Goal: Contribute content: Contribute content

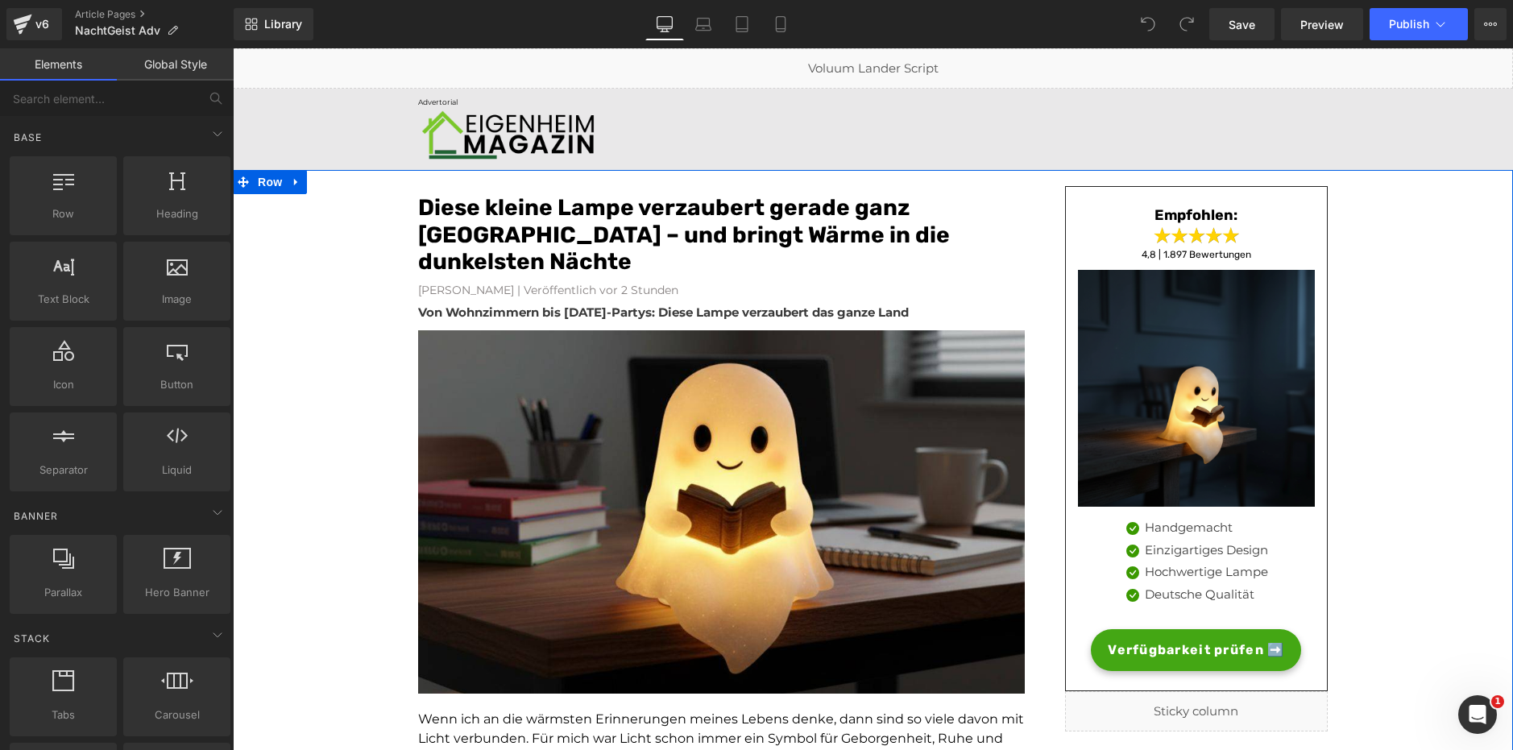
drag, startPoint x: 1466, startPoint y: 289, endPoint x: 1401, endPoint y: 251, distance: 75.1
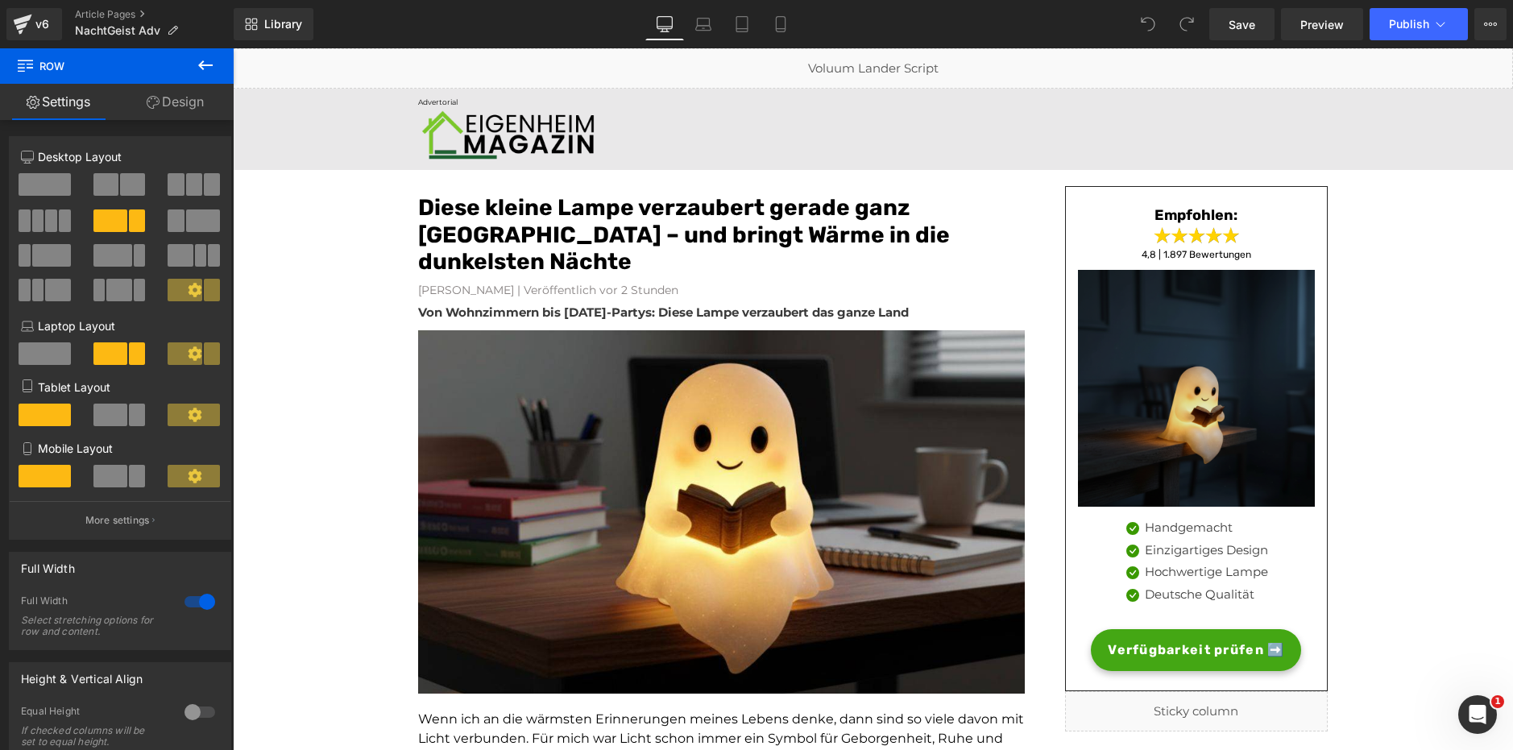
click at [1130, 407] on img at bounding box center [1196, 388] width 237 height 237
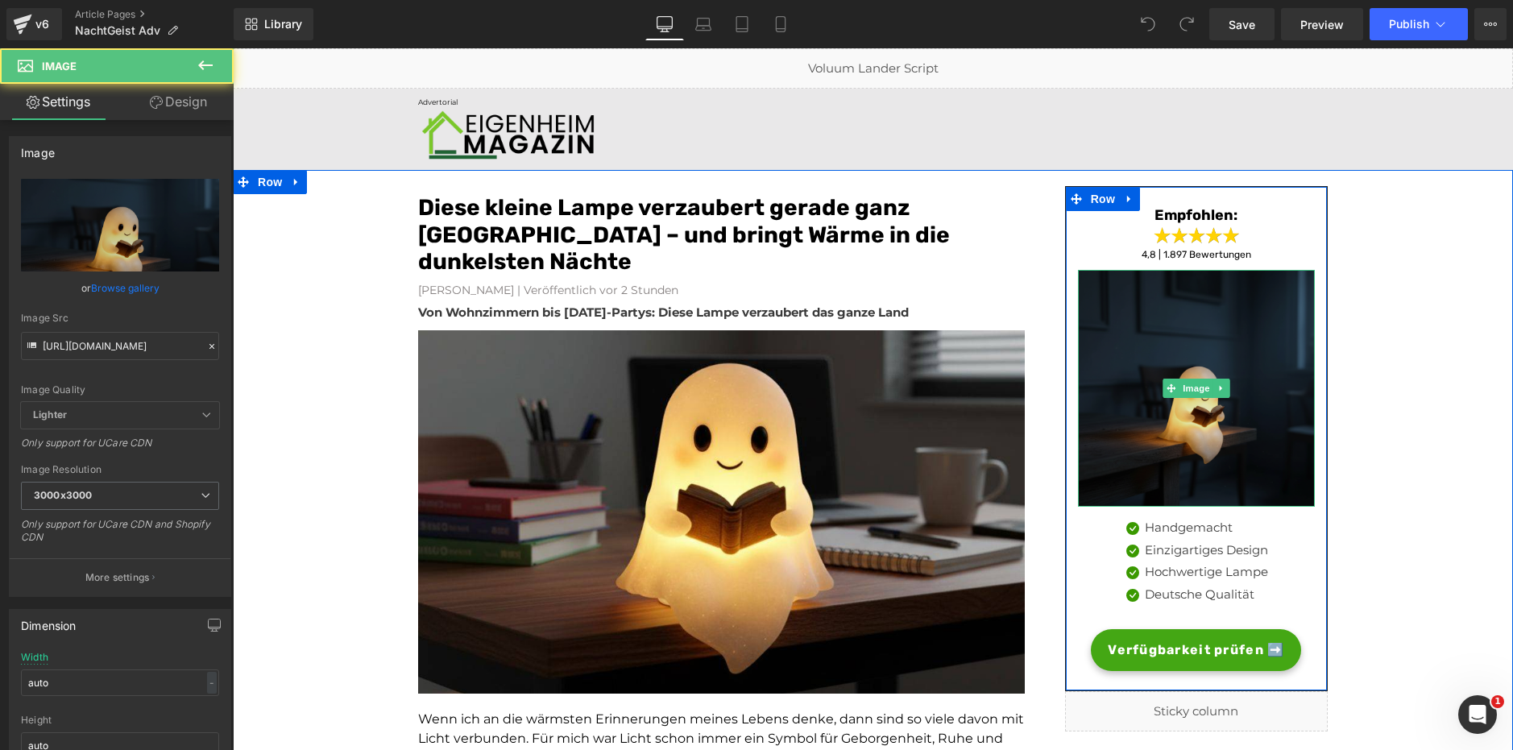
click at [1142, 343] on img at bounding box center [1196, 388] width 237 height 237
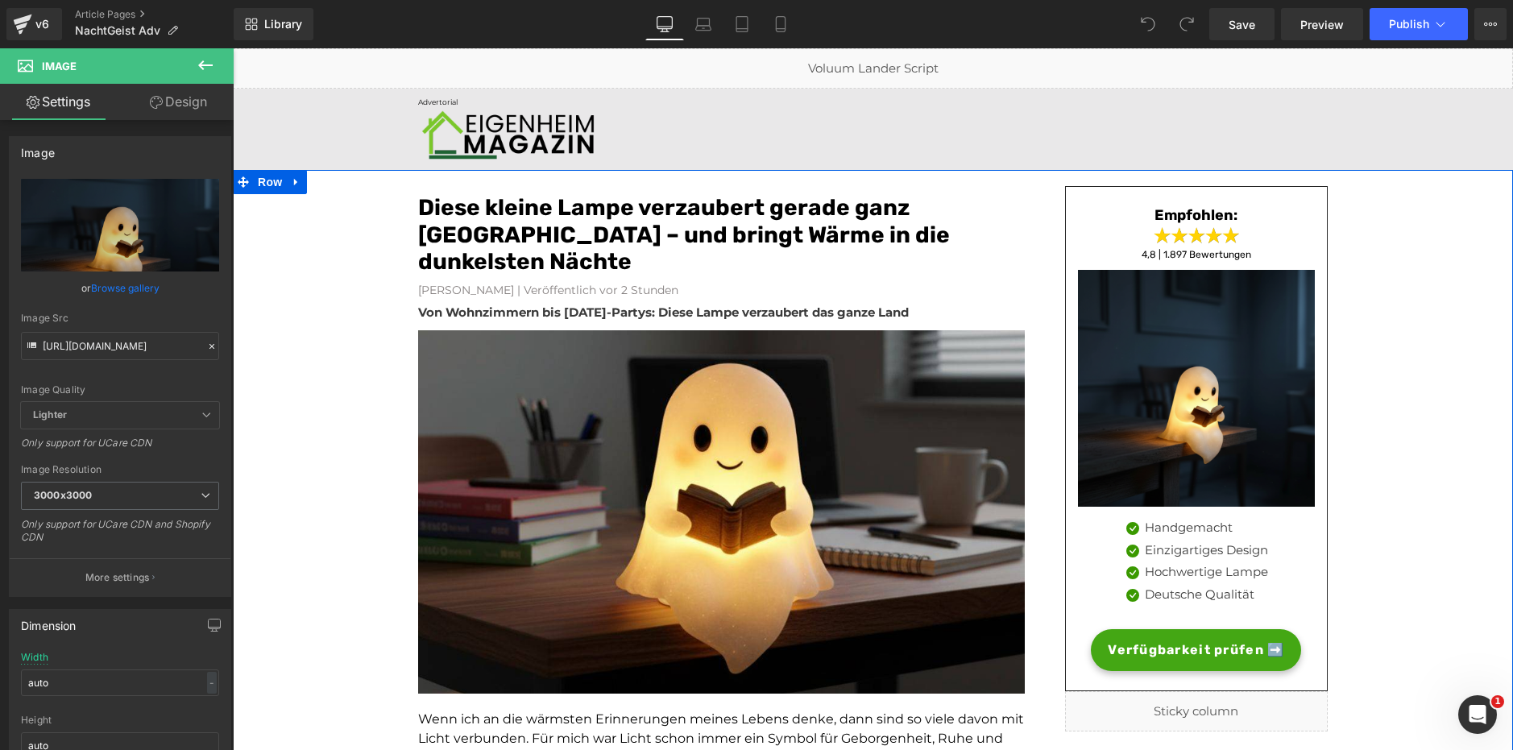
click at [591, 221] on font "Diese kleine Lampe verzaubert gerade ganz [GEOGRAPHIC_DATA] – und bringt Wärme …" at bounding box center [684, 234] width 532 height 81
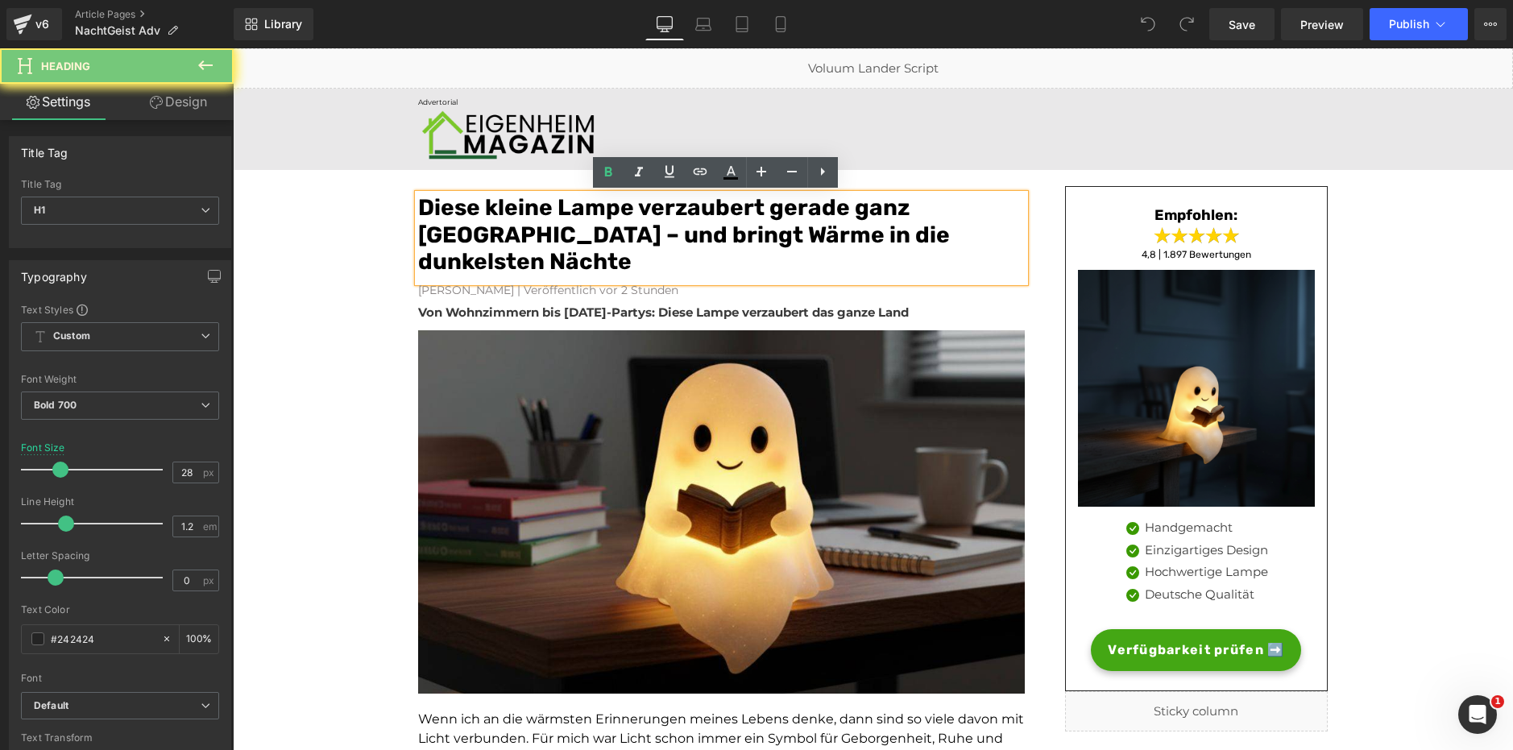
click at [591, 221] on font "Diese kleine Lampe verzaubert gerade ganz [GEOGRAPHIC_DATA] – und bringt Wärme …" at bounding box center [684, 234] width 532 height 81
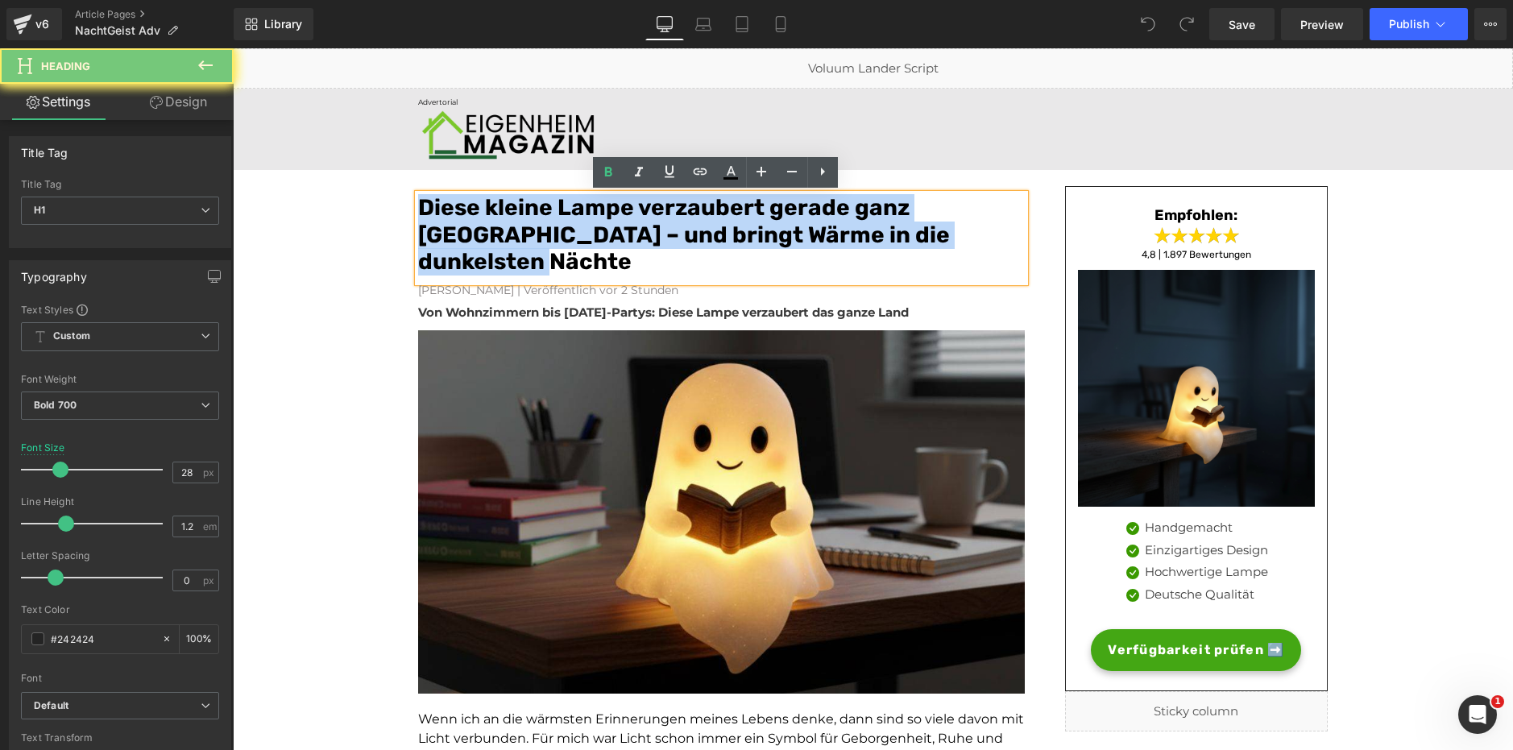
click at [591, 221] on font "Diese kleine Lampe verzaubert gerade ganz [GEOGRAPHIC_DATA] – und bringt Wärme …" at bounding box center [684, 234] width 532 height 81
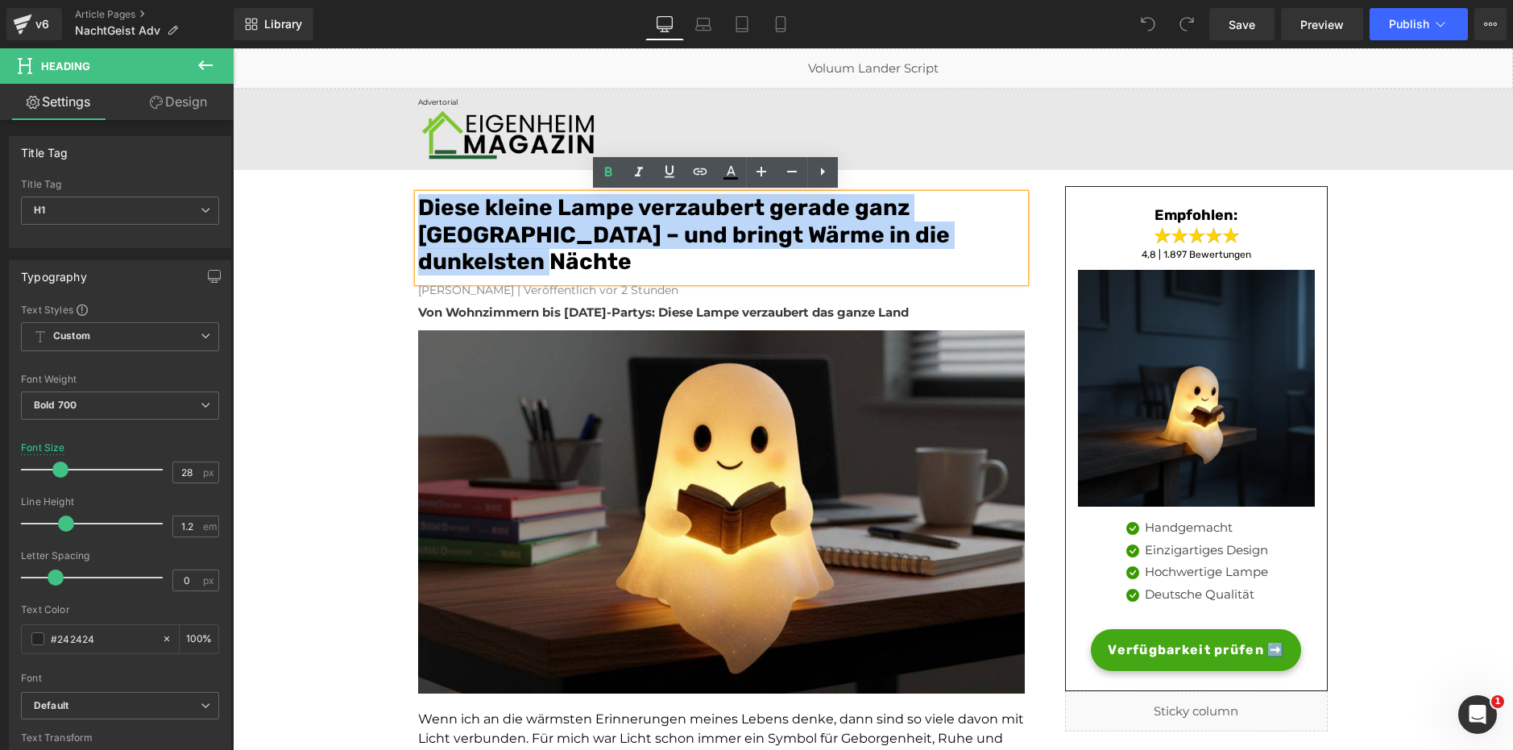
copy font "Diese kleine Lampe verzaubert gerade ganz [GEOGRAPHIC_DATA] – und bringt Wärme …"
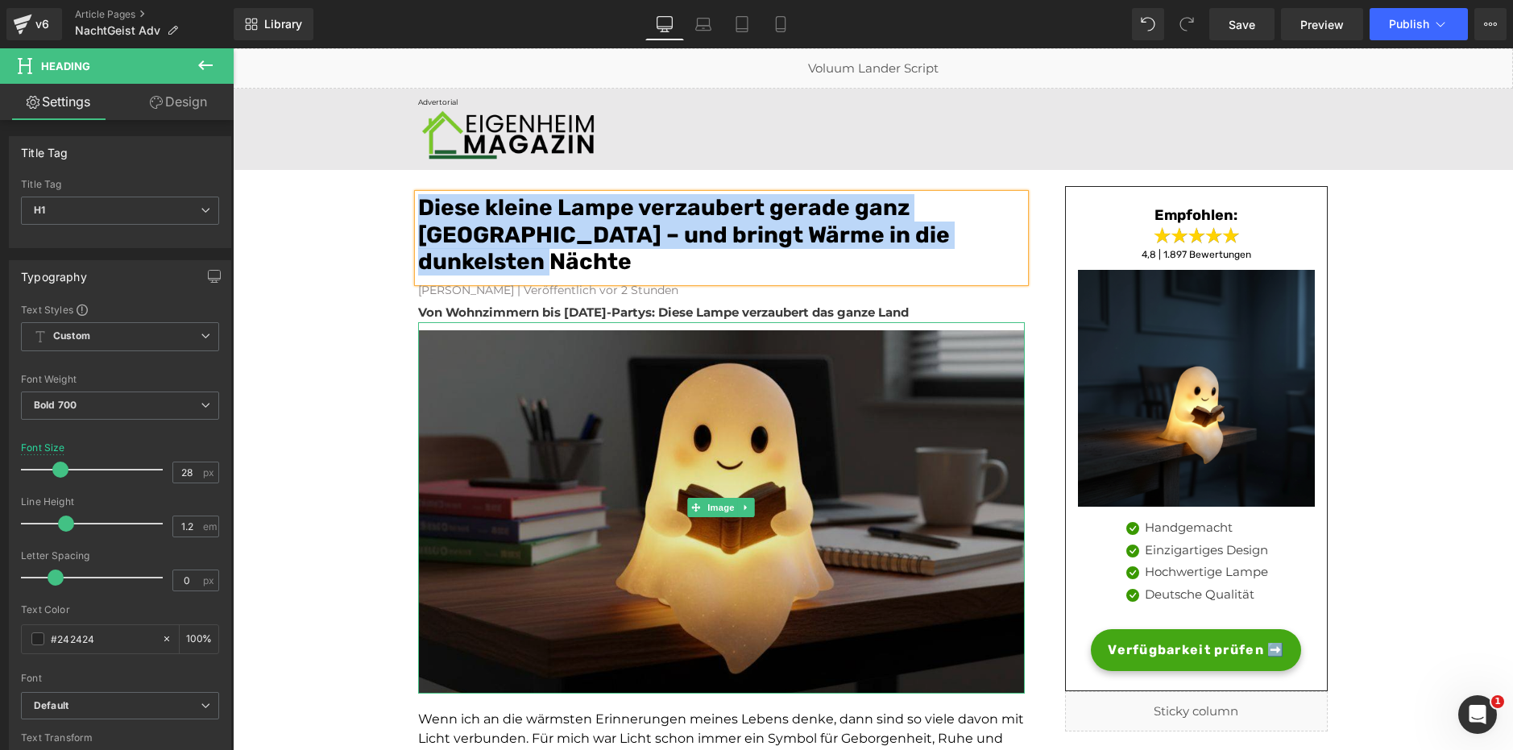
click at [808, 460] on img at bounding box center [721, 508] width 607 height 372
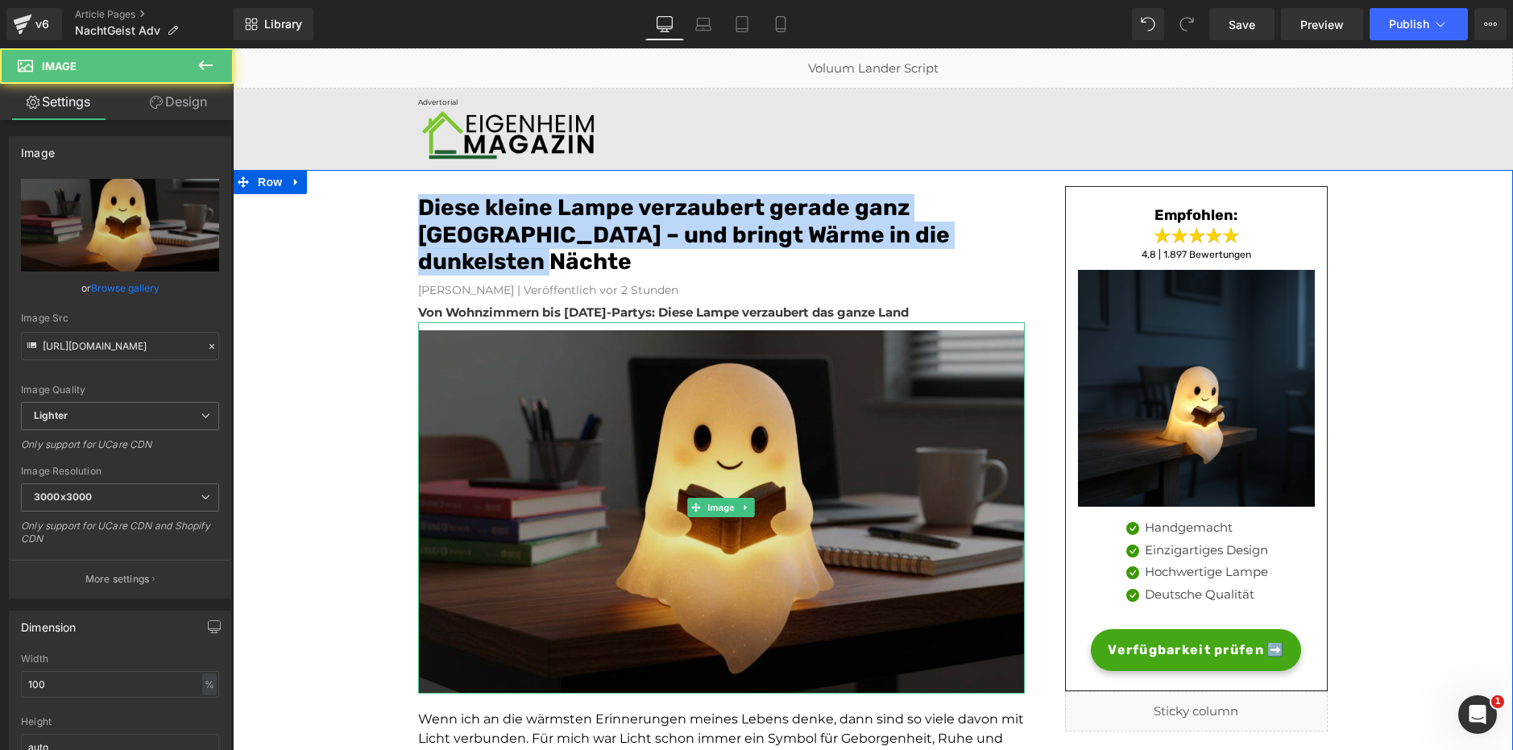
click at [931, 430] on img at bounding box center [721, 508] width 607 height 372
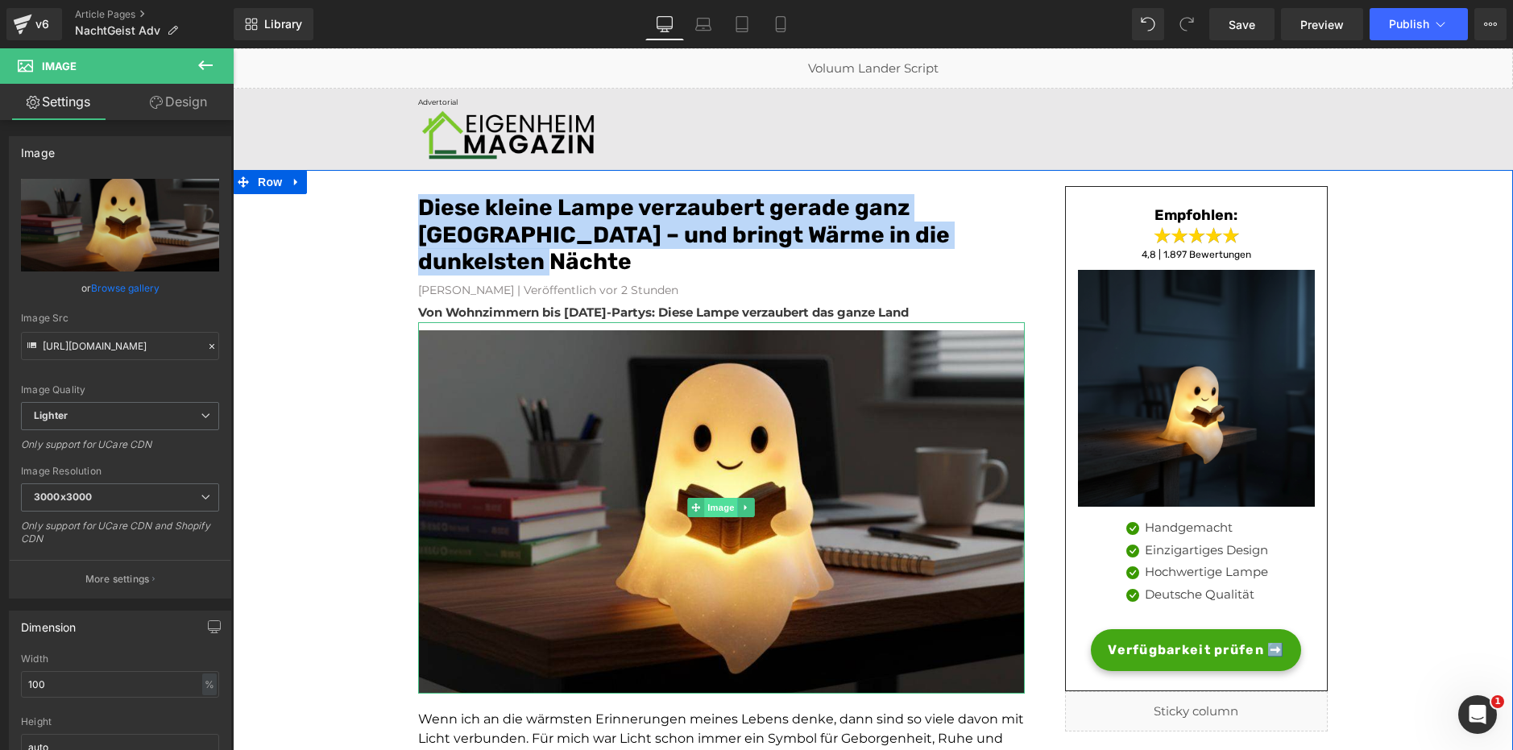
click at [723, 508] on span "Image" at bounding box center [722, 507] width 34 height 19
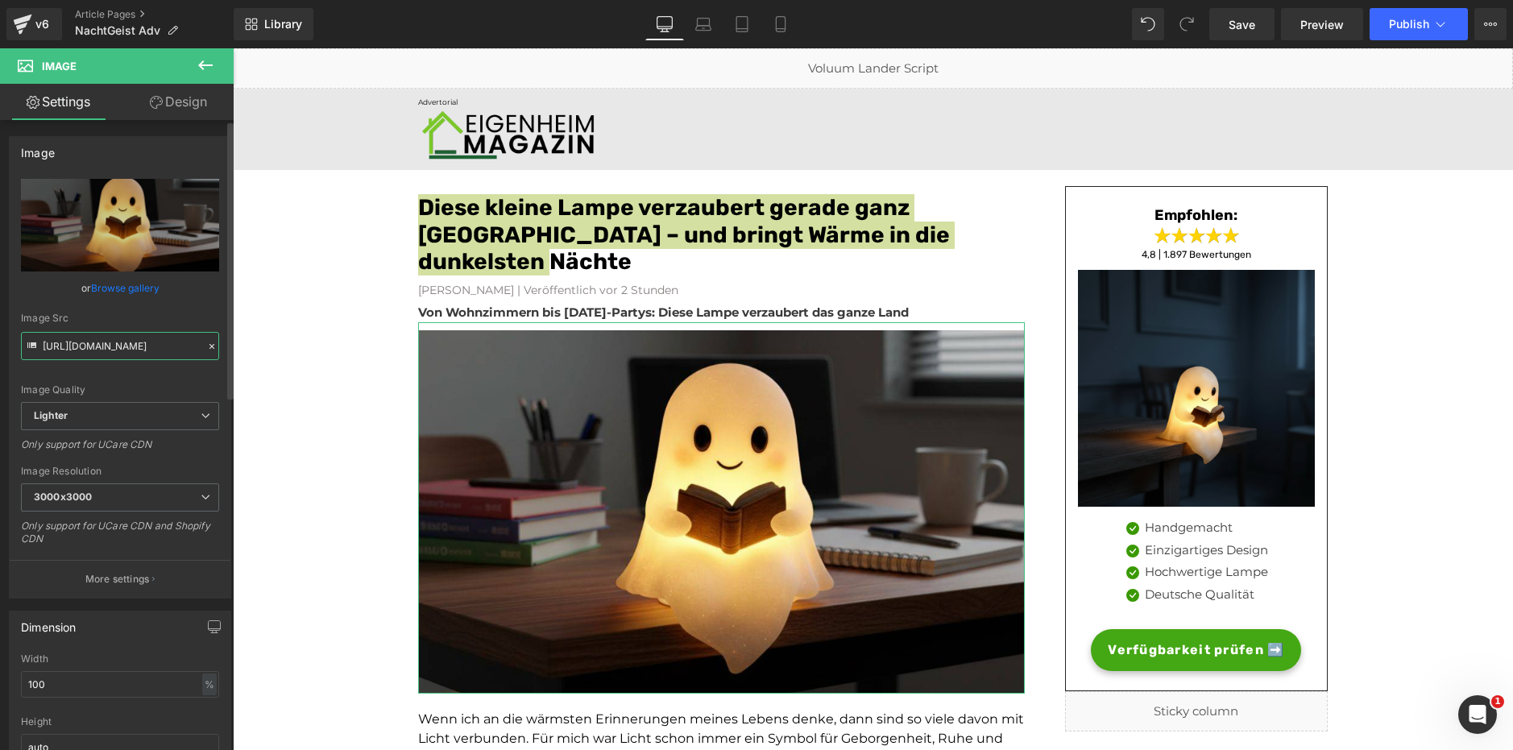
click at [130, 342] on input "[URL][DOMAIN_NAME]" at bounding box center [120, 346] width 198 height 28
click at [139, 339] on input "[URL][DOMAIN_NAME]" at bounding box center [120, 346] width 198 height 28
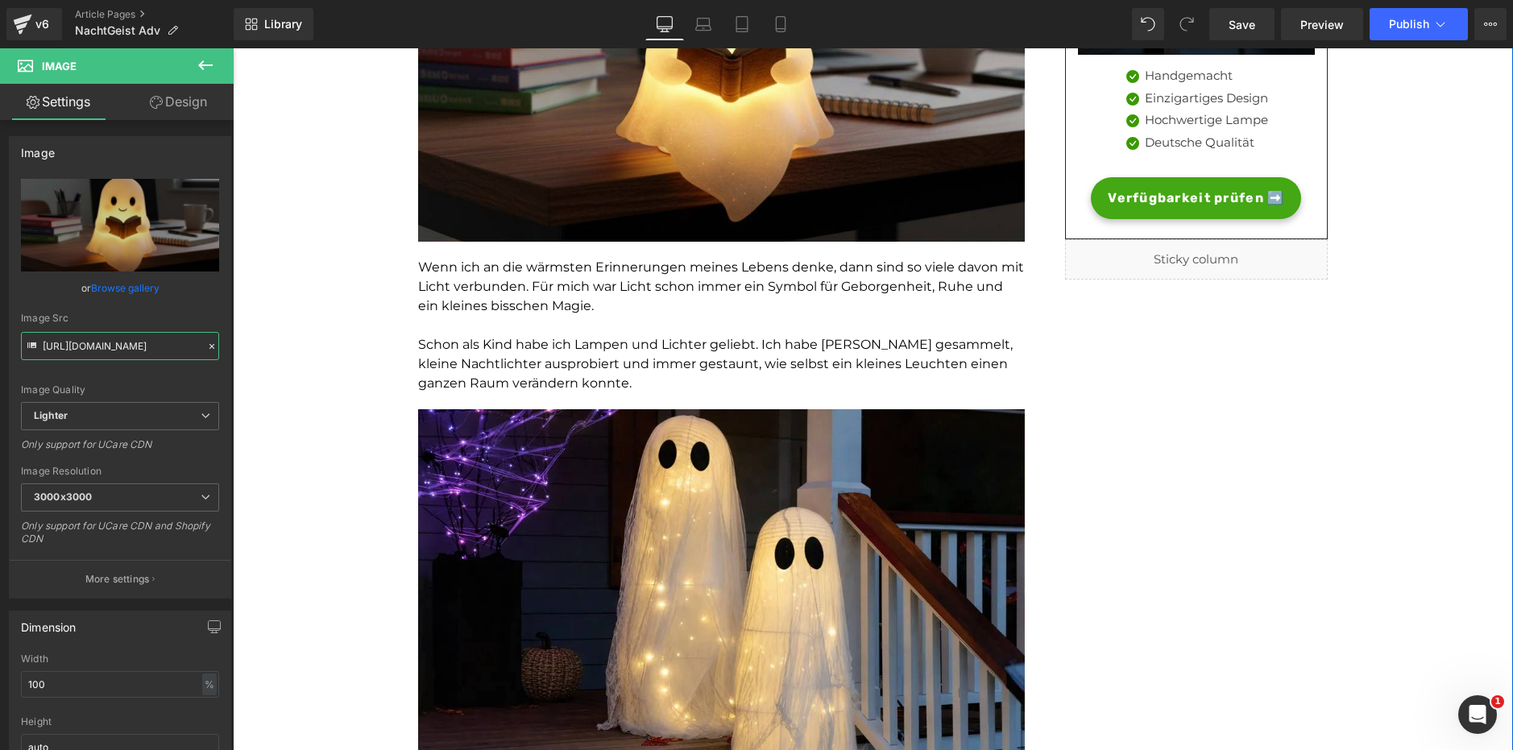
scroll to position [484, 0]
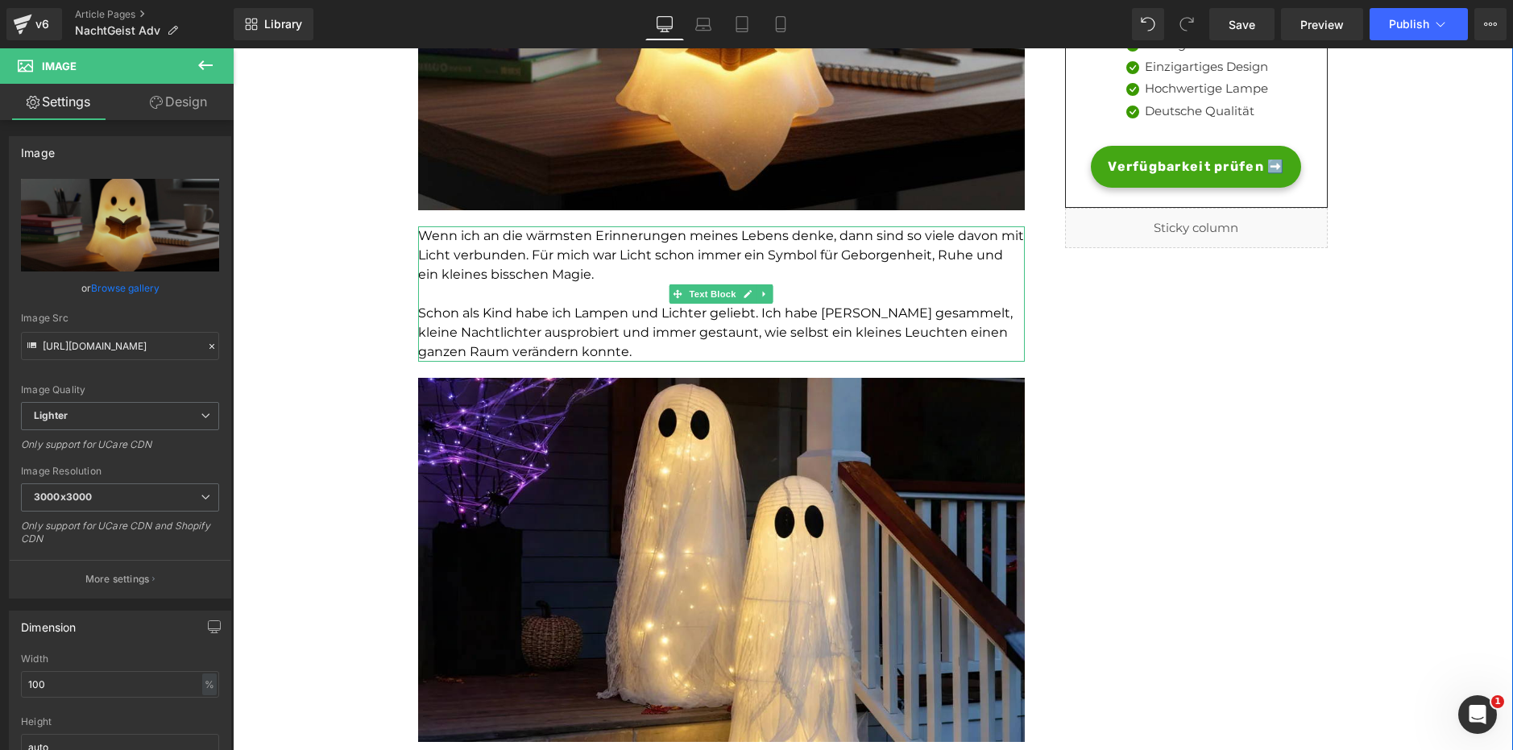
click at [530, 250] on span "Wenn ich an die wärmsten Erinnerungen meines Lebens denke, dann sind so viele d…" at bounding box center [721, 255] width 606 height 54
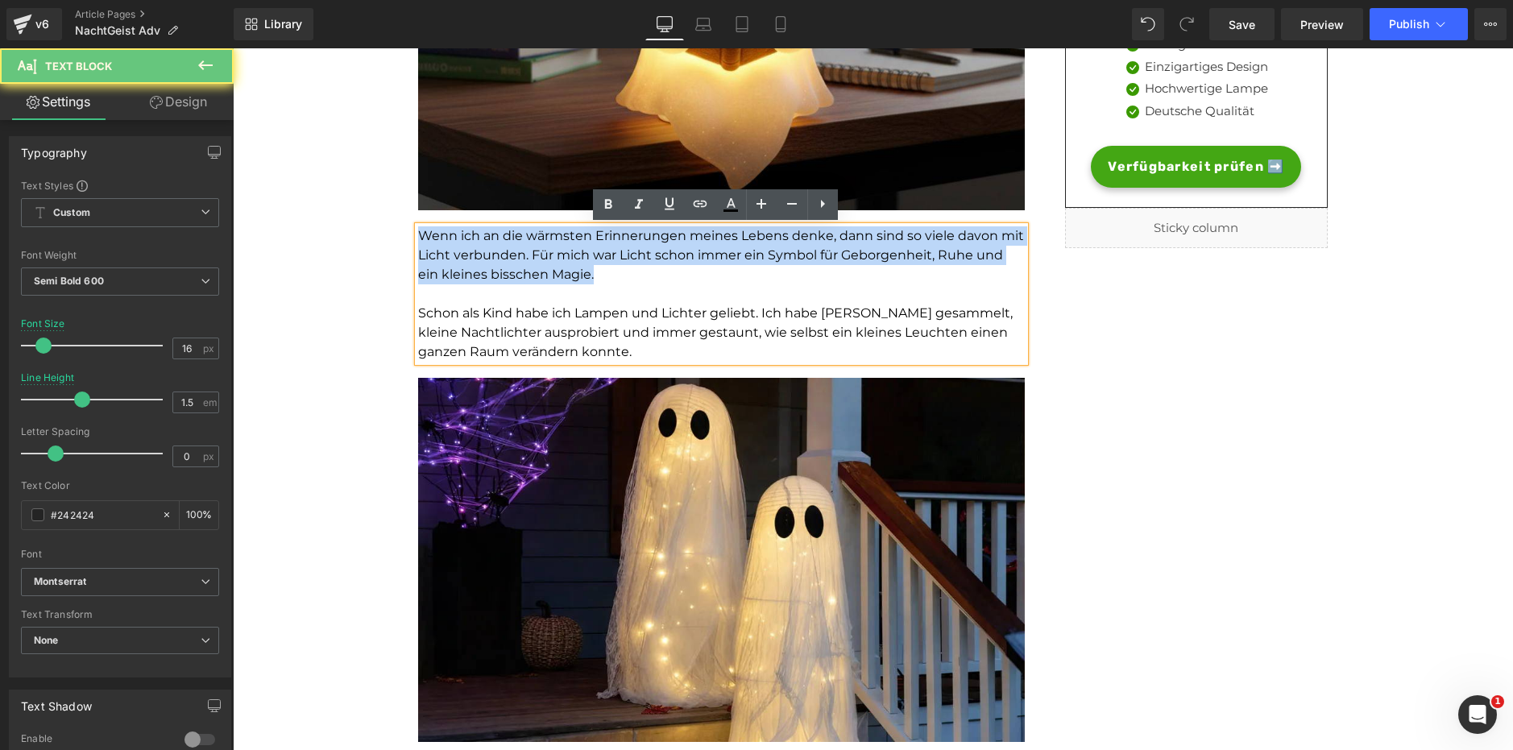
click at [530, 250] on span "Wenn ich an die wärmsten Erinnerungen meines Lebens denke, dann sind so viele d…" at bounding box center [721, 255] width 606 height 54
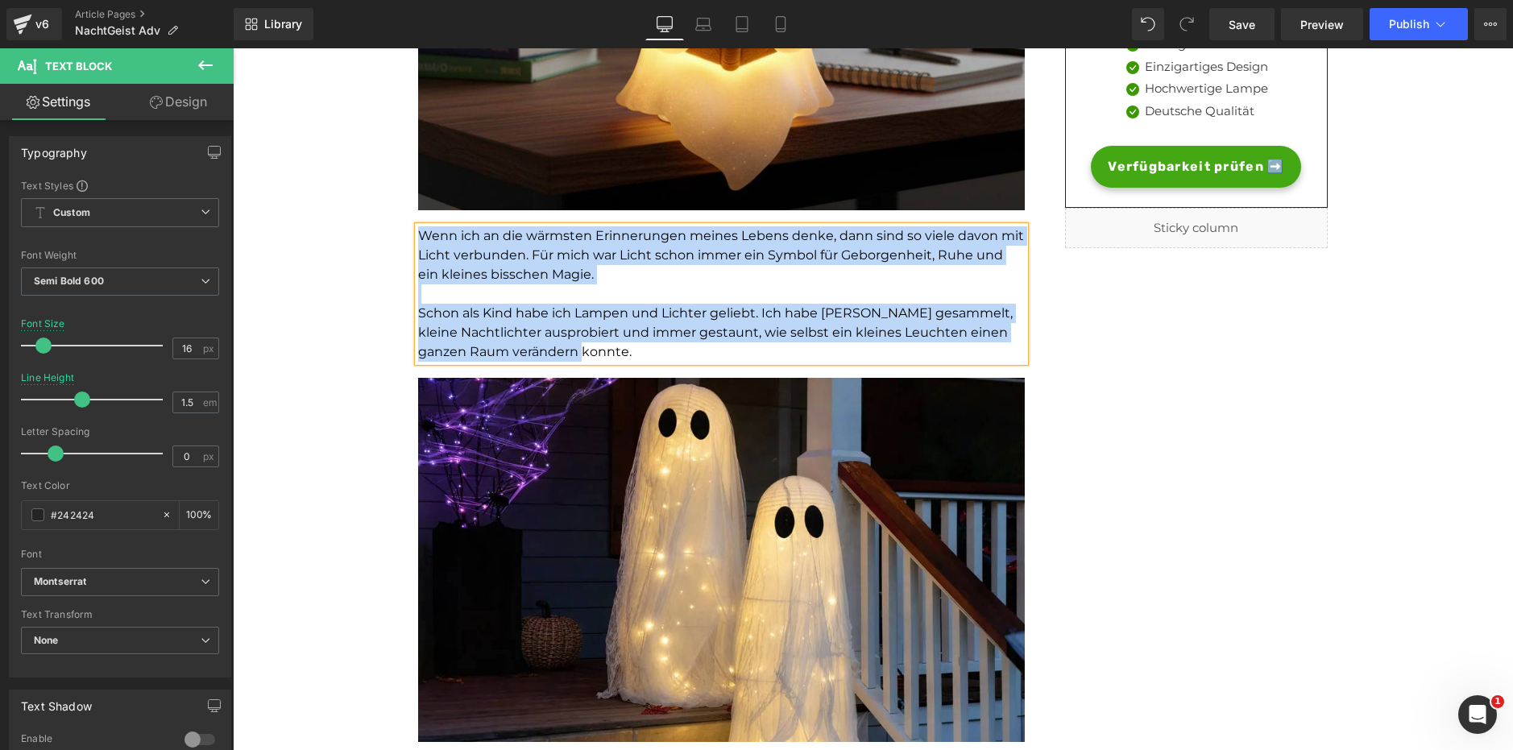
copy div "Wenn ich an die wärmsten Erinnerungen meines Lebens denke, dann sind so viele d…"
paste div
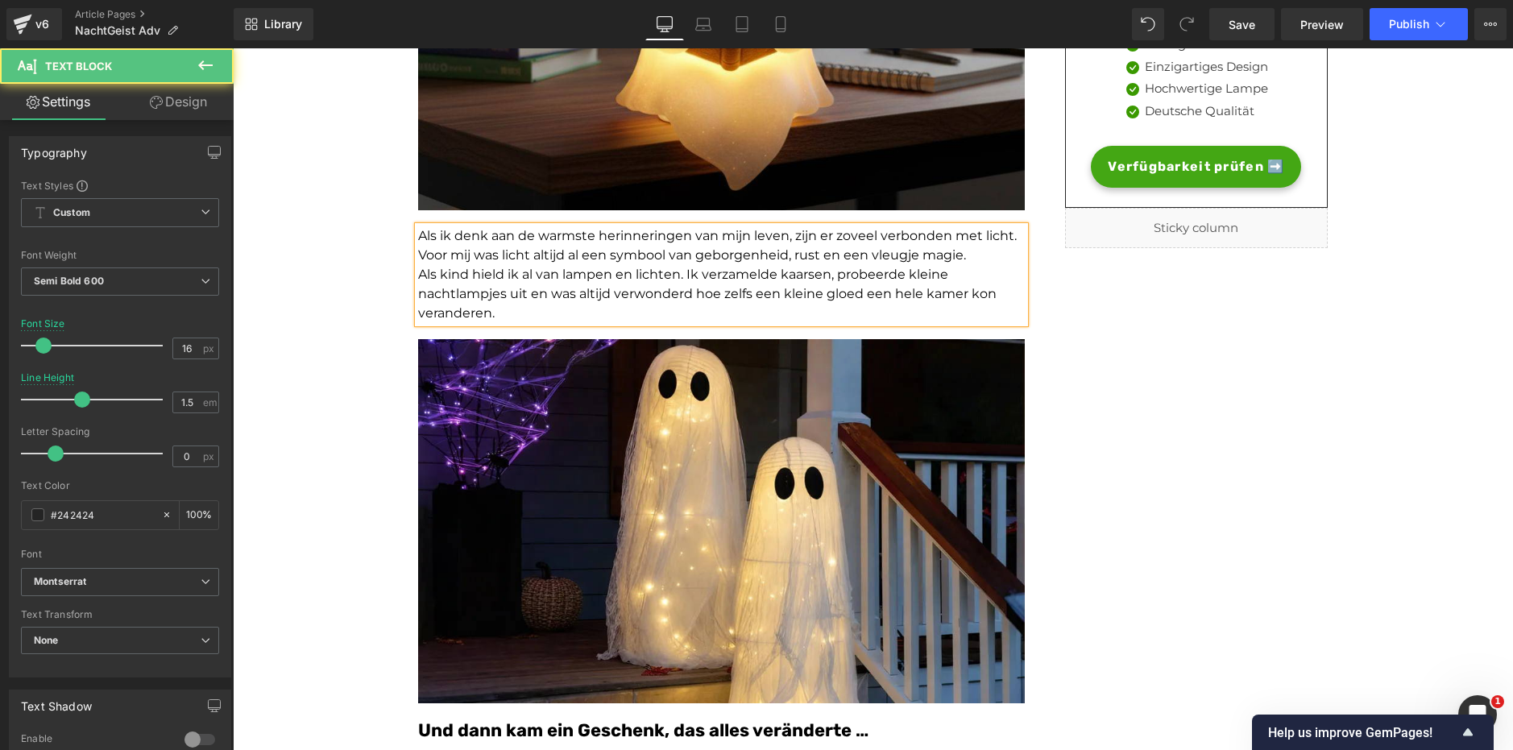
click at [962, 260] on p "Als ik denk aan de warmste herinneringen van mijn leven, zijn er zoveel verbond…" at bounding box center [721, 245] width 607 height 39
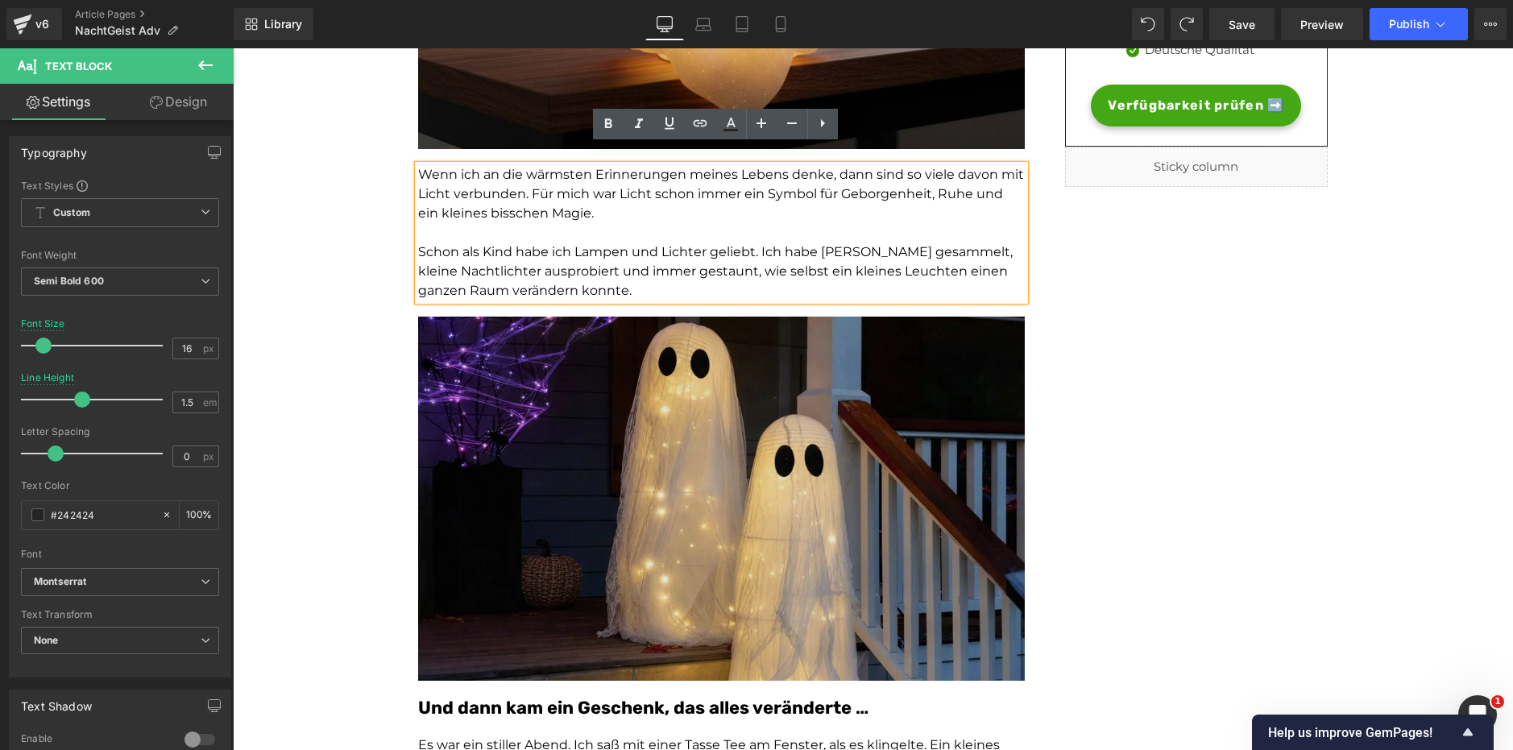
scroll to position [564, 0]
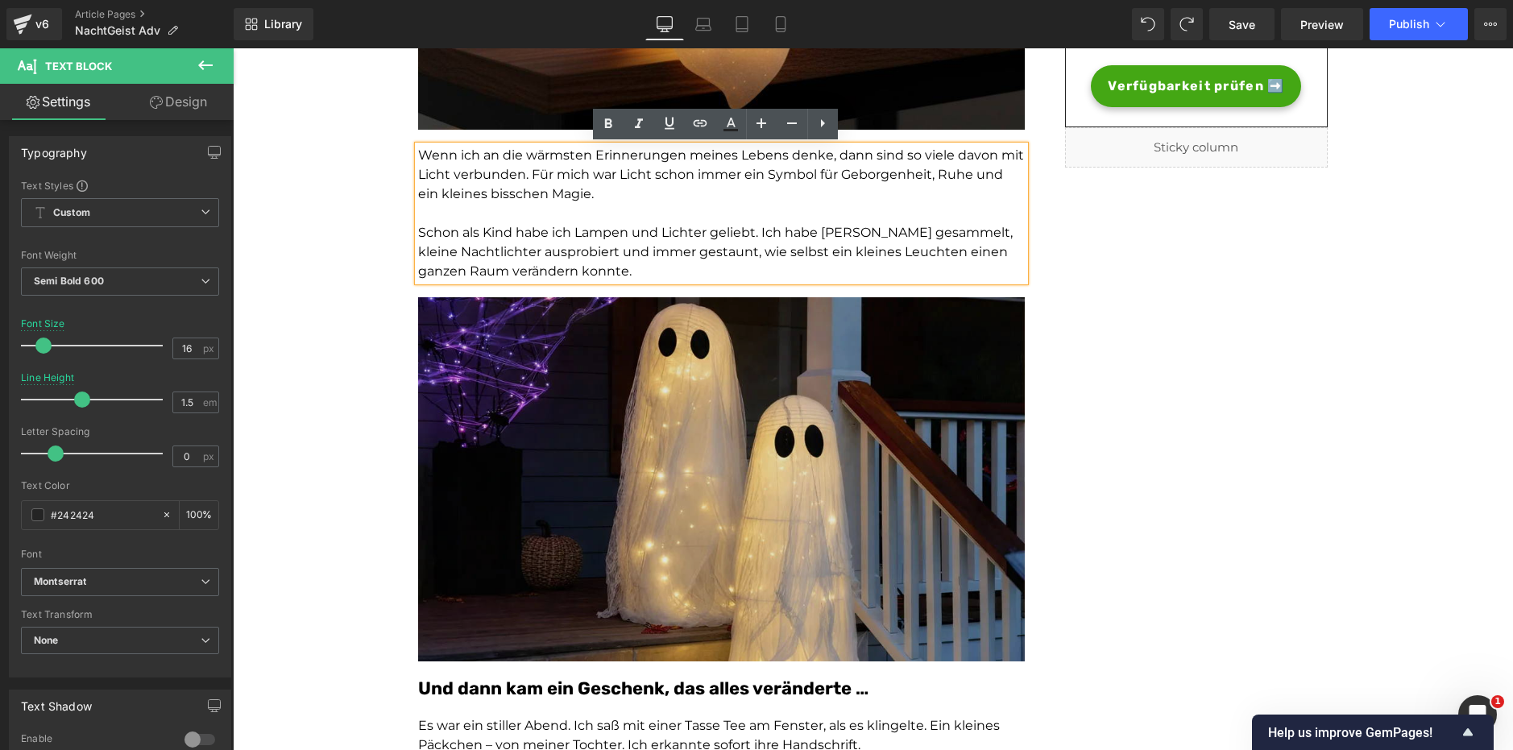
click at [676, 428] on img at bounding box center [721, 479] width 607 height 364
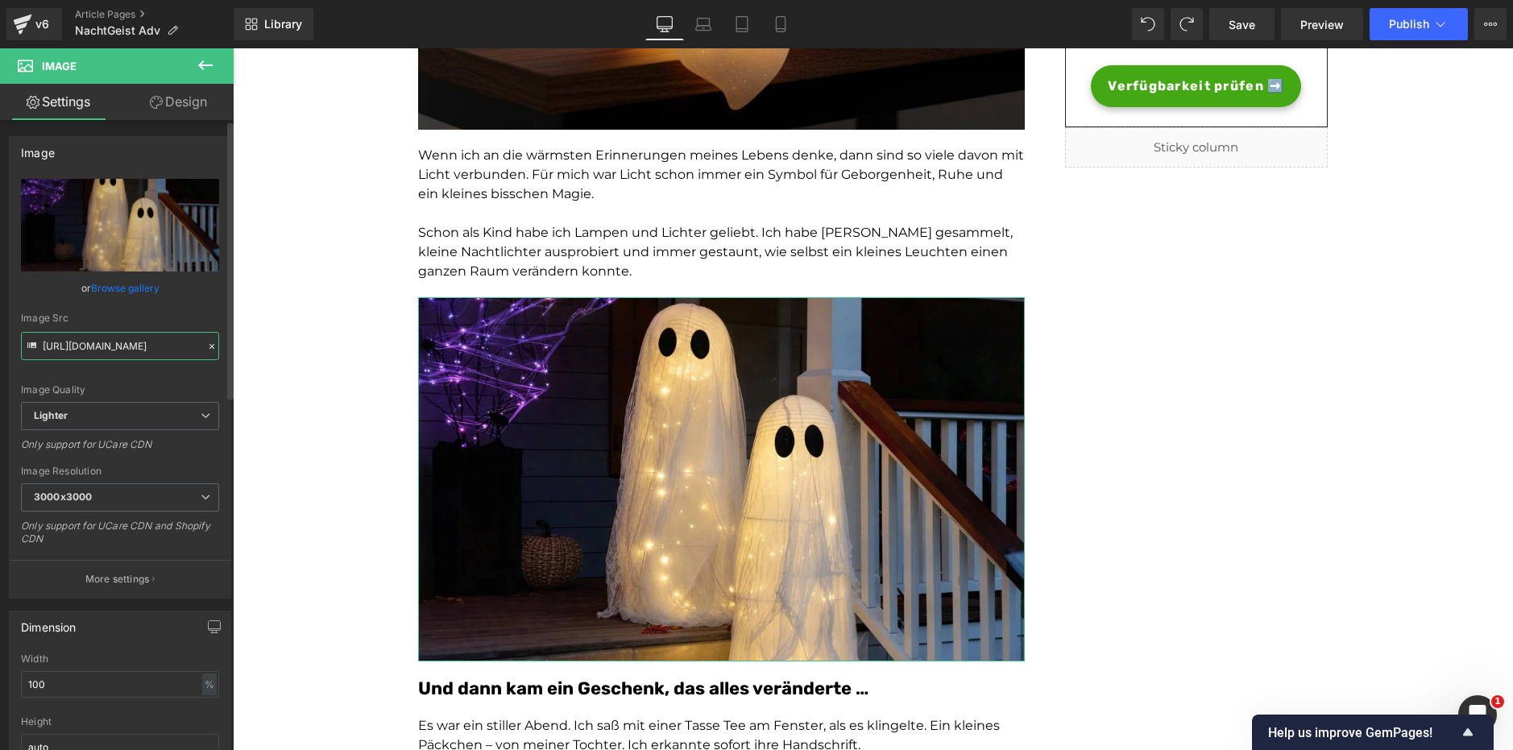
click at [85, 338] on input "[URL][DOMAIN_NAME]" at bounding box center [120, 346] width 198 height 28
click at [77, 338] on input "[URL][DOMAIN_NAME]" at bounding box center [120, 346] width 198 height 28
click at [78, 338] on input "[URL][DOMAIN_NAME]" at bounding box center [120, 346] width 198 height 28
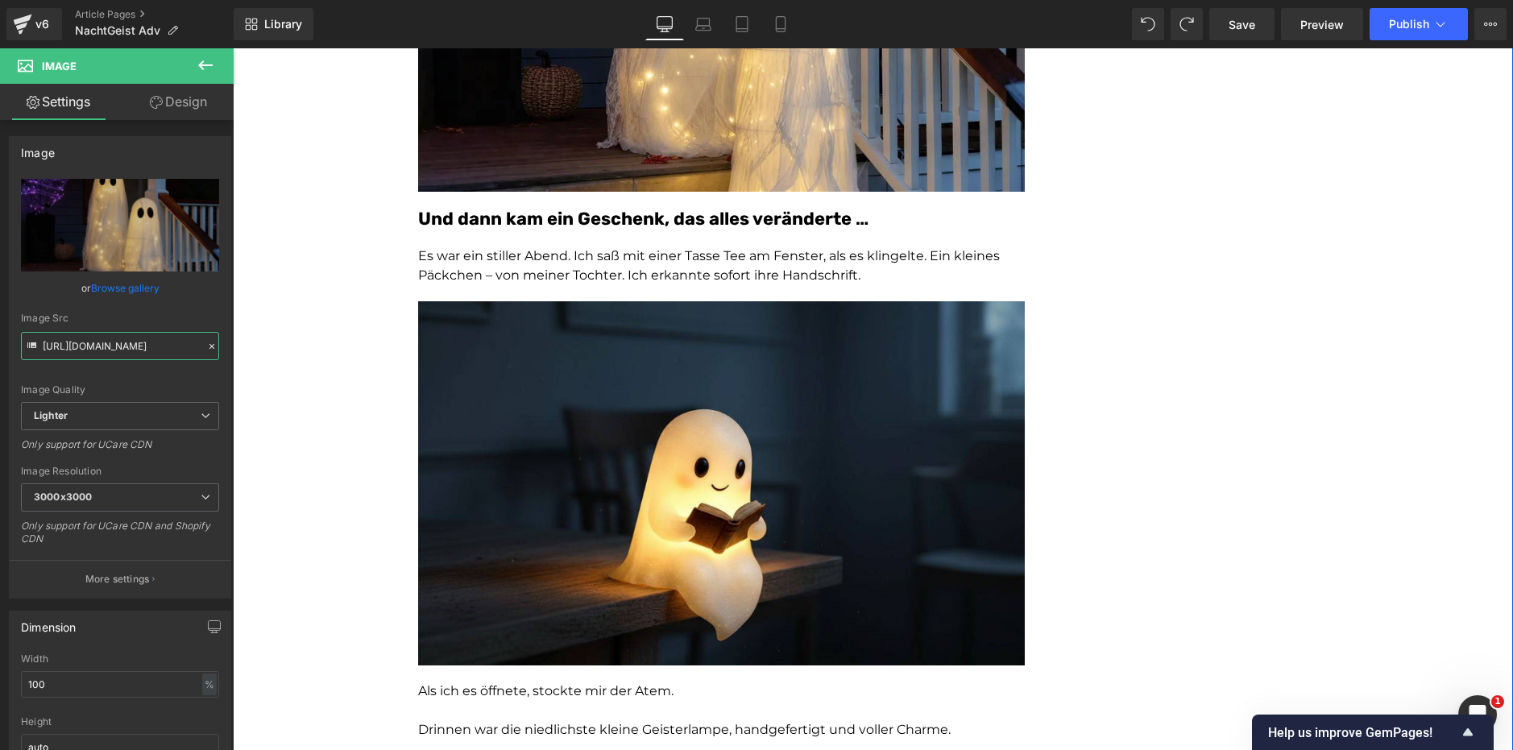
scroll to position [967, 0]
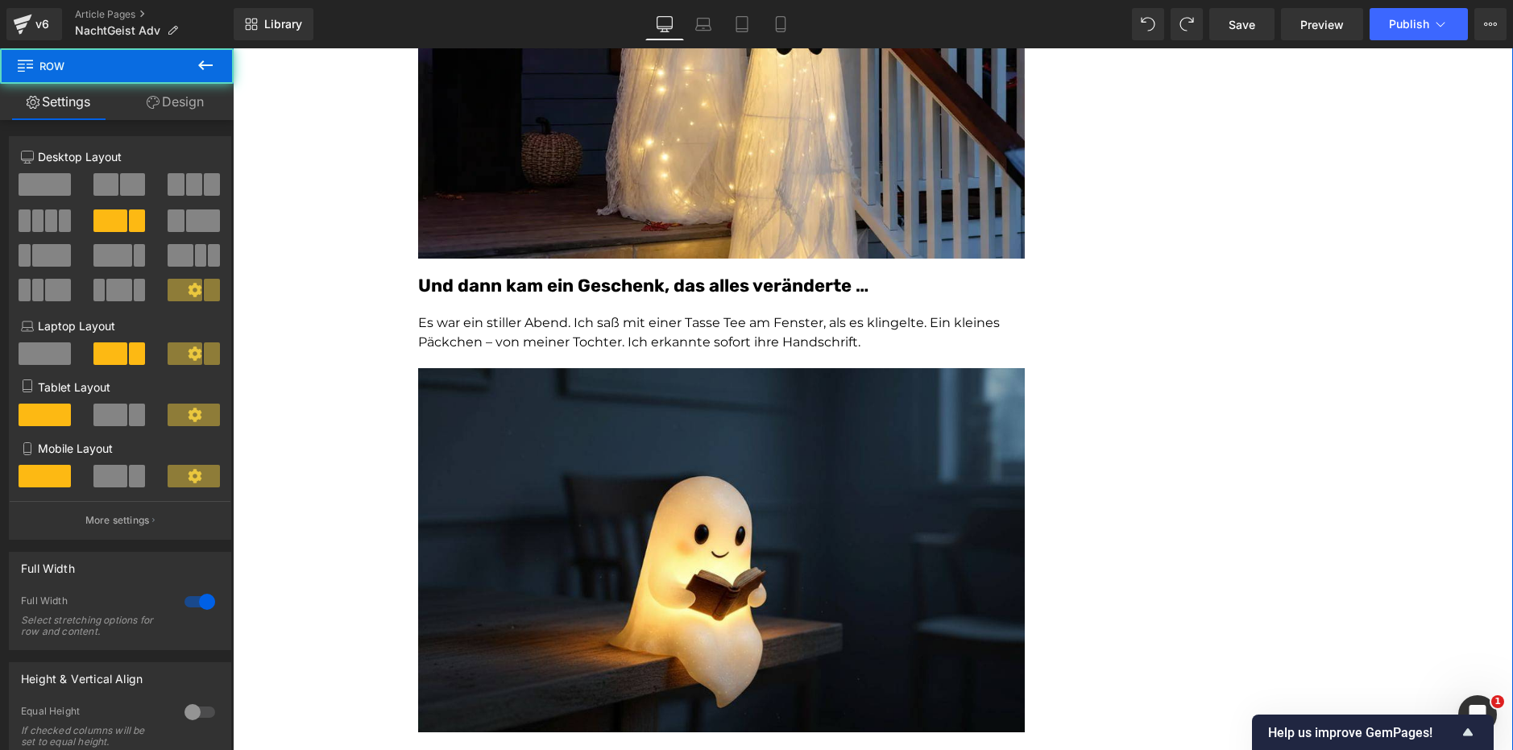
click at [692, 291] on span "Heading" at bounding box center [713, 285] width 44 height 19
click at [693, 291] on span "Heading" at bounding box center [713, 285] width 44 height 19
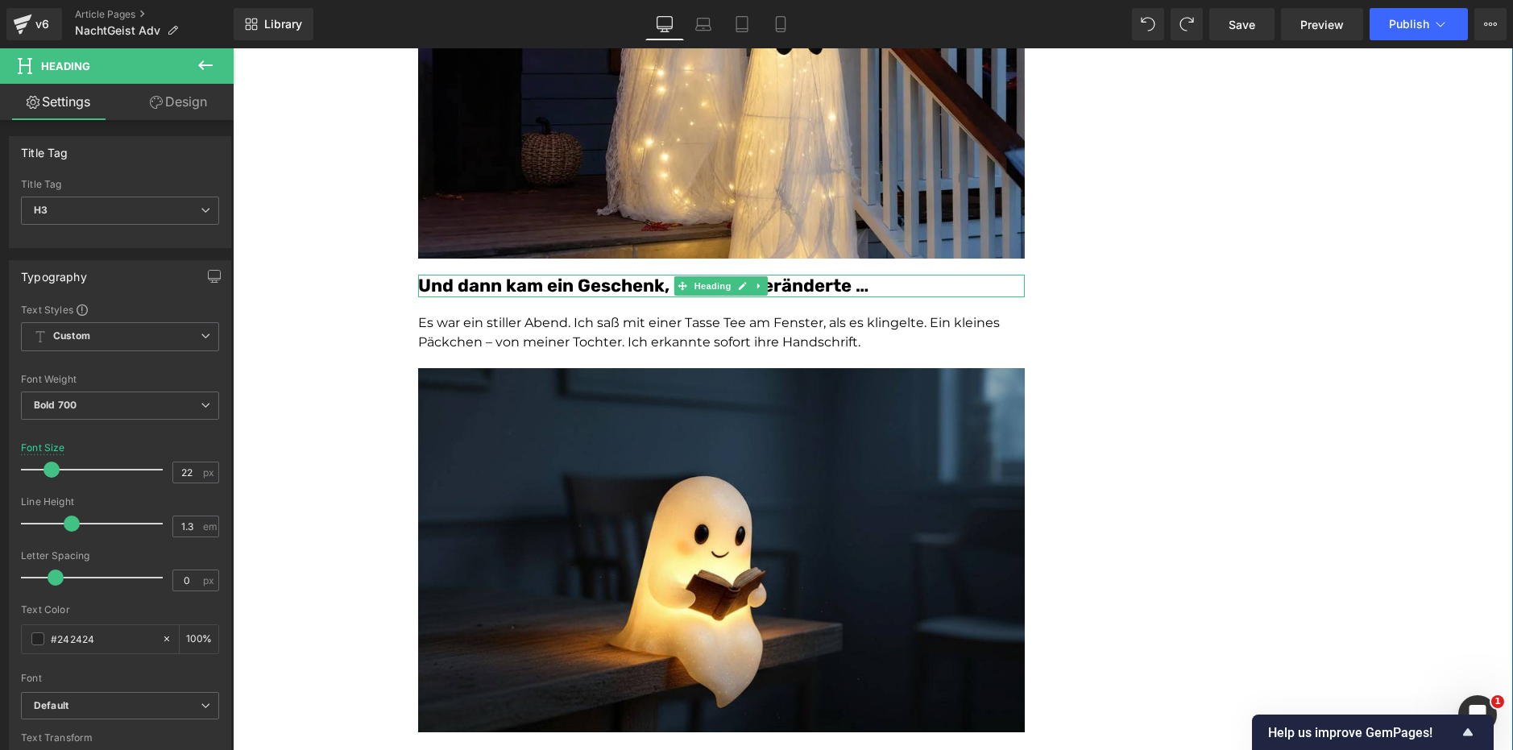
click at [519, 283] on font "Und dann kam ein Geschenk, das alles veränderte …" at bounding box center [643, 286] width 450 height 22
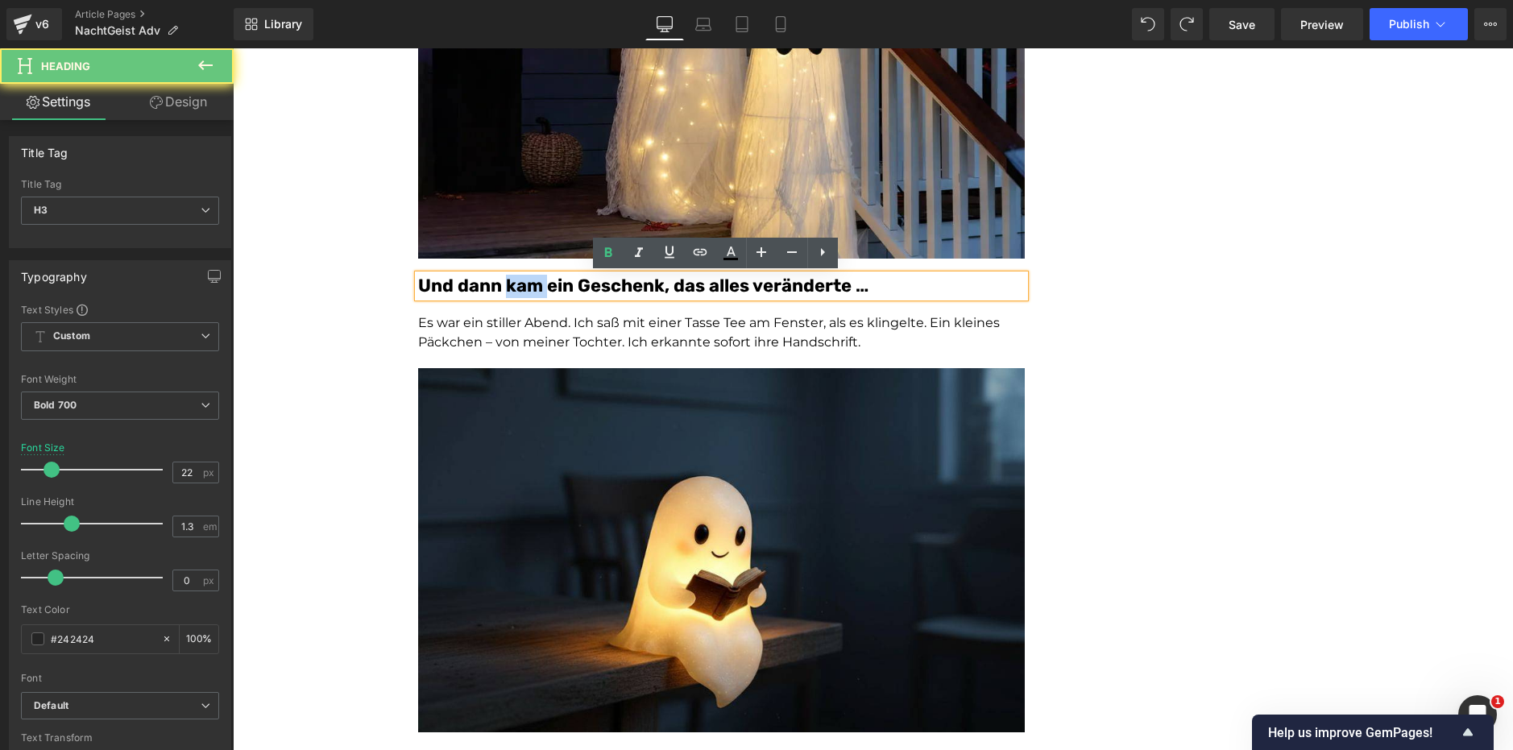
click at [519, 283] on font "Und dann kam ein Geschenk, das alles veränderte …" at bounding box center [643, 286] width 450 height 22
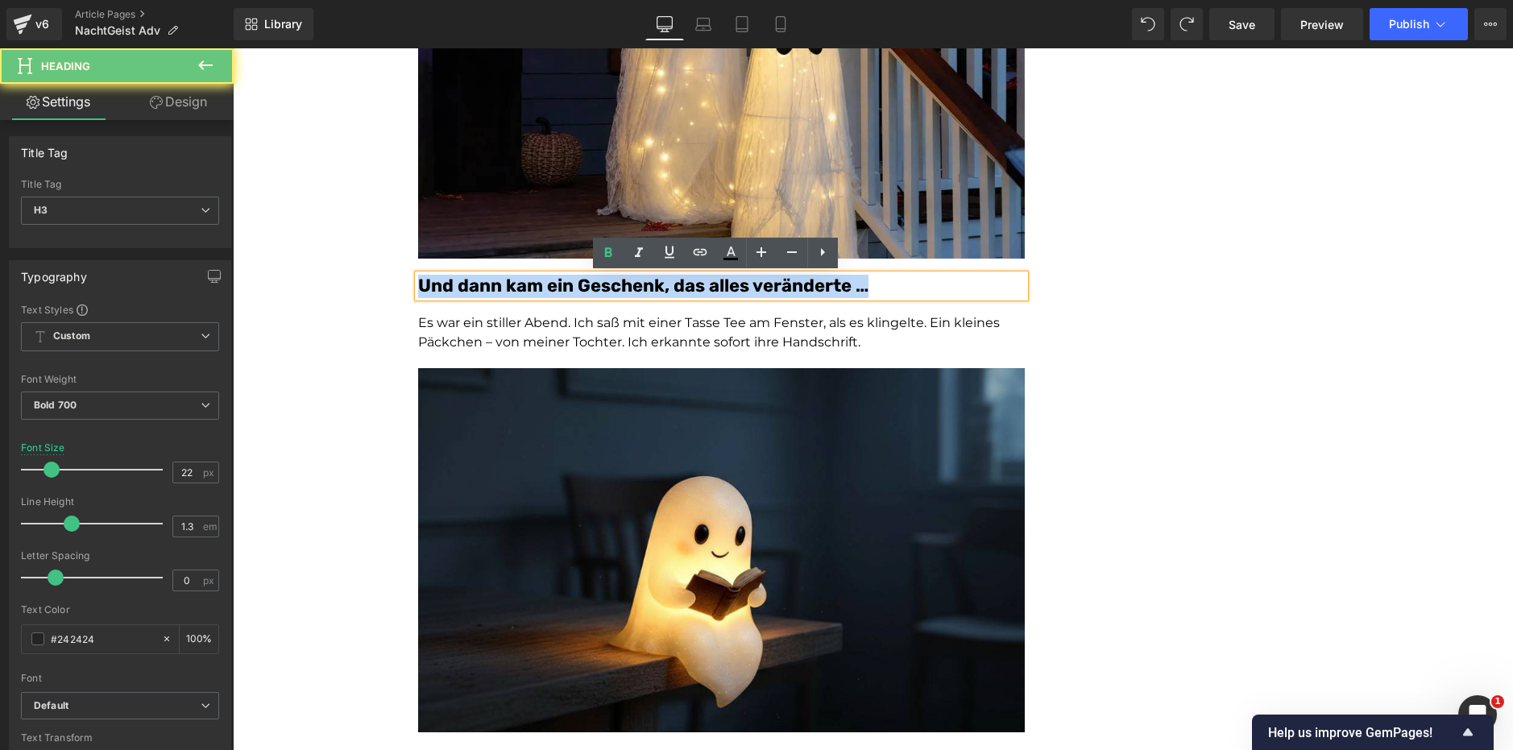
click at [519, 283] on font "Und dann kam ein Geschenk, das alles veränderte …" at bounding box center [643, 286] width 450 height 22
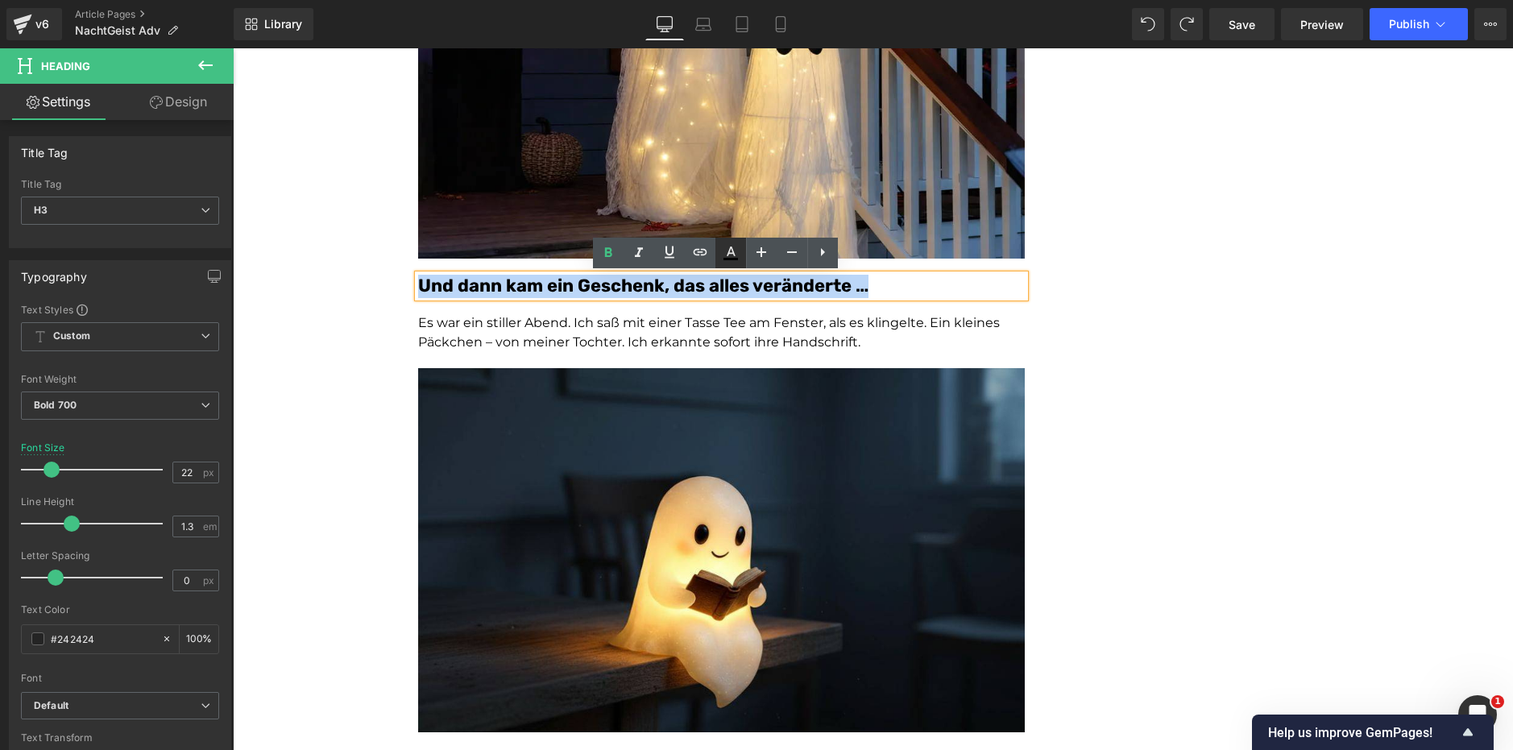
copy font "Und dann kam ein Geschenk, das alles veränderte …"
click at [962, 280] on h3 "Und dann kam ein Geschenk, das alles veränderte …" at bounding box center [721, 286] width 607 height 23
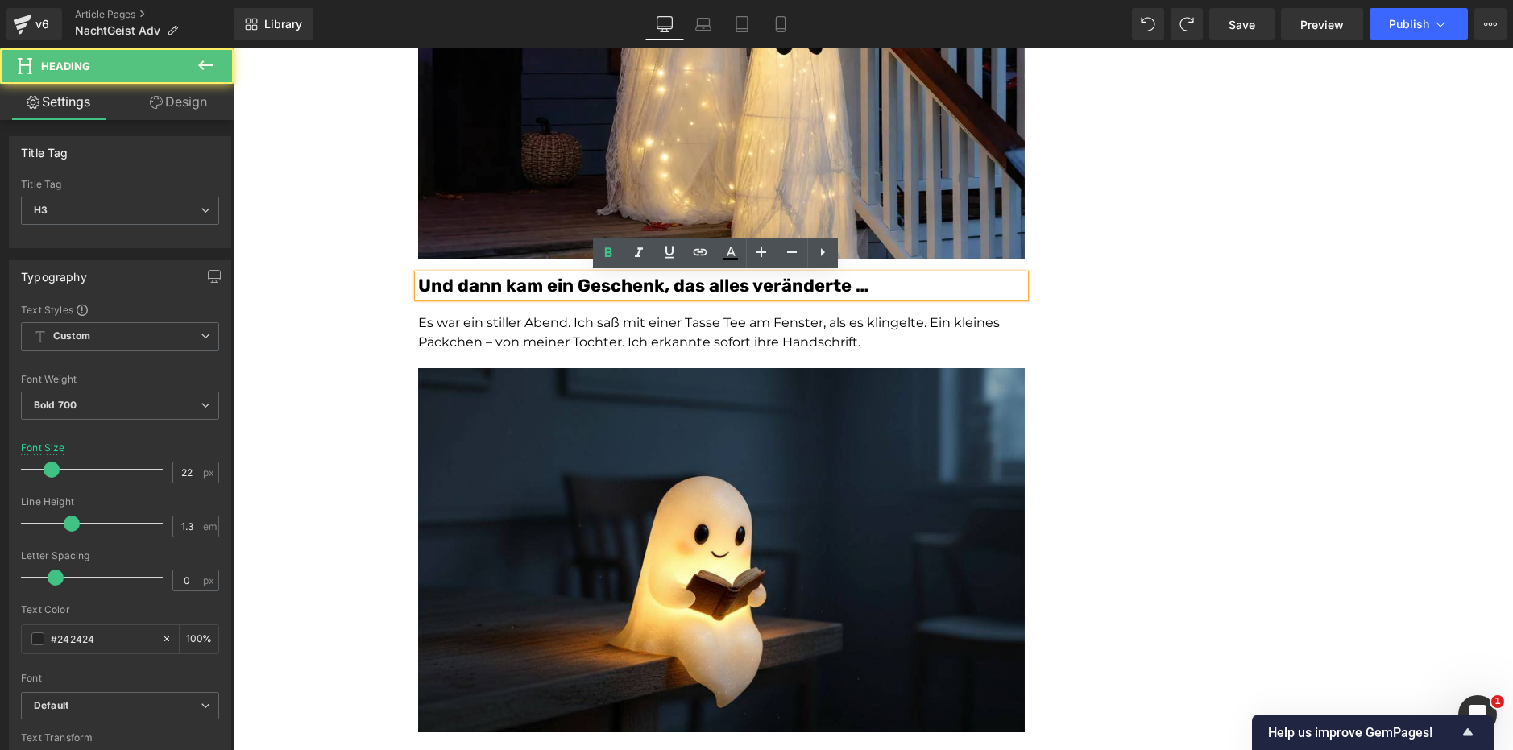
drag, startPoint x: 1148, startPoint y: 401, endPoint x: 1012, endPoint y: 330, distance: 153.6
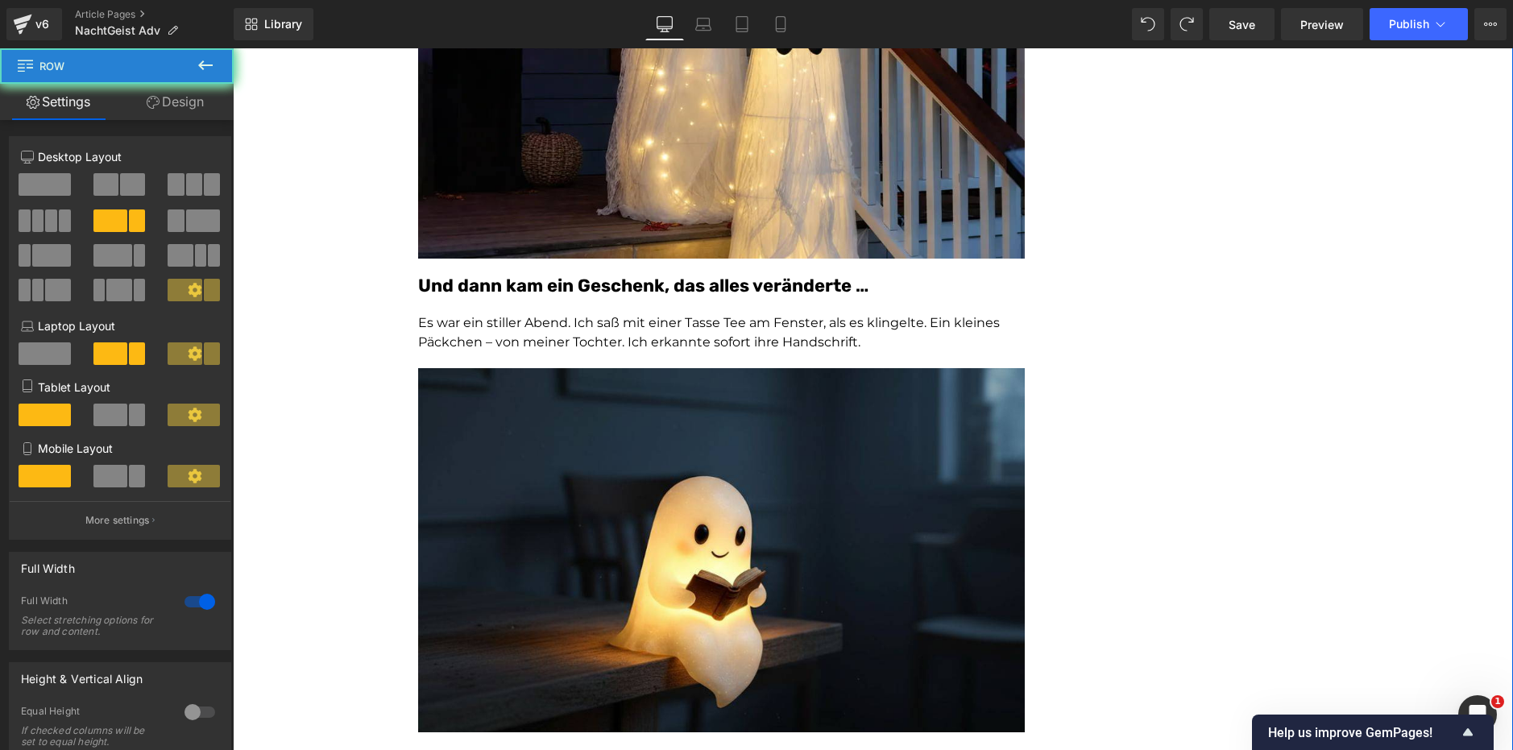
click at [895, 291] on h3 "Und dann kam ein Geschenk, das alles veränderte …" at bounding box center [721, 286] width 607 height 23
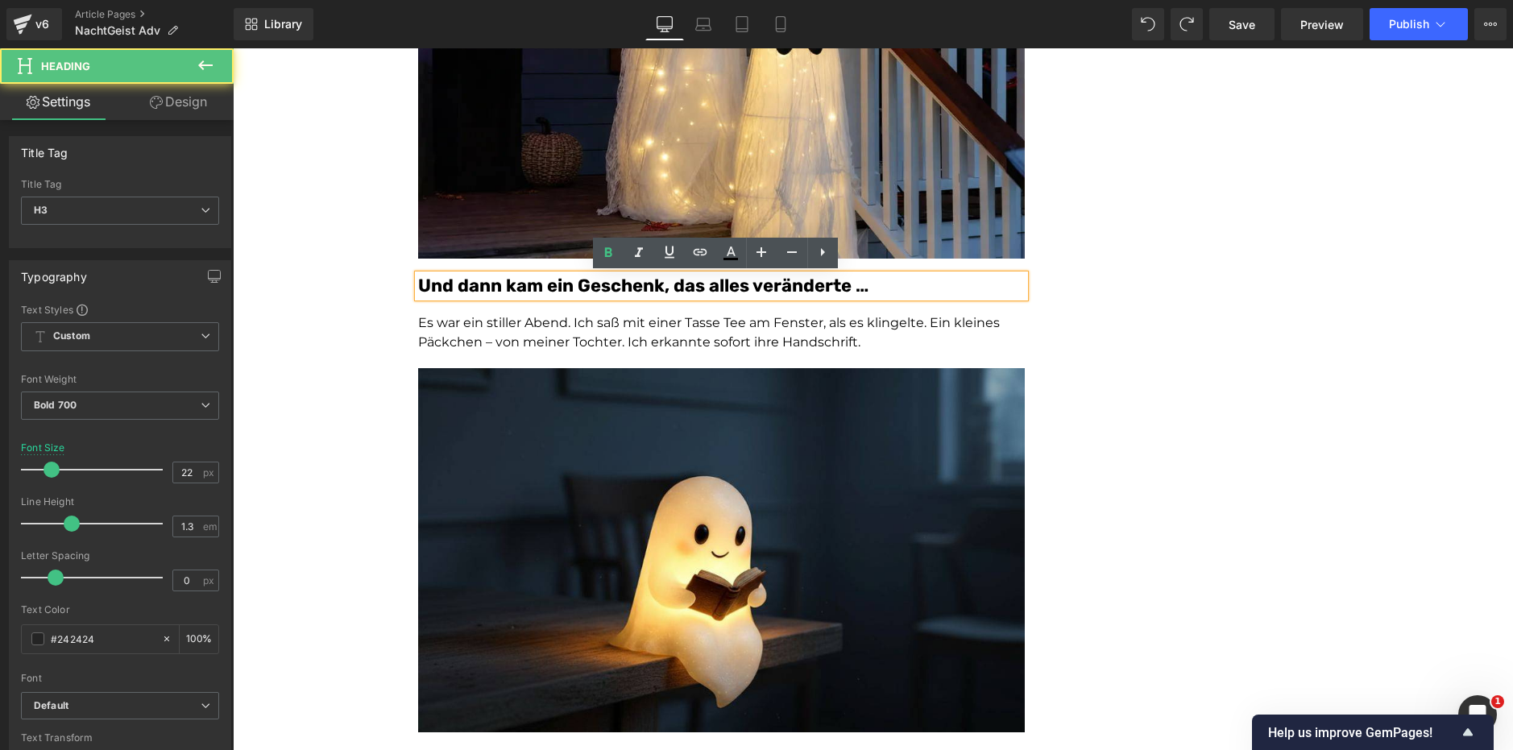
click at [894, 295] on h3 "Und dann kam ein Geschenk, das alles veränderte …" at bounding box center [721, 286] width 607 height 23
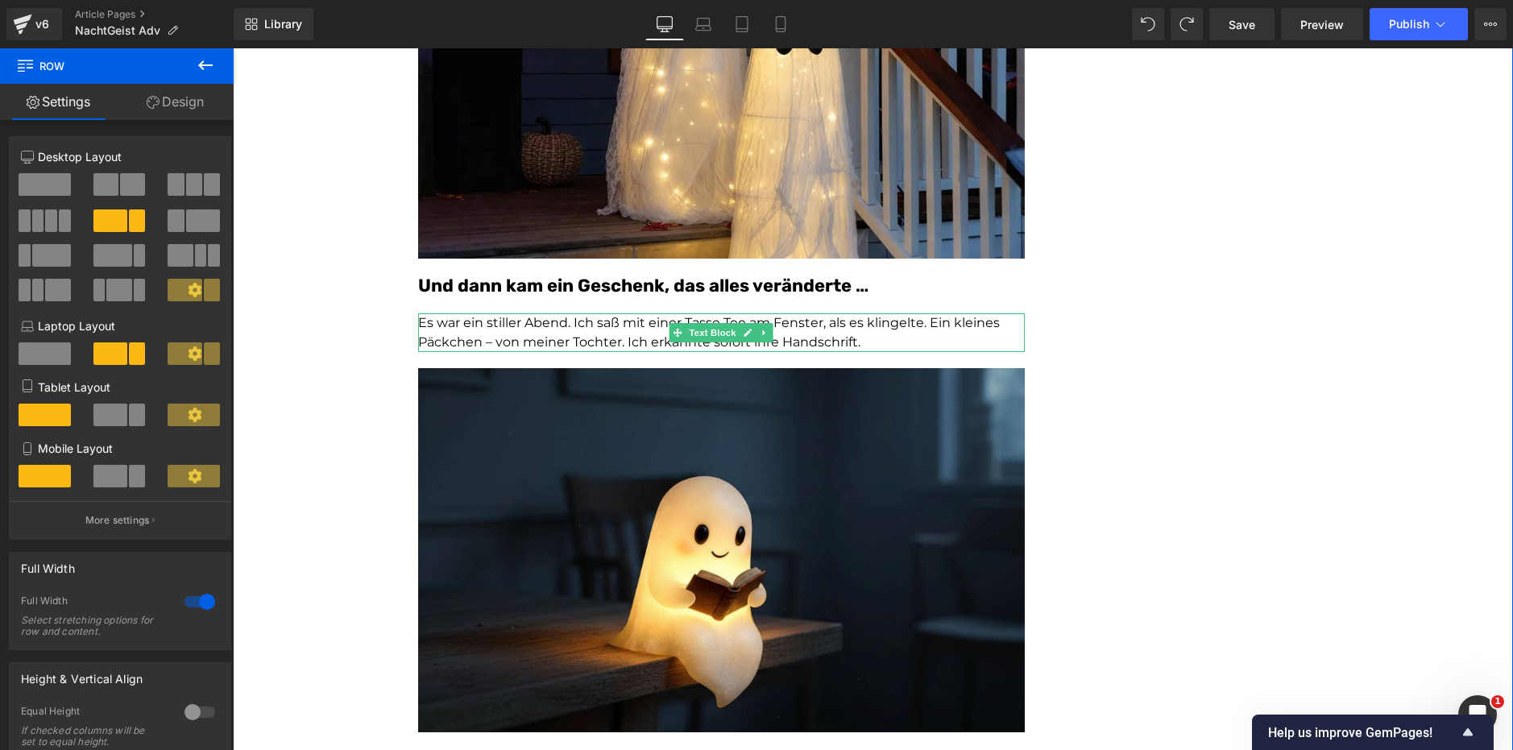
click at [819, 325] on span "Es war ein stiller Abend. Ich saß mit einer Tasse Tee am Fenster, als es klinge…" at bounding box center [709, 332] width 582 height 35
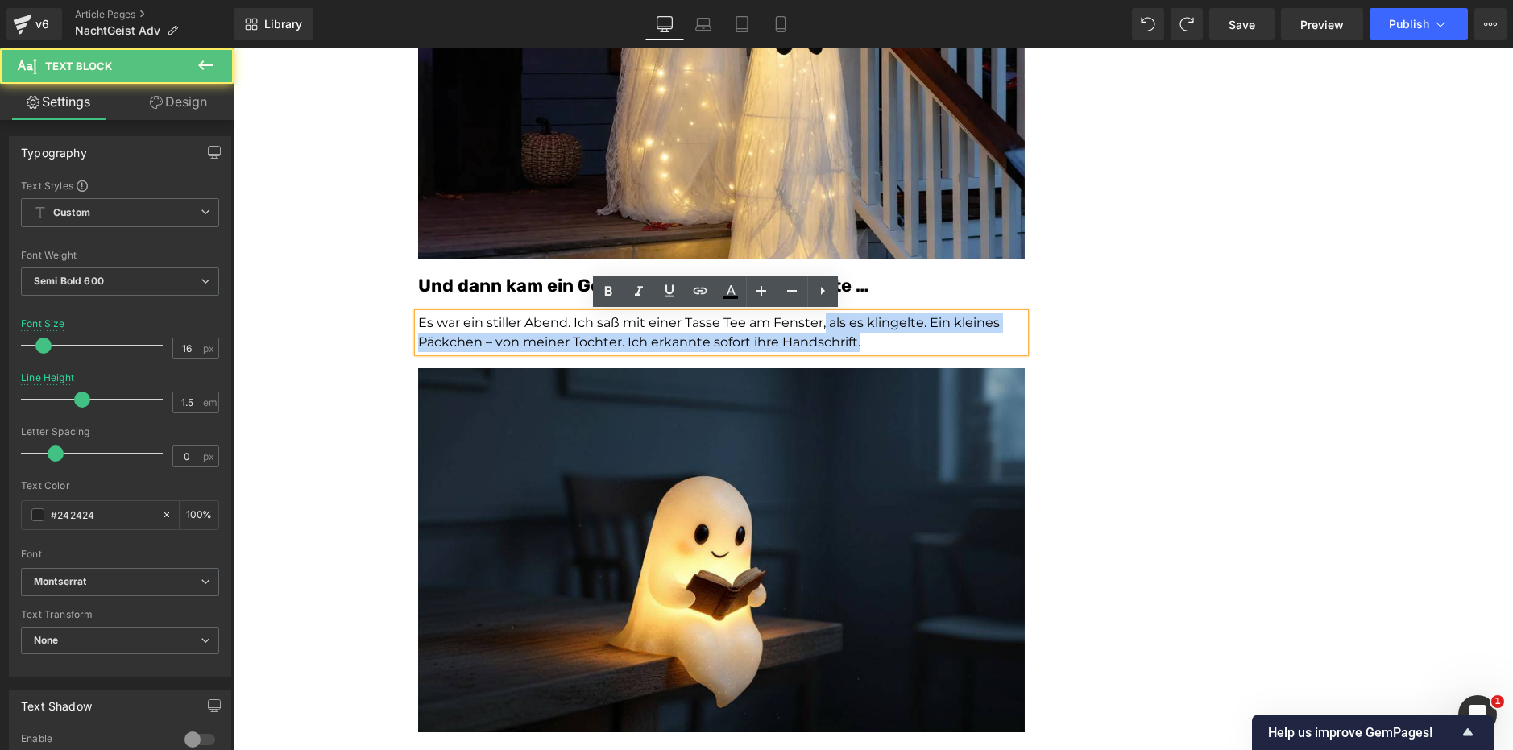
click at [844, 292] on font "Und dann kam ein Geschenk, das alles veränderte …" at bounding box center [643, 286] width 450 height 22
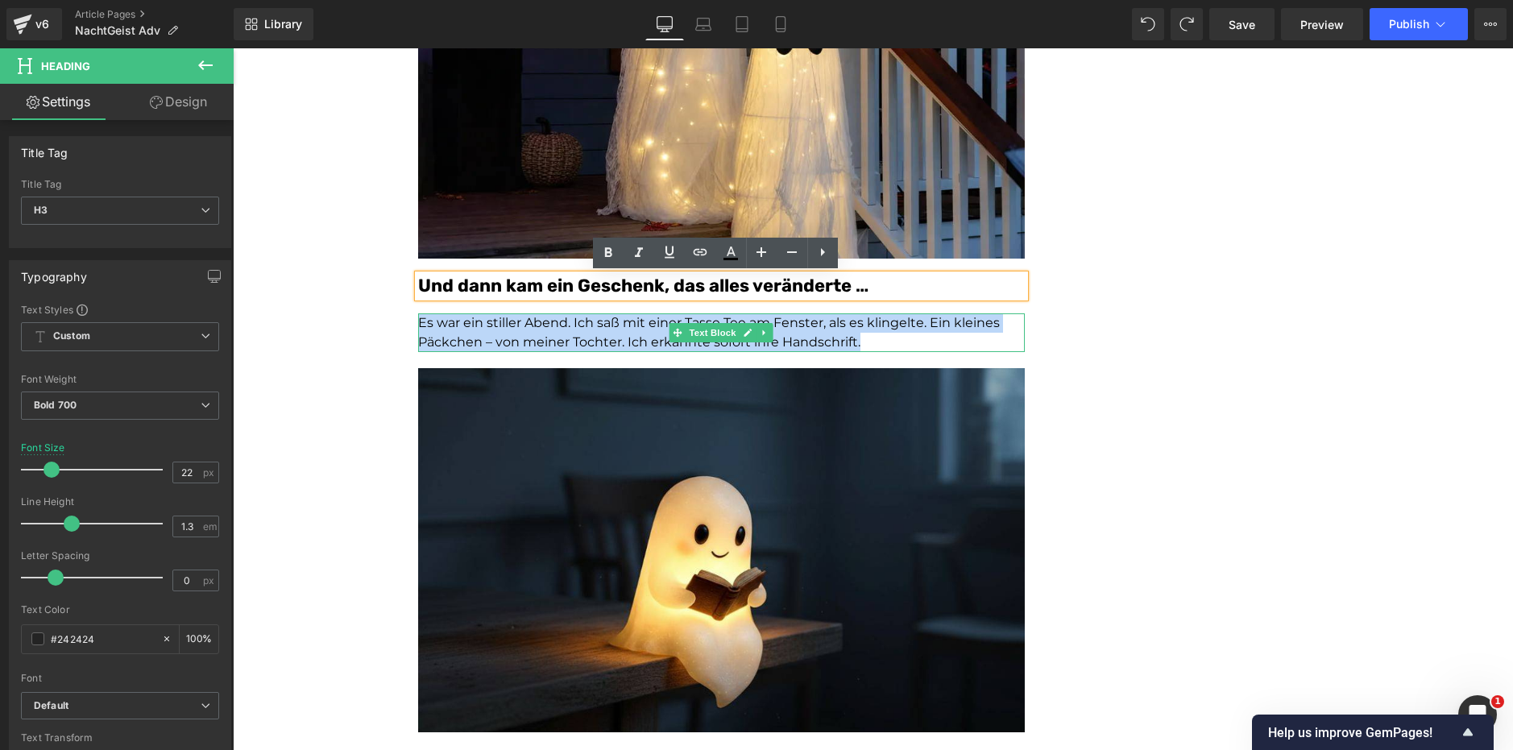
copy span "Es war ein stiller Abend. Ich saß mit einer Tasse Tee am Fenster, als es klinge…"
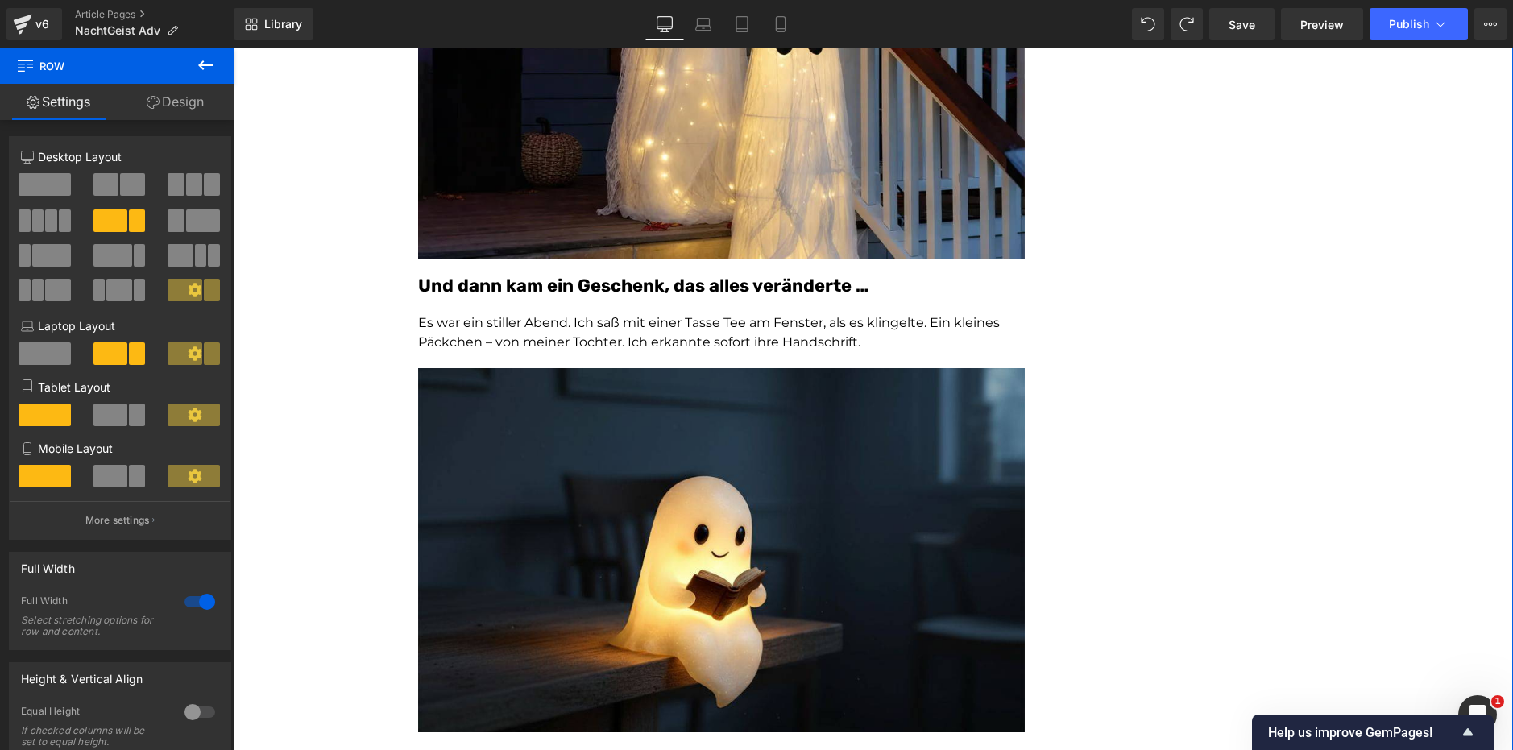
click at [740, 323] on link at bounding box center [748, 332] width 17 height 19
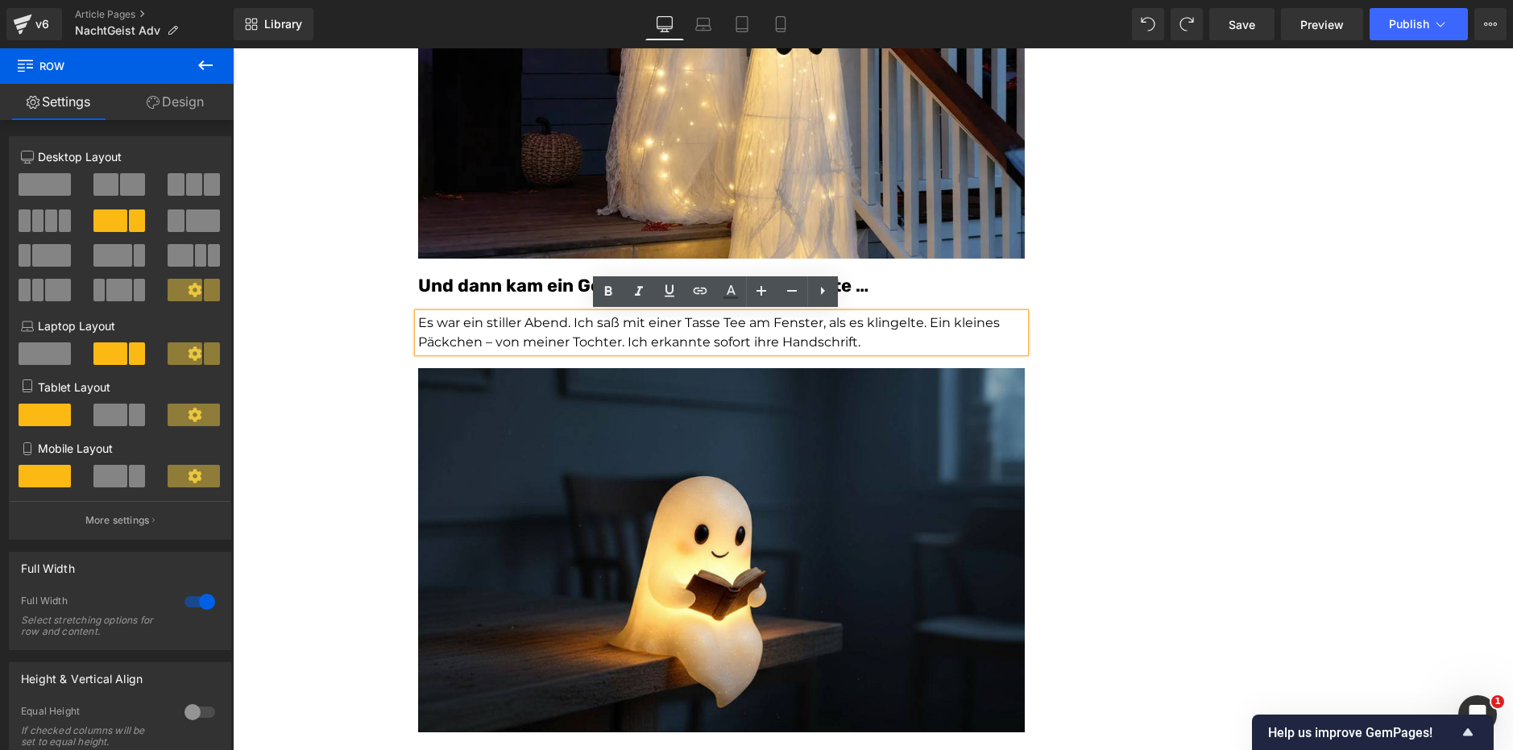
click at [740, 323] on span "Es war ein stiller Abend. Ich saß mit einer Tasse Tee am Fenster, als es klinge…" at bounding box center [709, 332] width 582 height 35
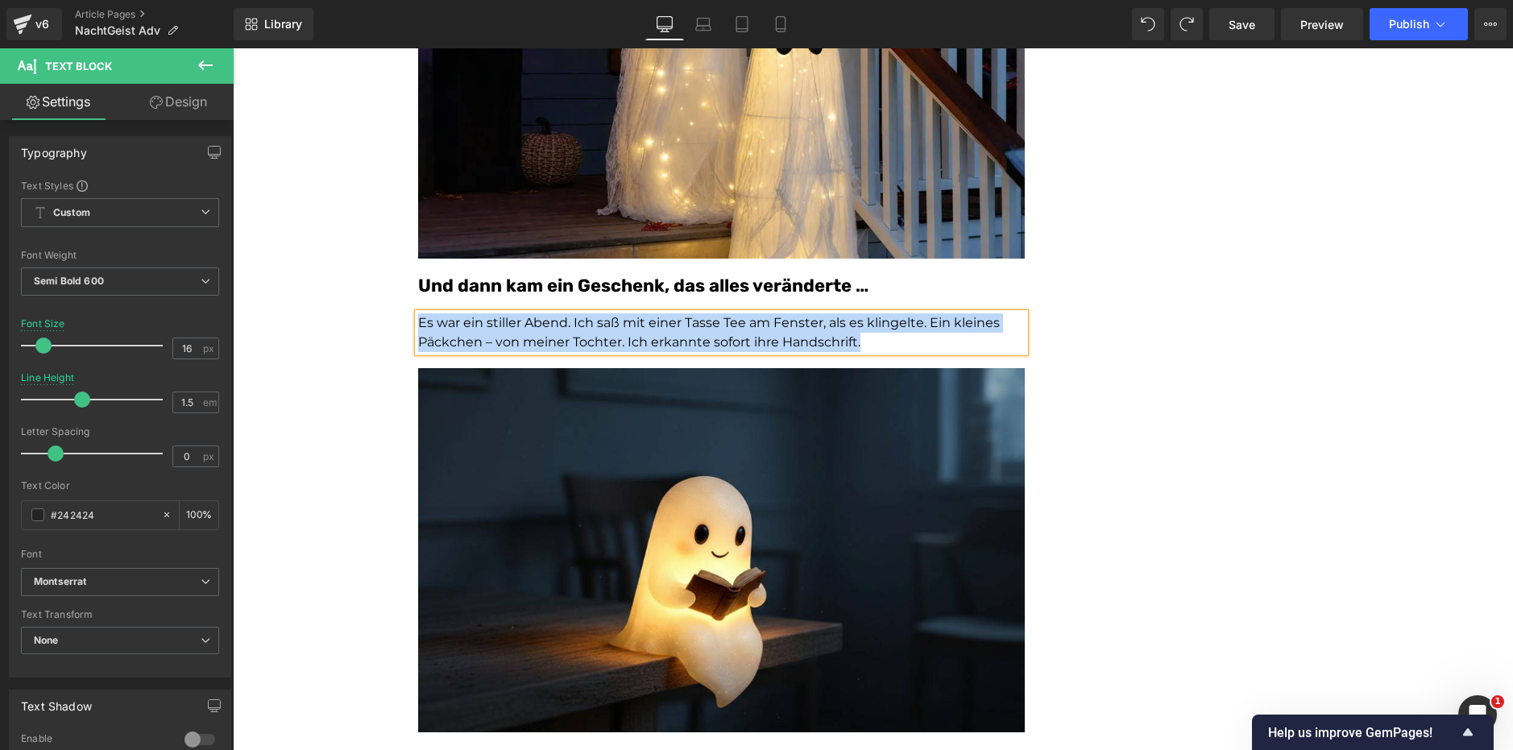
copy span "Es war ein stiller Abend. Ich saß mit einer Tasse Tee am Fenster, als es klinge…"
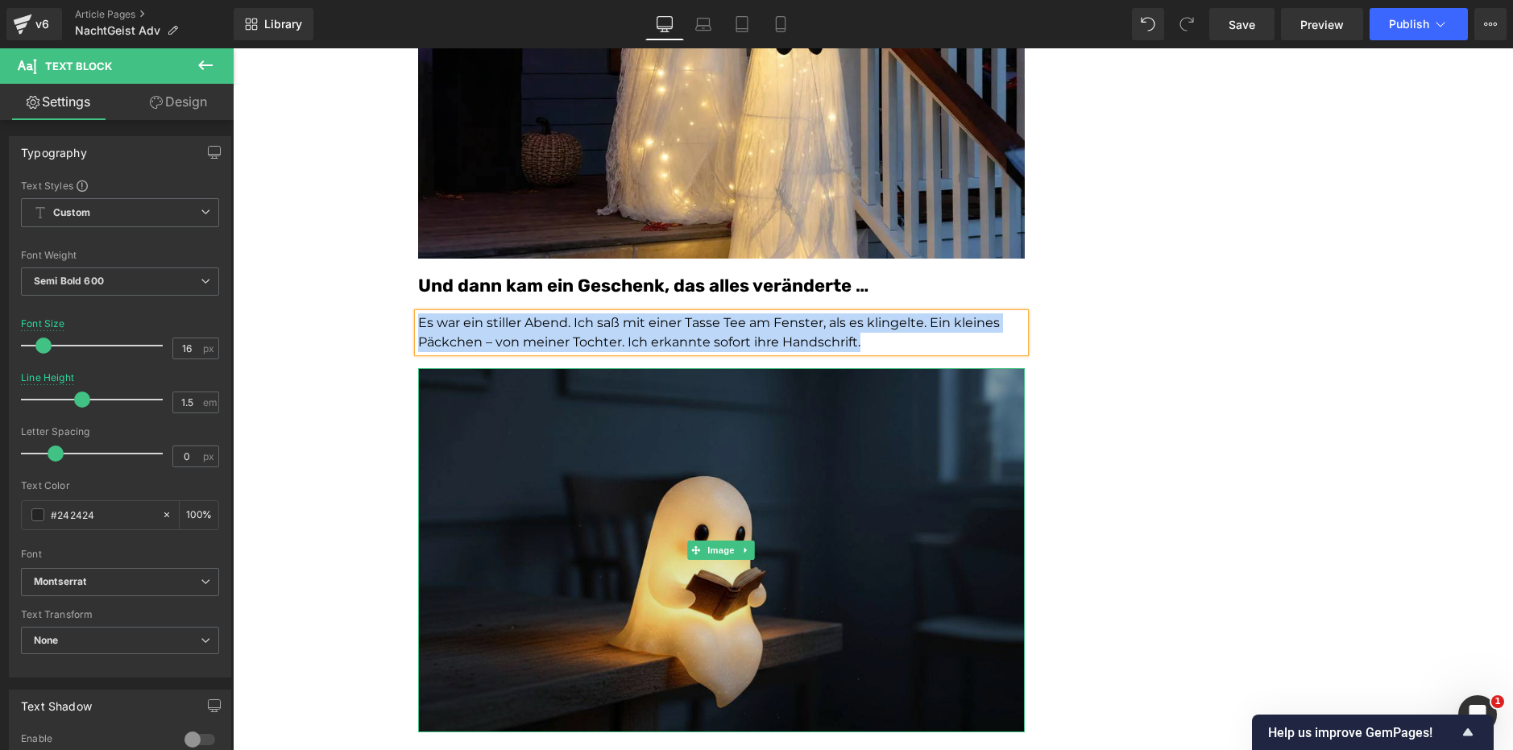
click at [633, 488] on img at bounding box center [721, 550] width 607 height 364
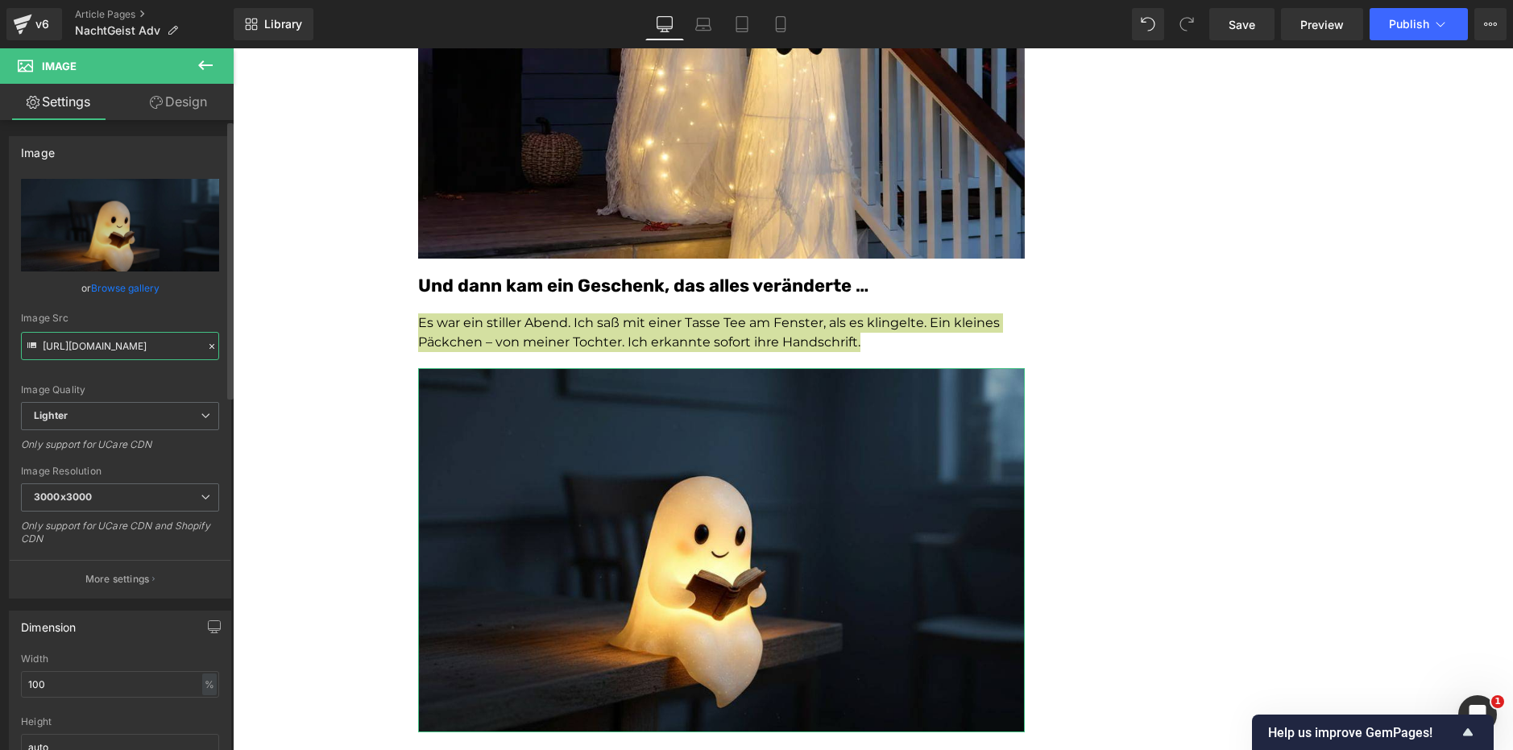
click at [139, 350] on input "[URL][DOMAIN_NAME]" at bounding box center [120, 346] width 198 height 28
click at [138, 350] on input "[URL][DOMAIN_NAME]" at bounding box center [120, 346] width 198 height 28
click at [138, 351] on input "[URL][DOMAIN_NAME]" at bounding box center [120, 346] width 198 height 28
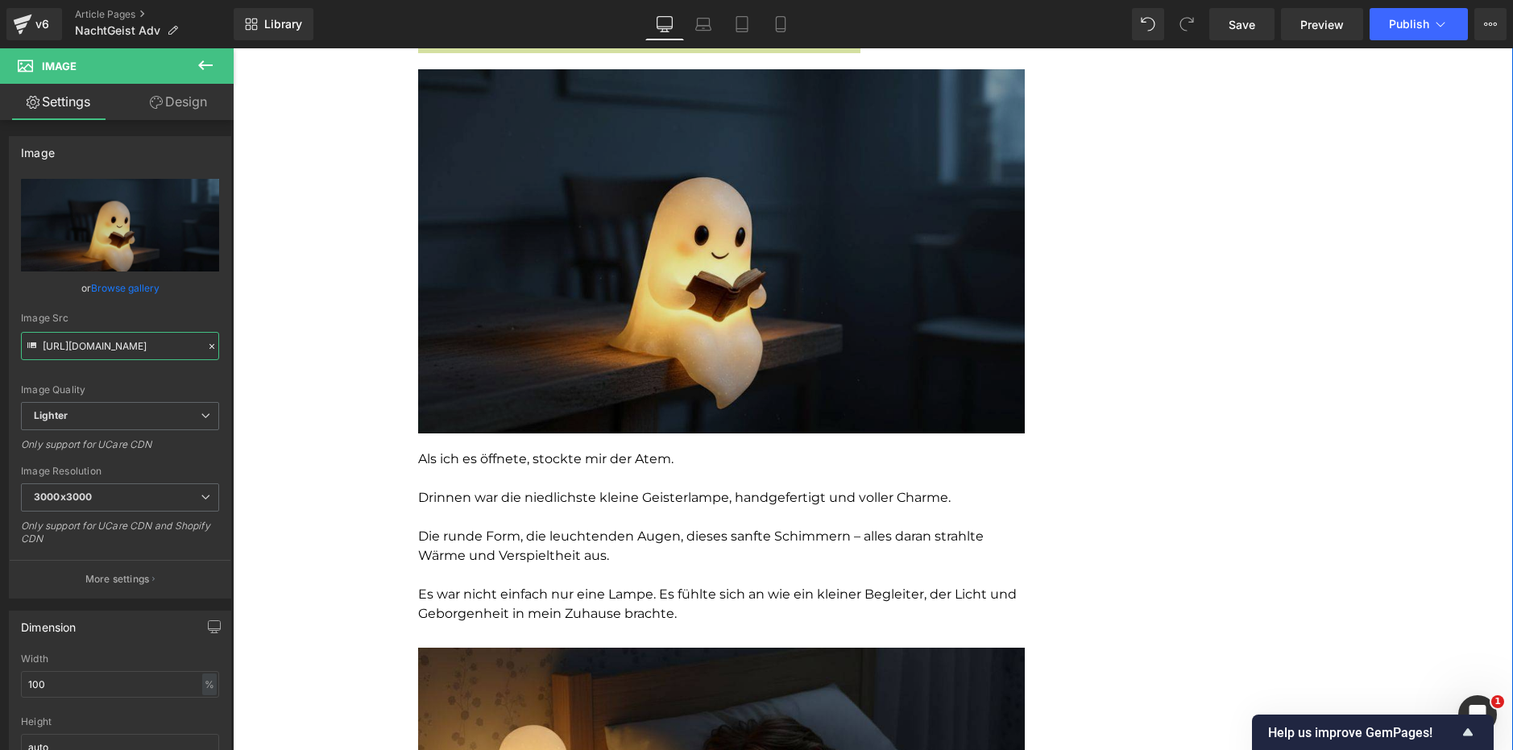
scroll to position [1451, 0]
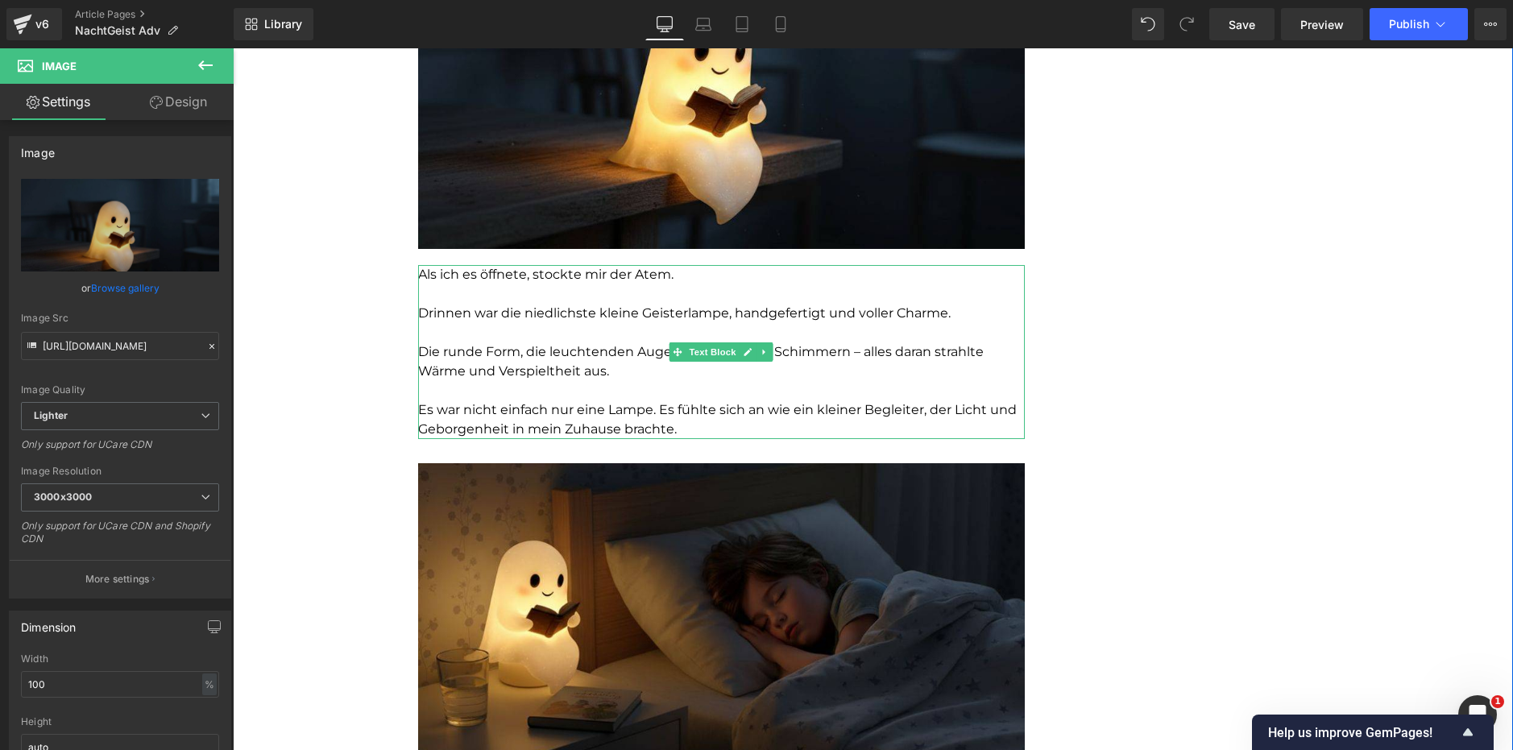
click at [586, 318] on p "Drinnen war die niedlichste kleine Geisterlampe, handgefertigt und voller Charm…" at bounding box center [721, 313] width 607 height 19
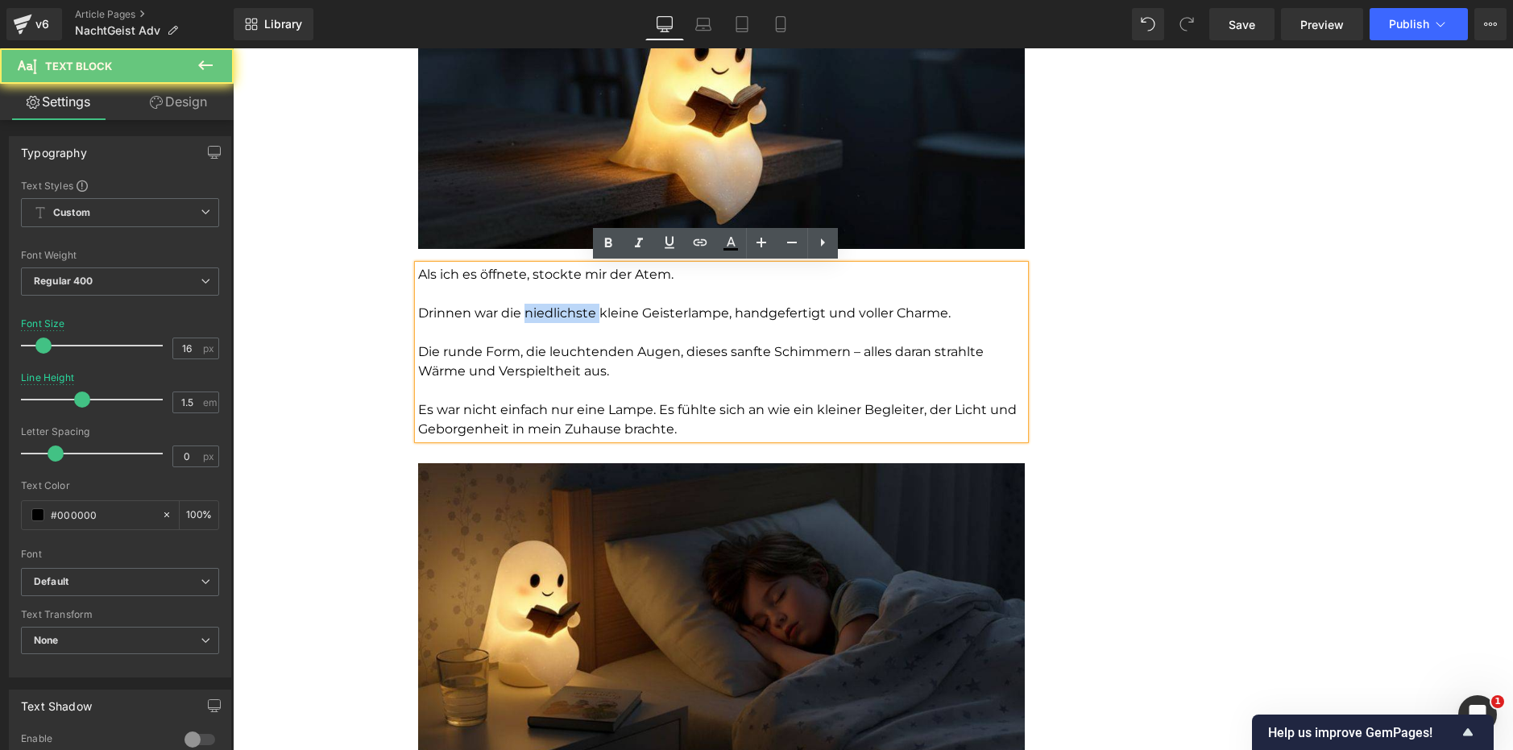
click at [585, 318] on p "Drinnen war die niedlichste kleine Geisterlampe, handgefertigt und voller Charm…" at bounding box center [721, 313] width 607 height 19
click at [450, 283] on p "Als ich es öffnete, stockte mir der Atem." at bounding box center [721, 274] width 607 height 19
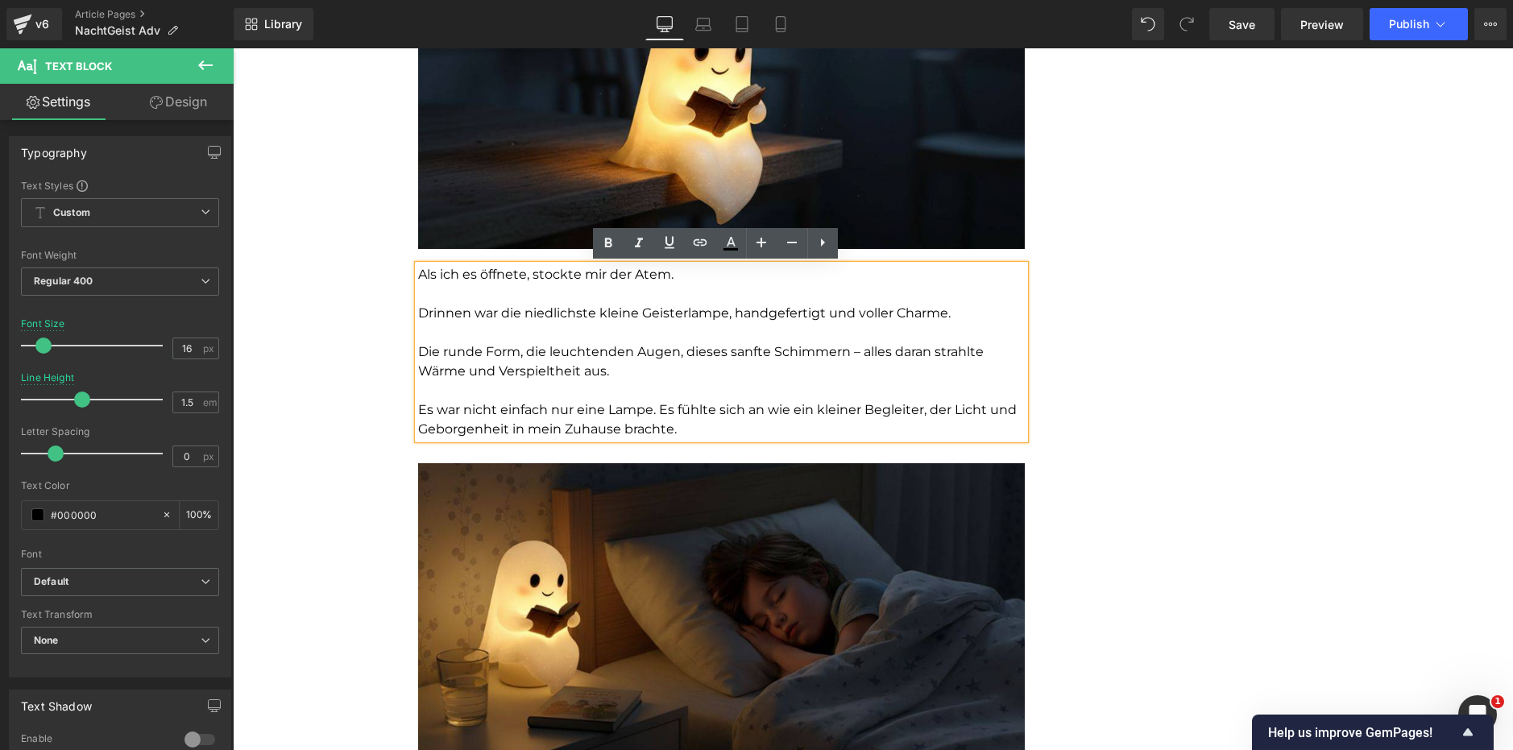
click at [442, 292] on p at bounding box center [721, 293] width 607 height 19
click at [488, 343] on p "Die runde Form, die leuchtenden Augen, dieses sanfte Schimmern – alles daran st…" at bounding box center [721, 362] width 607 height 39
click at [489, 343] on p "Die runde Form, die leuchtenden Augen, dieses sanfte Schimmern – alles daran st…" at bounding box center [721, 362] width 607 height 39
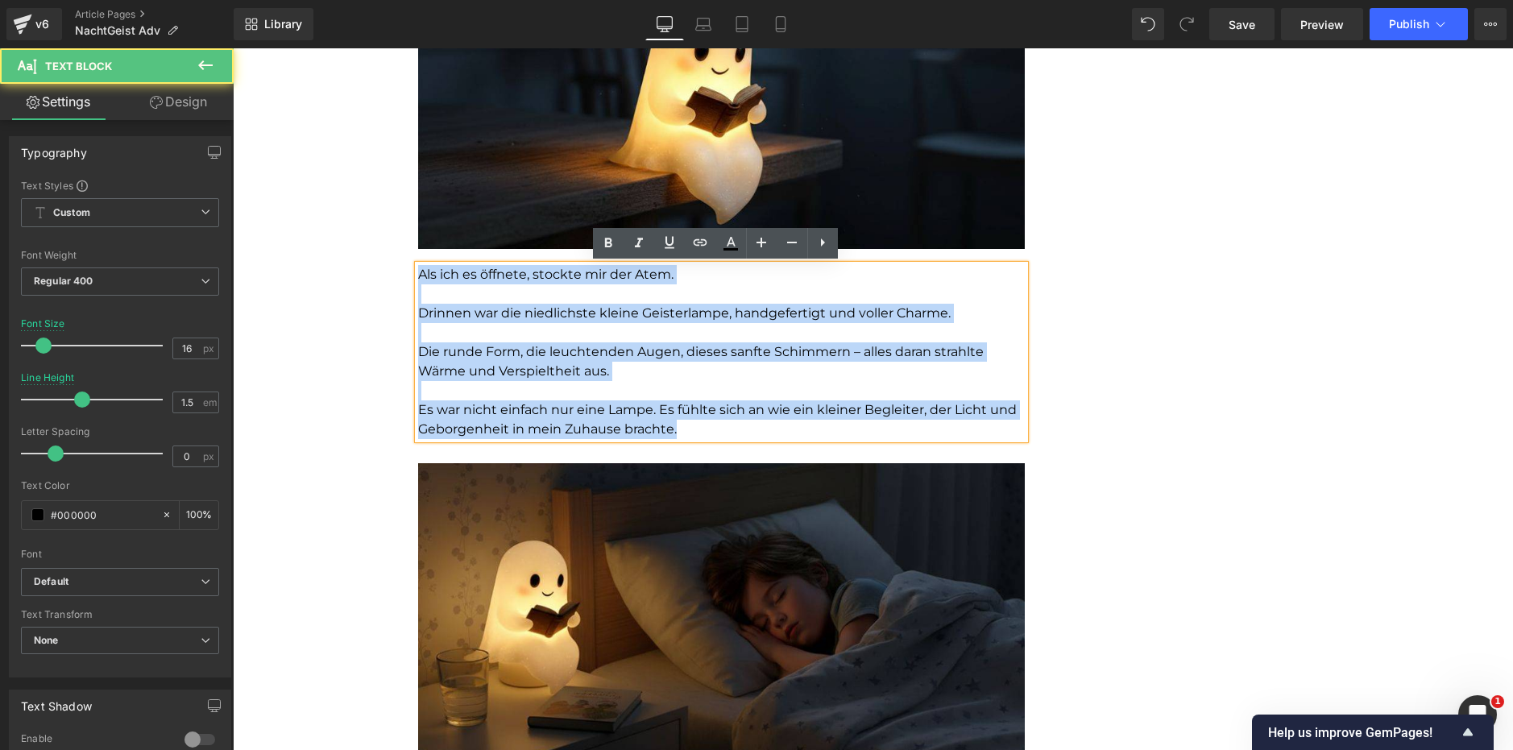
drag, startPoint x: 416, startPoint y: 275, endPoint x: 772, endPoint y: 435, distance: 390.6
click at [777, 435] on div "Als ich es öffnete, stockte mir der Atem. Drinnen war die niedlichste kleine Ge…" at bounding box center [721, 352] width 607 height 174
copy div "Als ich es öffnete, stockte mir der Atem. Drinnen war die niedlichste kleine Ge…"
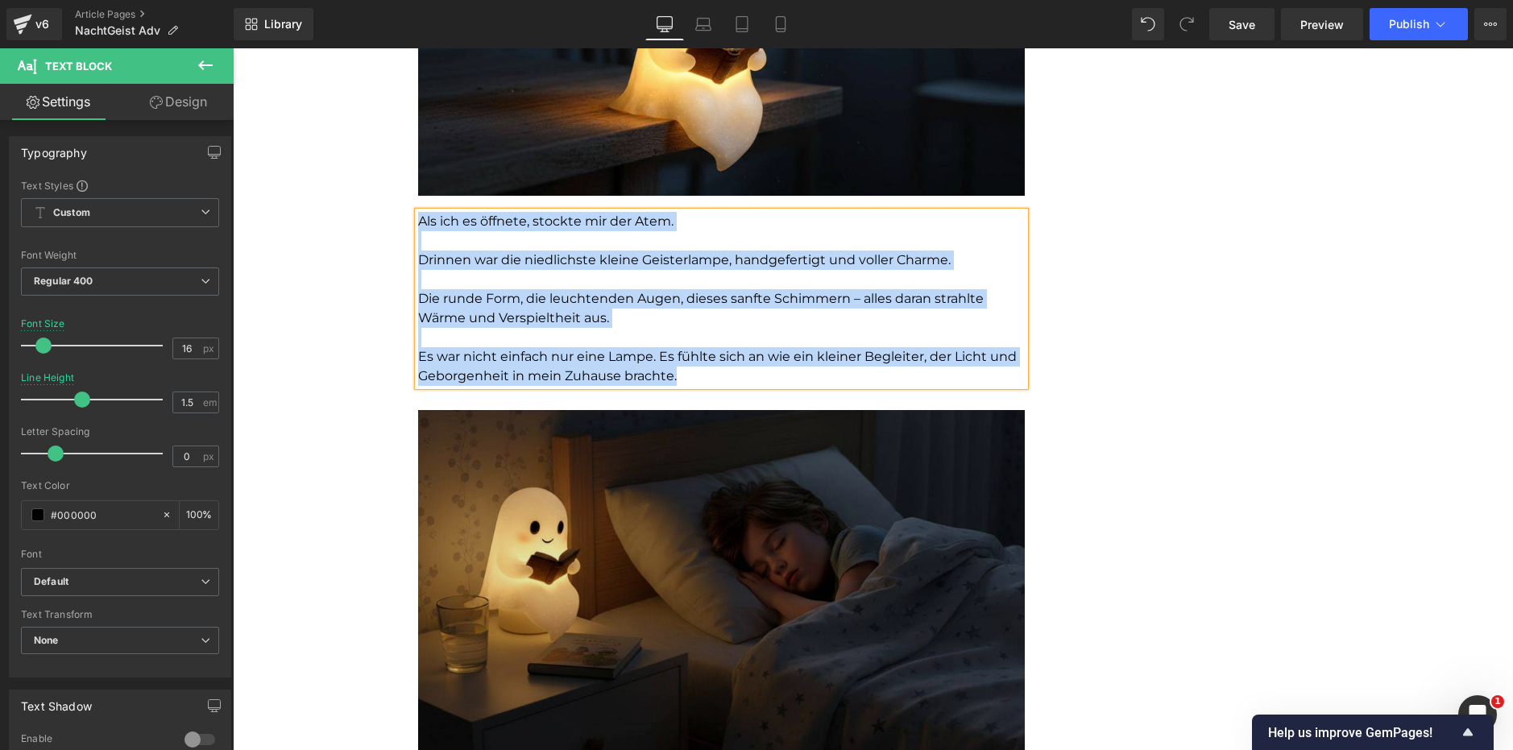
scroll to position [1692, 0]
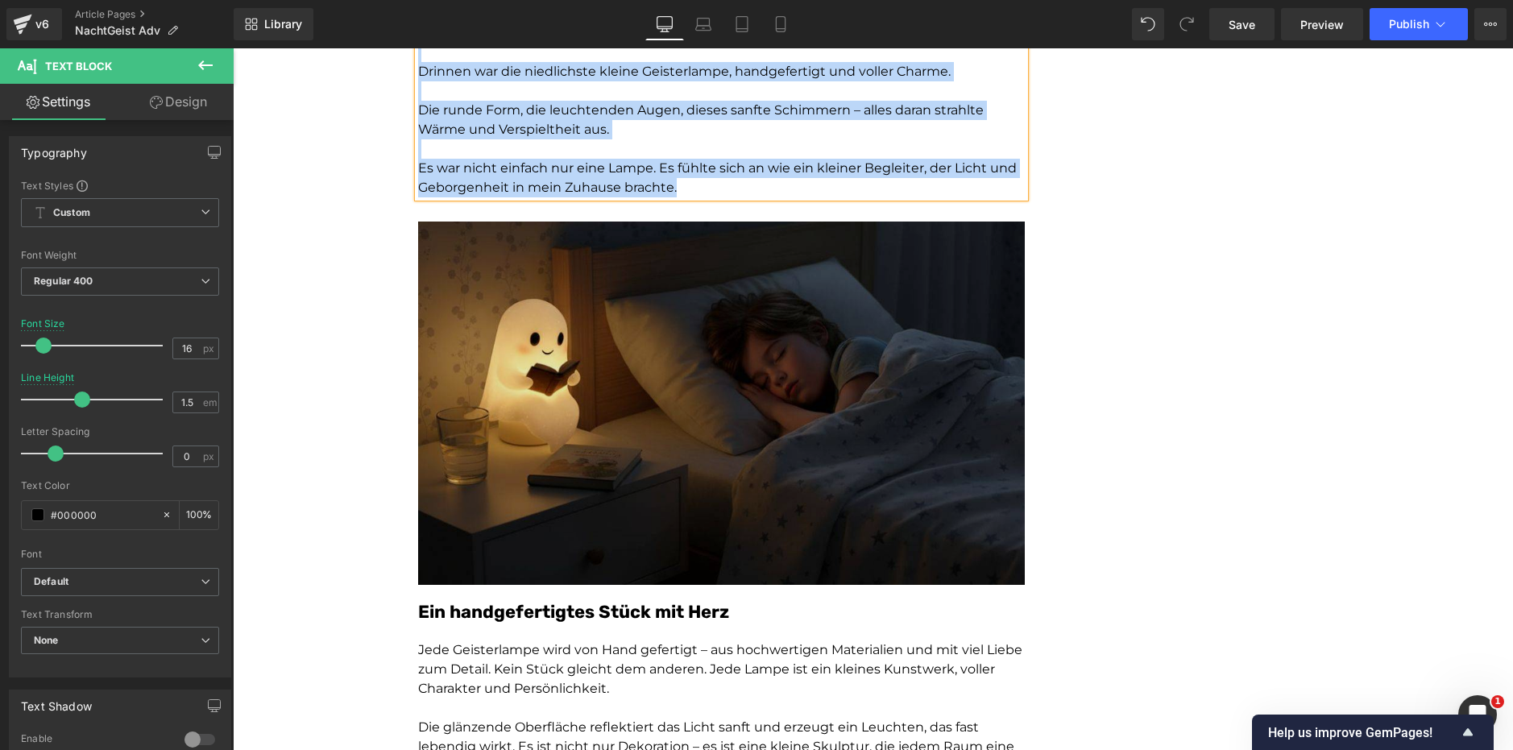
click at [621, 330] on img at bounding box center [721, 400] width 607 height 372
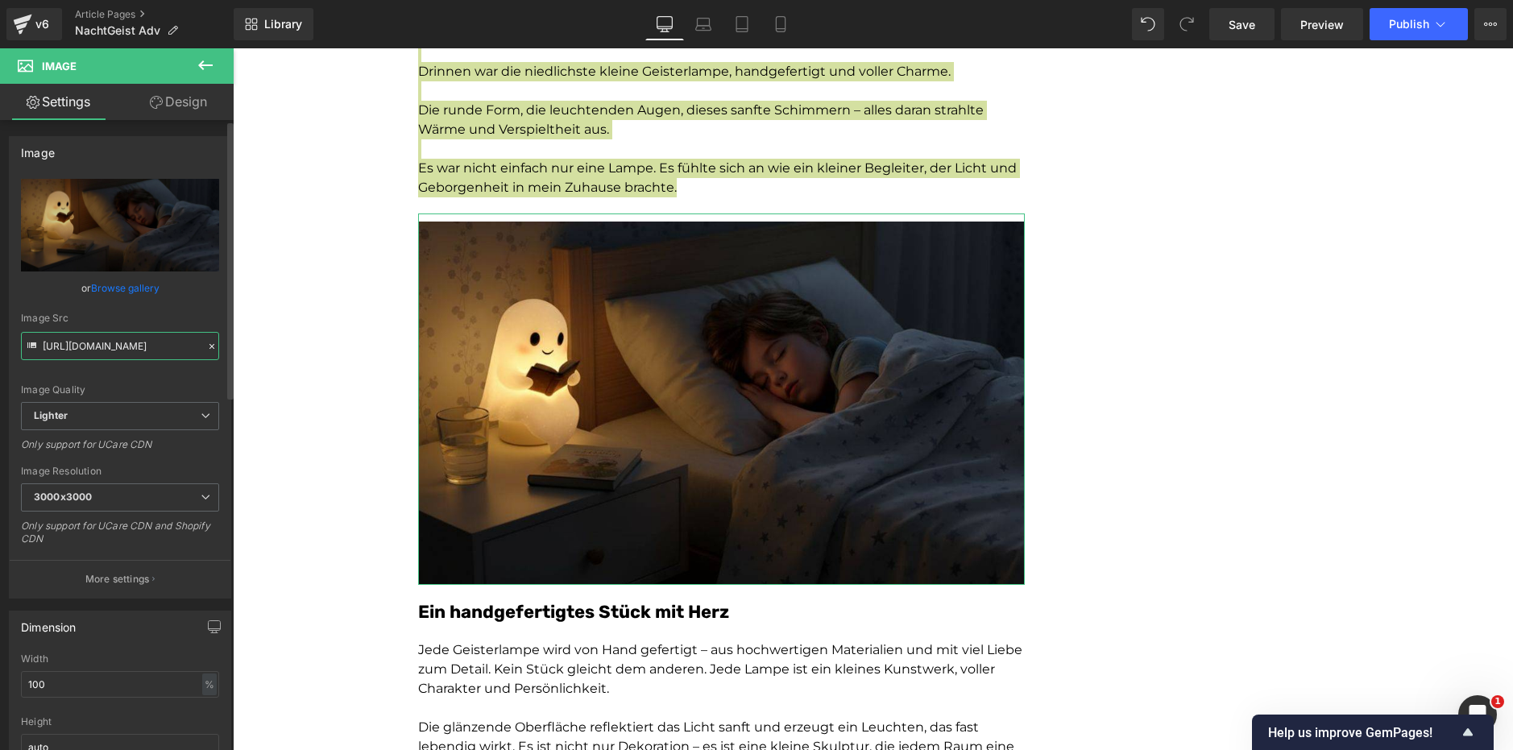
click at [103, 342] on input "[URL][DOMAIN_NAME]" at bounding box center [120, 346] width 198 height 28
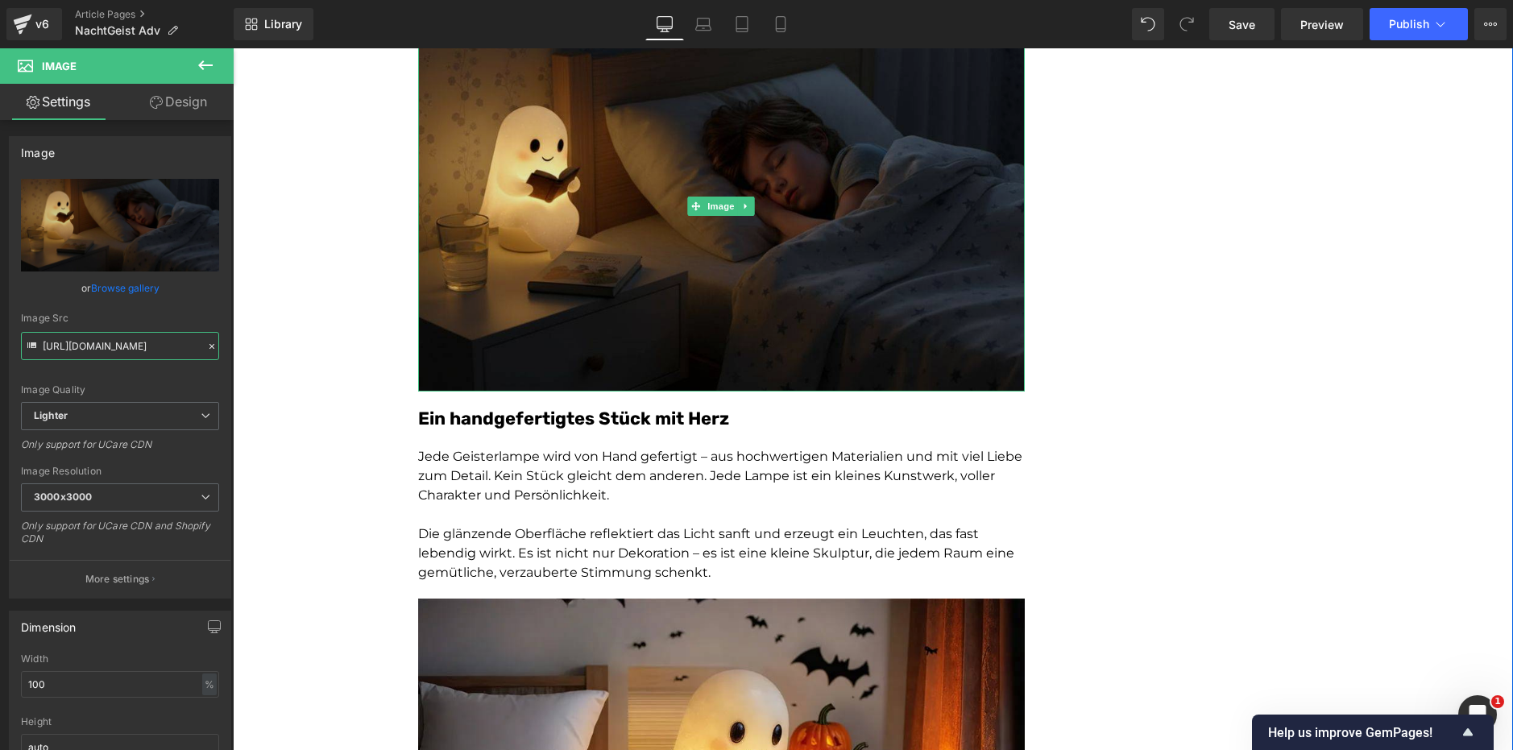
scroll to position [1934, 0]
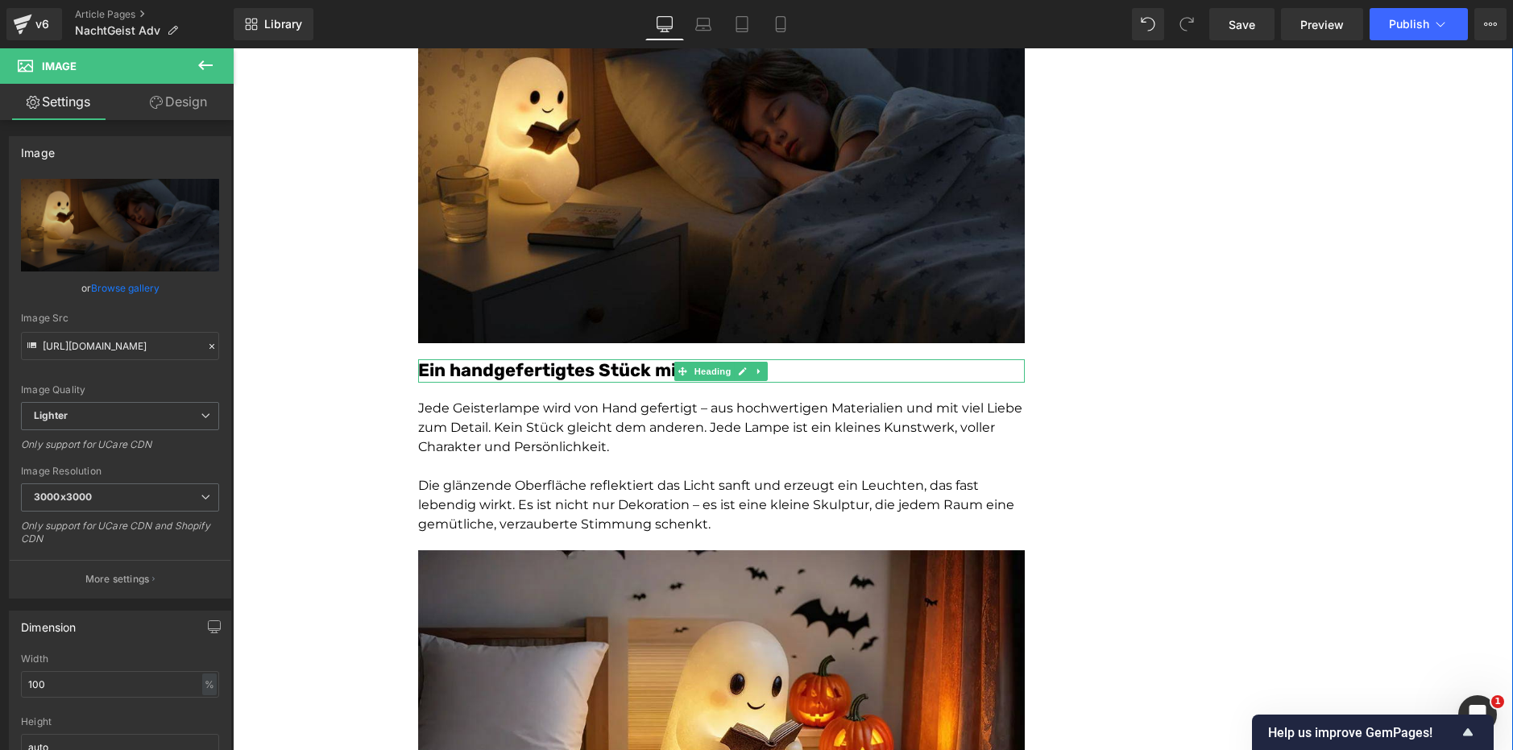
click at [587, 377] on font "Ein handgefertigtes Stück mit Herz" at bounding box center [573, 370] width 311 height 22
click at [587, 376] on font "Ein handgefertigtes Stück mit Herz" at bounding box center [573, 370] width 311 height 22
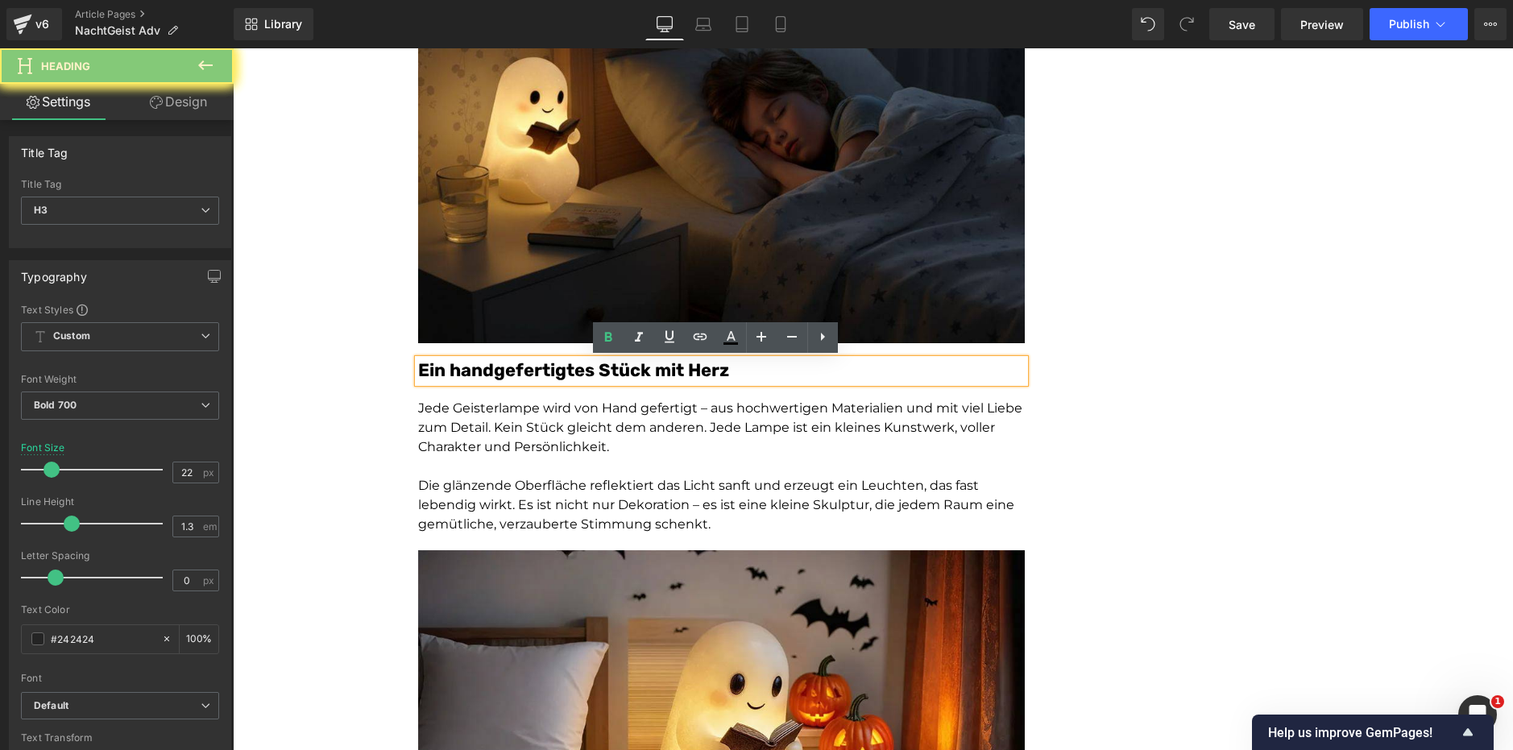
click at [587, 375] on font "Ein handgefertigtes Stück mit Herz" at bounding box center [573, 370] width 311 height 22
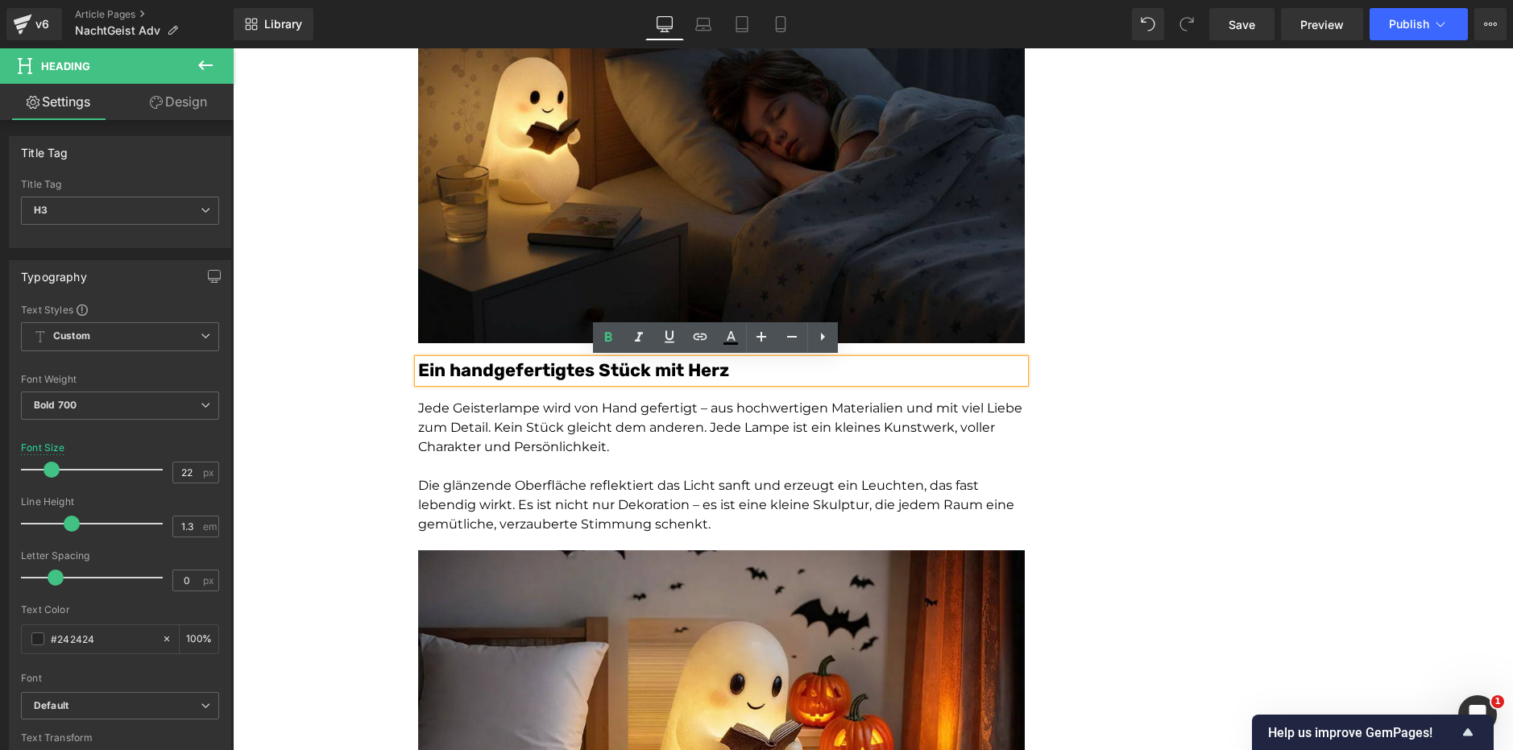
click at [591, 371] on font "Ein handgefertigtes Stück mit Herz" at bounding box center [573, 370] width 311 height 22
click at [591, 370] on font "Ein handgefertigtes Stück mit Herz" at bounding box center [573, 370] width 311 height 22
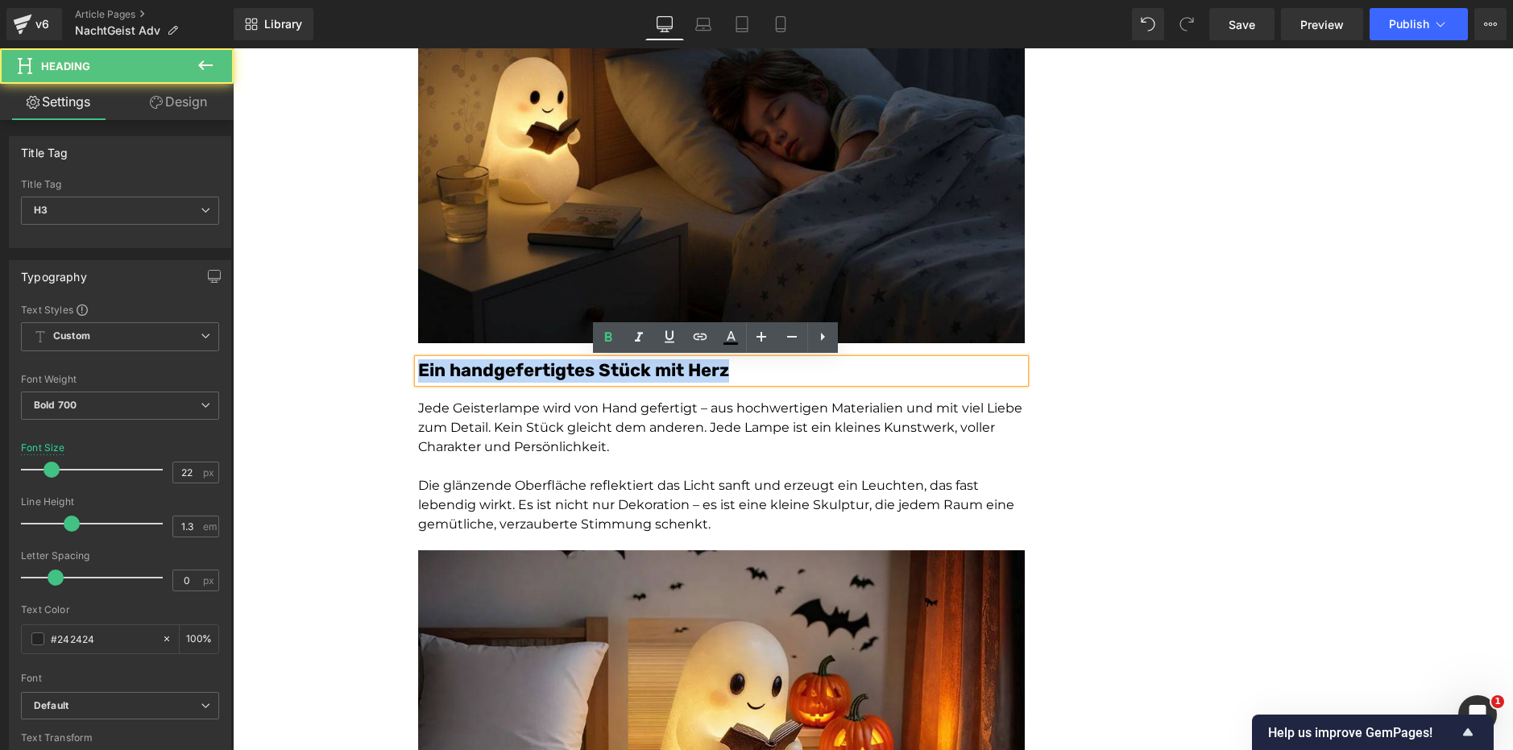
click at [591, 370] on font "Ein handgefertigtes Stück mit Herz" at bounding box center [573, 370] width 311 height 22
copy font "Ein handgefertigtes Stück mit Herz"
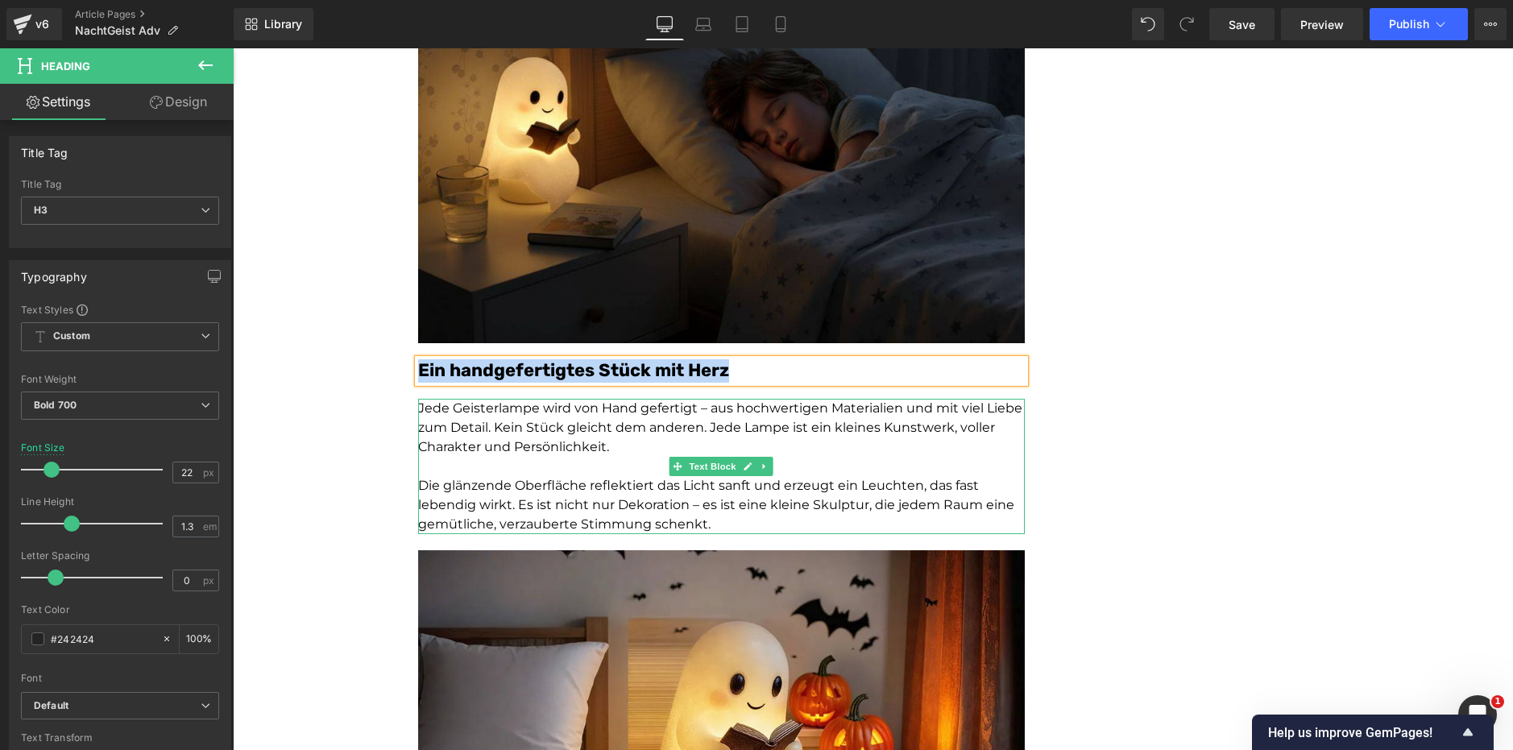
click at [517, 430] on p "Jede Geisterlampe wird von Hand gefertigt – aus hochwertigen Materialien und mi…" at bounding box center [721, 428] width 607 height 58
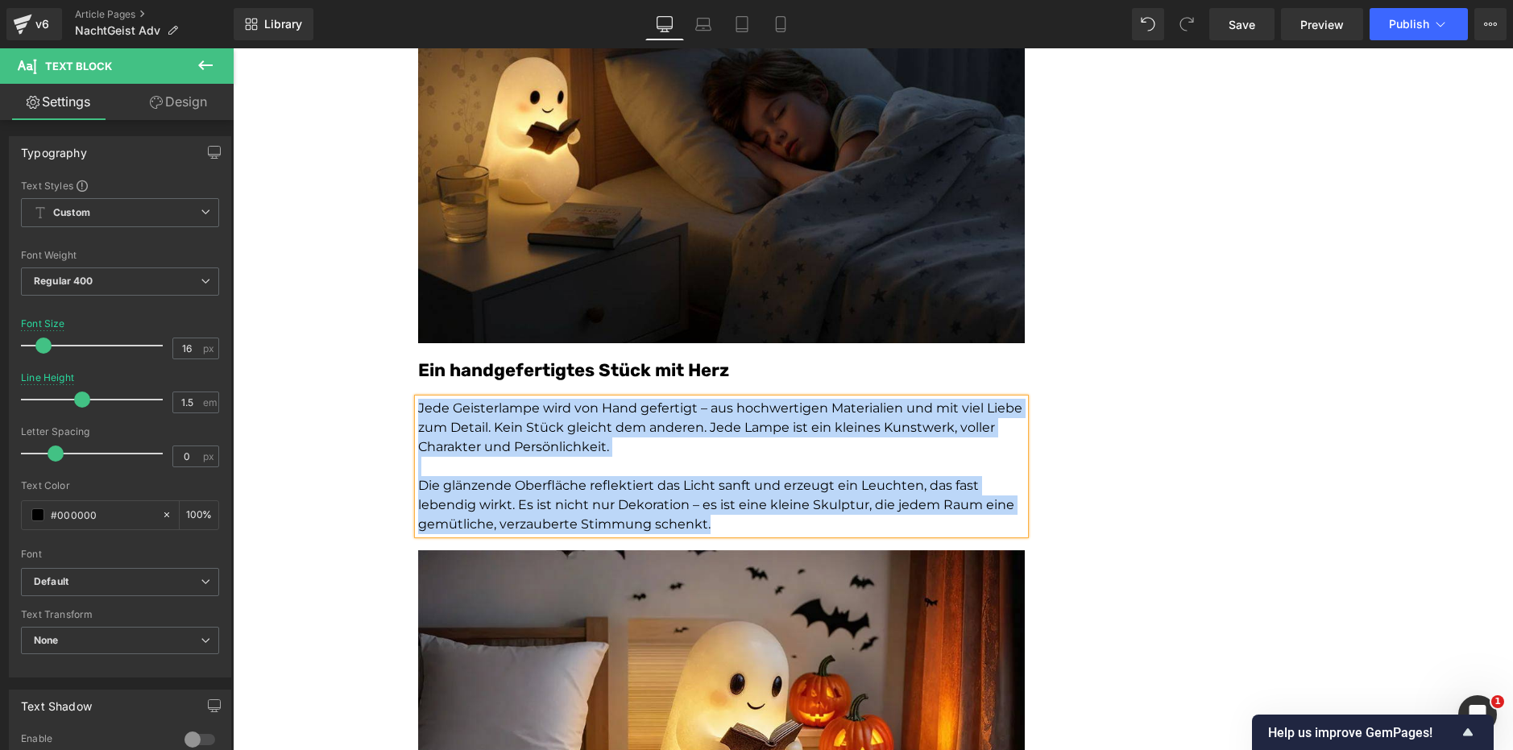
copy div "Jede Geisterlampe wird von Hand gefertigt – aus hochwertigen Materialien und mi…"
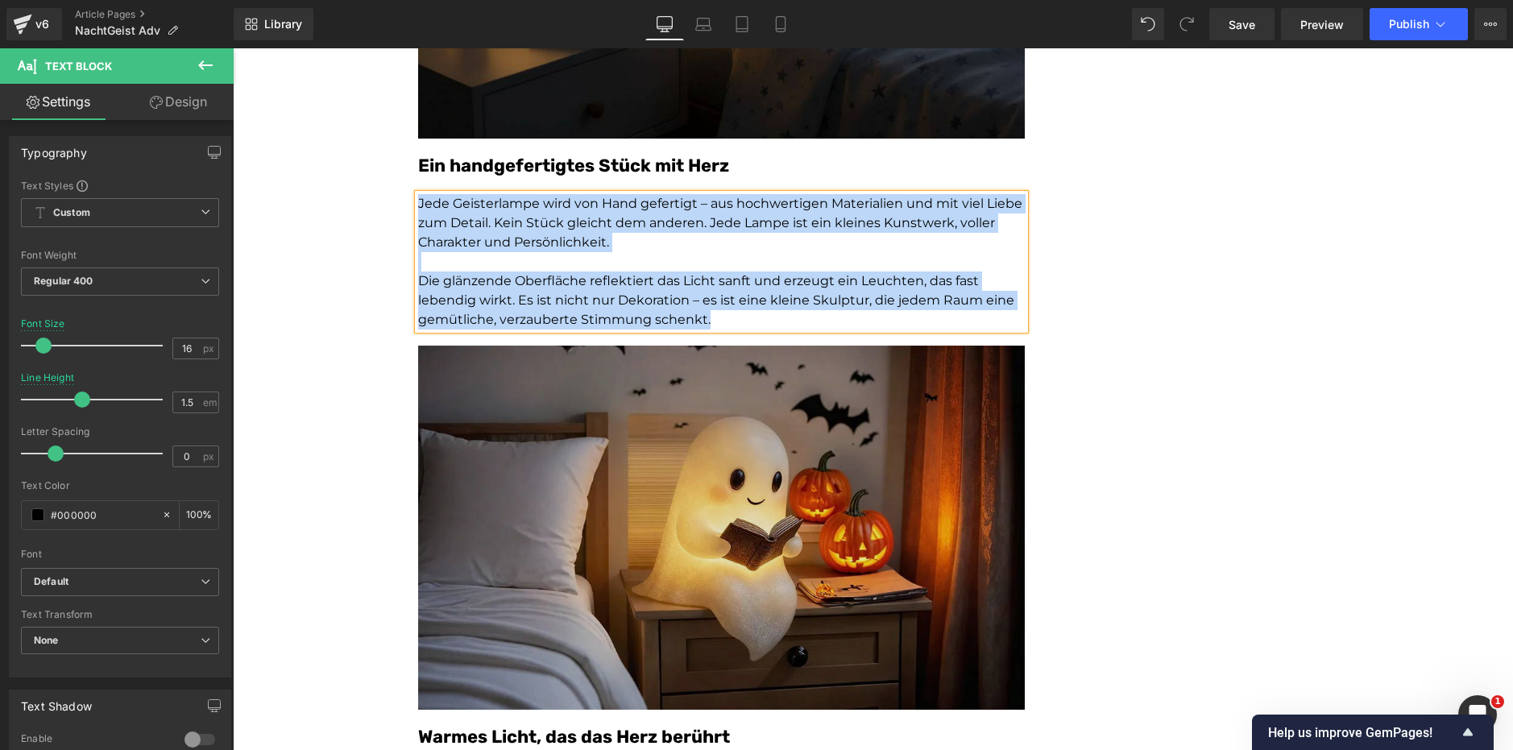
scroll to position [2176, 0]
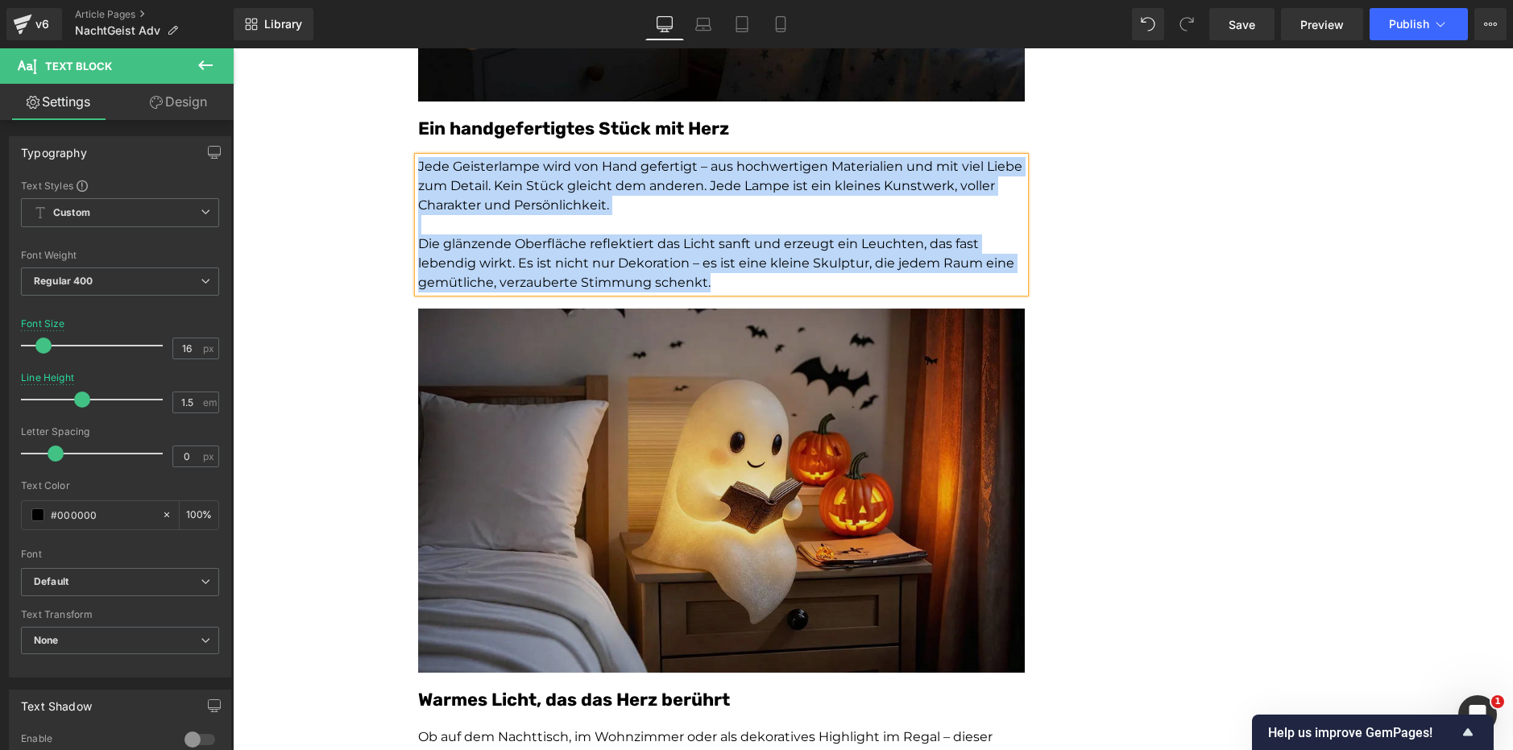
click at [712, 407] on img at bounding box center [721, 491] width 607 height 364
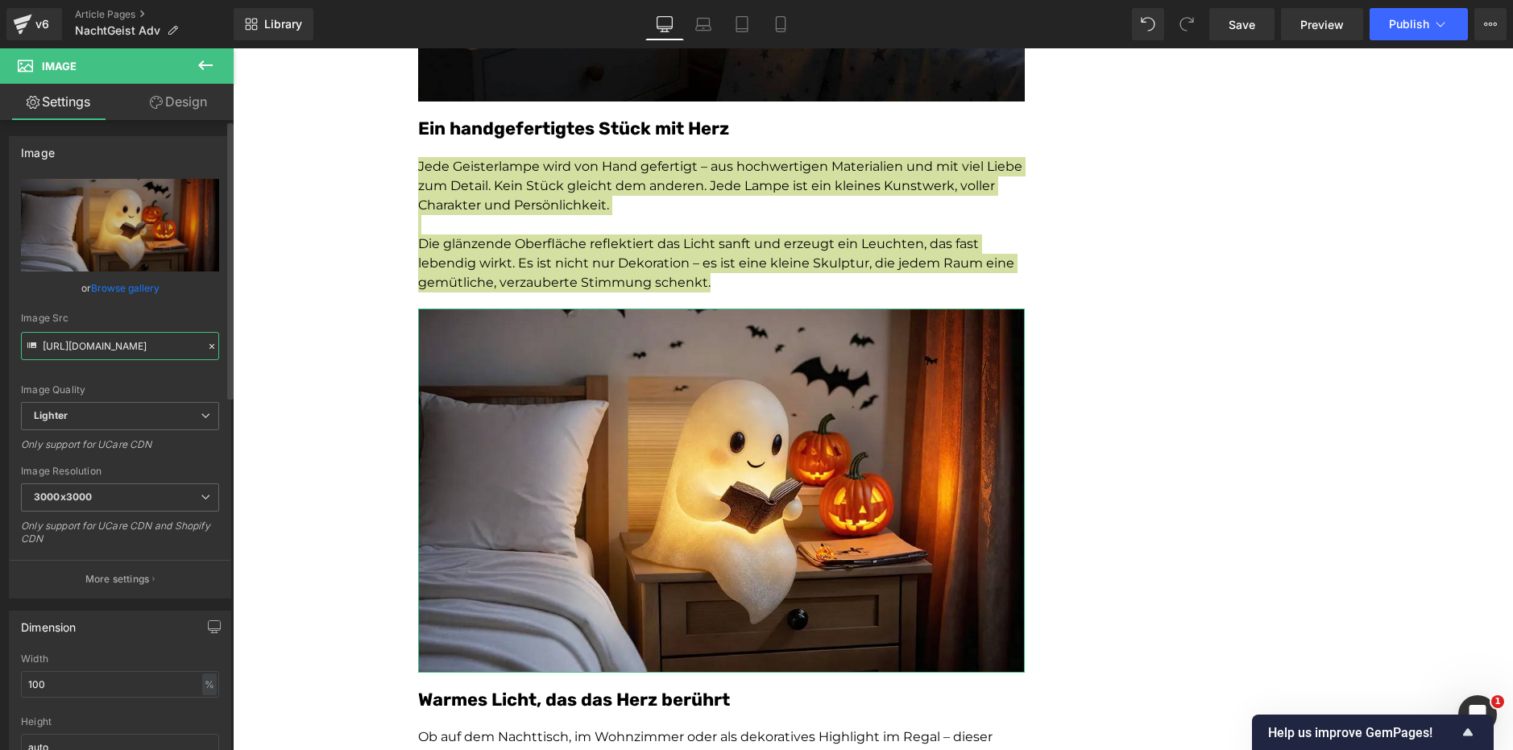
click at [80, 352] on input "[URL][DOMAIN_NAME]" at bounding box center [120, 346] width 198 height 28
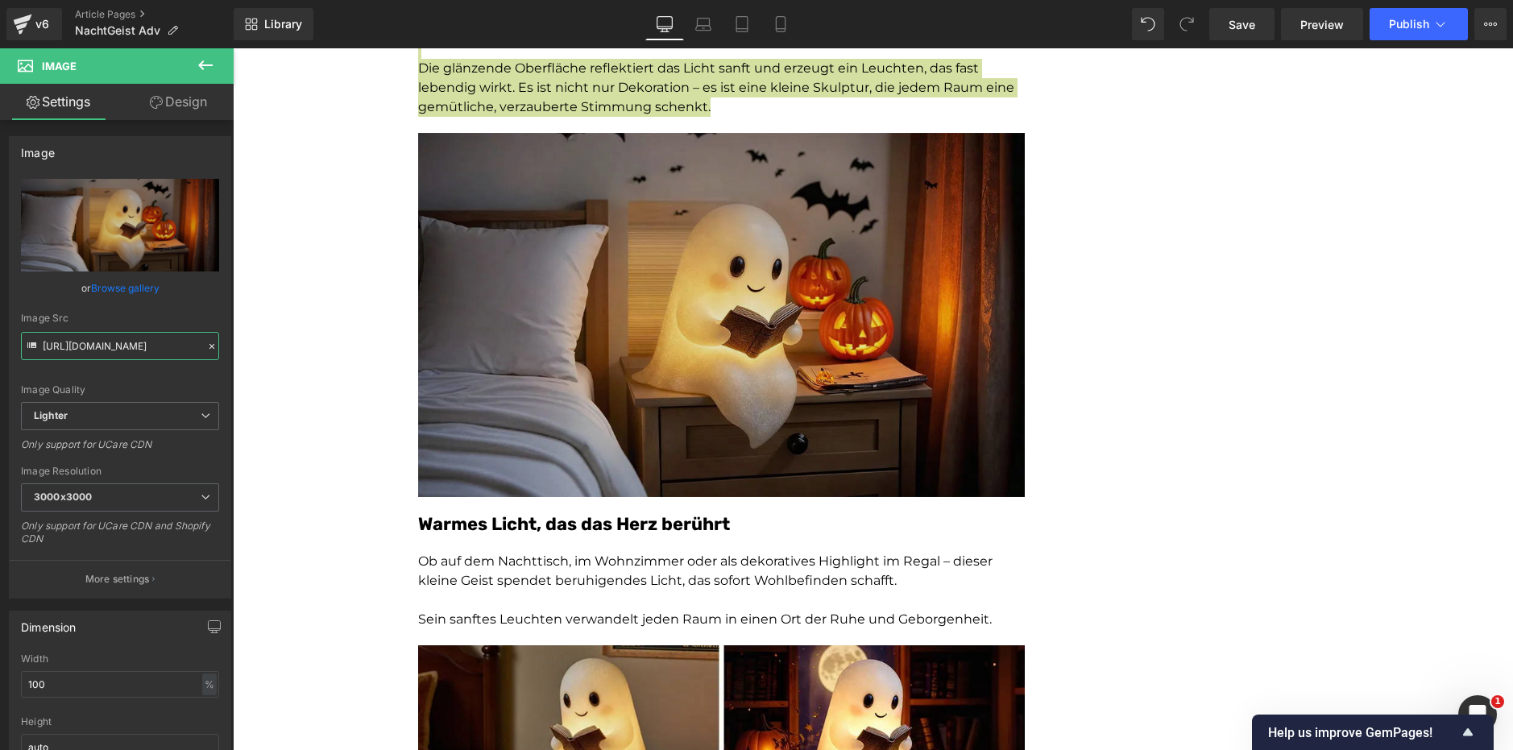
scroll to position [2418, 0]
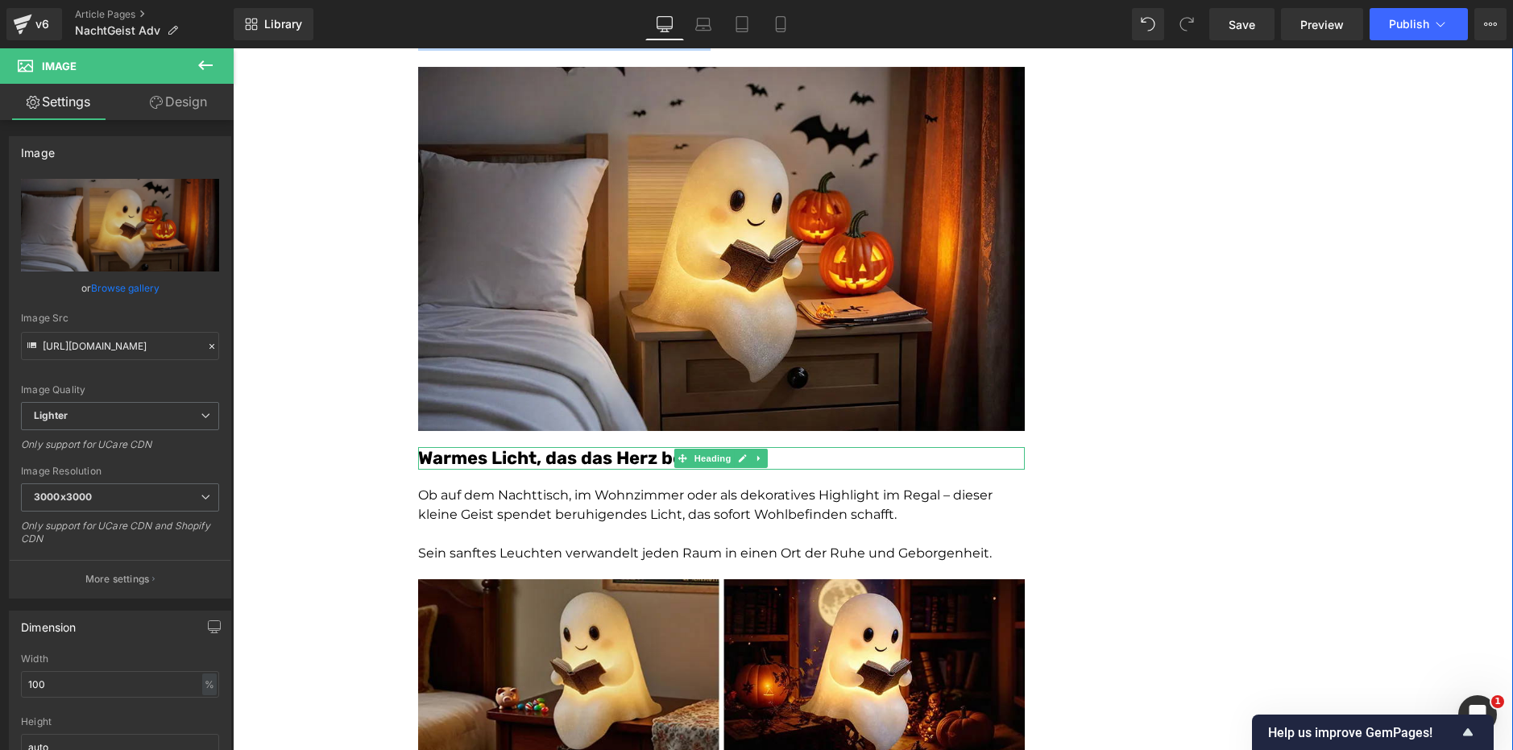
click at [614, 456] on font "Warmes Licht, das das Herz berührt" at bounding box center [574, 458] width 312 height 22
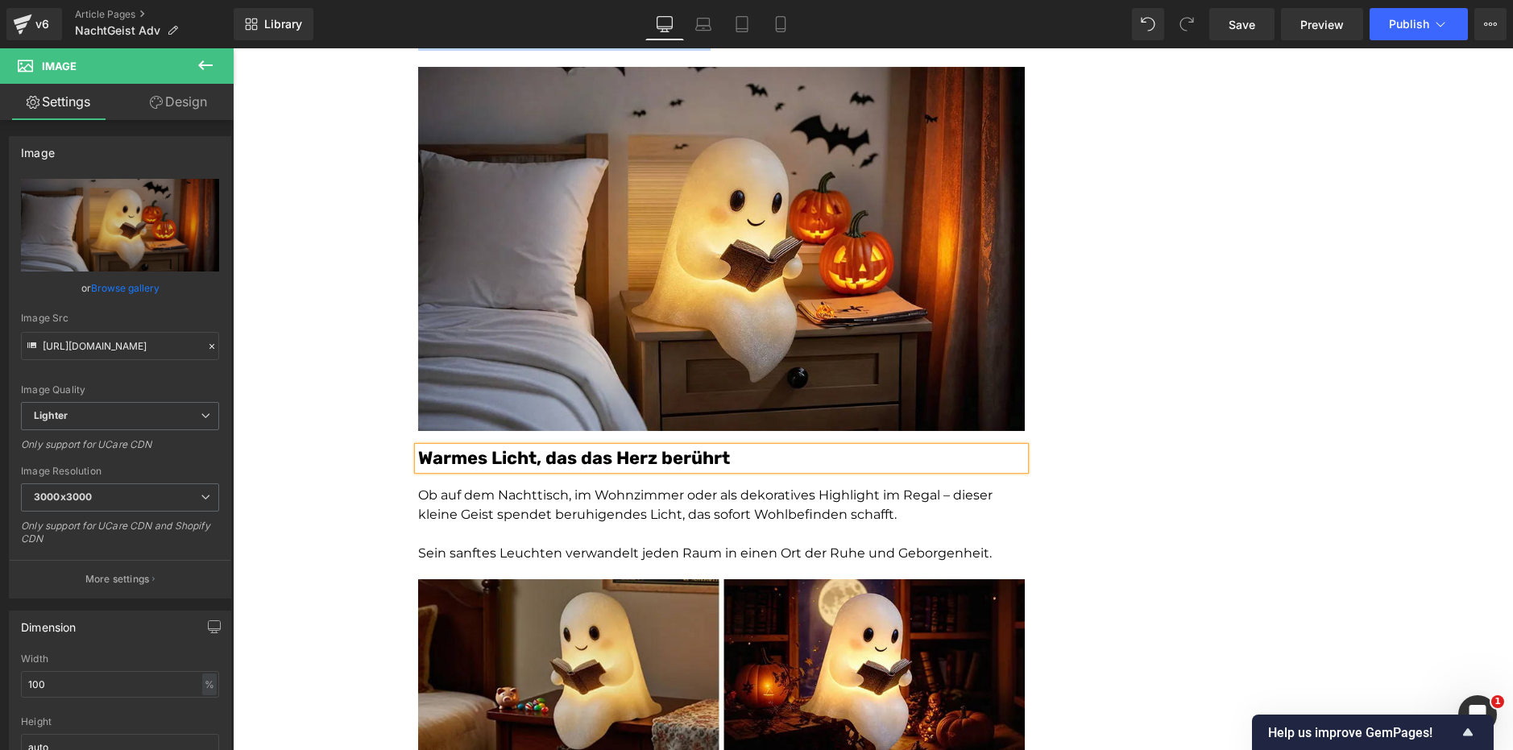
click at [614, 456] on font "Warmes Licht, das das Herz berührt" at bounding box center [574, 458] width 312 height 22
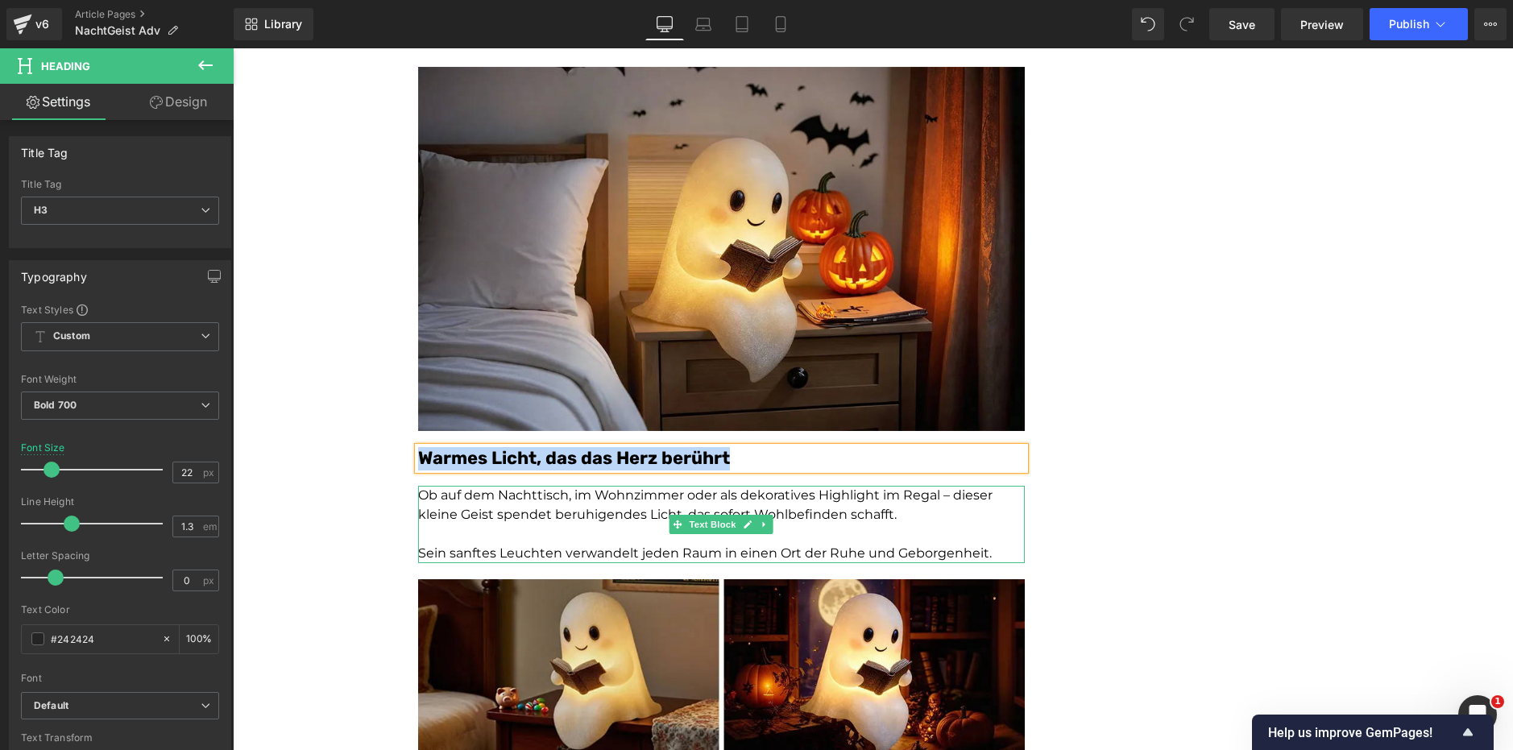
click at [650, 509] on p "Ob auf dem Nachttisch, im Wohnzimmer oder als dekoratives Highlight im Regal – …" at bounding box center [721, 505] width 607 height 39
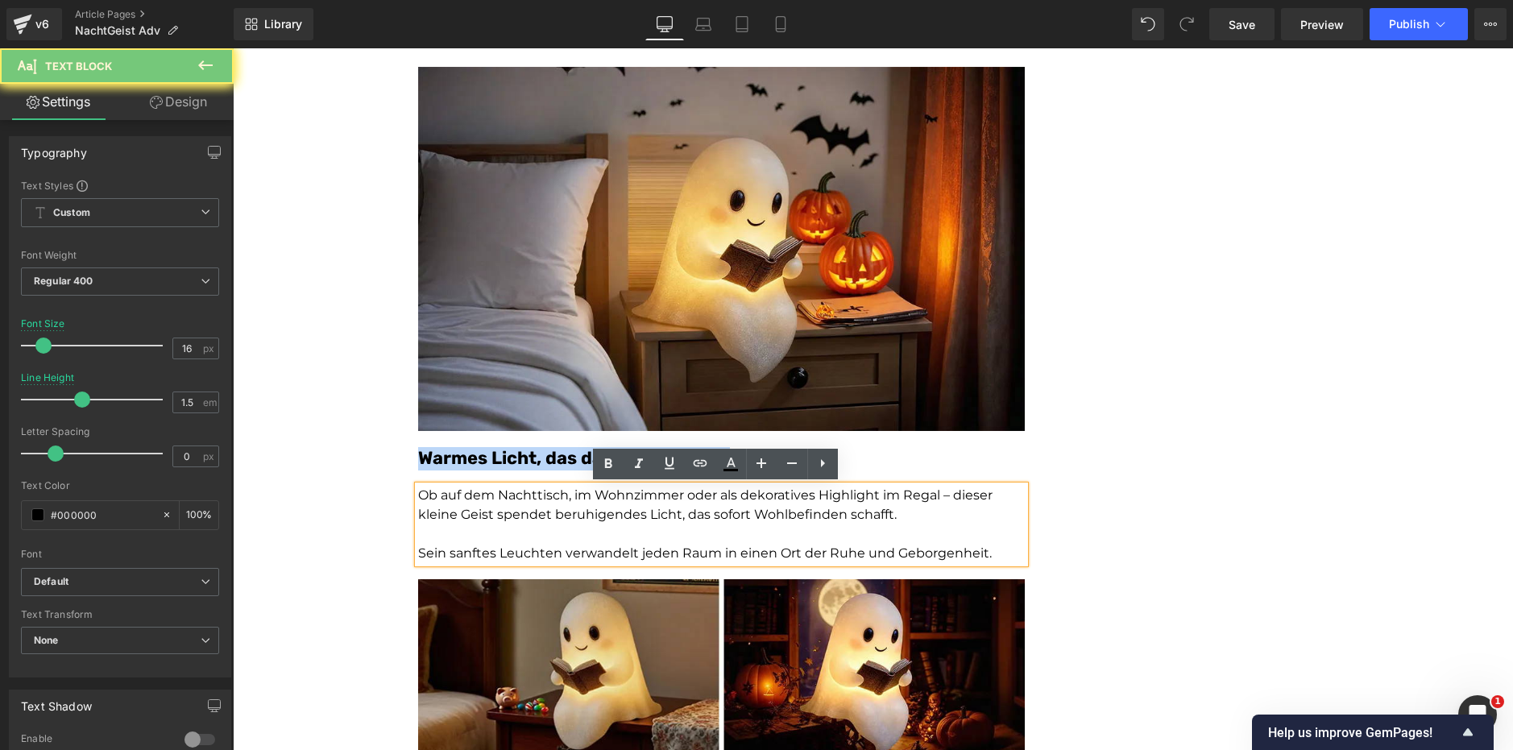
click at [650, 509] on p "Ob auf dem Nachttisch, im Wohnzimmer oder als dekoratives Highlight im Regal – …" at bounding box center [721, 505] width 607 height 39
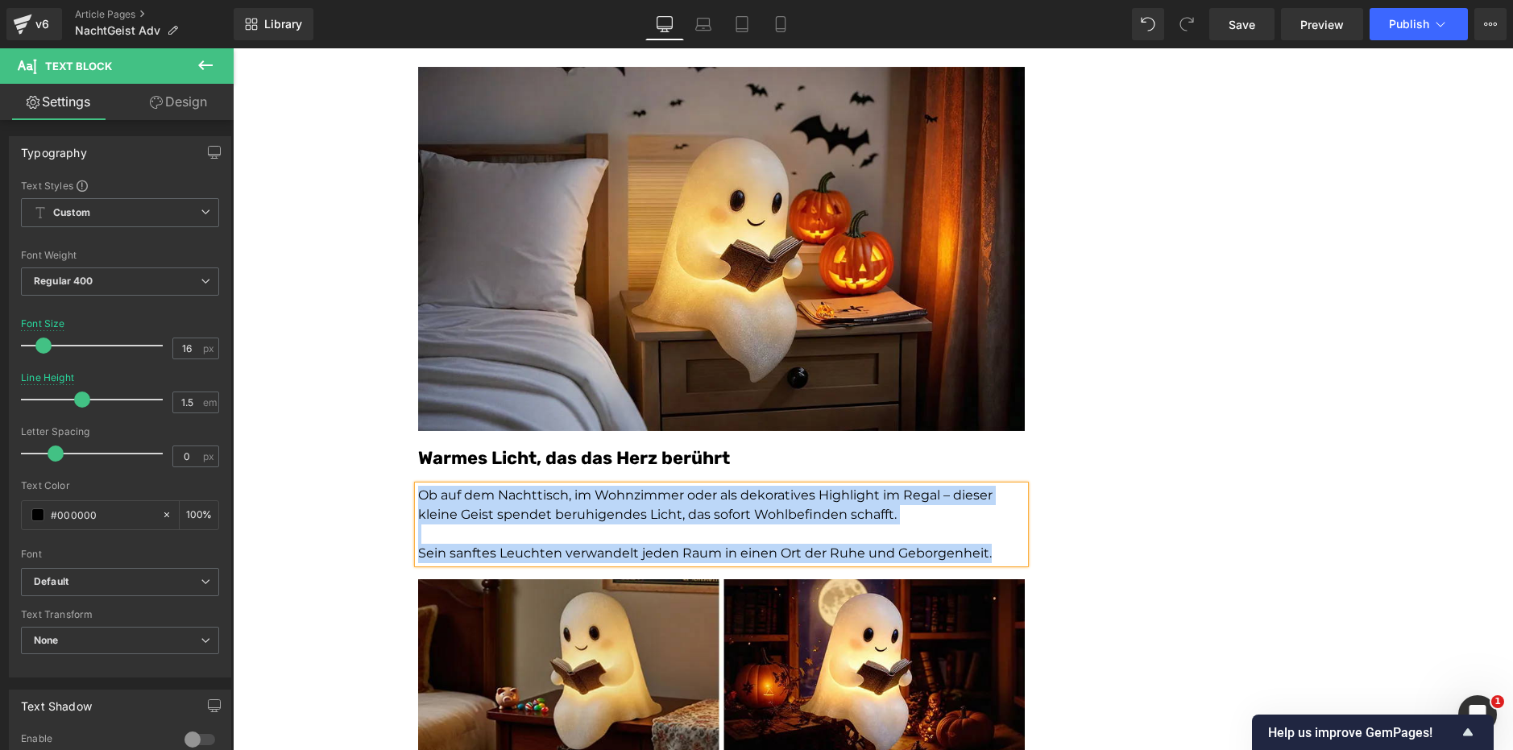
copy div "Ob auf dem Nachttisch, im Wohnzimmer oder als dekoratives Highlight im Regal – …"
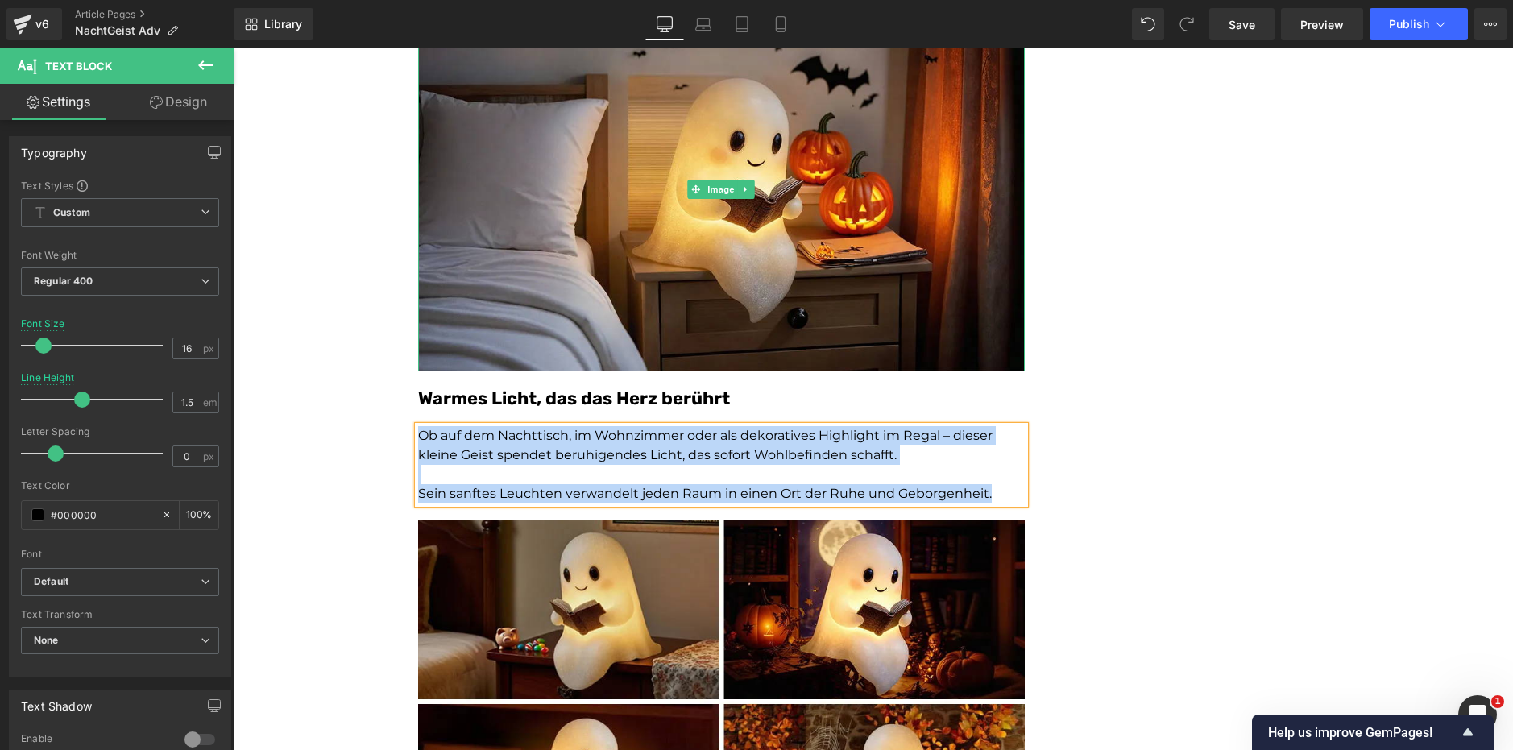
scroll to position [2659, 0]
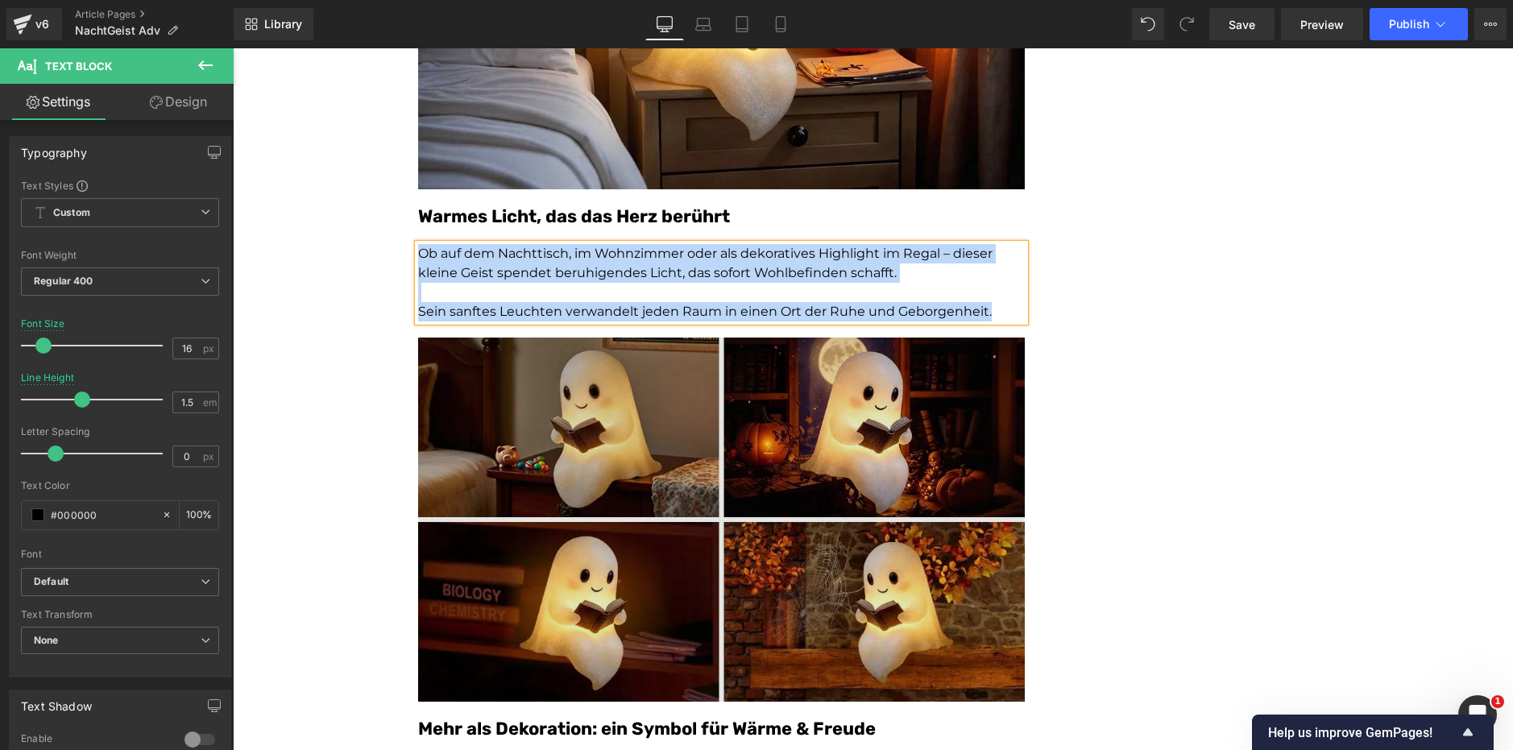
click at [870, 445] on img at bounding box center [721, 520] width 607 height 364
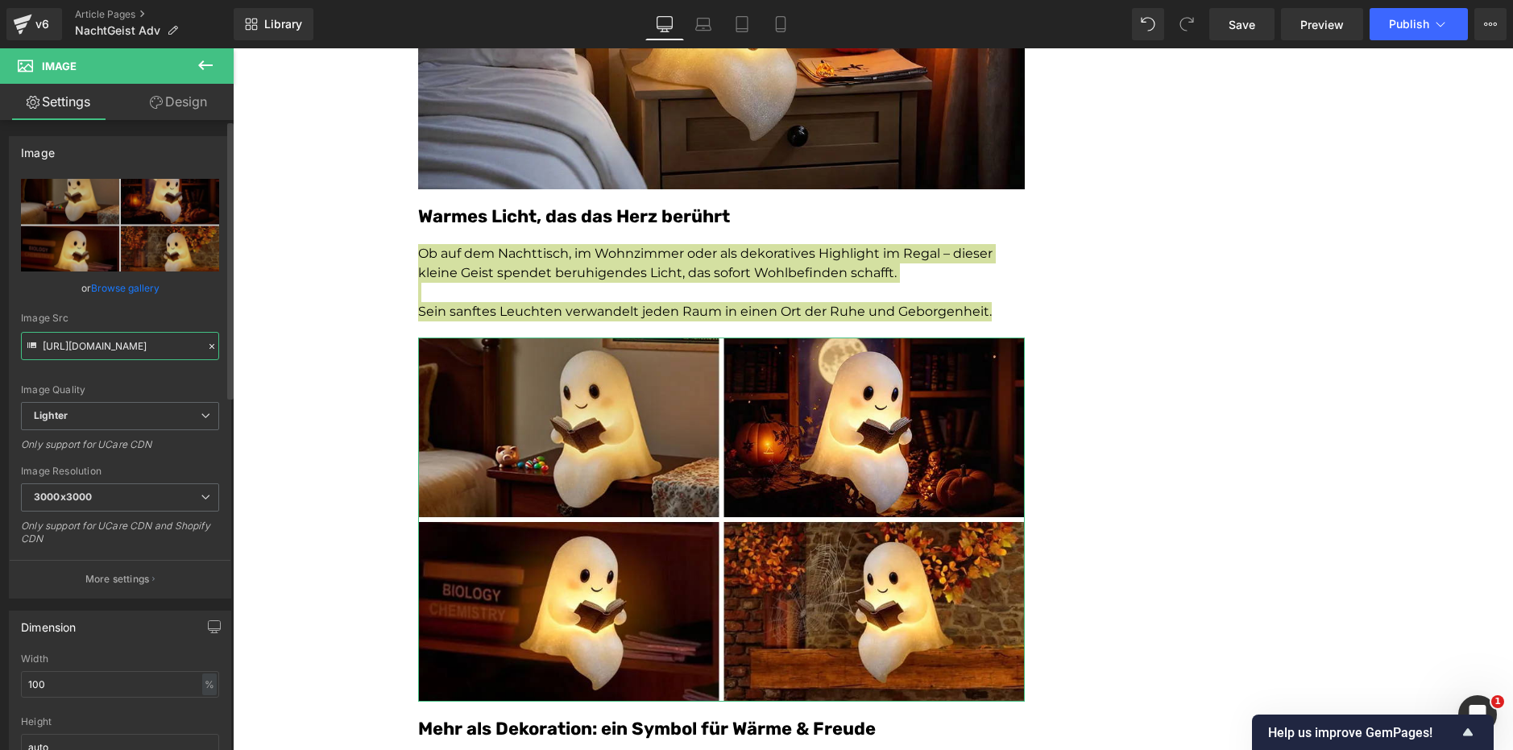
click at [163, 349] on input "[URL][DOMAIN_NAME]" at bounding box center [120, 346] width 198 height 28
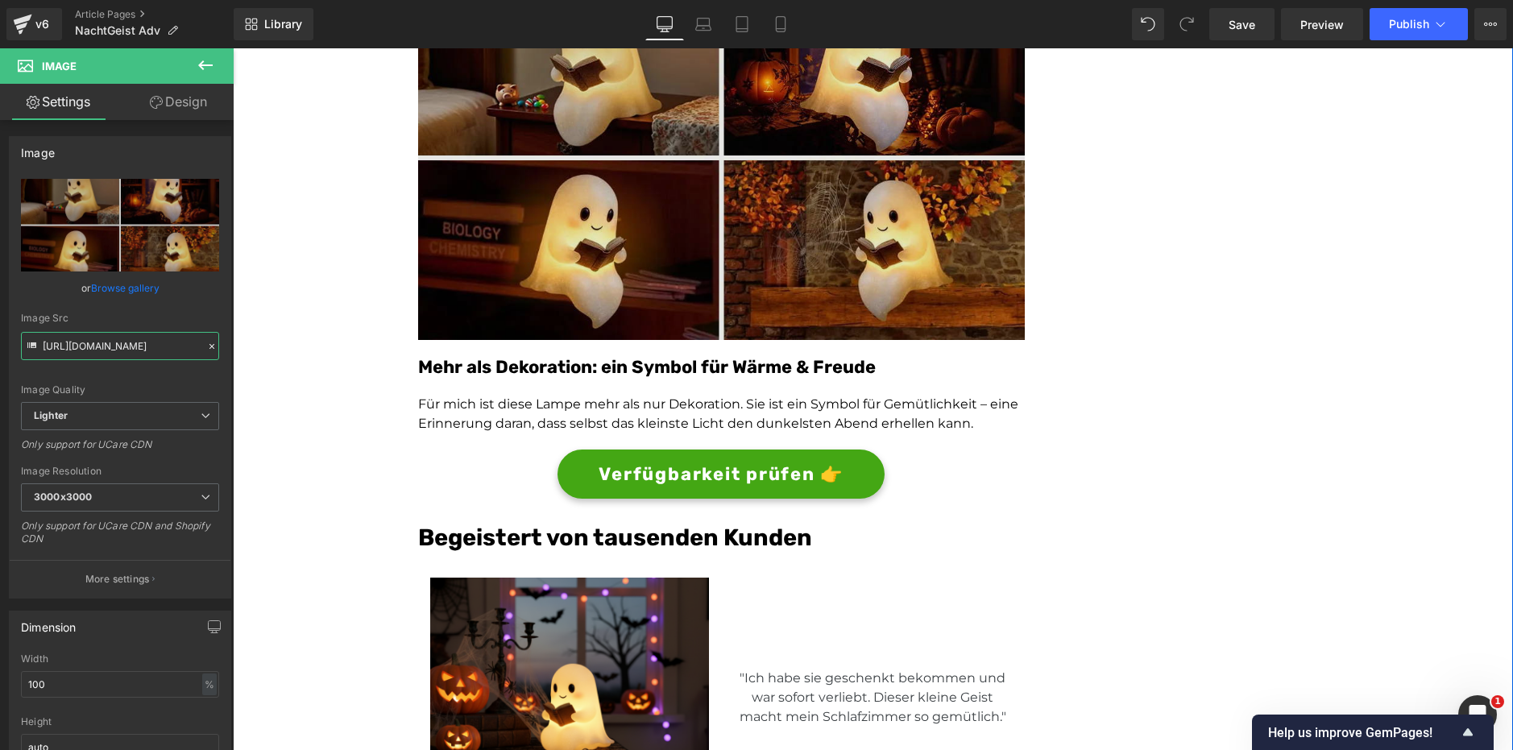
scroll to position [3062, 0]
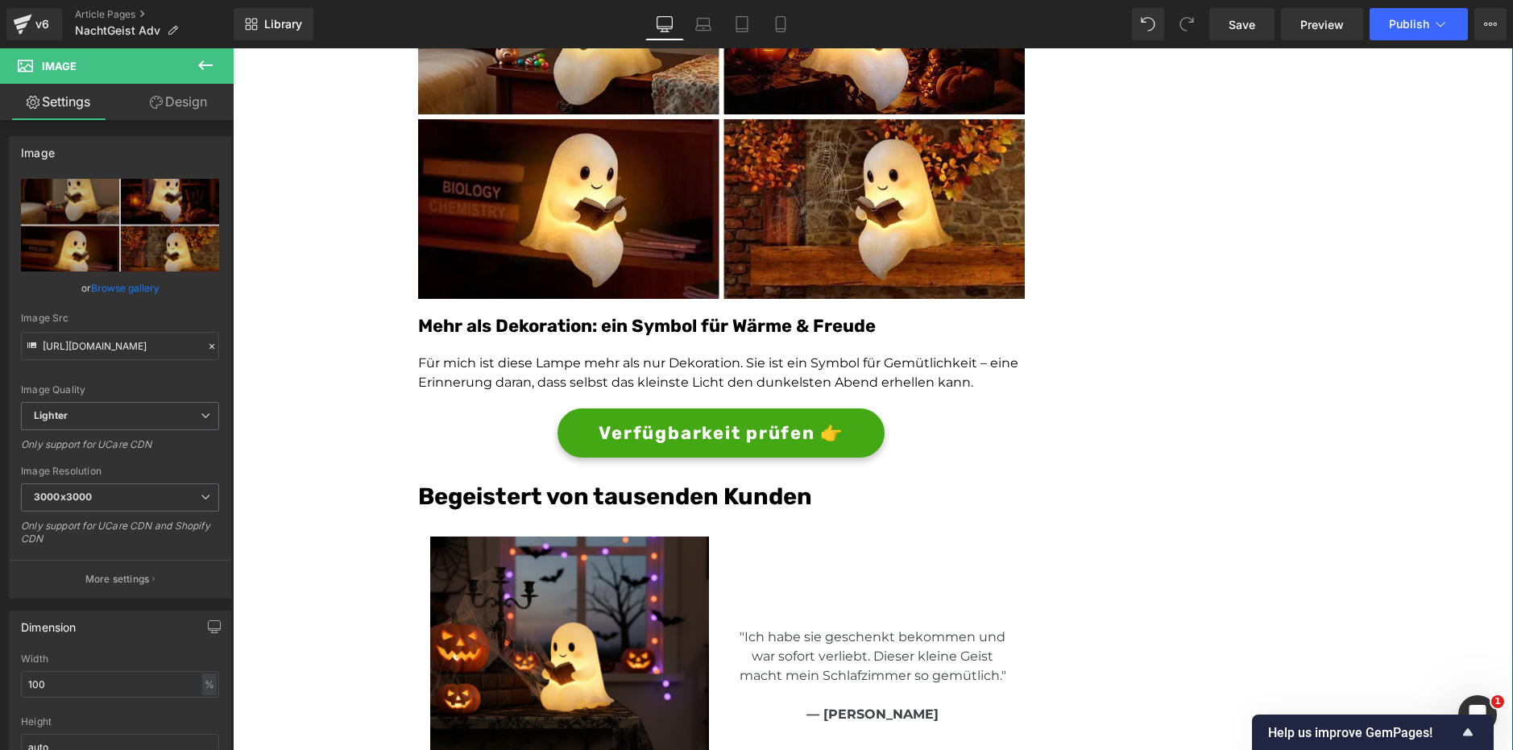
click at [744, 318] on div "Mehr als Dekoration: ein Symbol für Wärme & Freude Heading" at bounding box center [721, 326] width 607 height 23
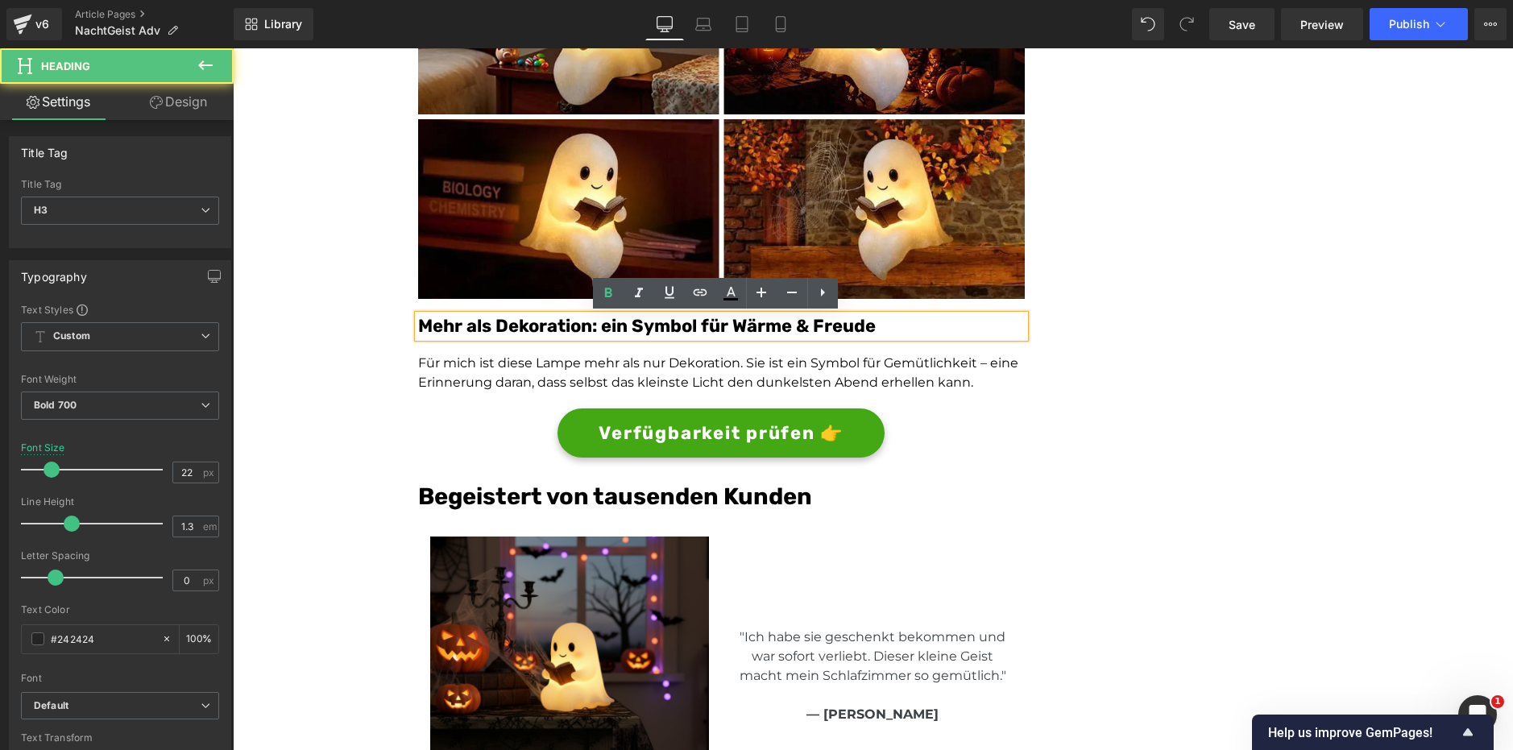
click at [742, 325] on font "Mehr als Dekoration: ein Symbol für Wärme & Freude" at bounding box center [647, 326] width 458 height 22
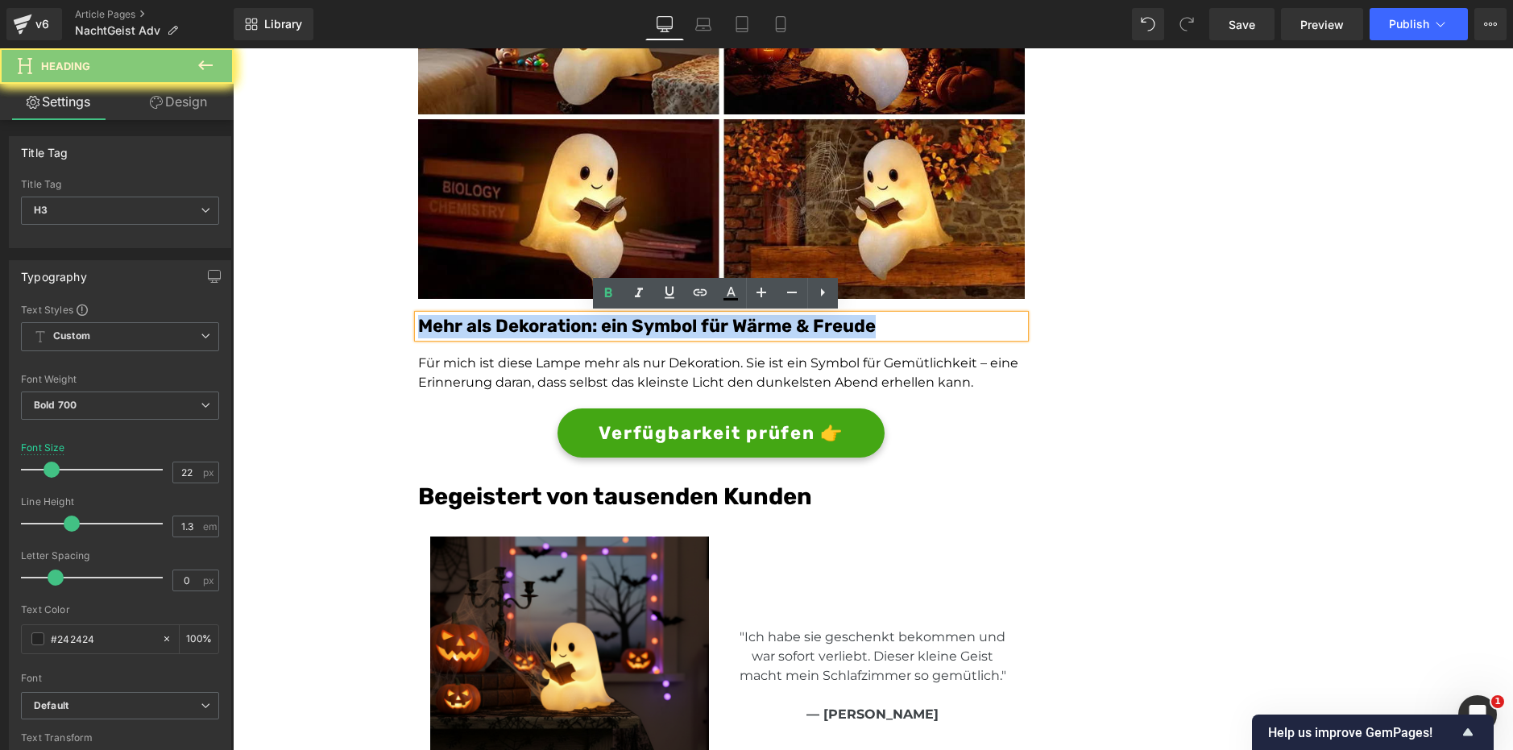
click at [742, 325] on font "Mehr als Dekoration: ein Symbol für Wärme & Freude" at bounding box center [647, 326] width 458 height 22
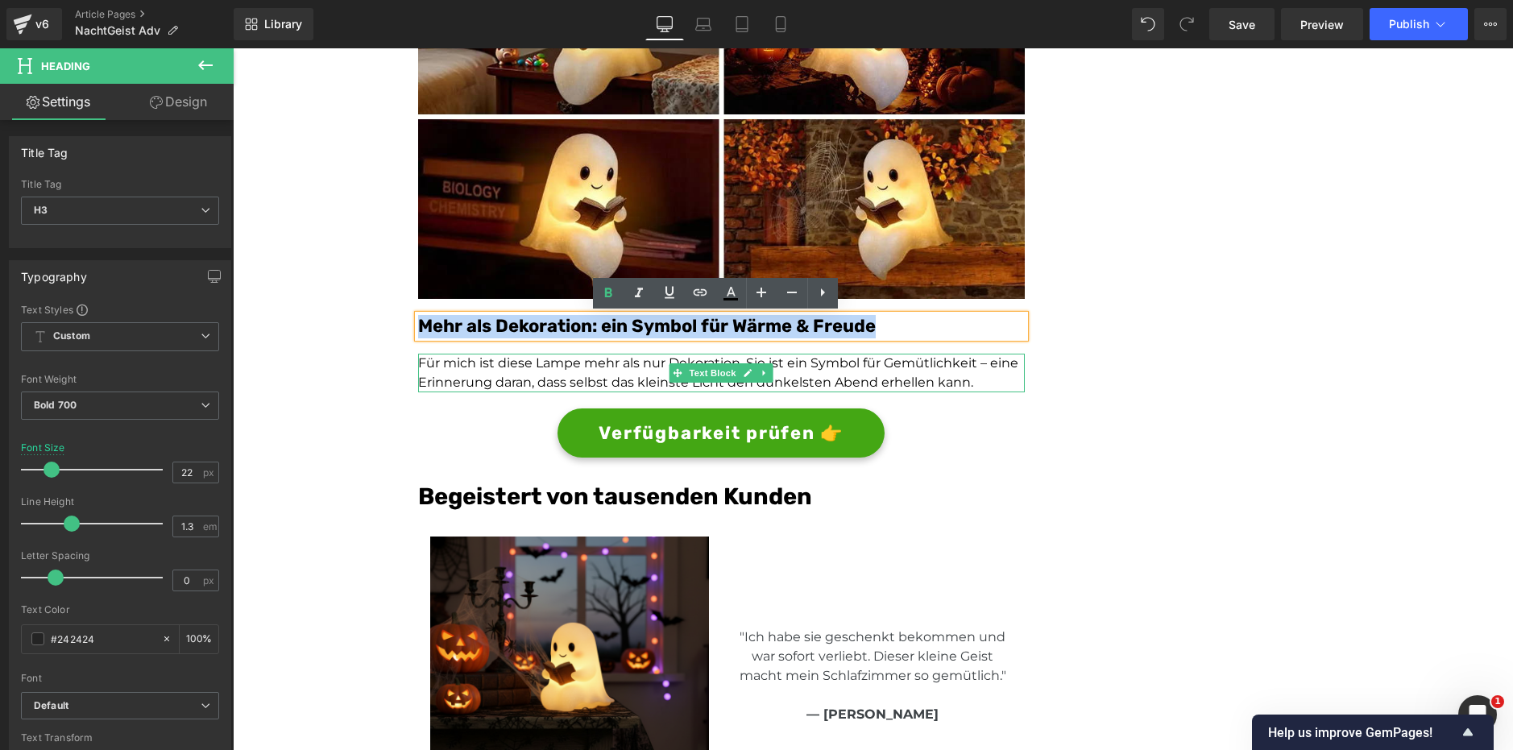
copy font "Mehr als Dekoration: ein Symbol für Wärme & Freude"
click at [744, 371] on icon at bounding box center [748, 373] width 9 height 10
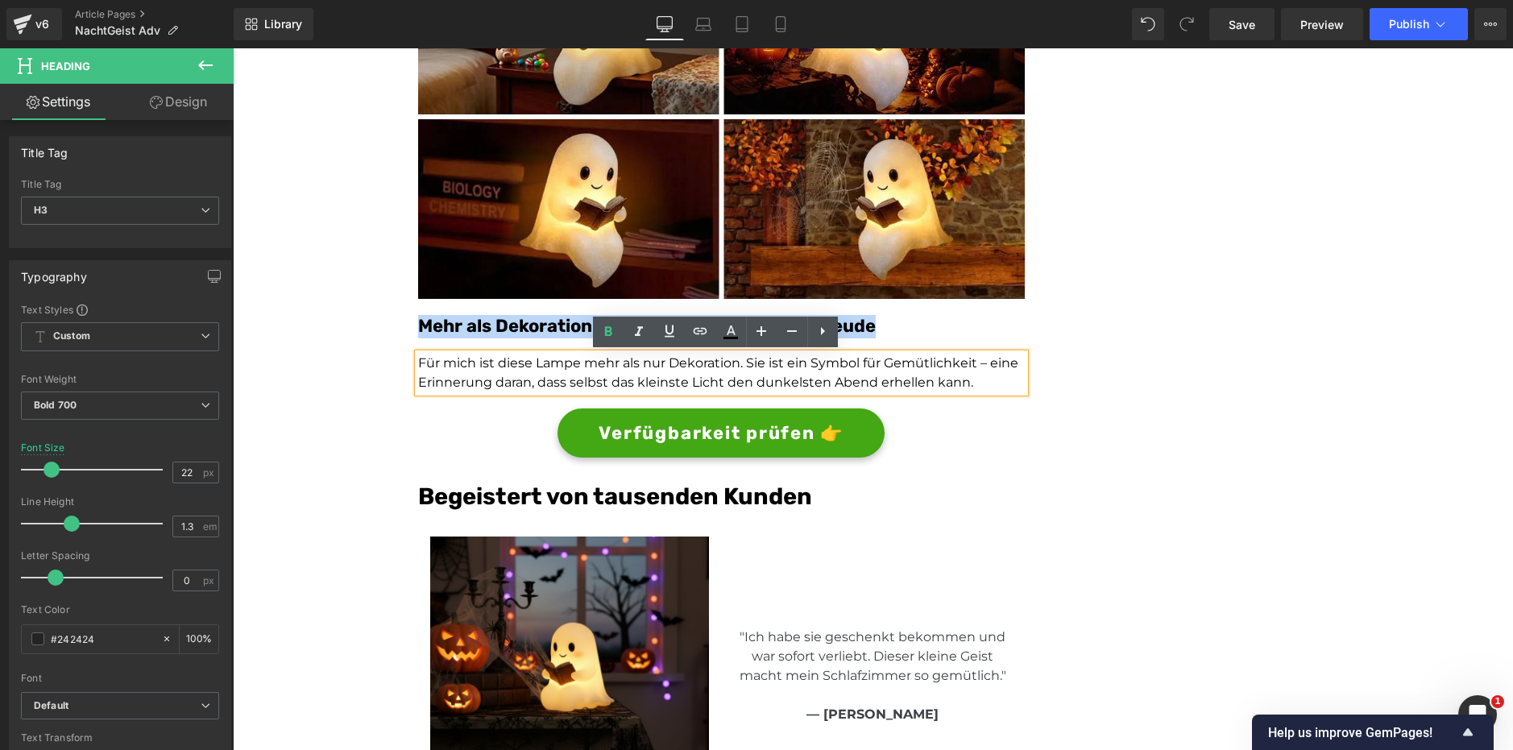
click at [740, 371] on p "Für mich ist diese Lampe mehr als nur Dekoration. Sie ist ein Symbol für Gemütl…" at bounding box center [721, 373] width 607 height 39
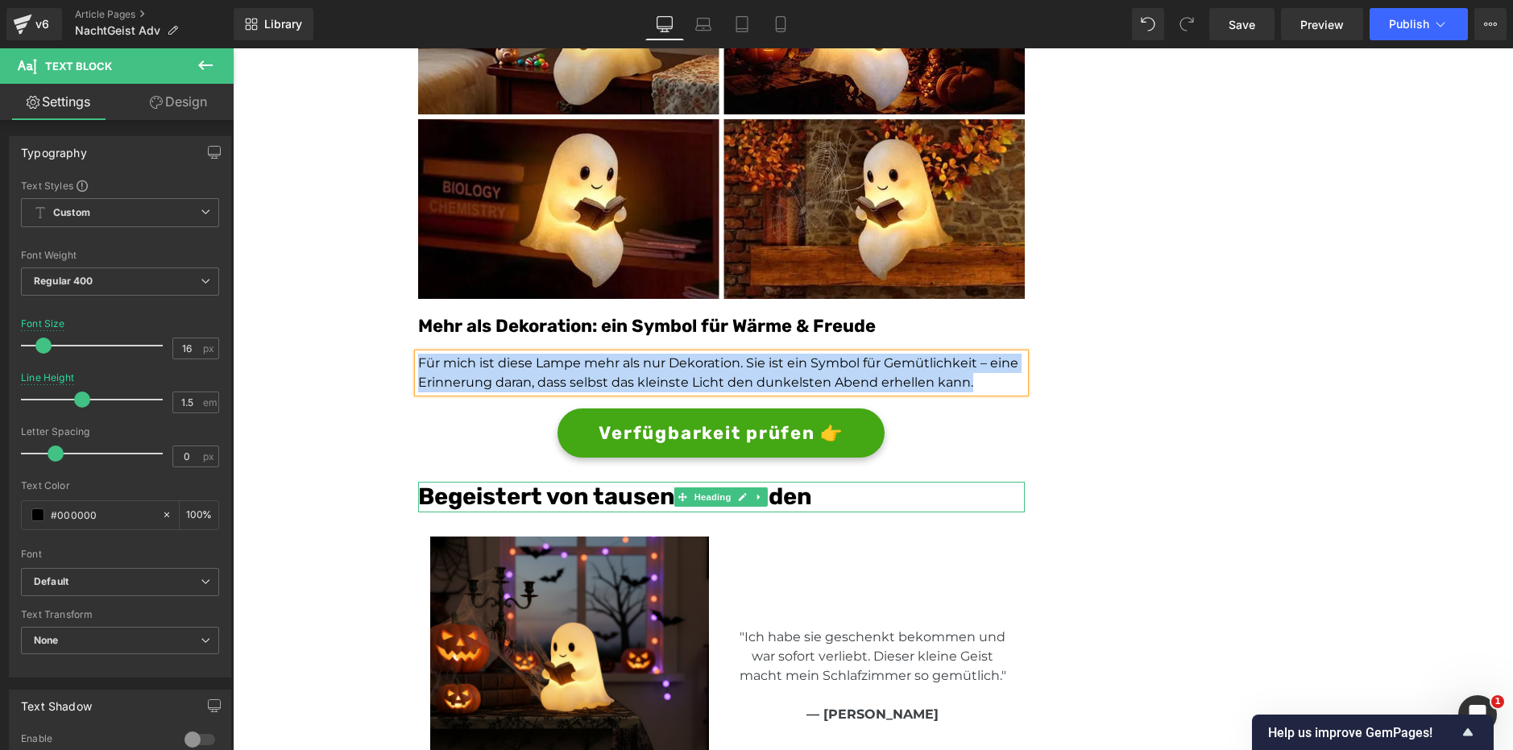
click at [625, 489] on font "Begeistert von tausenden Kunden" at bounding box center [615, 496] width 394 height 27
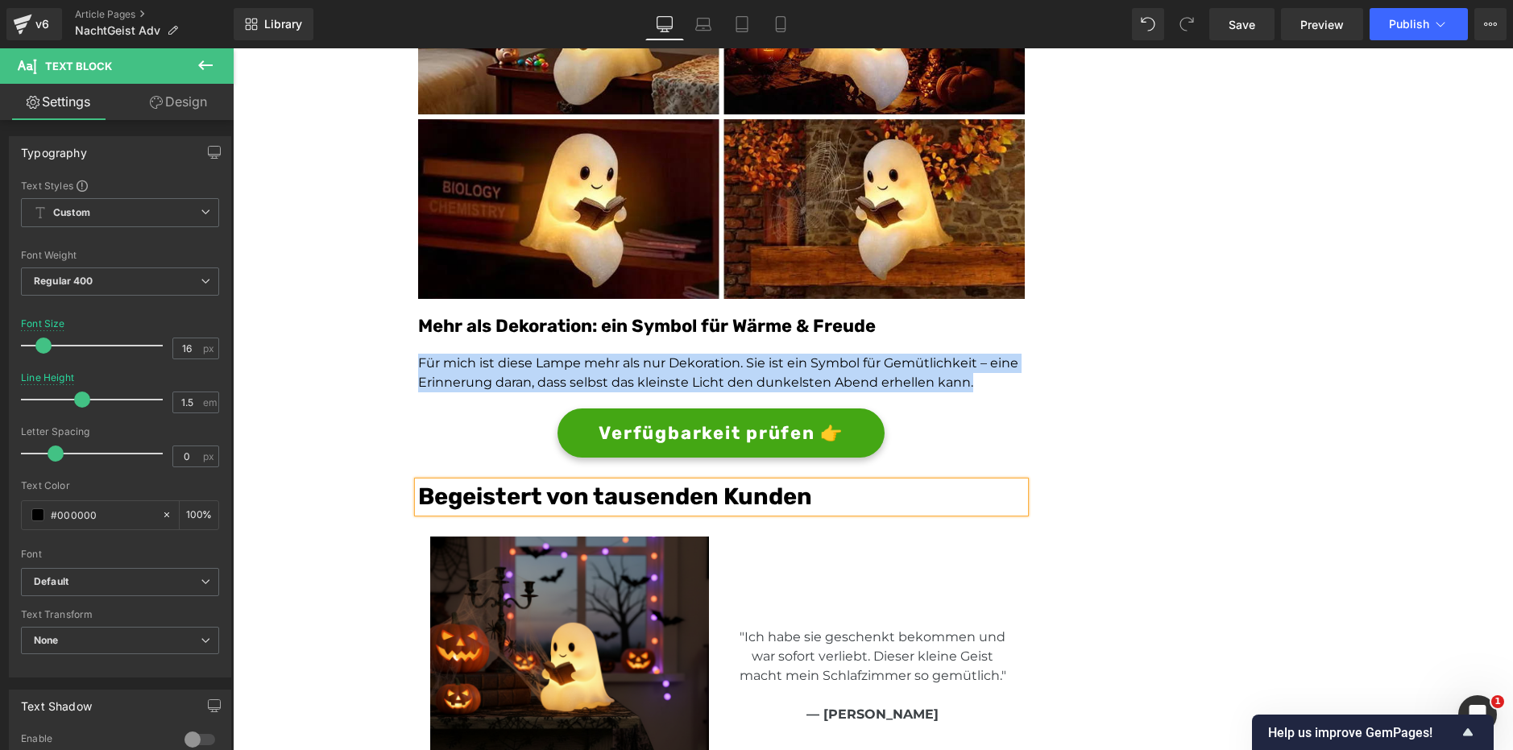
click at [625, 489] on font "Begeistert von tausenden Kunden" at bounding box center [615, 496] width 394 height 27
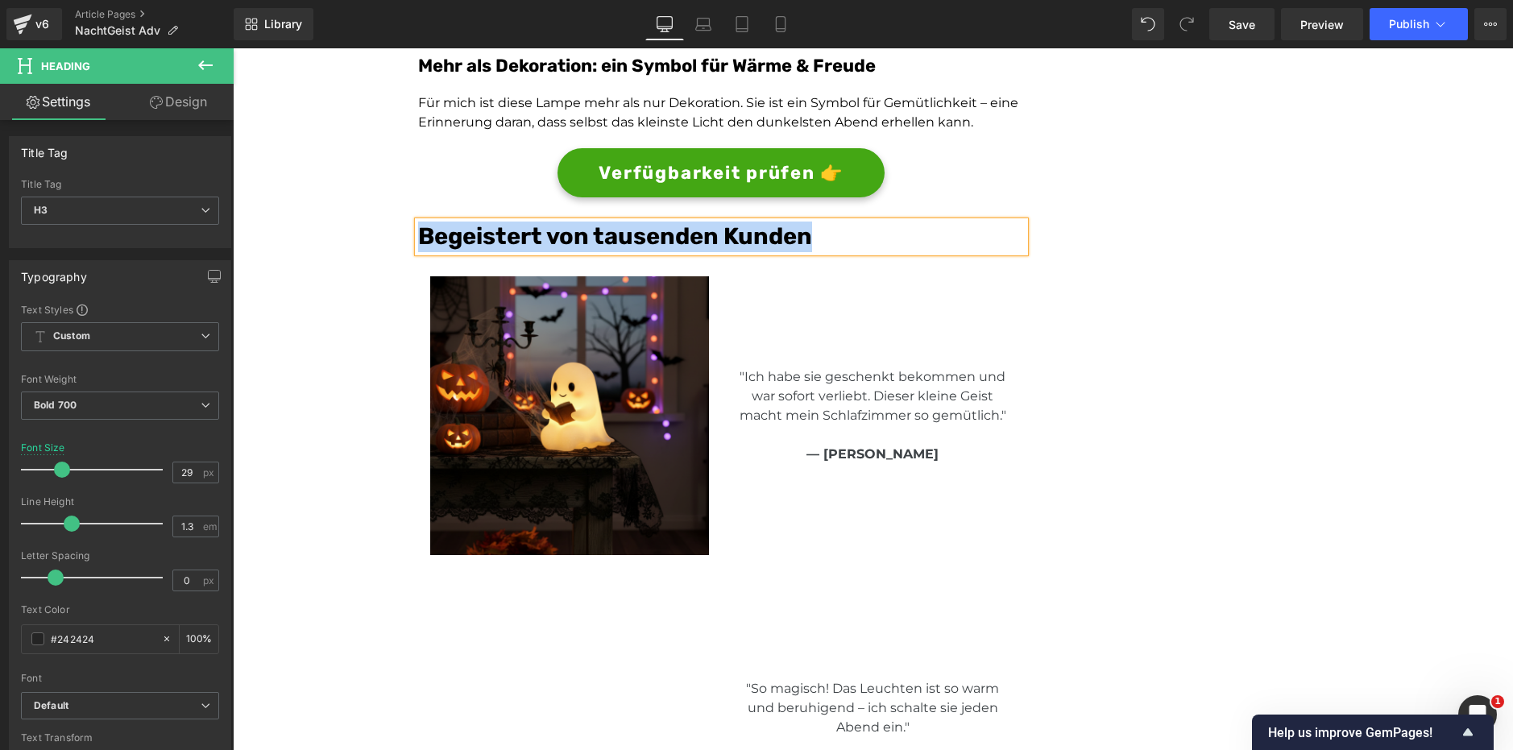
scroll to position [3385, 0]
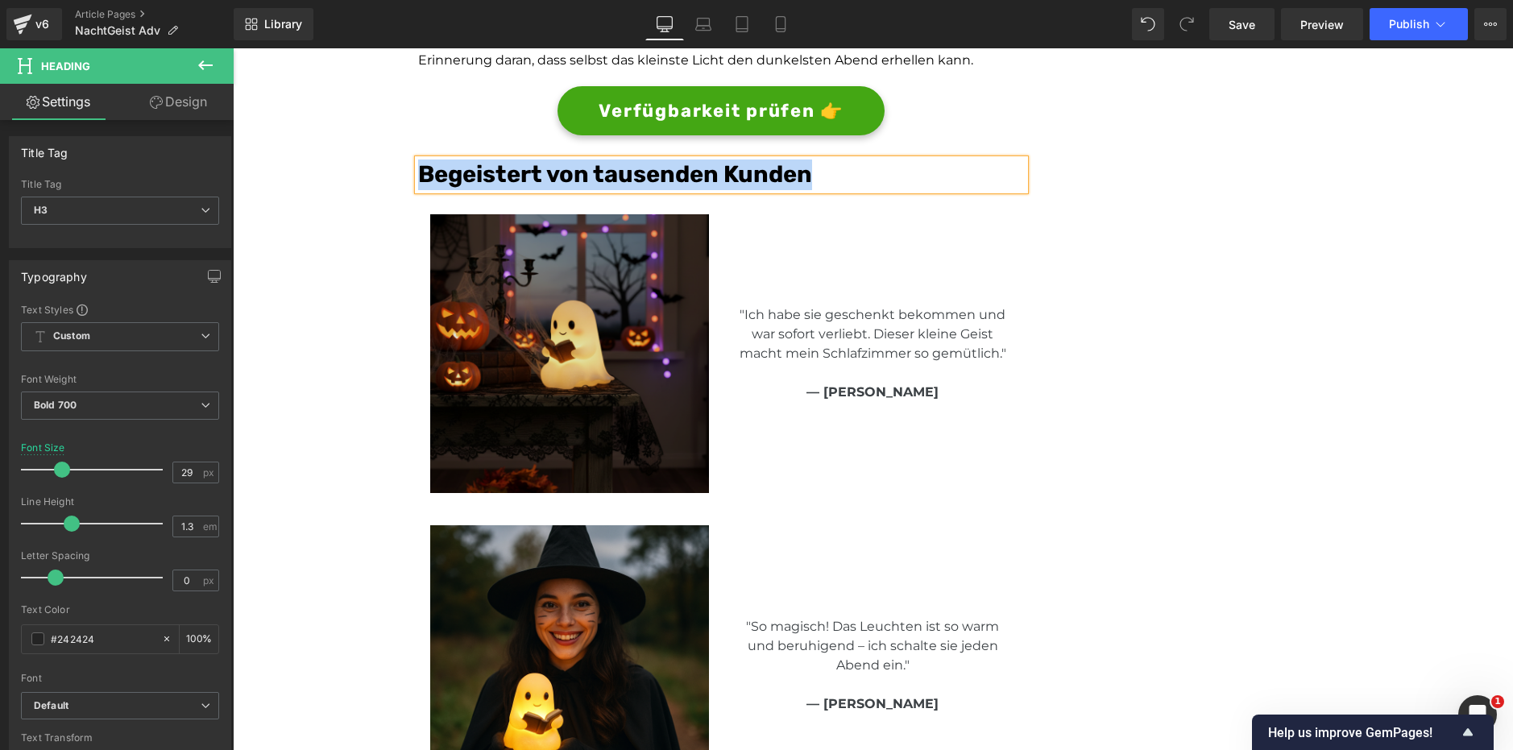
click at [662, 382] on img at bounding box center [569, 353] width 279 height 279
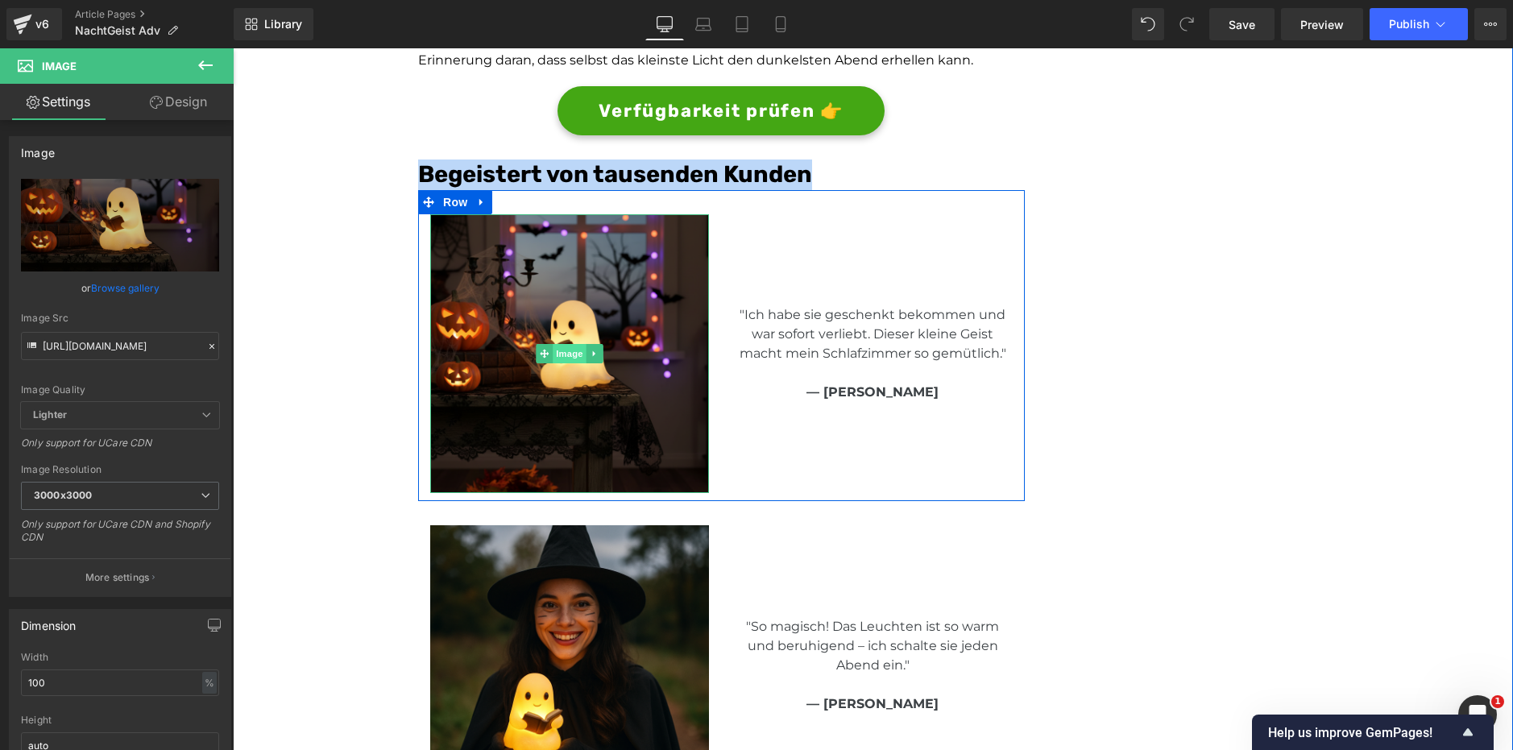
click at [568, 348] on span "Image" at bounding box center [570, 353] width 34 height 19
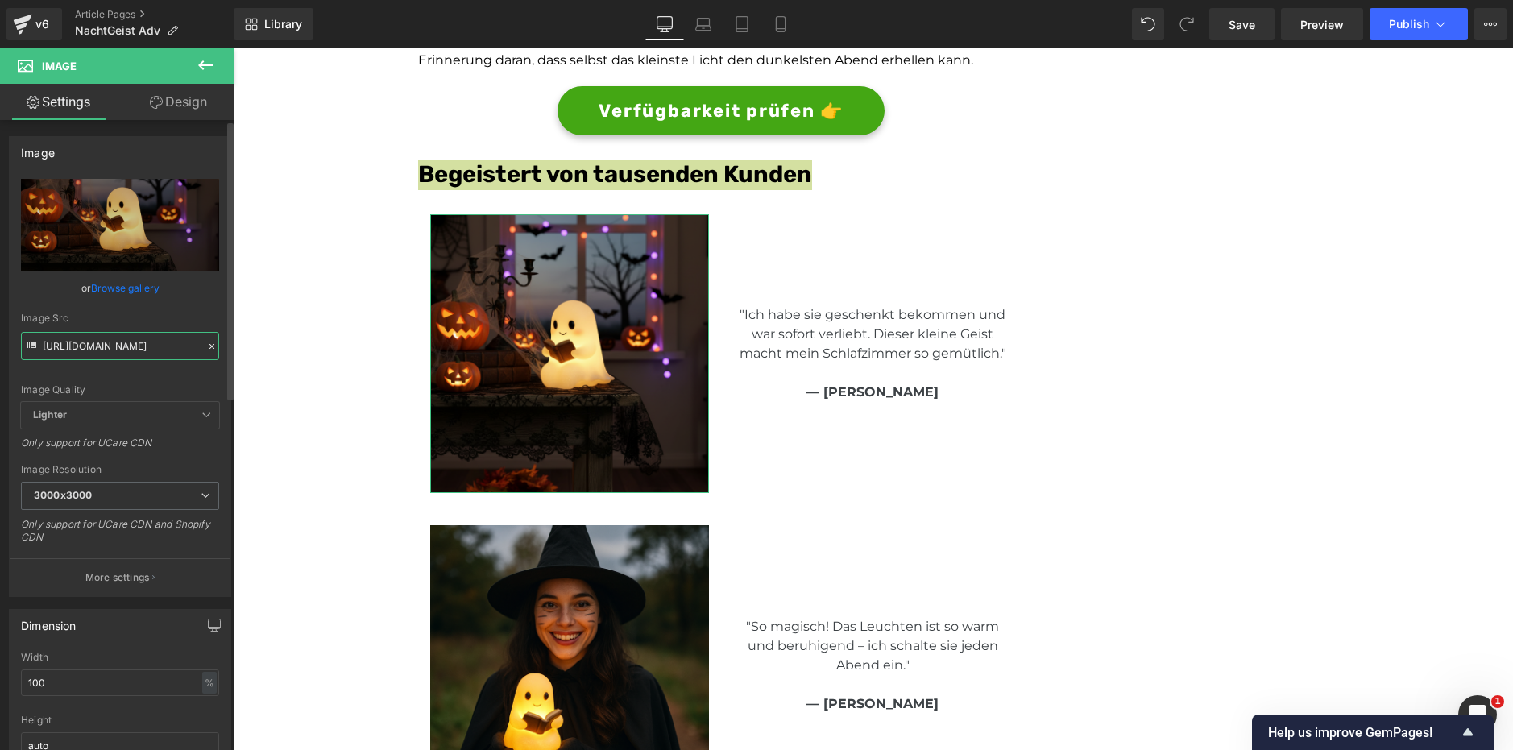
click at [119, 351] on input "https://cf915upwwqqse90z-81568891219.shopifypreview.com/cdn/shop/files/9_4c5855…" at bounding box center [120, 346] width 198 height 28
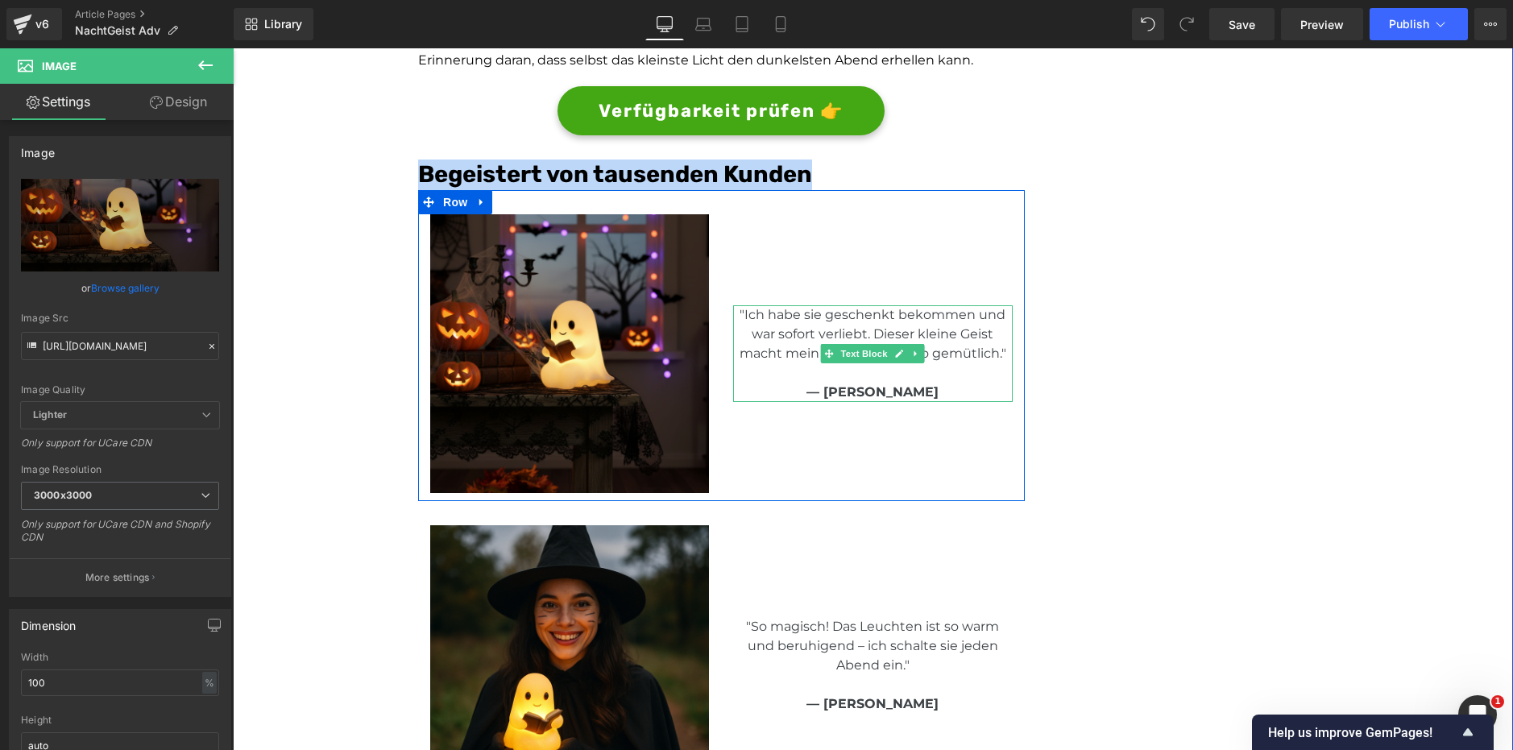
click at [897, 330] on p ""Ich habe sie geschenkt bekommen und war sofort verliebt. Dieser kleine Geist m…" at bounding box center [872, 334] width 279 height 58
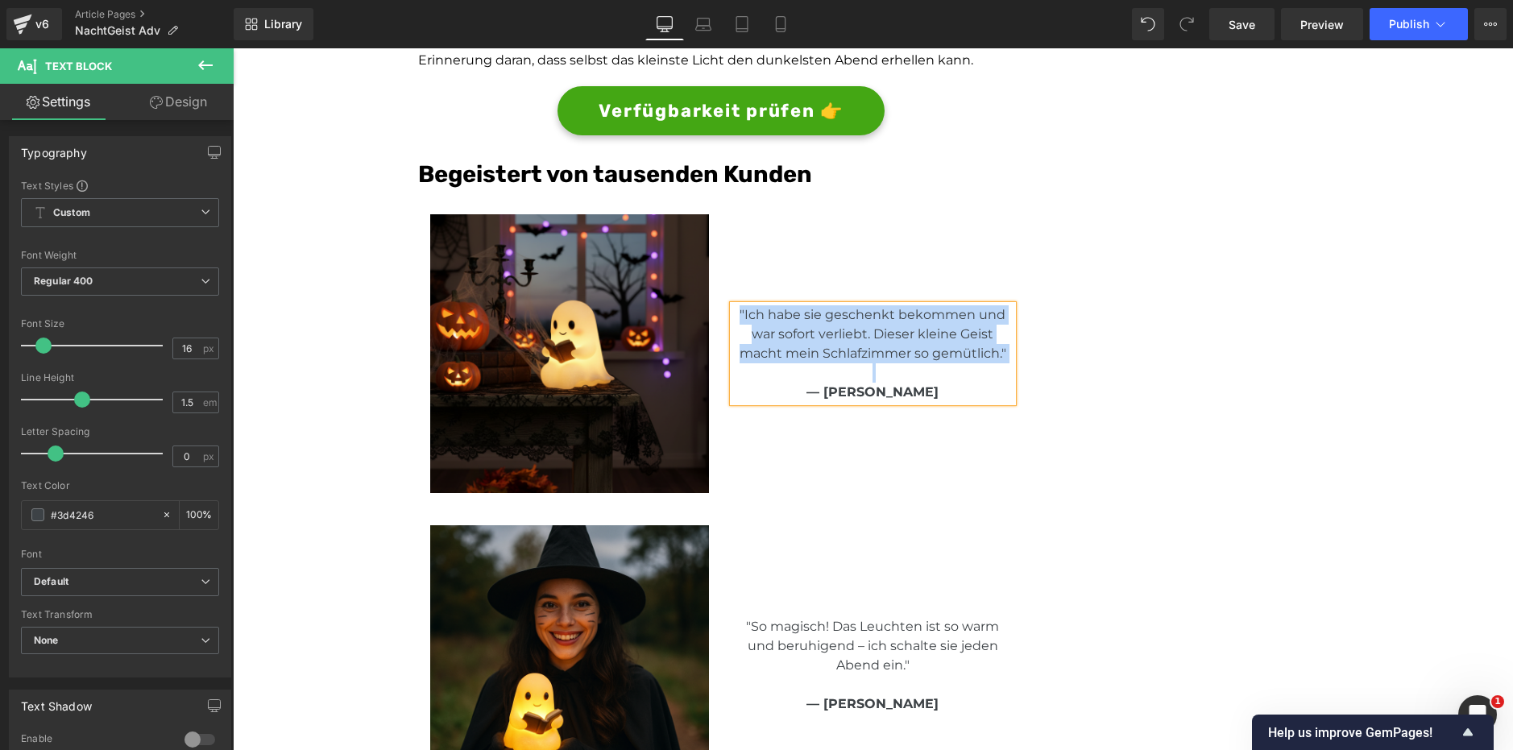
scroll to position [3707, 0]
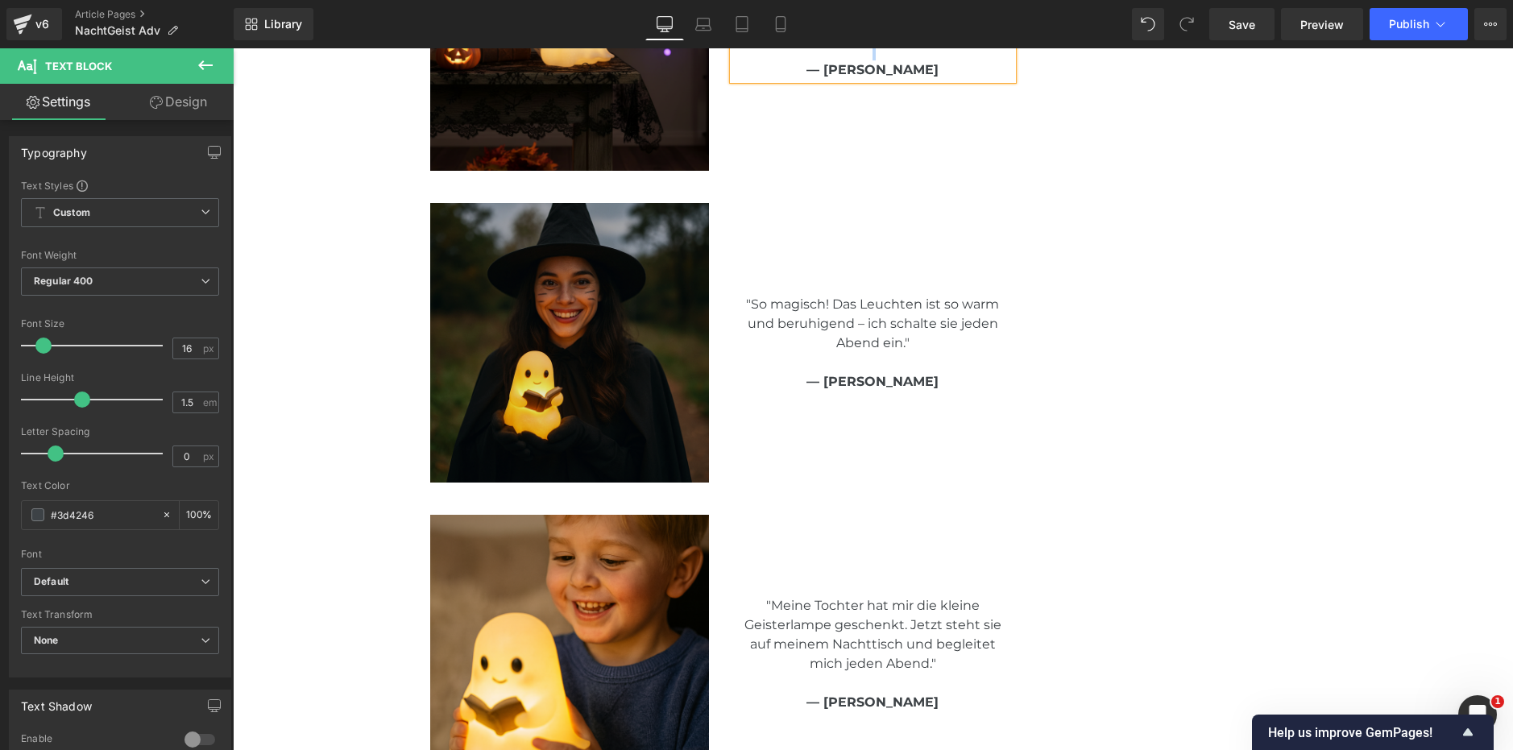
click at [645, 366] on img at bounding box center [569, 342] width 279 height 279
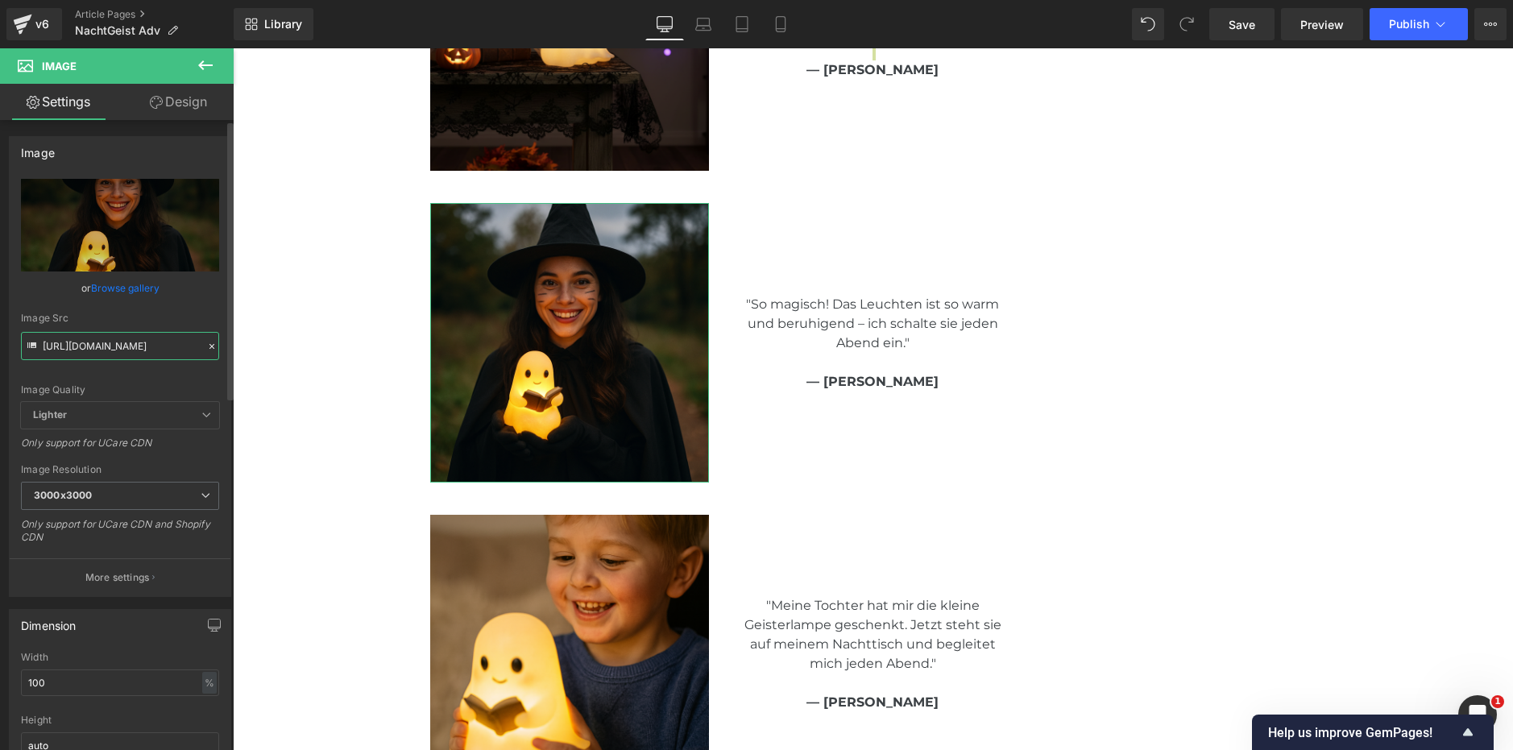
click at [112, 356] on input "https://cf915upwwqqse90z-81568891219.shopifypreview.com/cdn/shop/files/87c470fd…" at bounding box center [120, 346] width 198 height 28
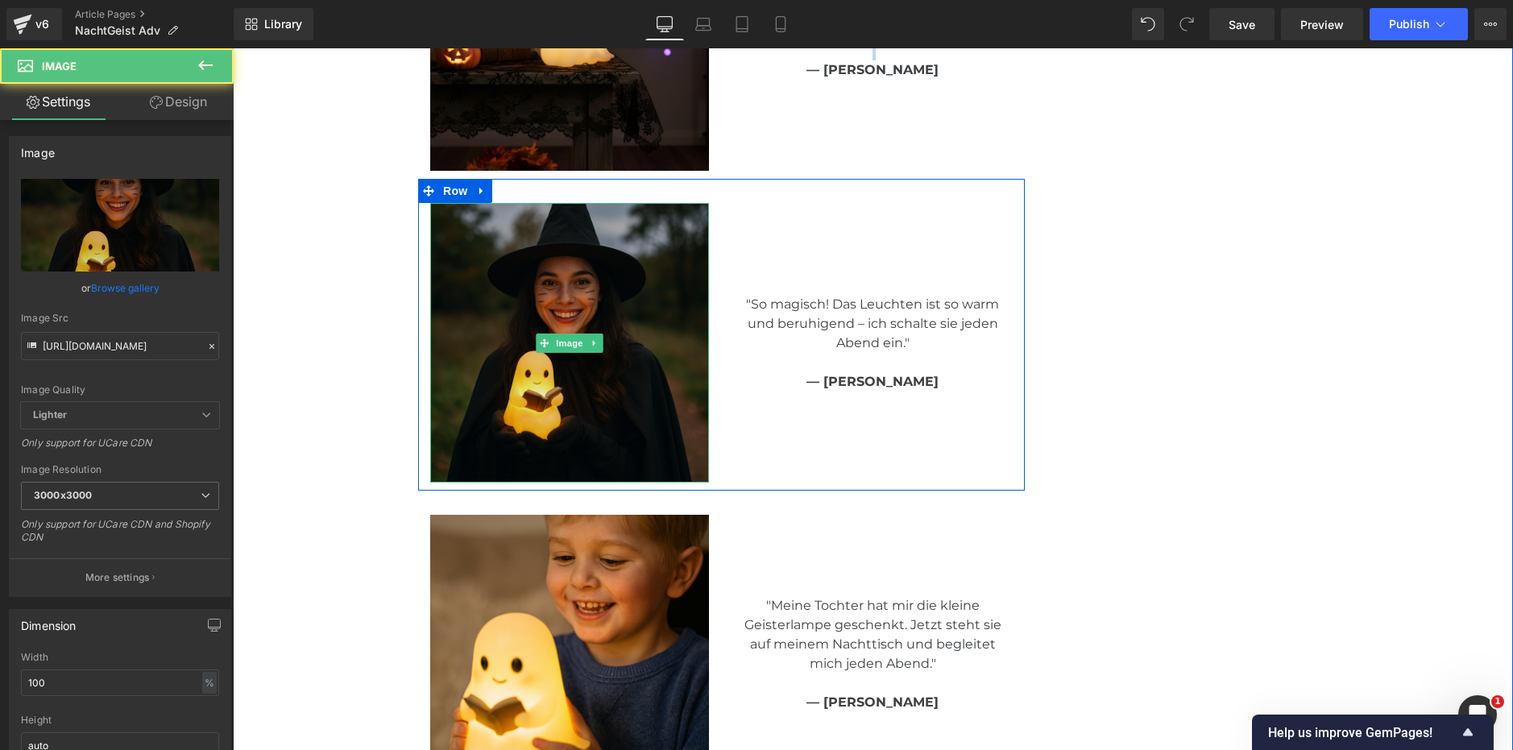
click at [596, 281] on img at bounding box center [569, 342] width 279 height 279
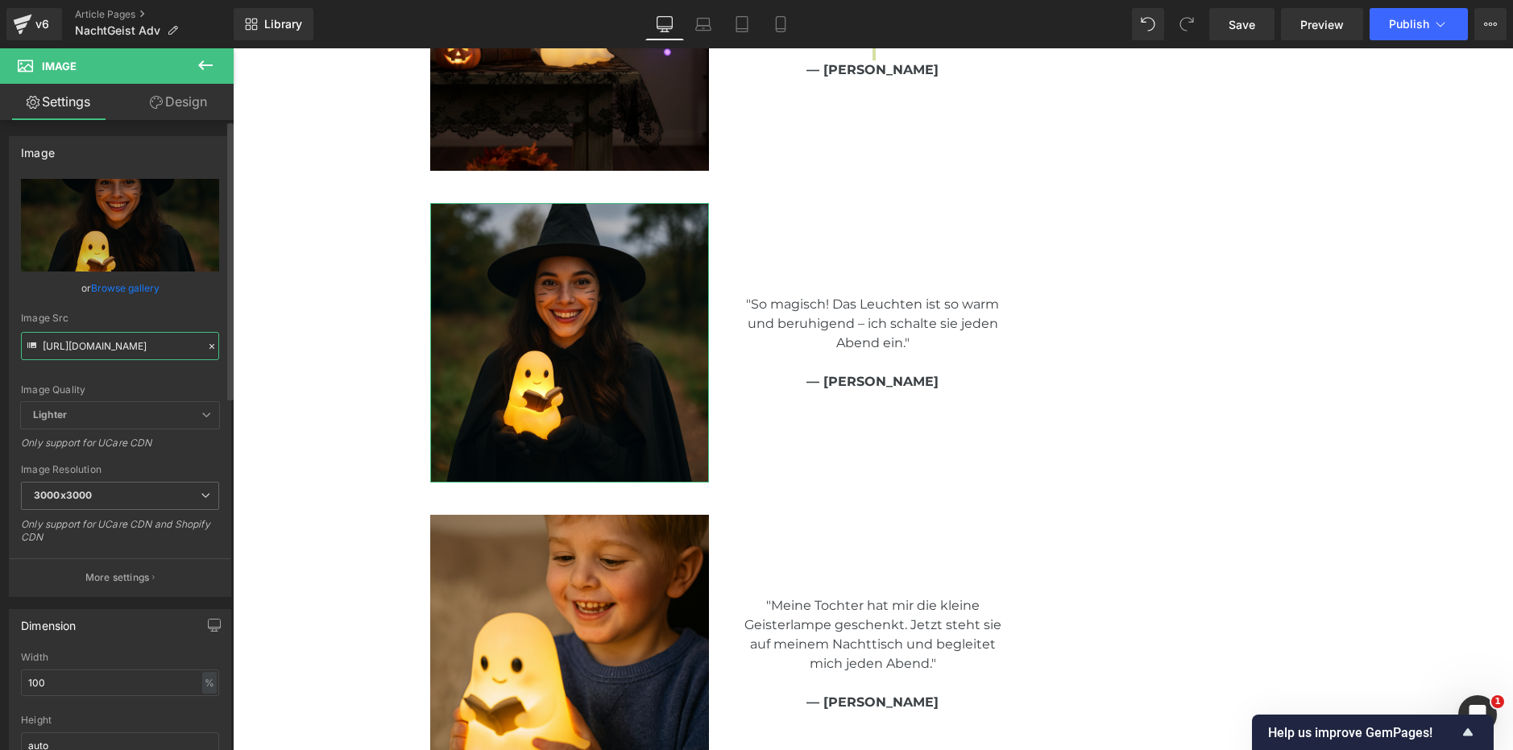
click at [137, 347] on input "https://cf915upwwqqse90z-81568891219.shopifypreview.com/cdn/shop/files/87c470fd…" at bounding box center [120, 346] width 198 height 28
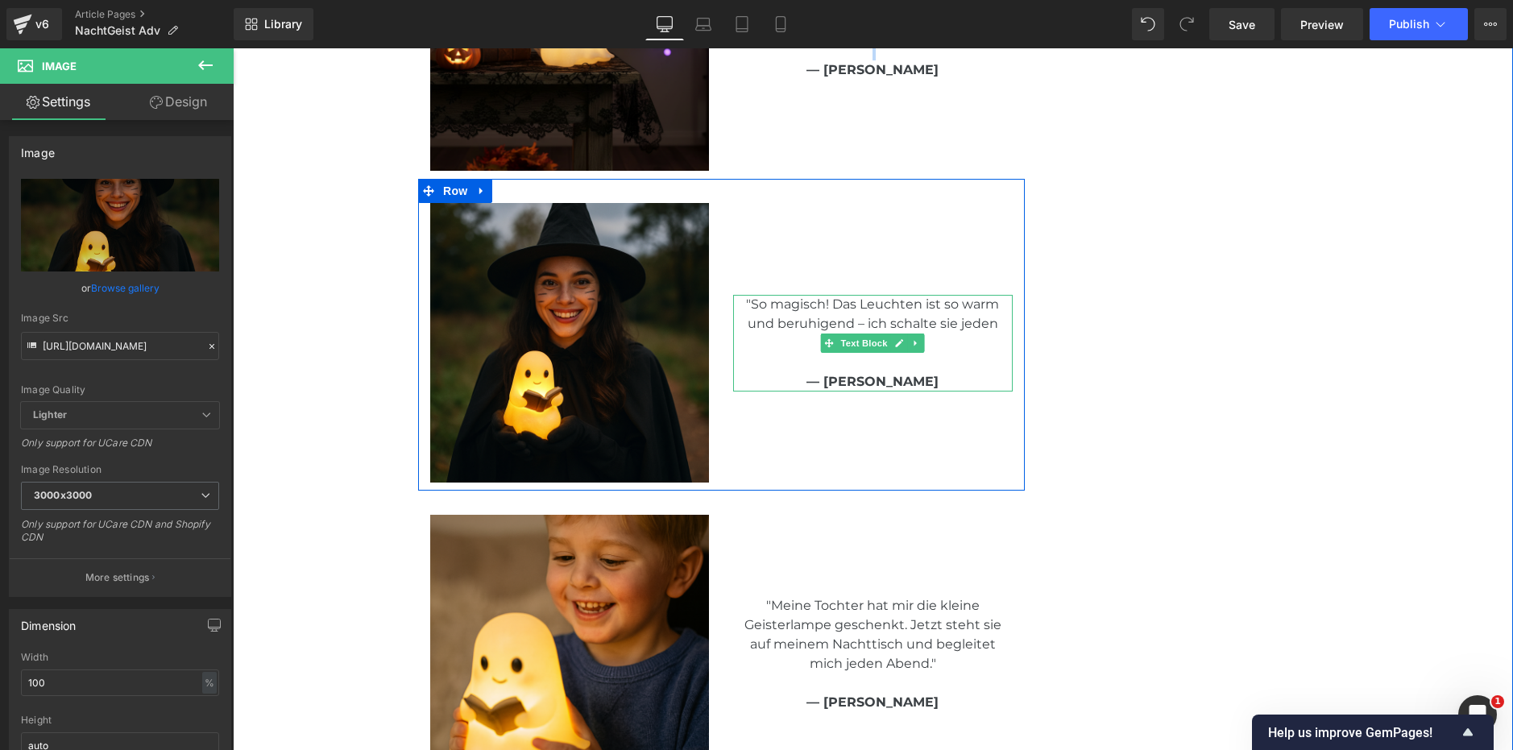
click at [856, 326] on p ""So magisch! Das Leuchten ist so warm und beruhigend – ich schalte sie jeden Ab…" at bounding box center [872, 324] width 279 height 58
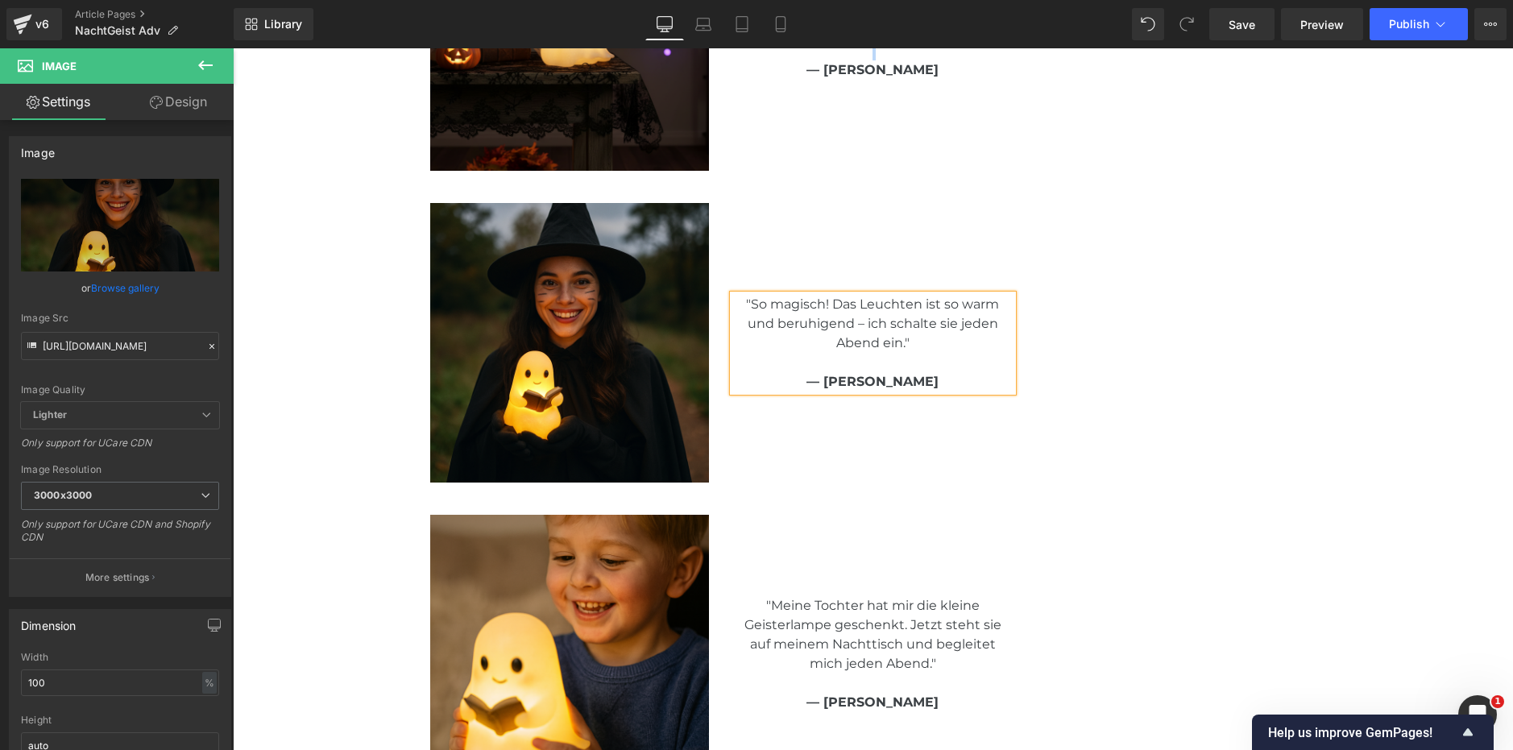
click at [856, 326] on p ""So magisch! Das Leuchten ist so warm und beruhigend – ich schalte sie jeden Ab…" at bounding box center [872, 324] width 279 height 58
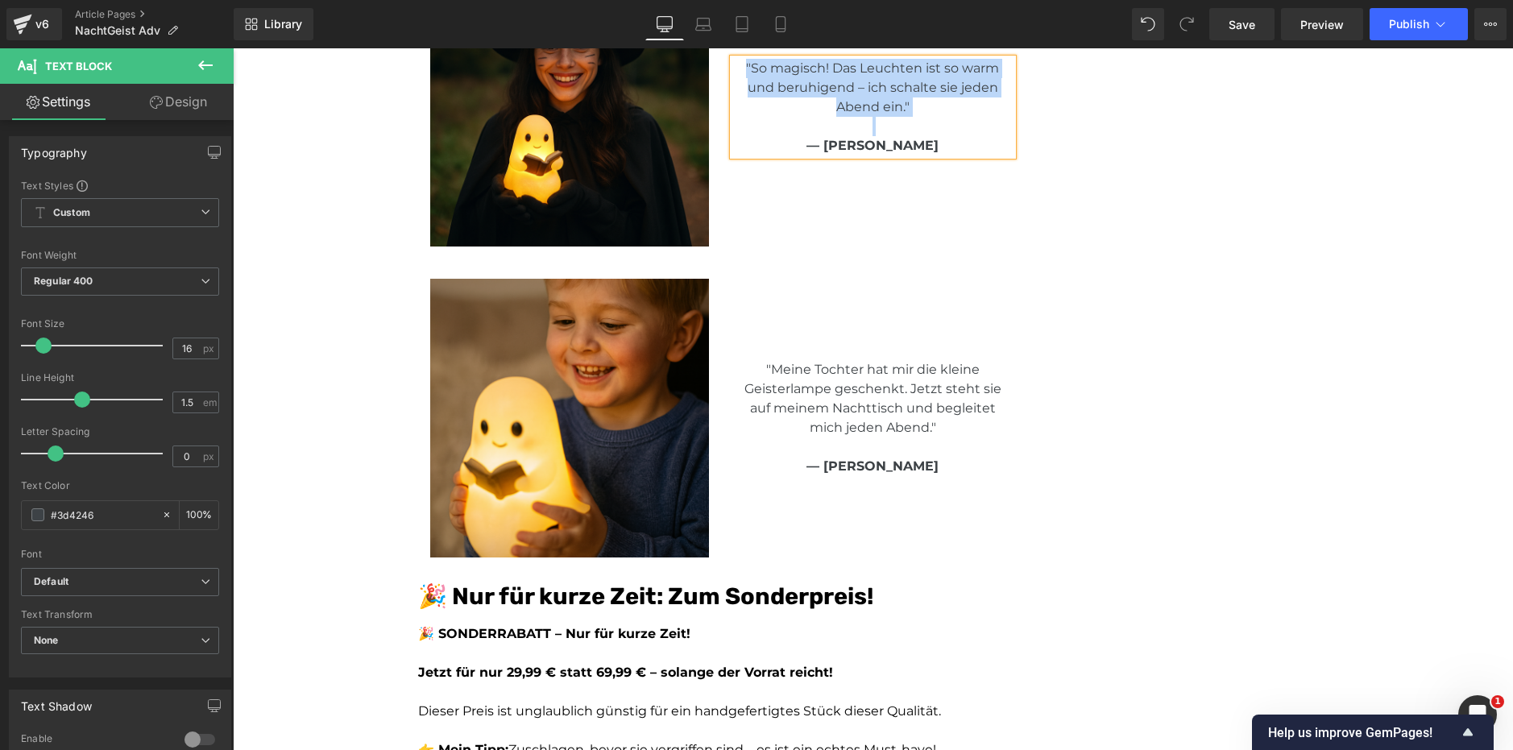
scroll to position [3949, 0]
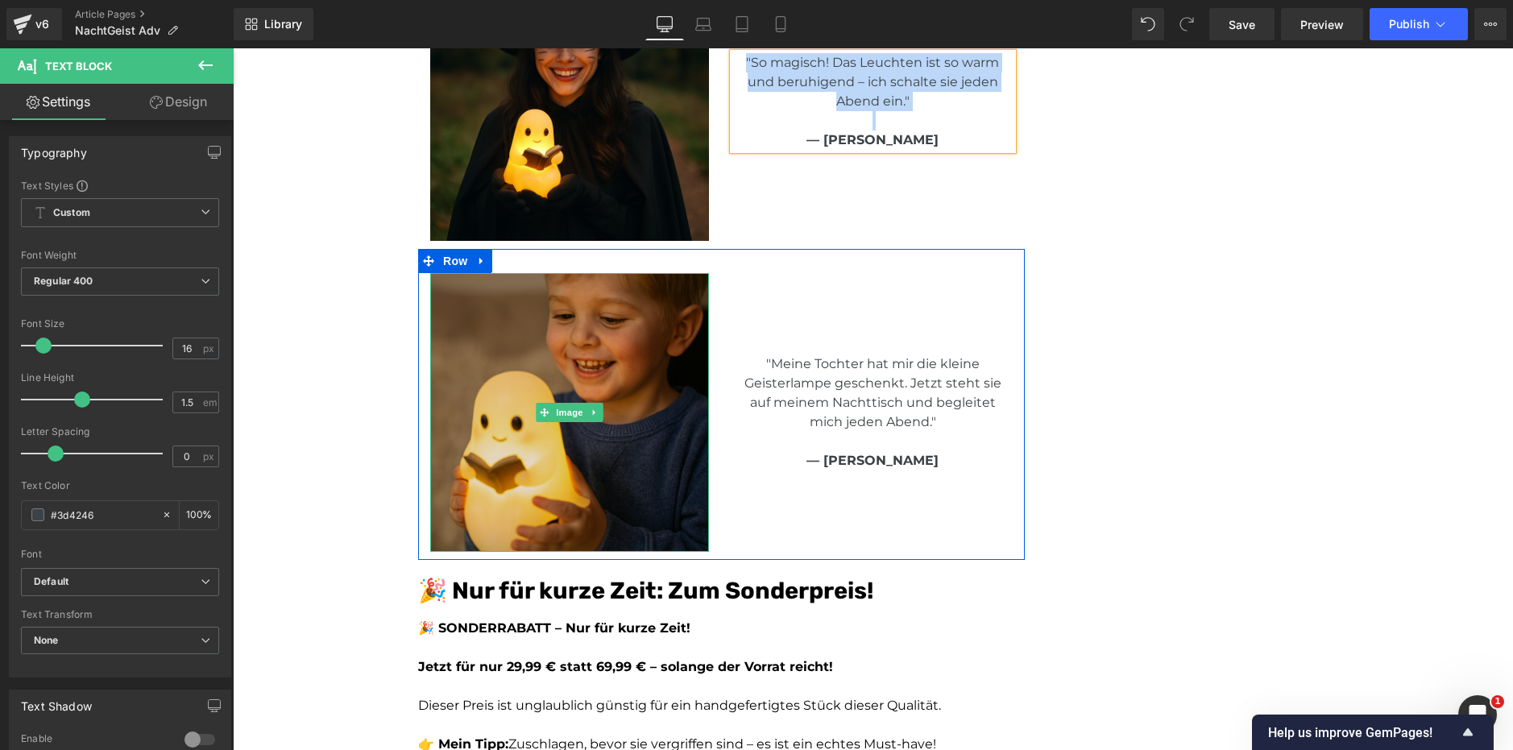
click at [664, 380] on img at bounding box center [569, 412] width 279 height 279
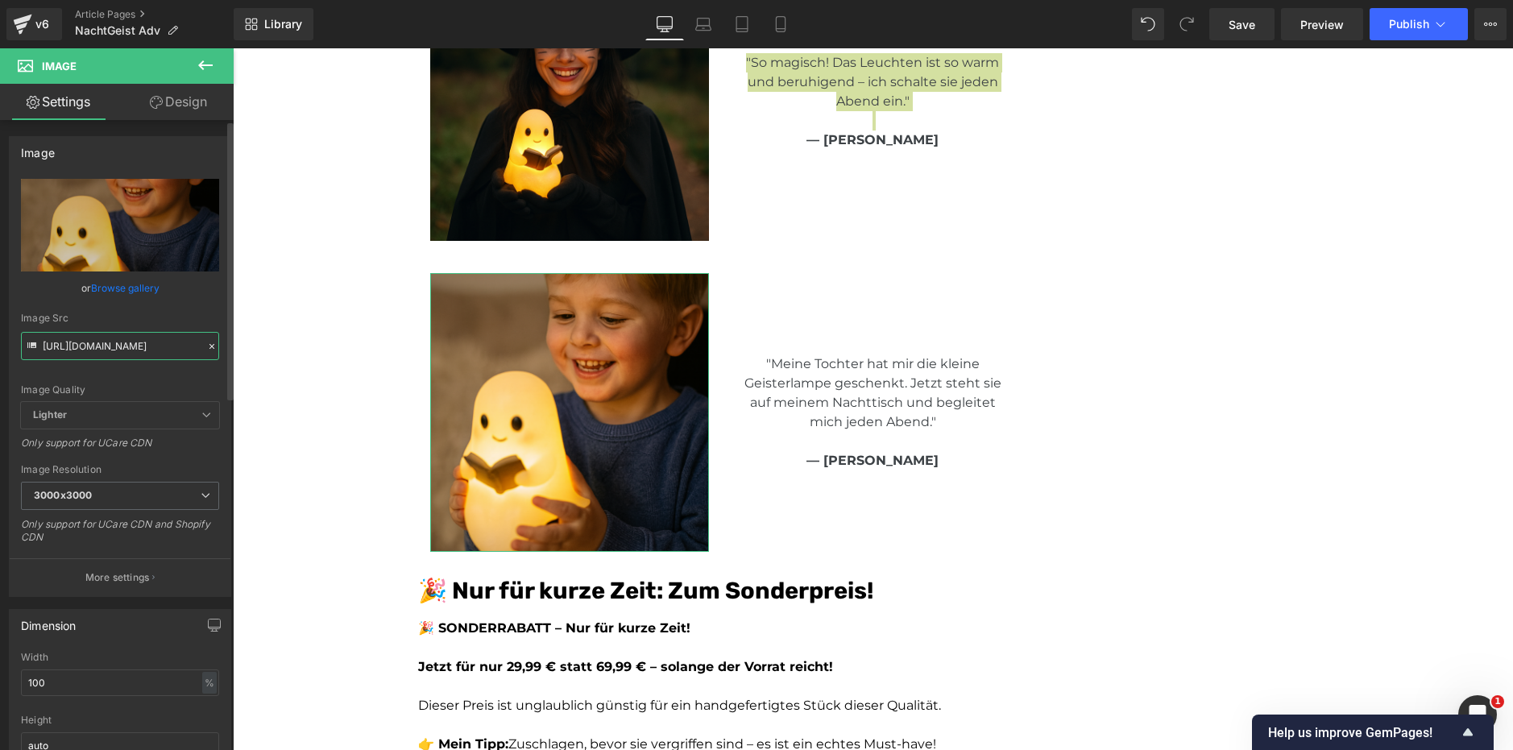
click at [118, 343] on input "https://cf915upwwqqse90z-81568891219.shopifypreview.com/cdn/shop/files/7_32df5a…" at bounding box center [120, 346] width 198 height 28
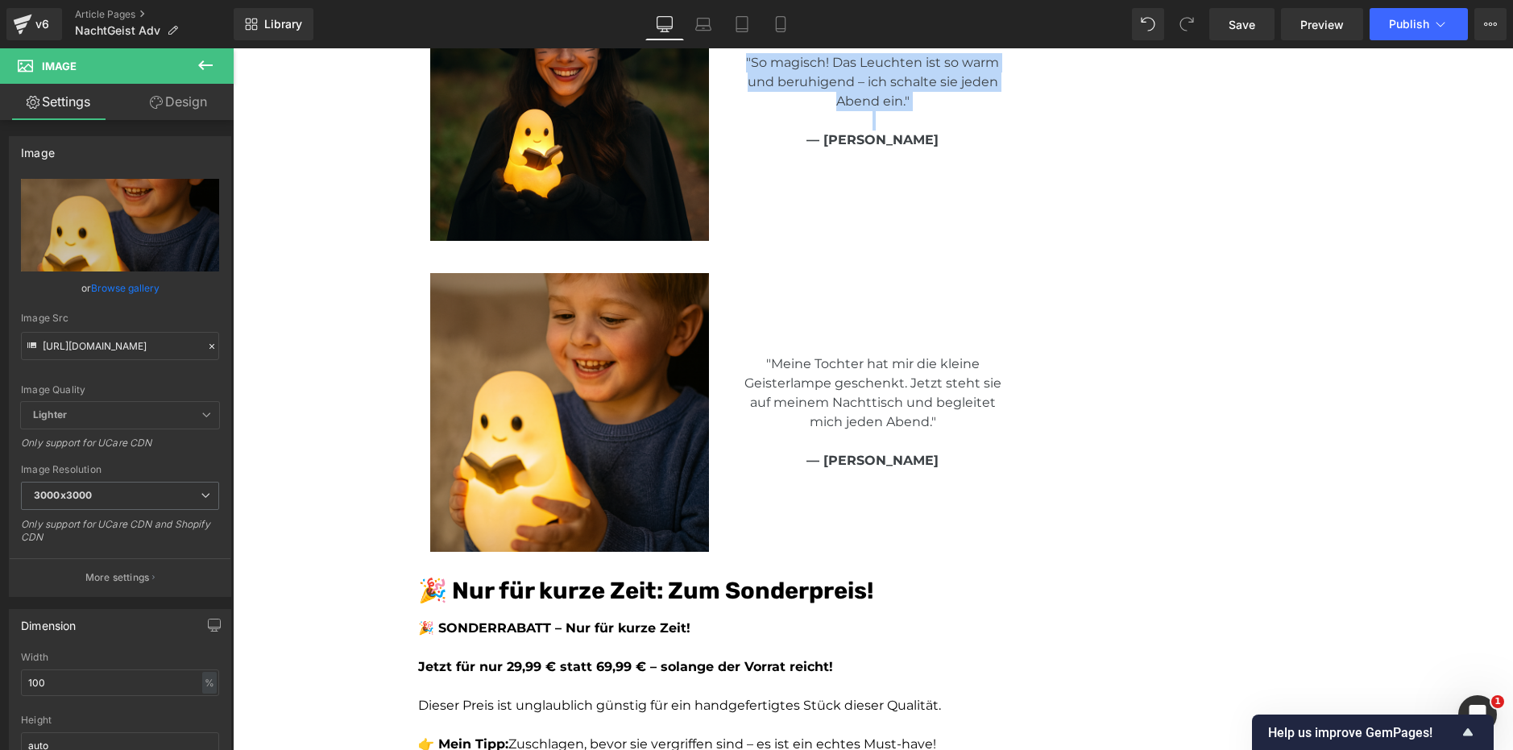
click at [865, 390] on p ""Meine Tochter hat mir die kleine Geisterlampe geschenkt. Jetzt steht sie auf m…" at bounding box center [872, 393] width 279 height 77
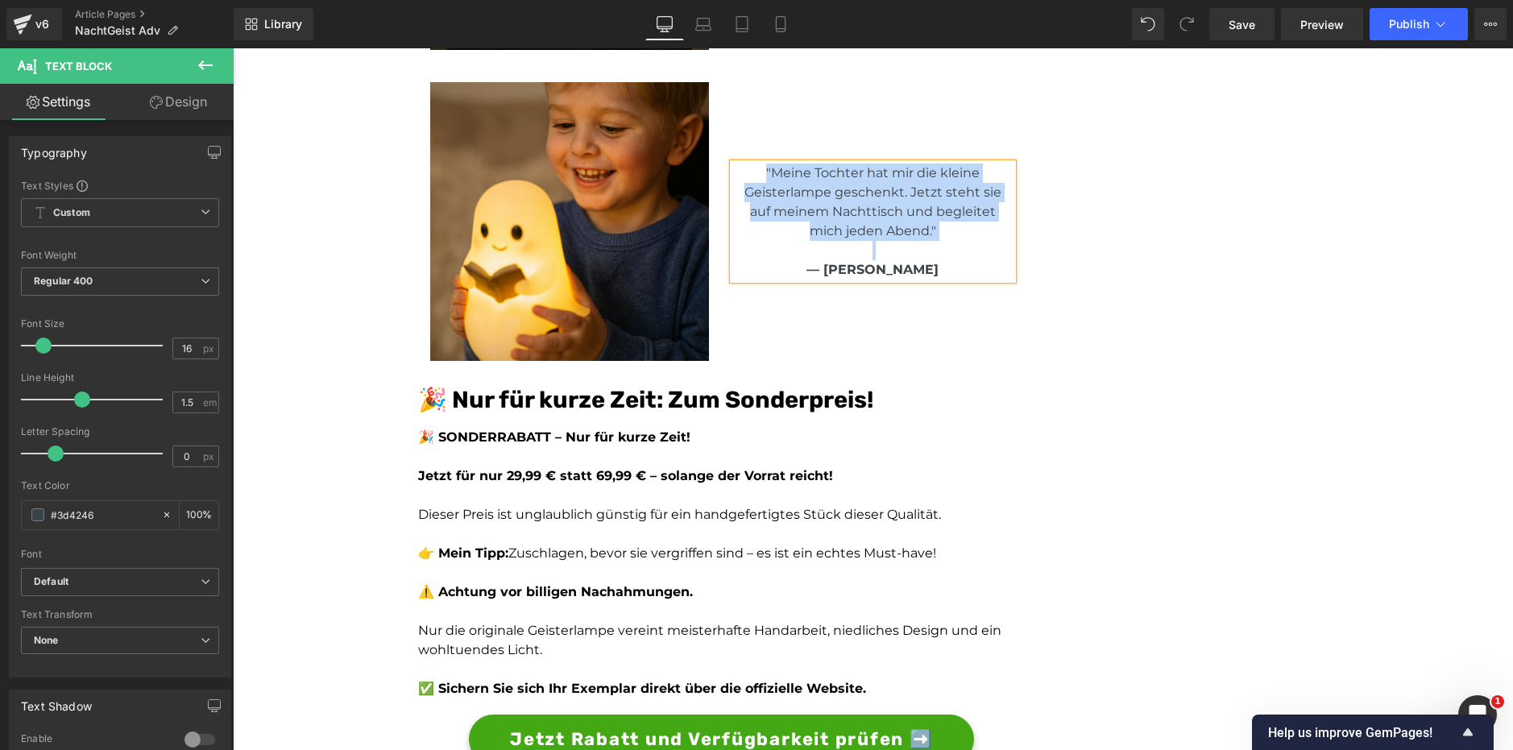
scroll to position [4271, 0]
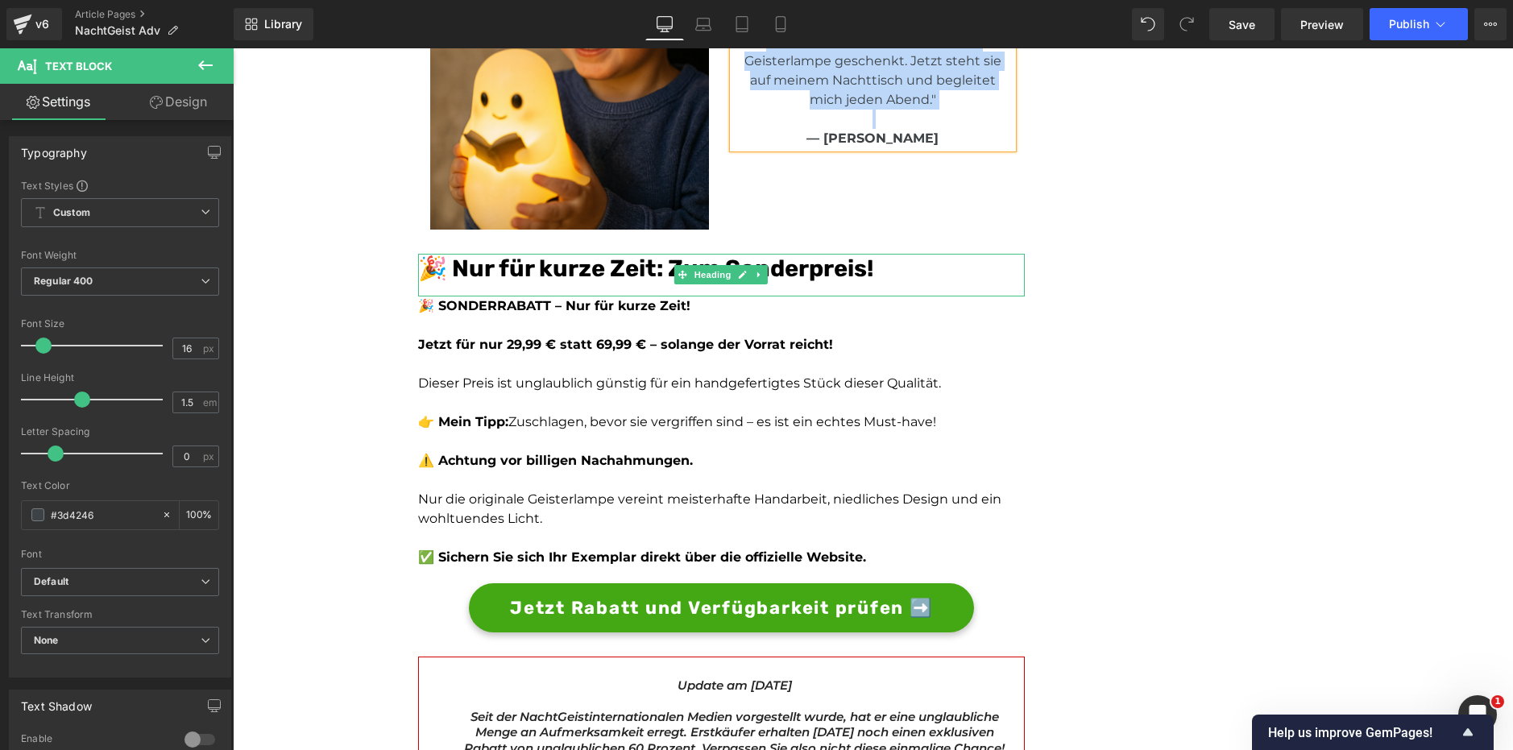
click at [768, 275] on font "🎉 Nur für kurze Zeit: Zum Sonderpreis!" at bounding box center [645, 268] width 455 height 27
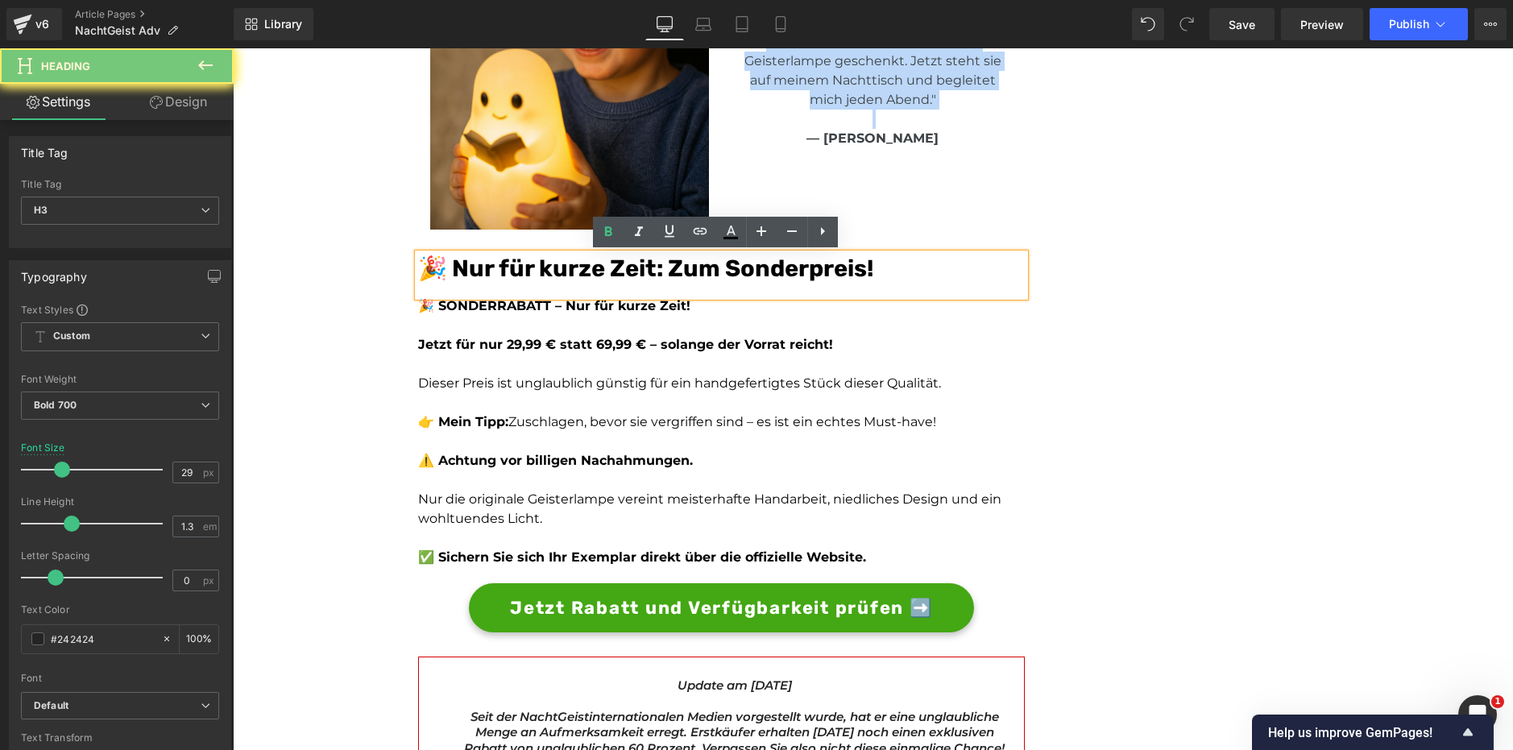
scroll to position [4191, 0]
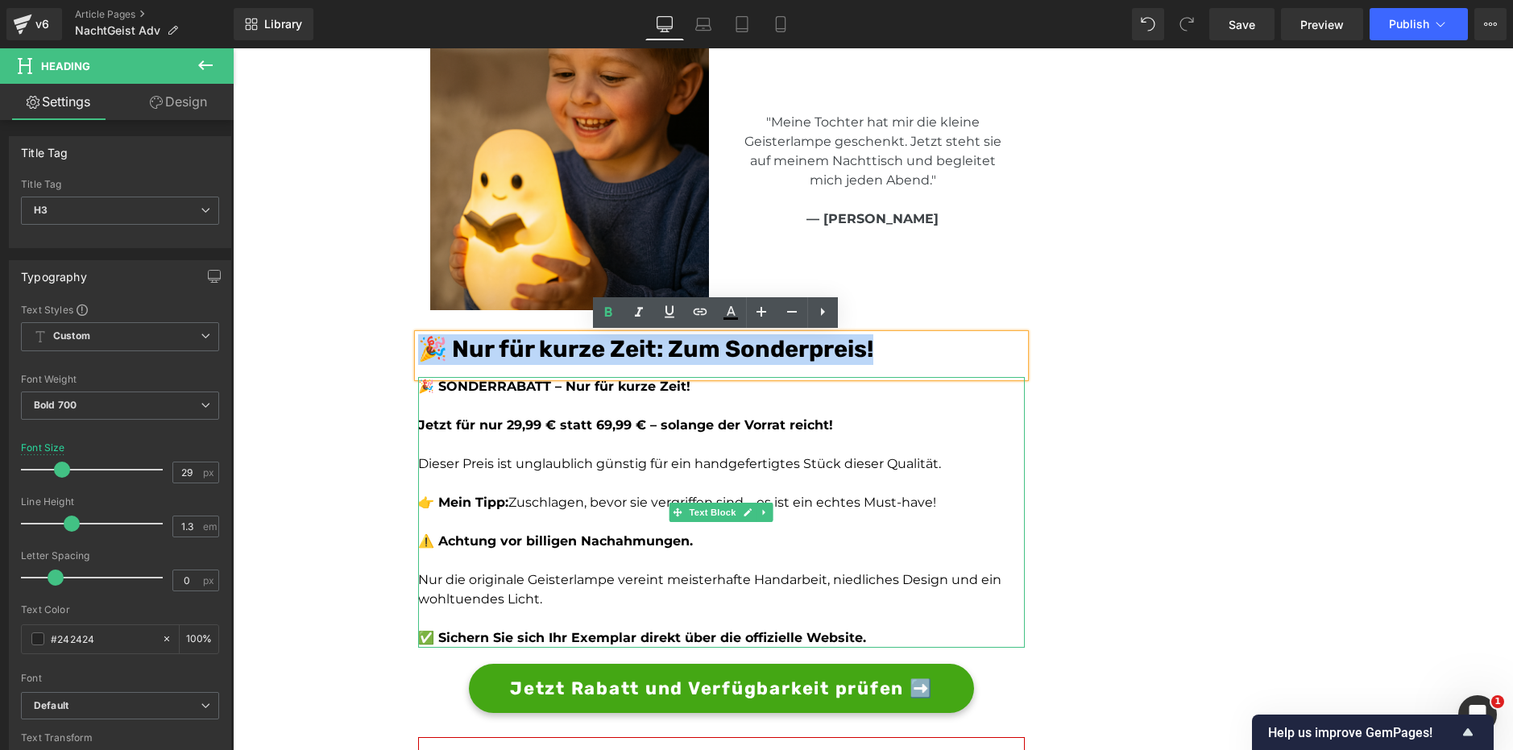
click at [580, 471] on p "Dieser Preis ist unglaublich günstig für ein handgefertigtes Stück dieser Quali…" at bounding box center [721, 464] width 607 height 19
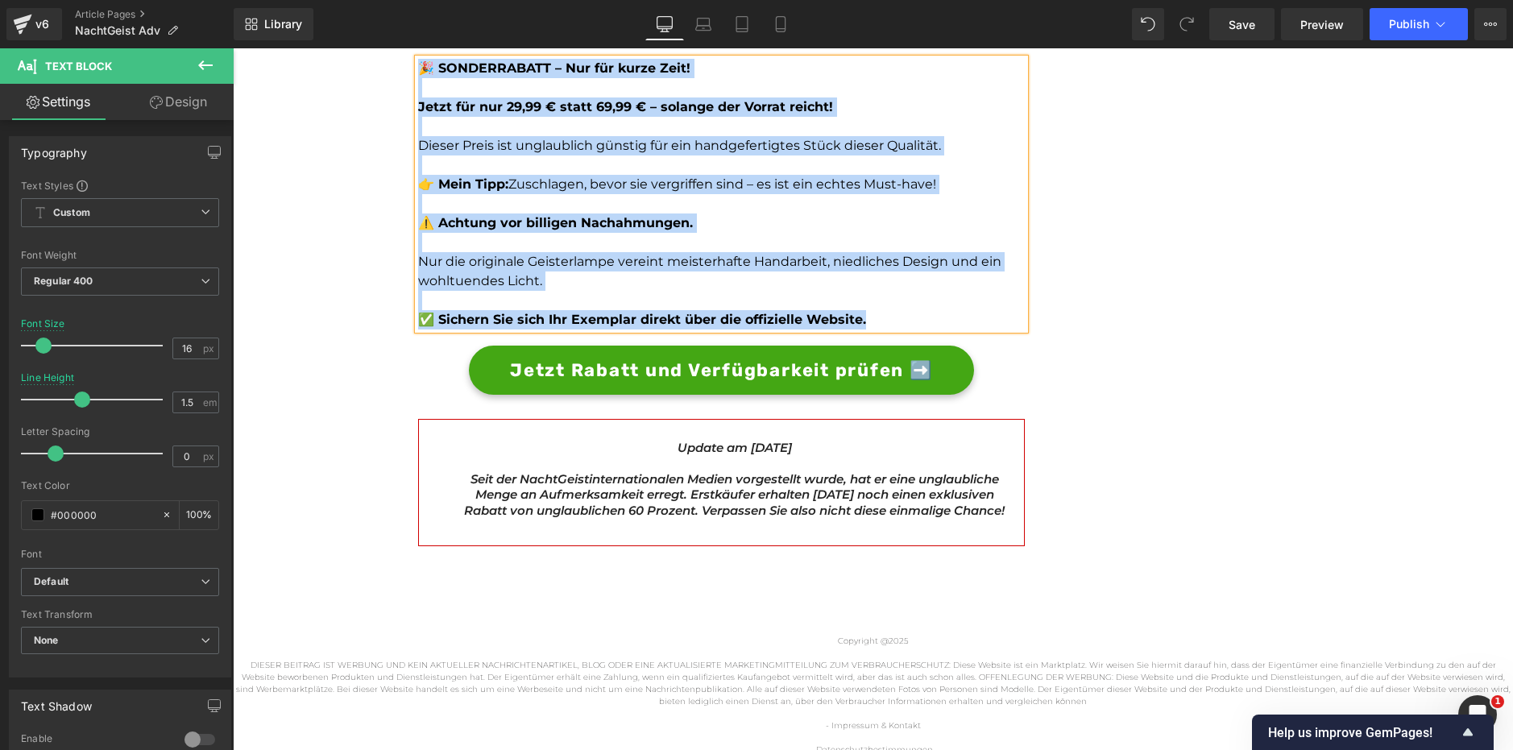
scroll to position [4513, 0]
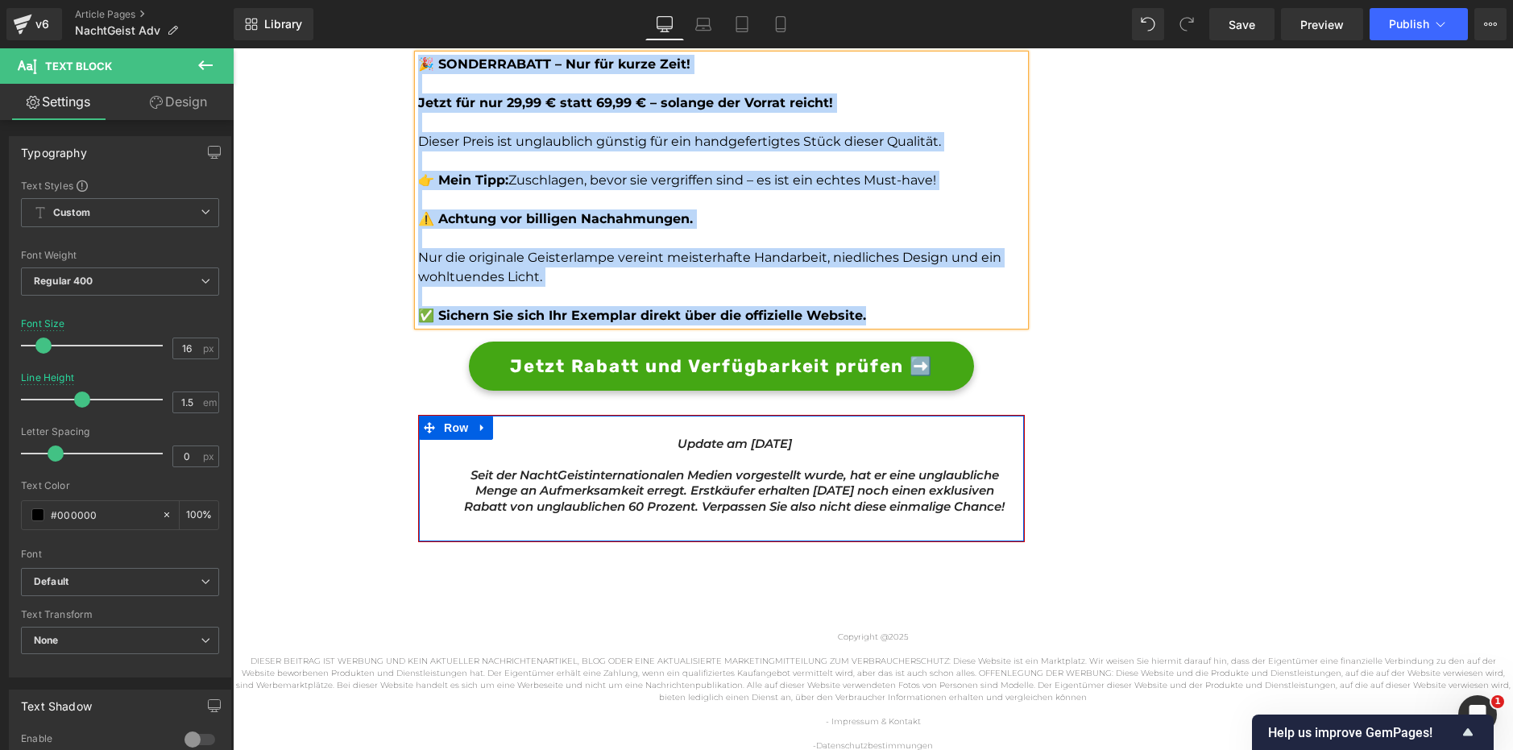
click at [606, 484] on span "internationalen Medien vorgestellt wurde, hat er eine unglaubliche Menge an Auf…" at bounding box center [734, 490] width 541 height 47
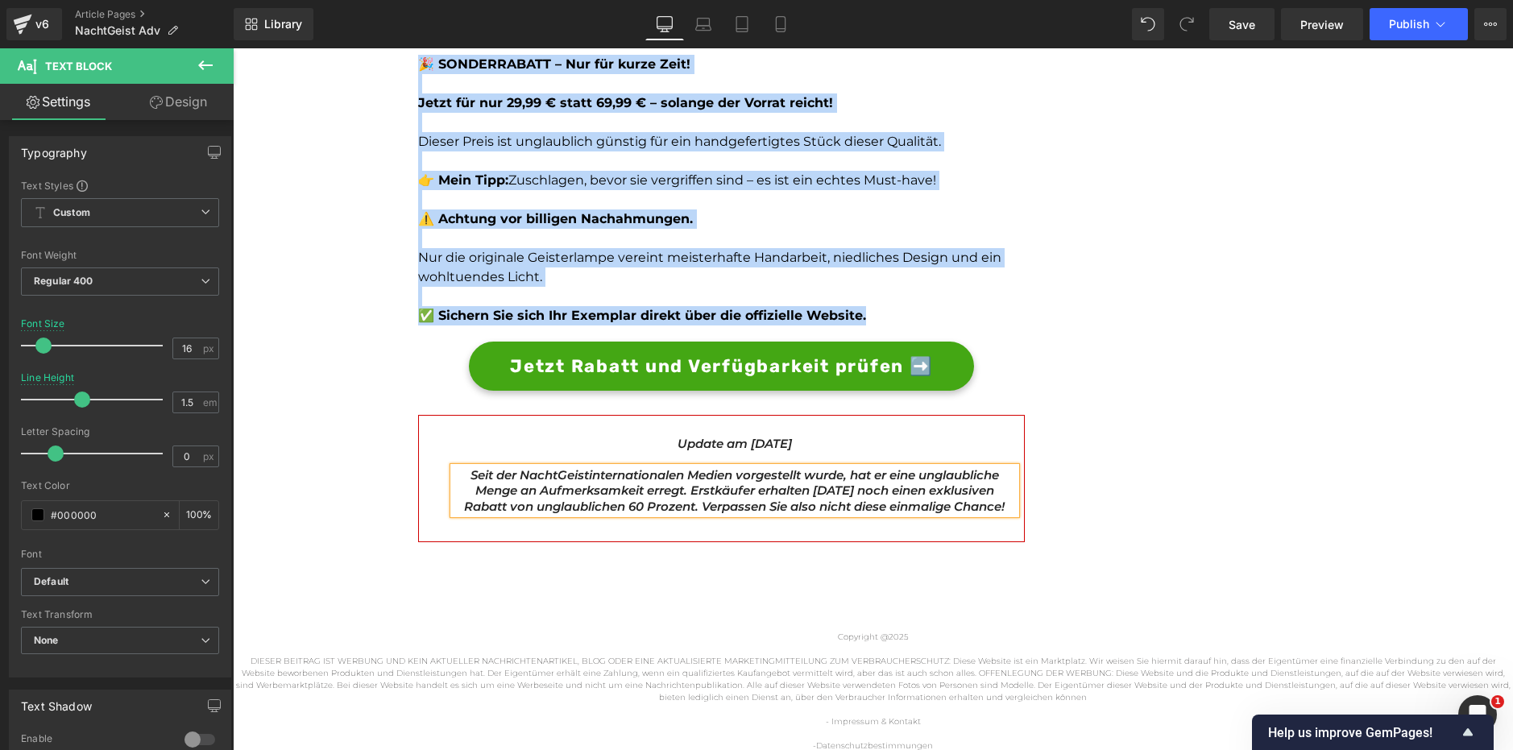
click at [606, 484] on span "internationalen Medien vorgestellt wurde, hat er eine unglaubliche Menge an Auf…" at bounding box center [734, 490] width 541 height 47
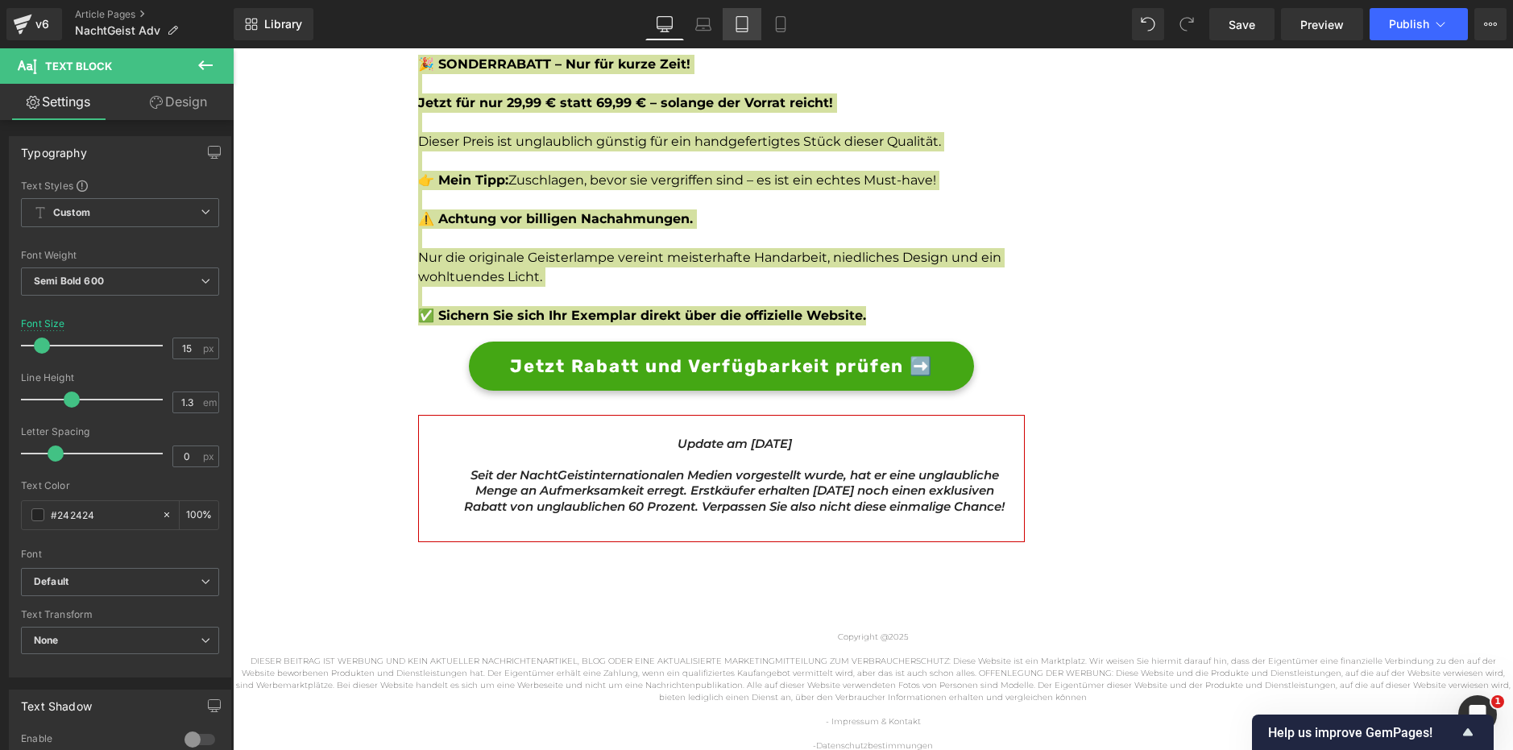
click at [741, 25] on icon at bounding box center [742, 24] width 16 height 16
type input "18"
type input "100"
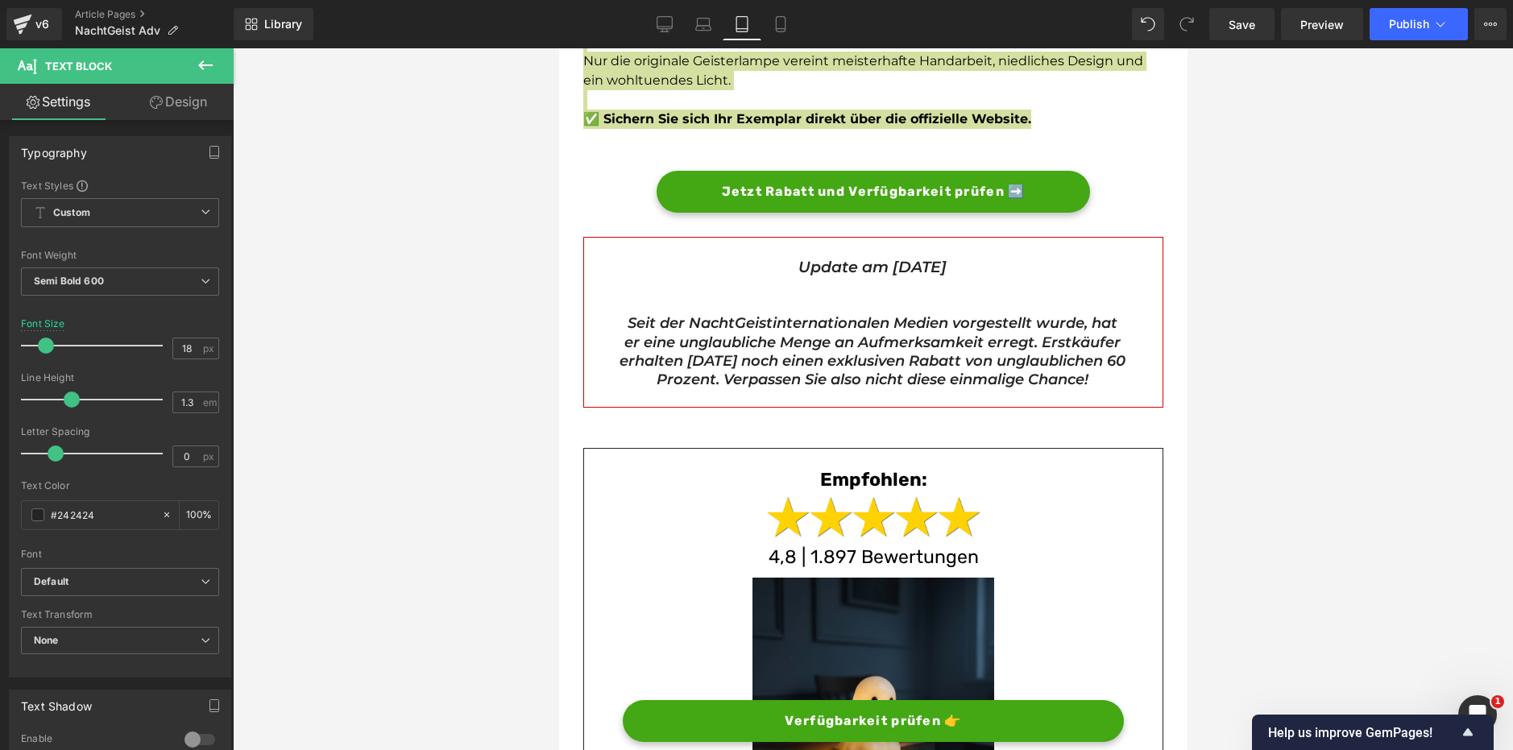
scroll to position [4765, 0]
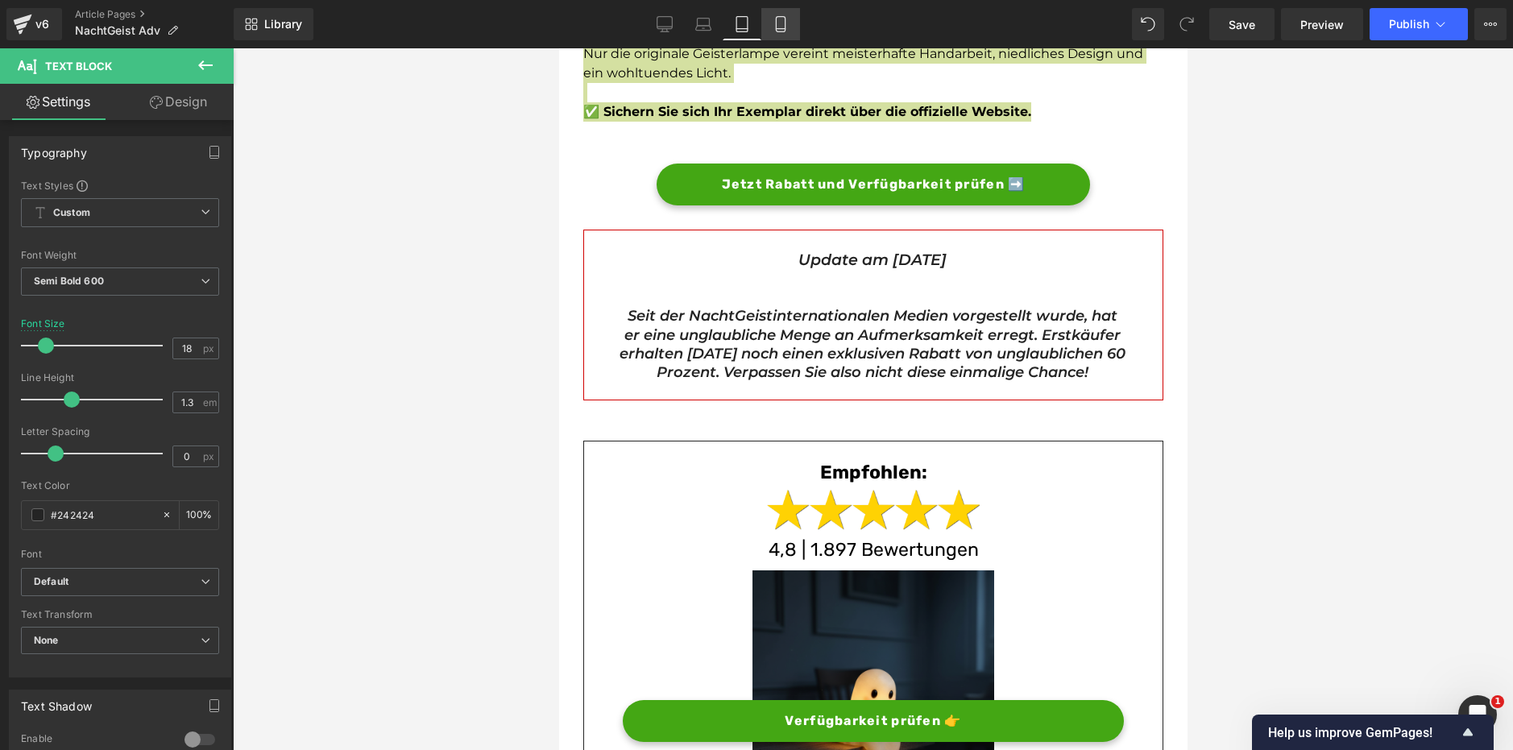
click at [783, 25] on icon at bounding box center [781, 24] width 16 height 16
type input "16"
type input "100"
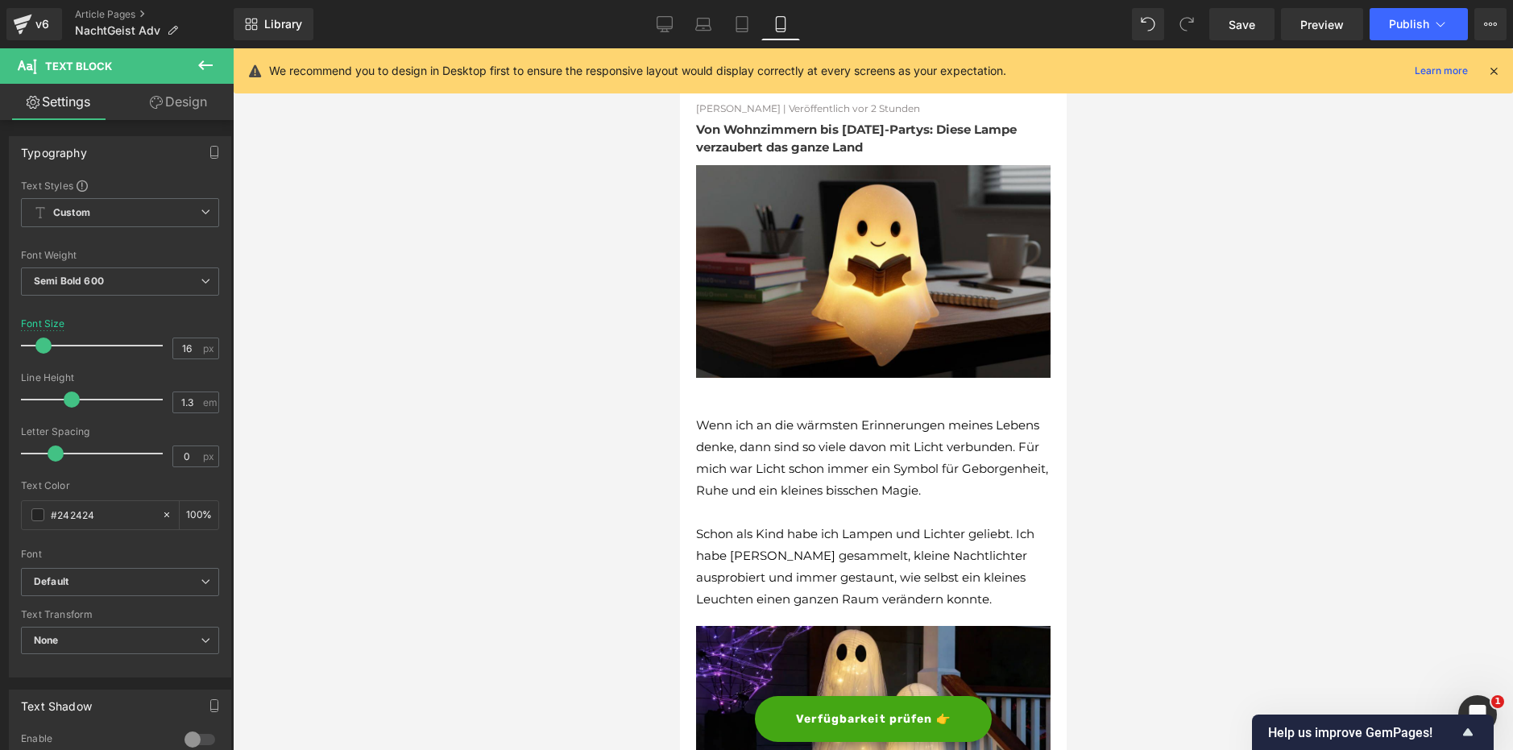
scroll to position [0, 0]
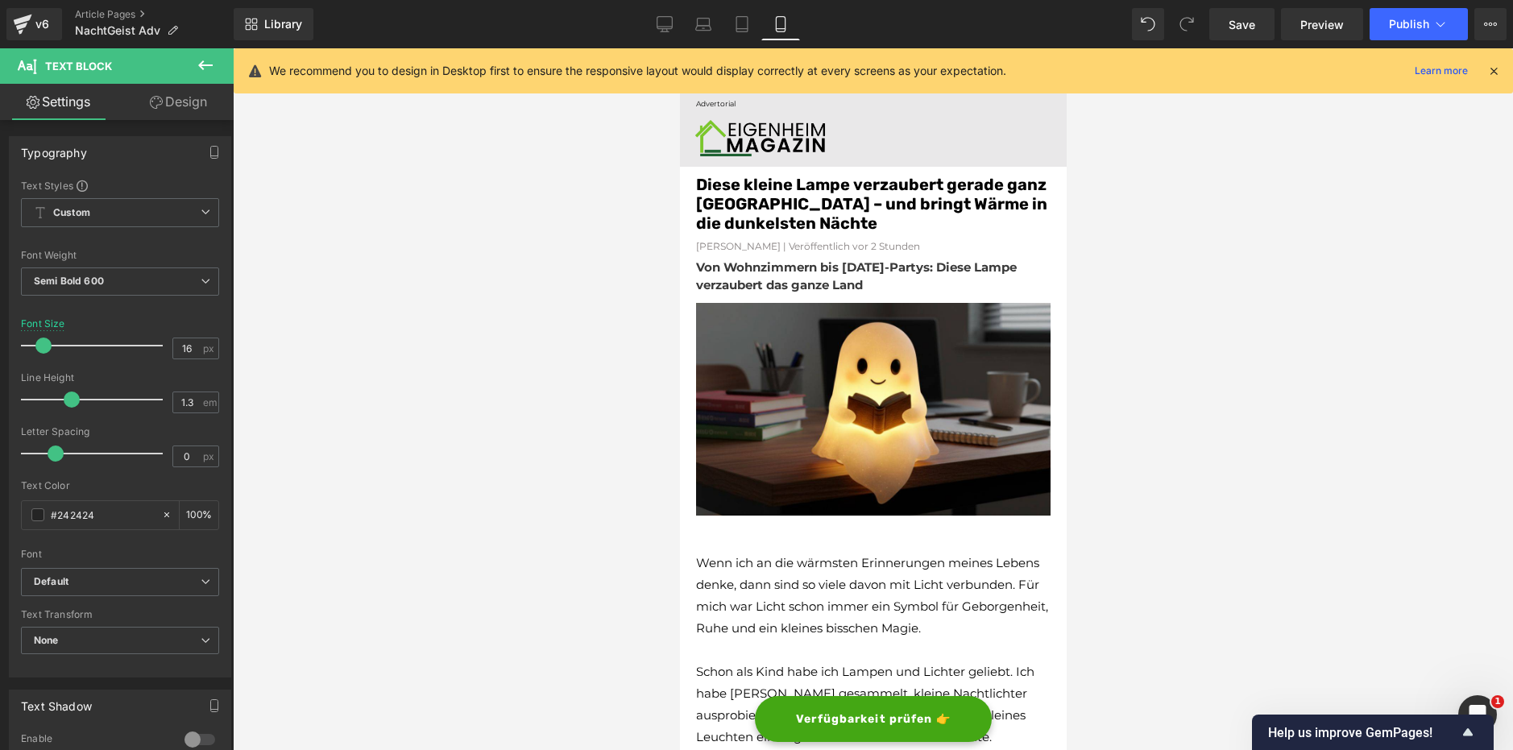
drag, startPoint x: 1061, startPoint y: 446, endPoint x: 1782, endPoint y: 133, distance: 785.7
click at [856, 405] on span "Image" at bounding box center [873, 406] width 34 height 19
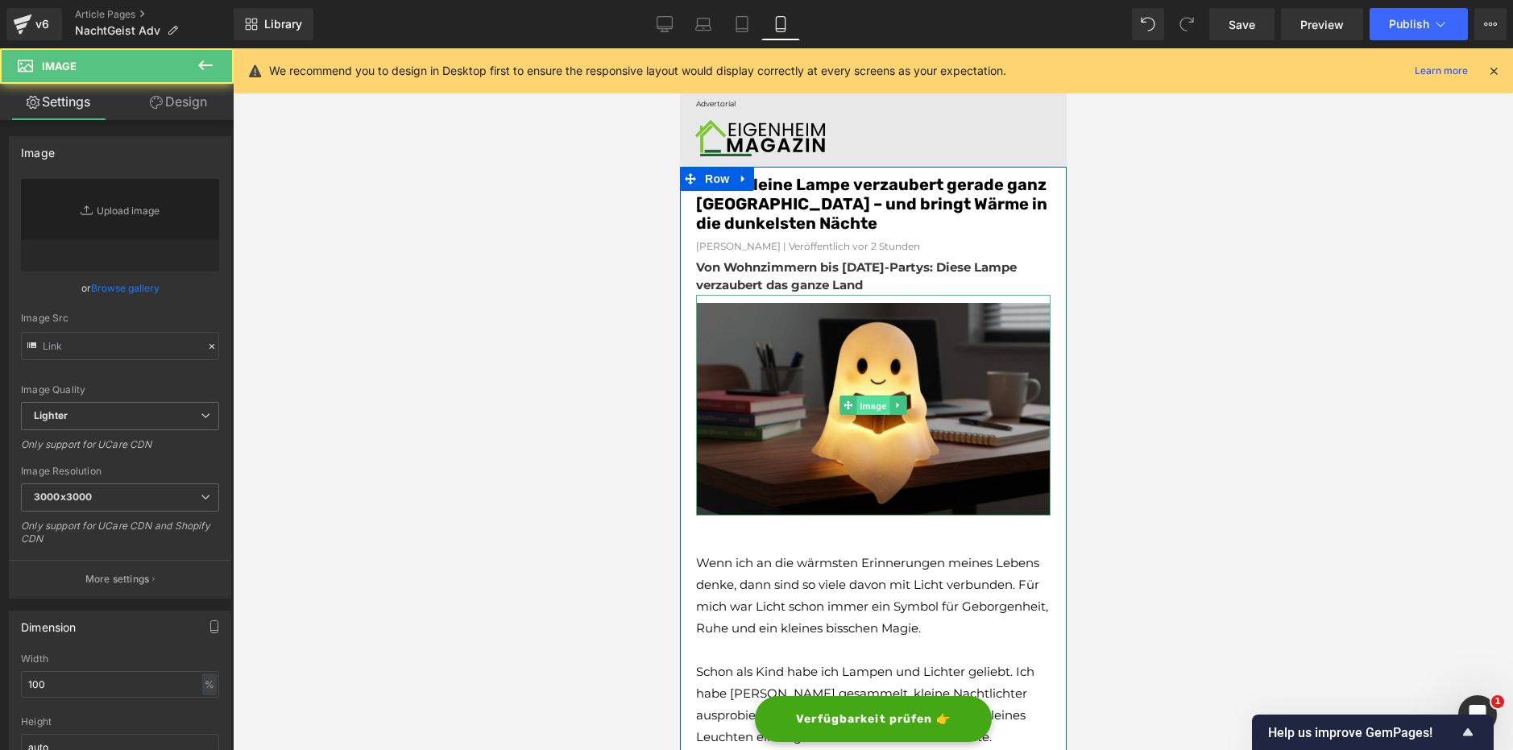
type input "[URL][DOMAIN_NAME]"
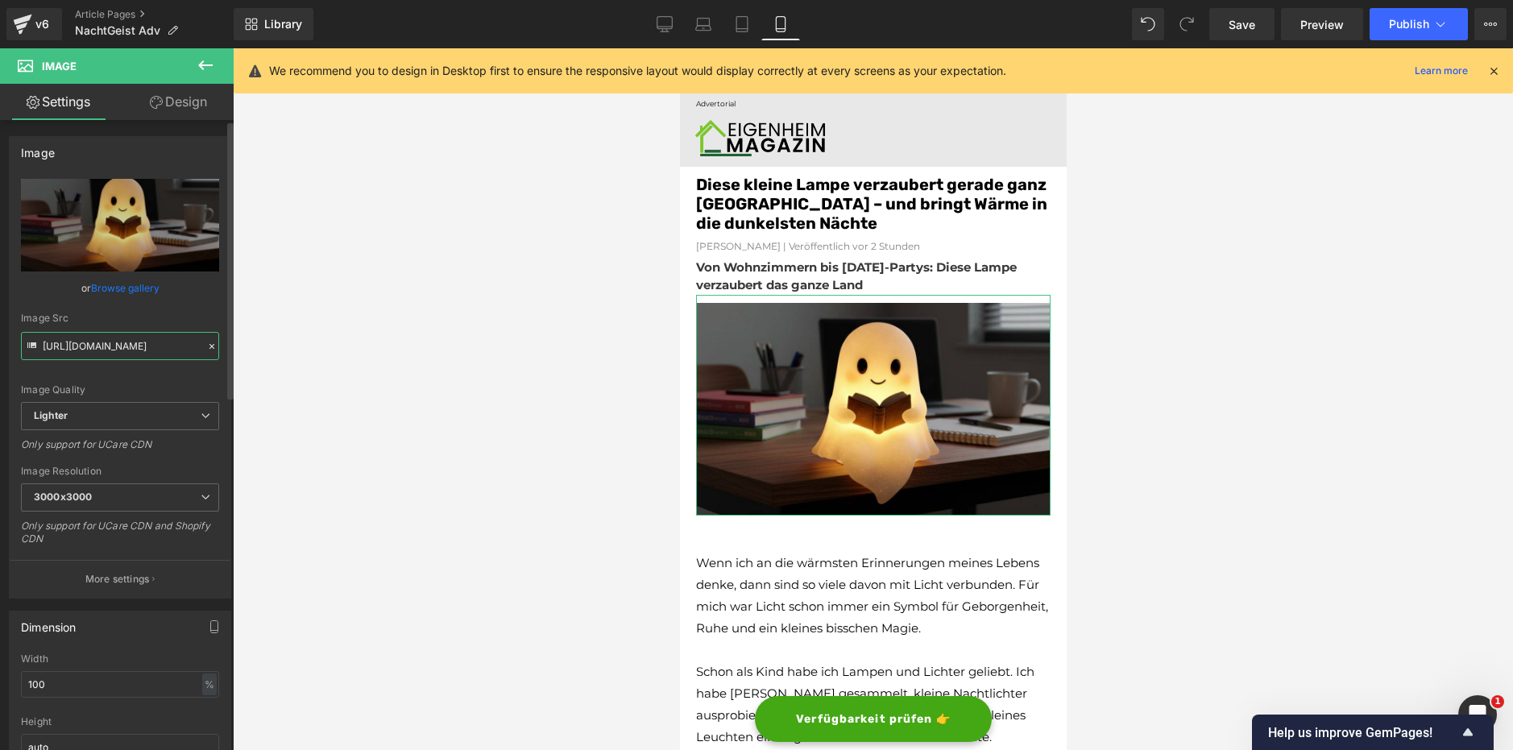
click at [102, 351] on input "[URL][DOMAIN_NAME]" at bounding box center [120, 346] width 198 height 28
click at [127, 12] on link "Article Pages" at bounding box center [154, 14] width 159 height 13
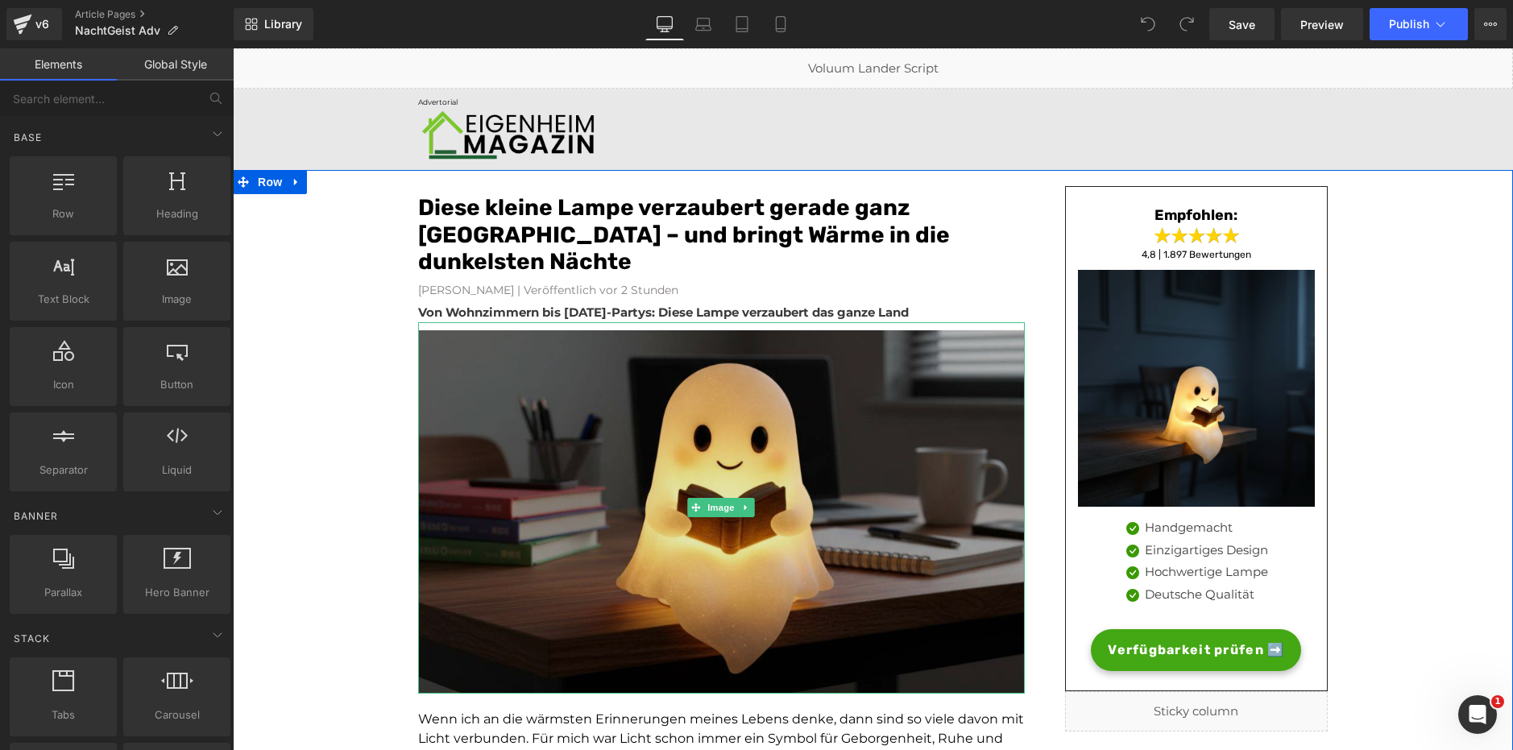
click at [856, 407] on img at bounding box center [721, 508] width 607 height 372
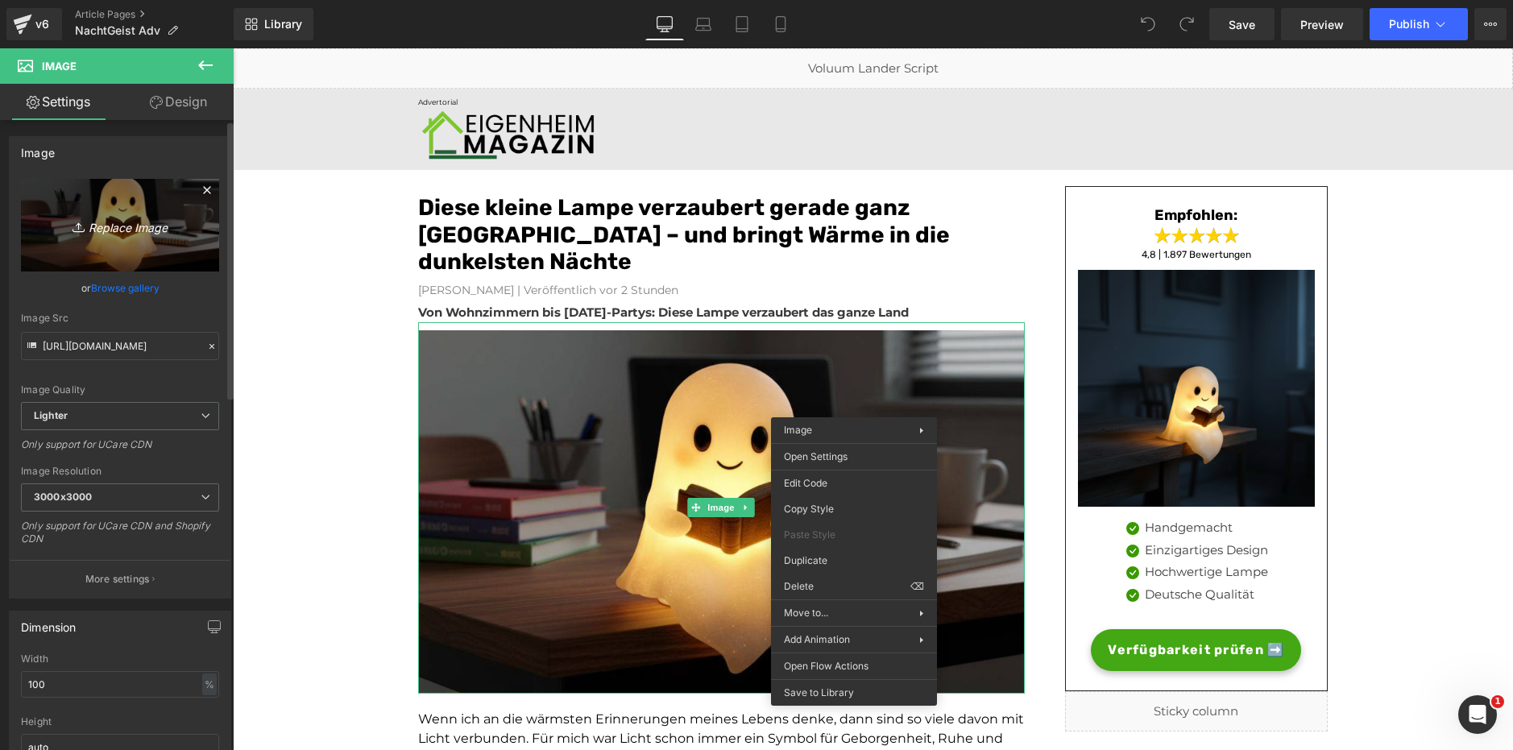
click at [122, 196] on link "Replace Image" at bounding box center [120, 225] width 198 height 93
click at [163, 348] on input "[URL][DOMAIN_NAME]" at bounding box center [120, 346] width 198 height 28
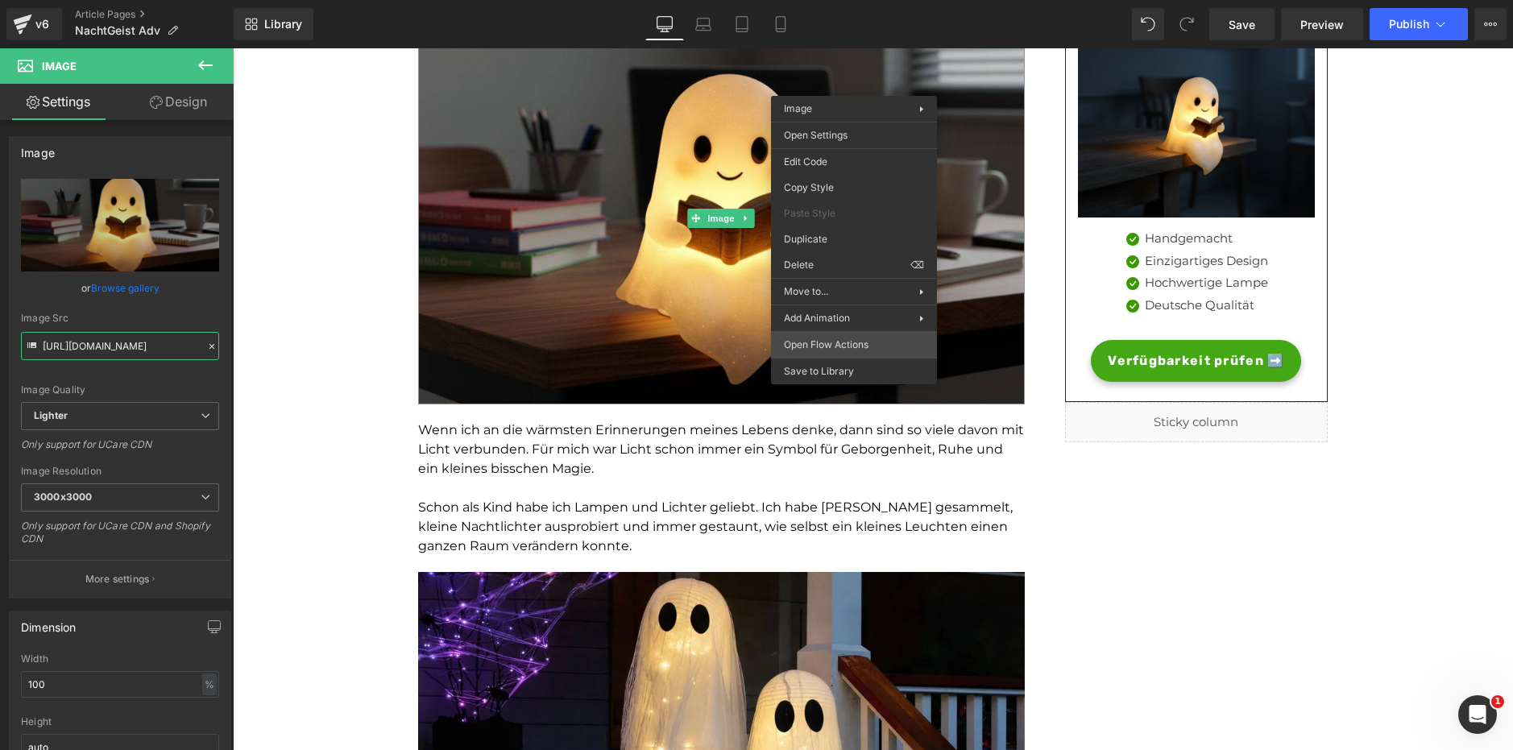
scroll to position [322, 0]
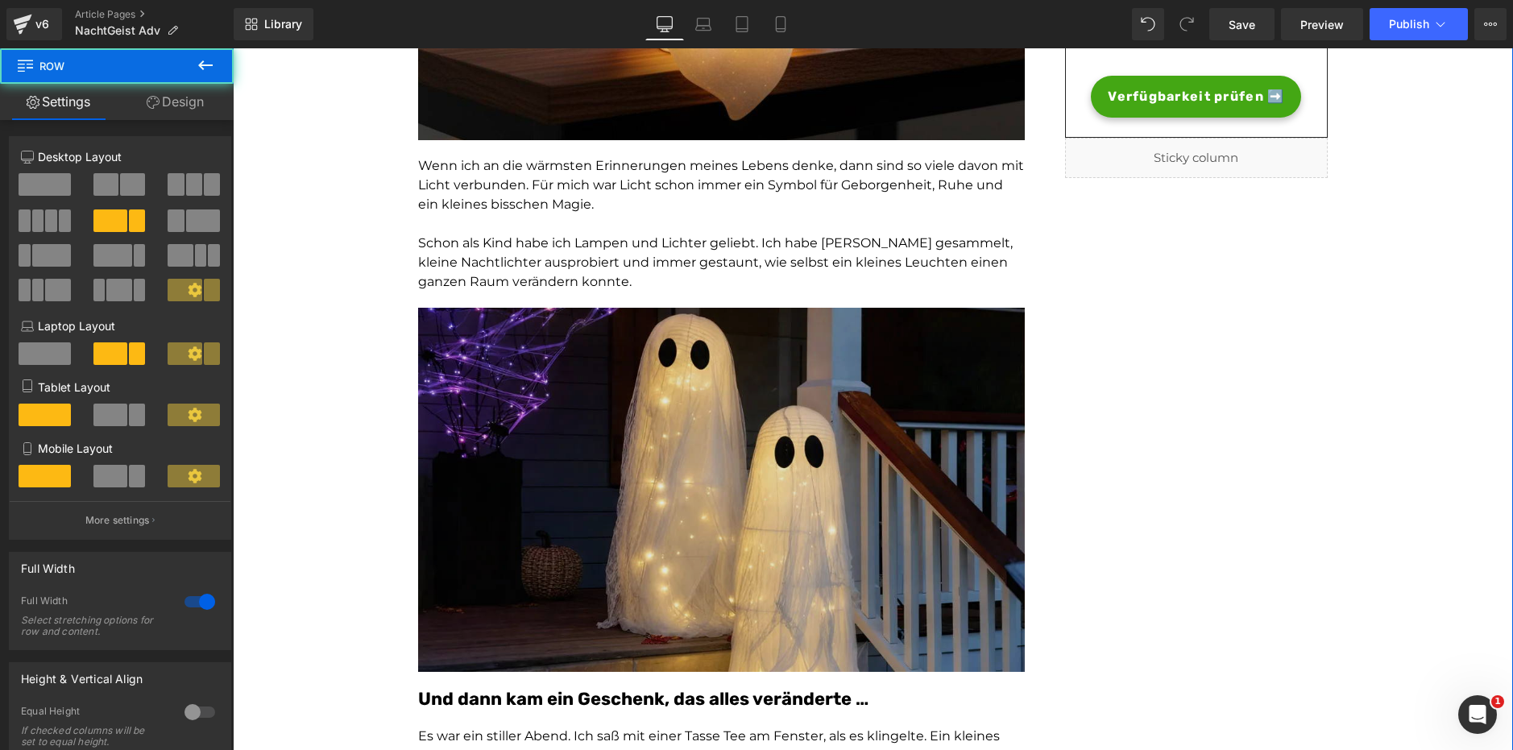
scroll to position [645, 0]
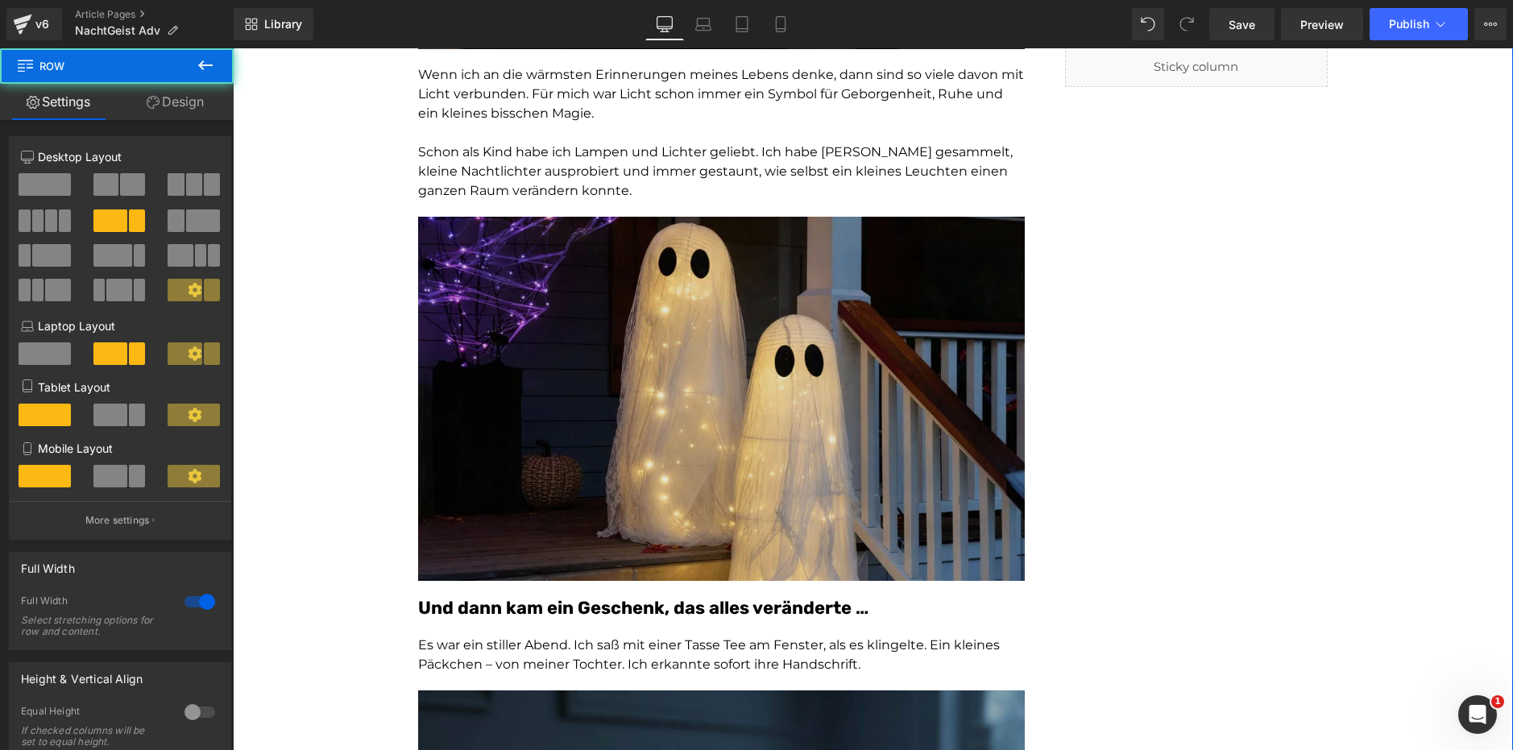
click at [758, 346] on img at bounding box center [721, 399] width 607 height 364
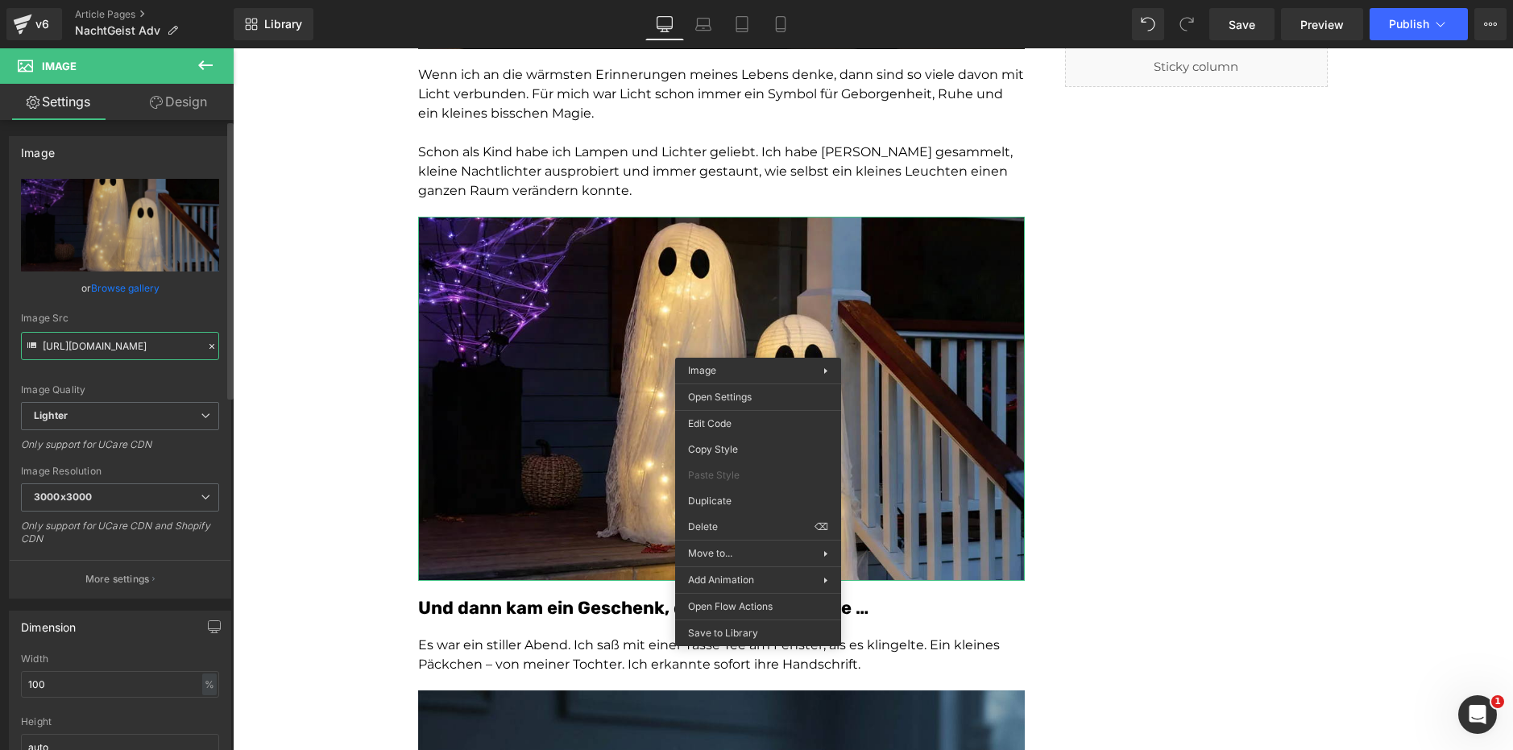
click at [81, 351] on input "[URL][DOMAIN_NAME]" at bounding box center [120, 346] width 198 height 28
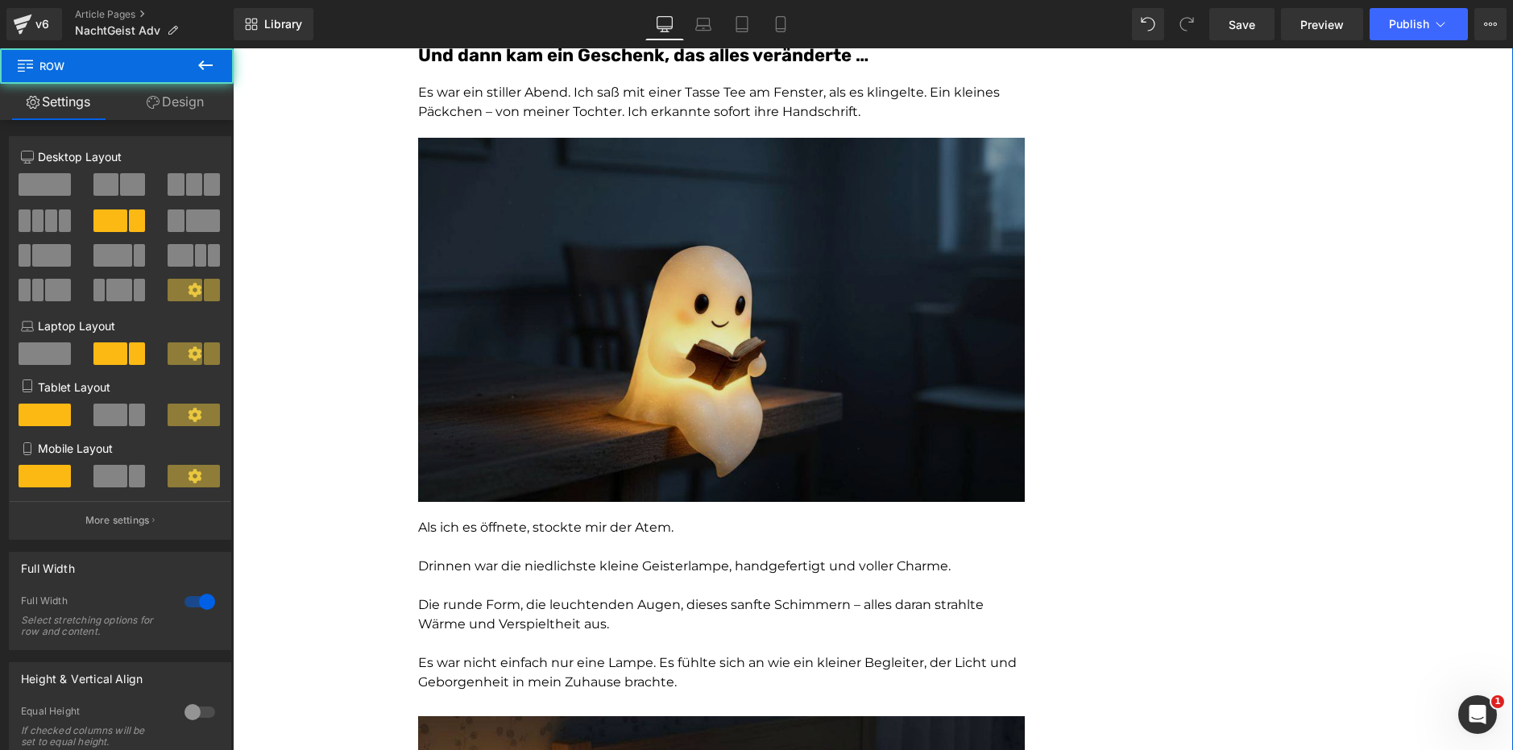
scroll to position [1209, 0]
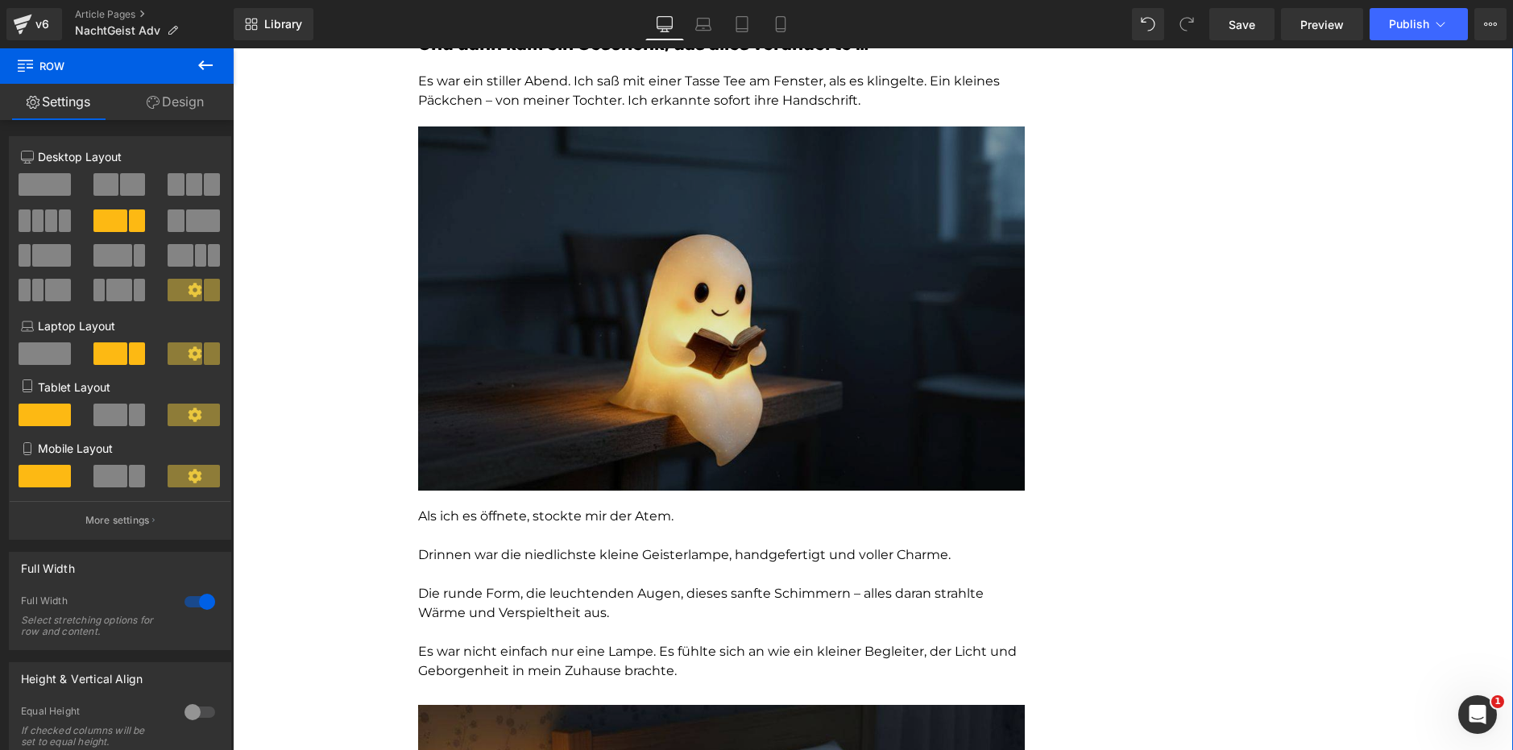
click at [855, 332] on img at bounding box center [721, 309] width 607 height 364
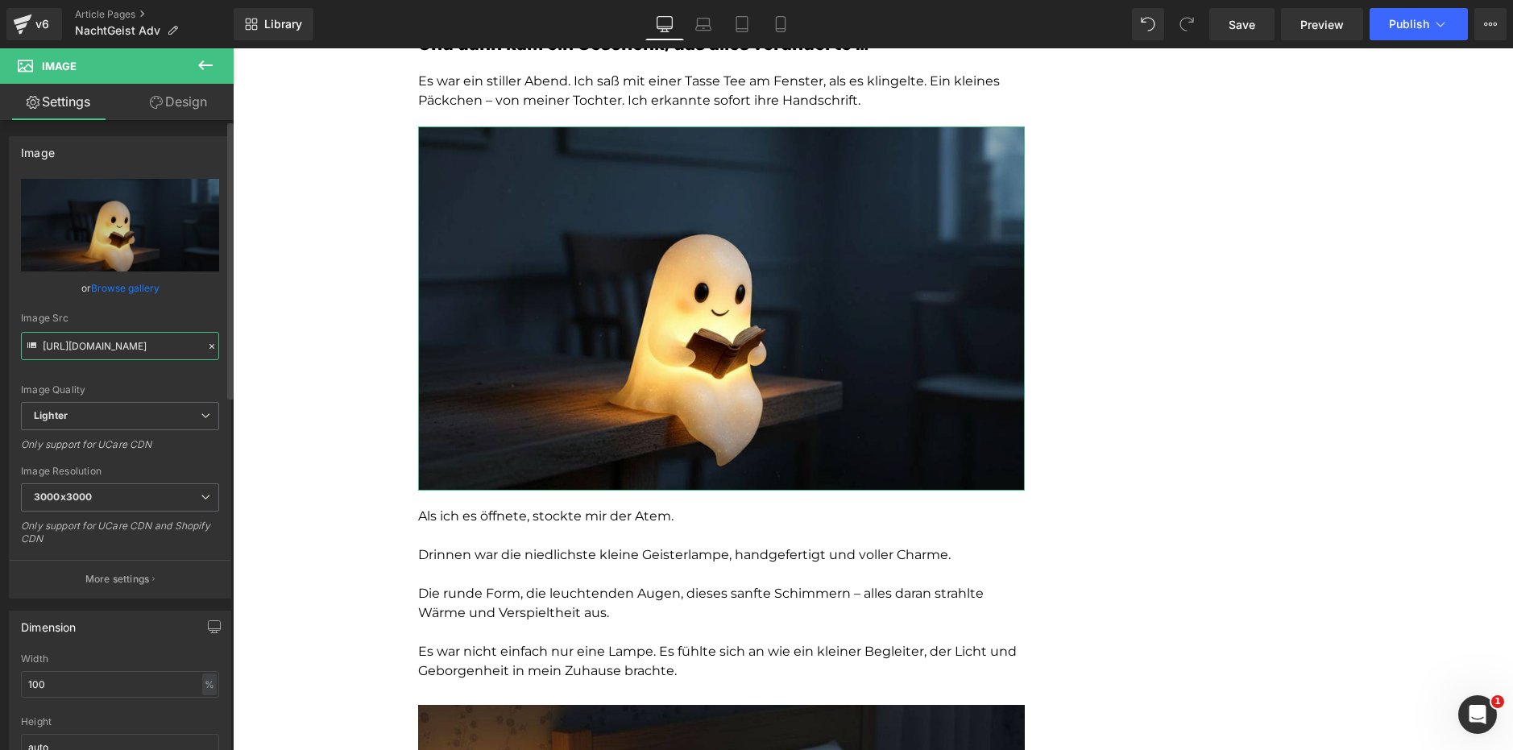
click at [122, 338] on input "[URL][DOMAIN_NAME]" at bounding box center [120, 346] width 198 height 28
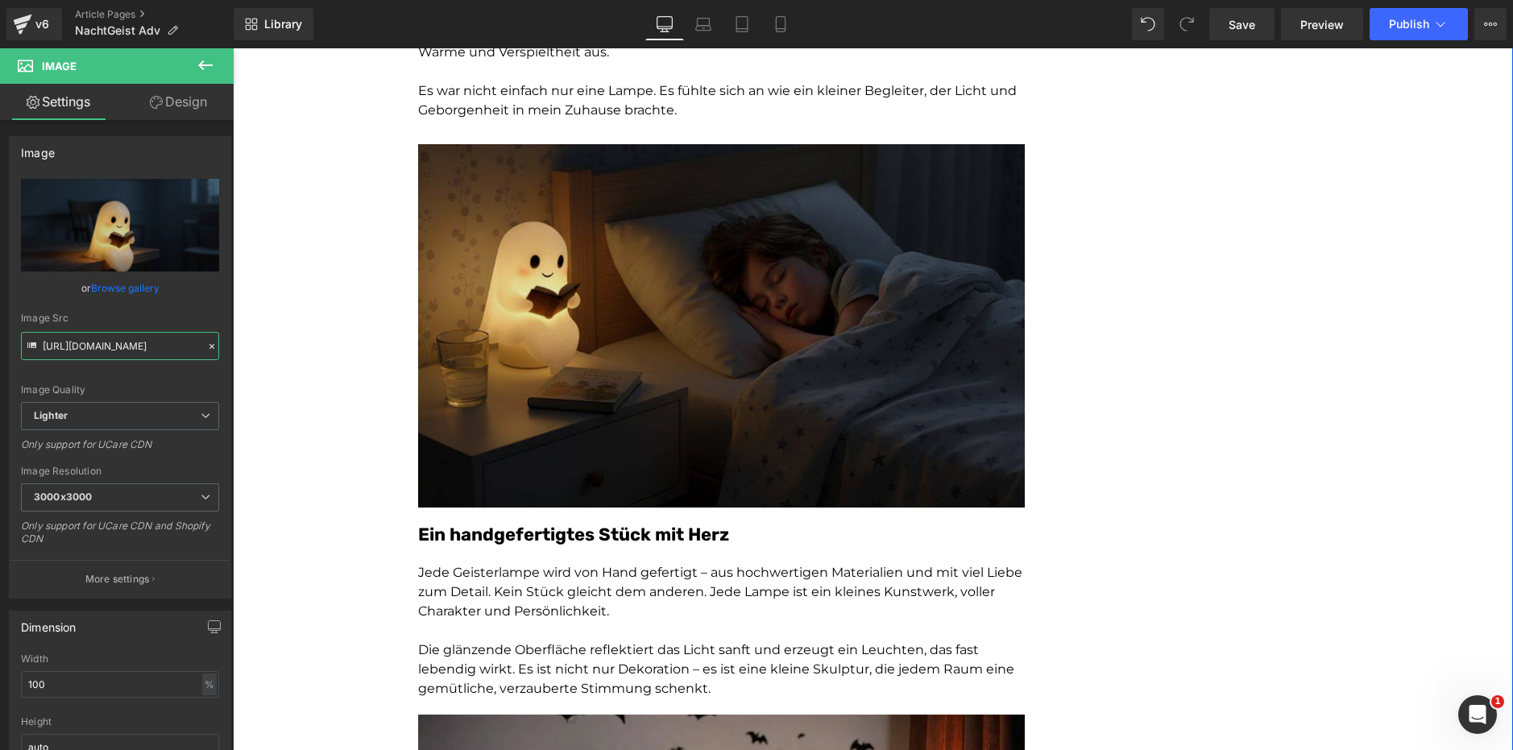
scroll to position [1773, 0]
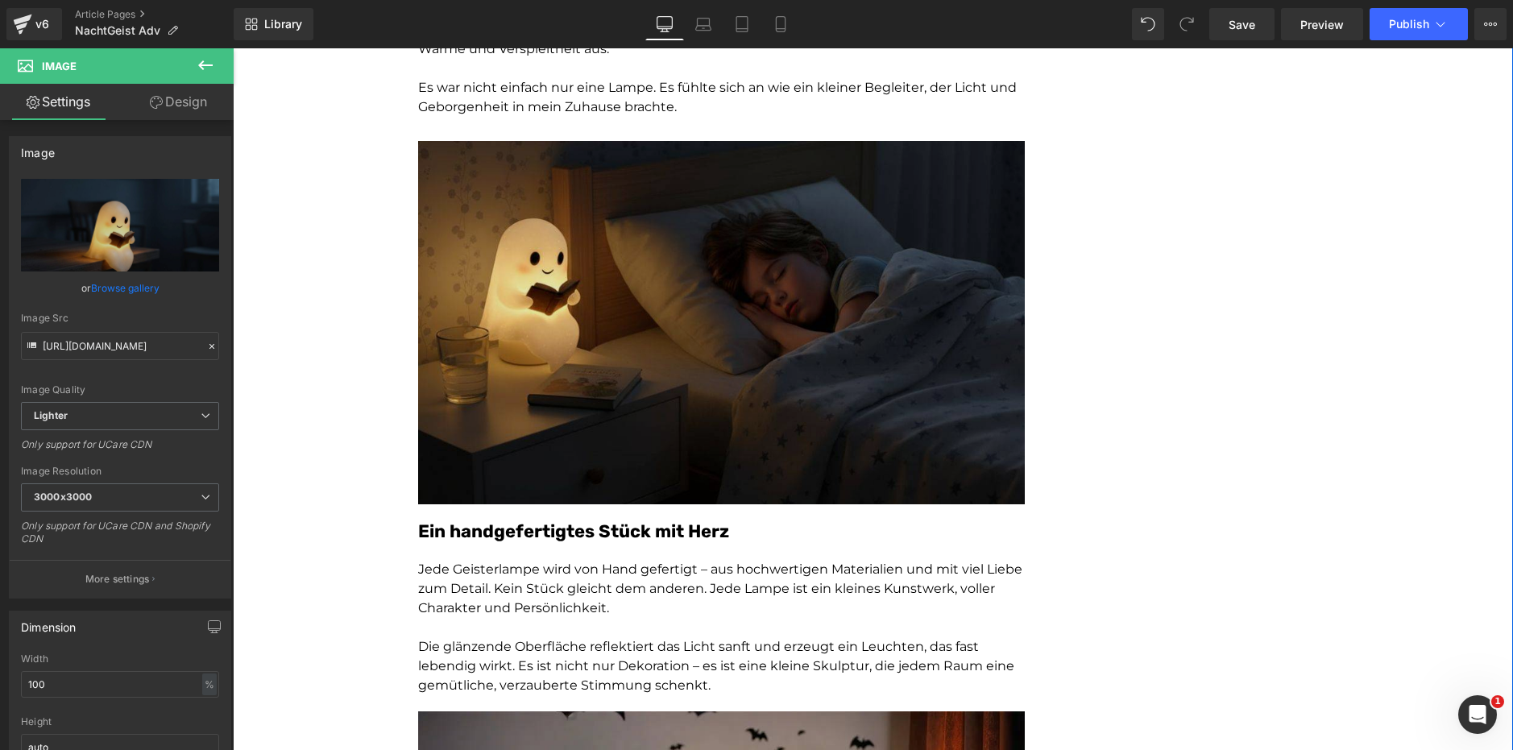
click at [837, 309] on img at bounding box center [721, 319] width 607 height 372
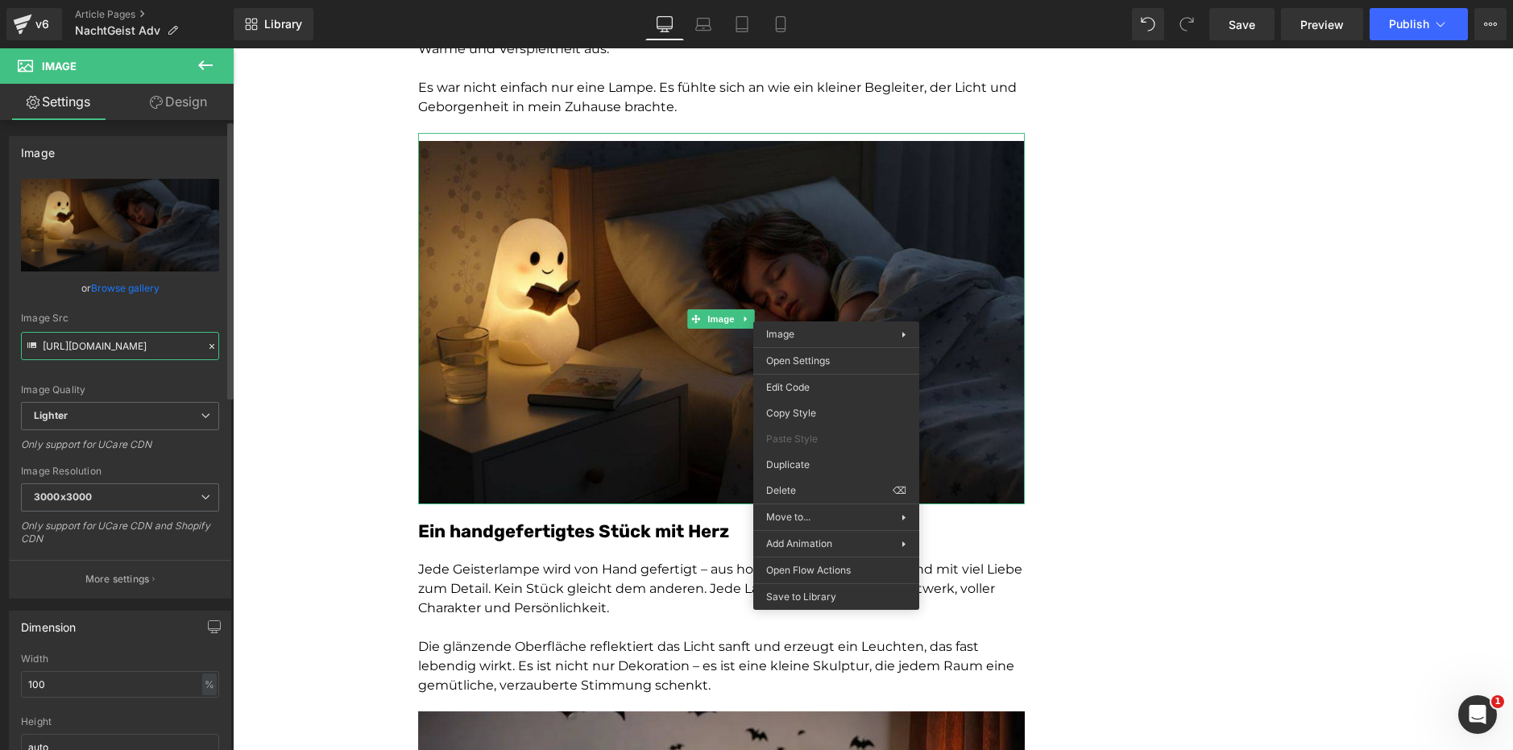
click at [83, 344] on input "[URL][DOMAIN_NAME]" at bounding box center [120, 346] width 198 height 28
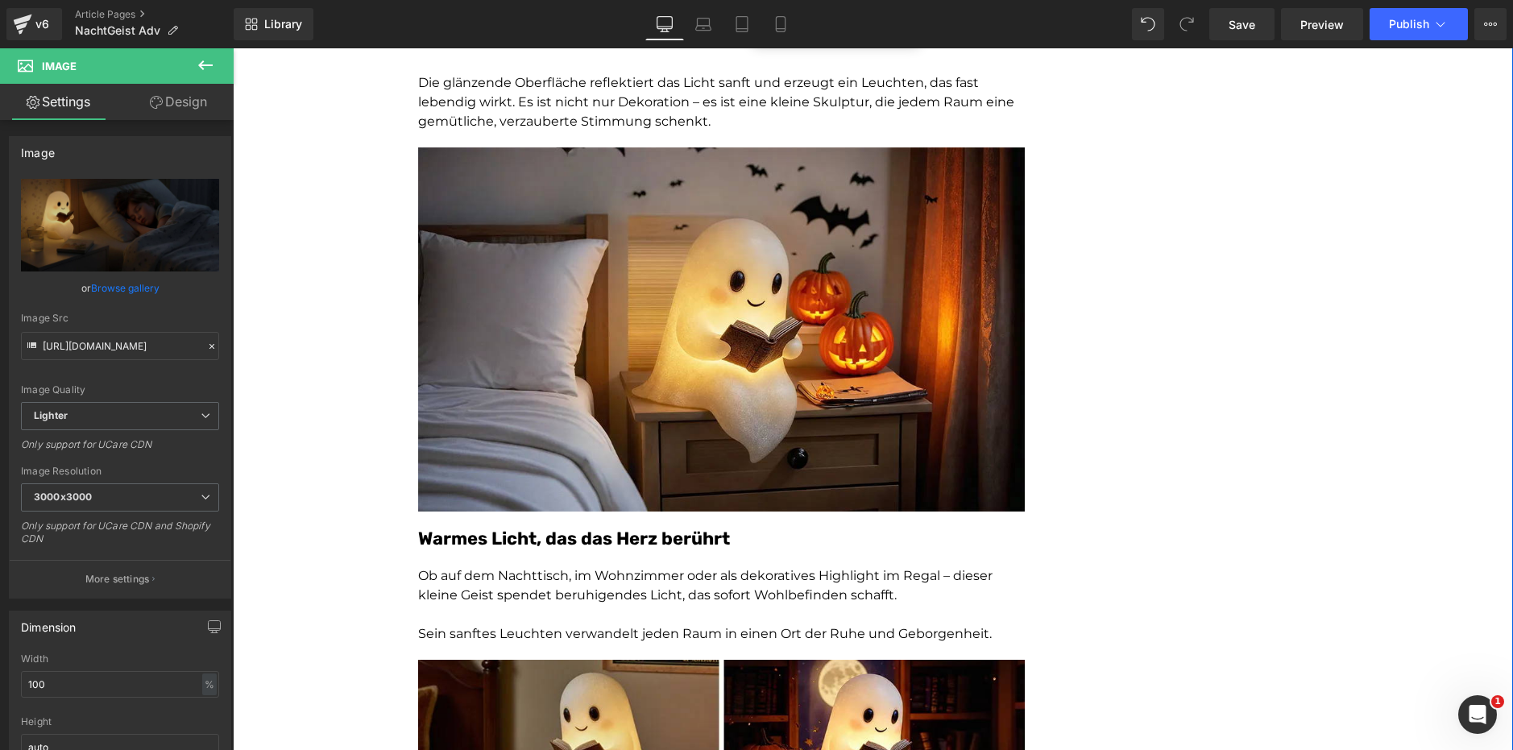
click at [1100, 292] on div "Diese kleine Lampe verzaubert gerade ganz [GEOGRAPHIC_DATA] – und bringt Wärme …" at bounding box center [873, 320] width 1281 height 4974
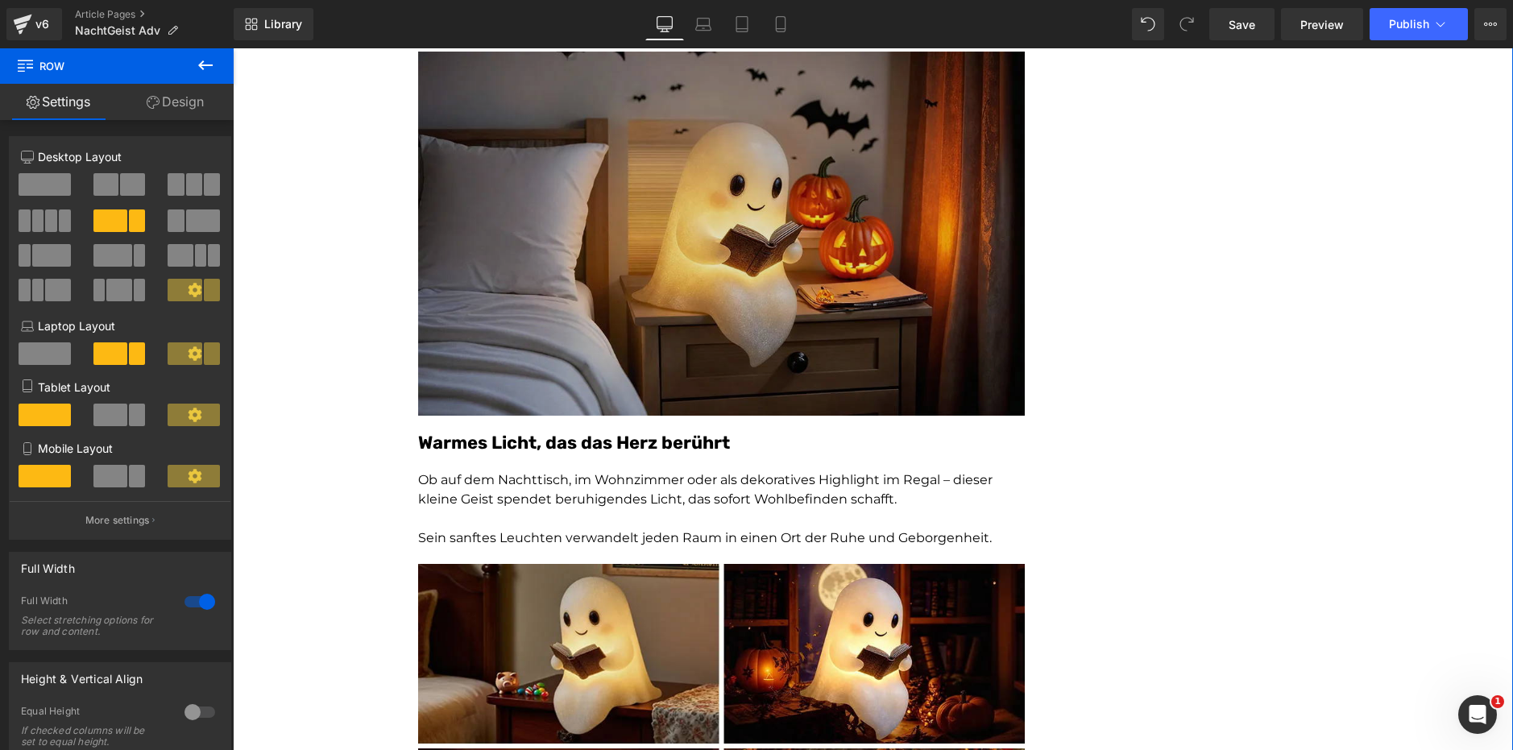
scroll to position [2418, 0]
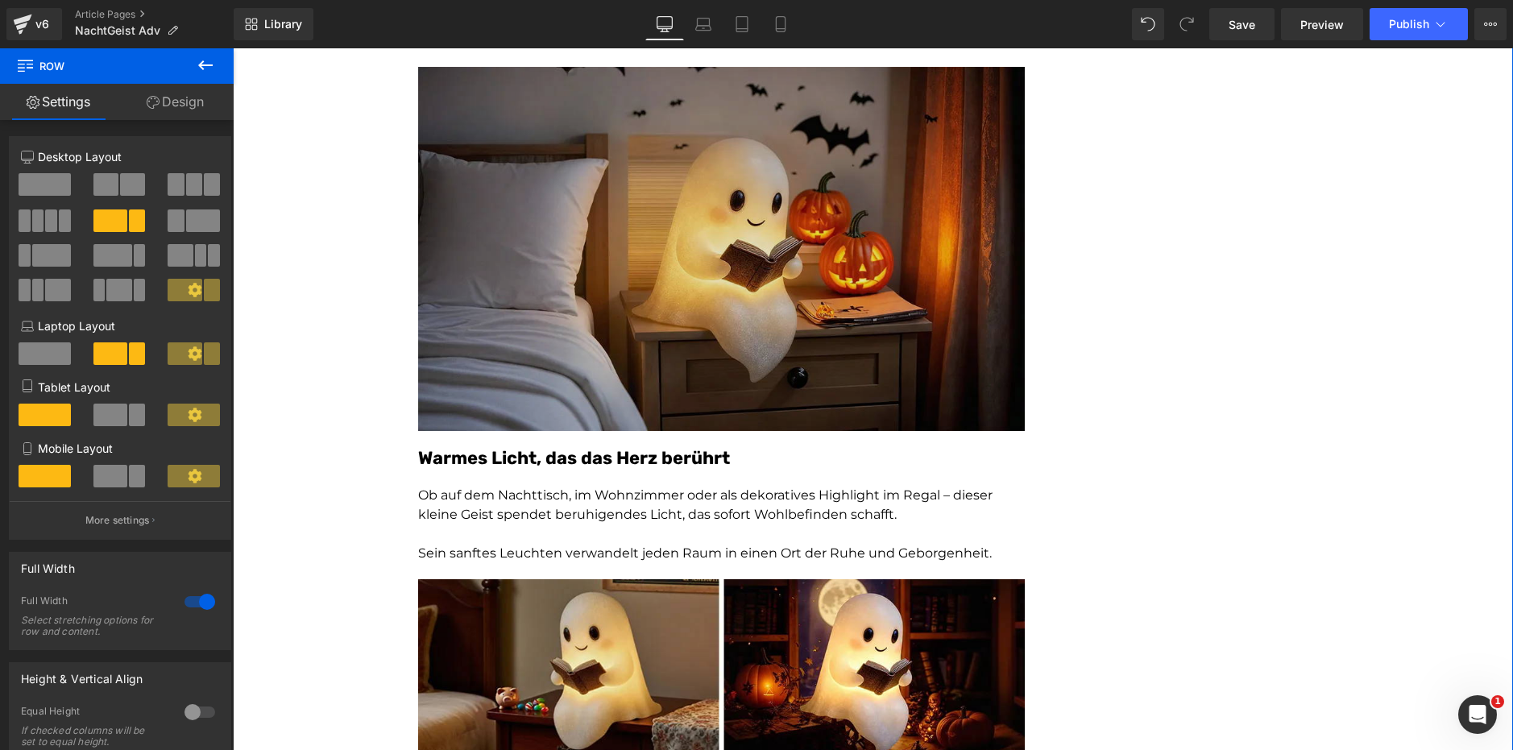
click at [813, 278] on img at bounding box center [721, 249] width 607 height 364
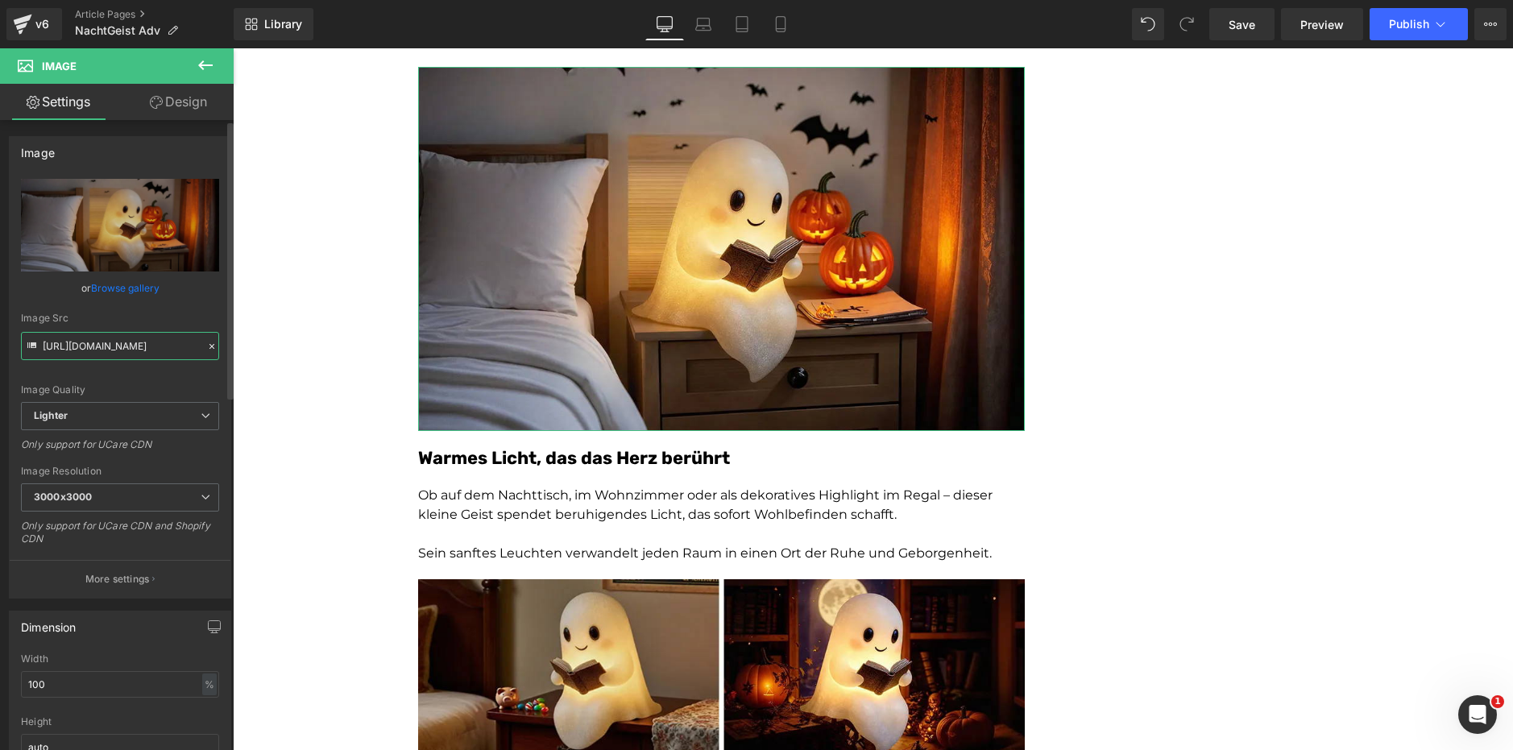
click at [104, 348] on input "[URL][DOMAIN_NAME]" at bounding box center [120, 346] width 198 height 28
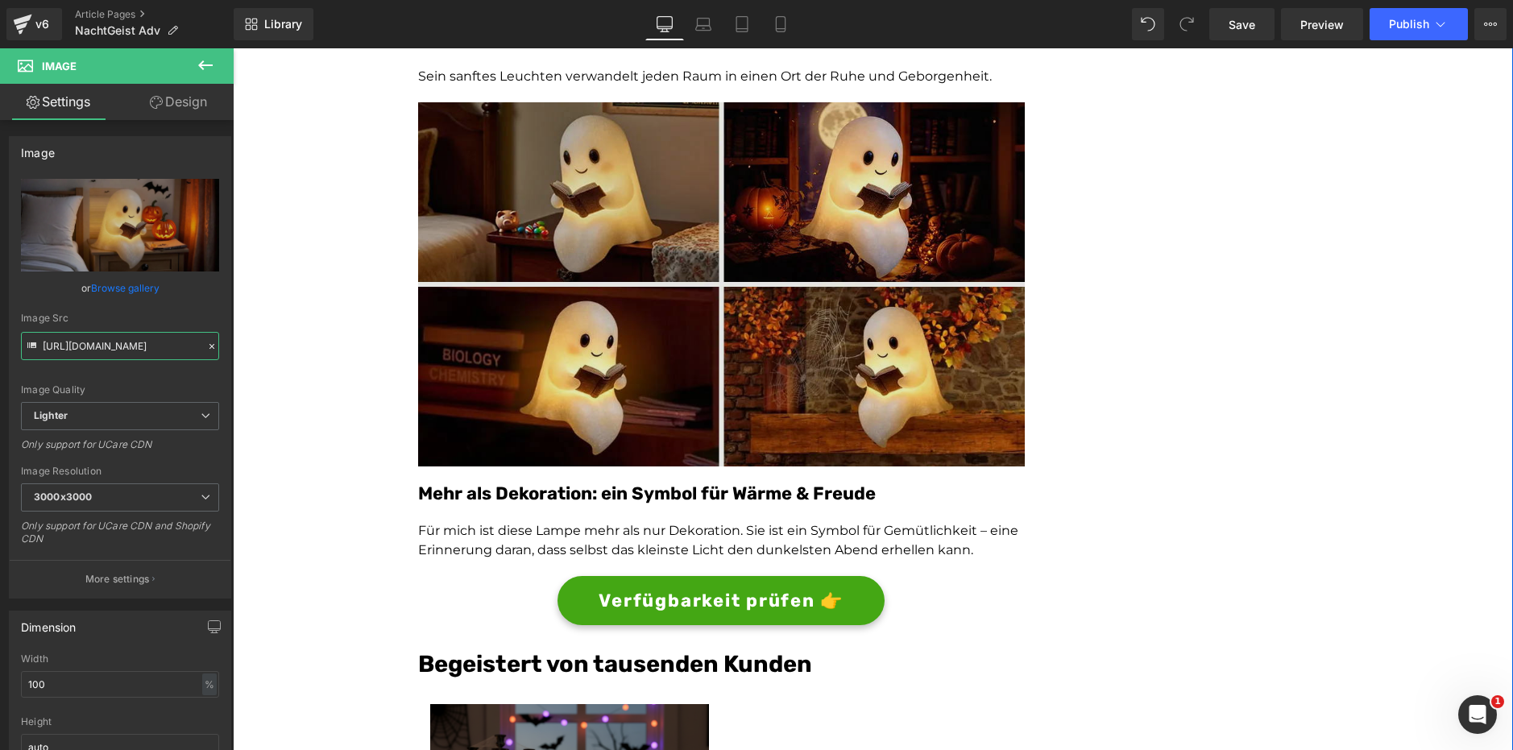
scroll to position [2821, 0]
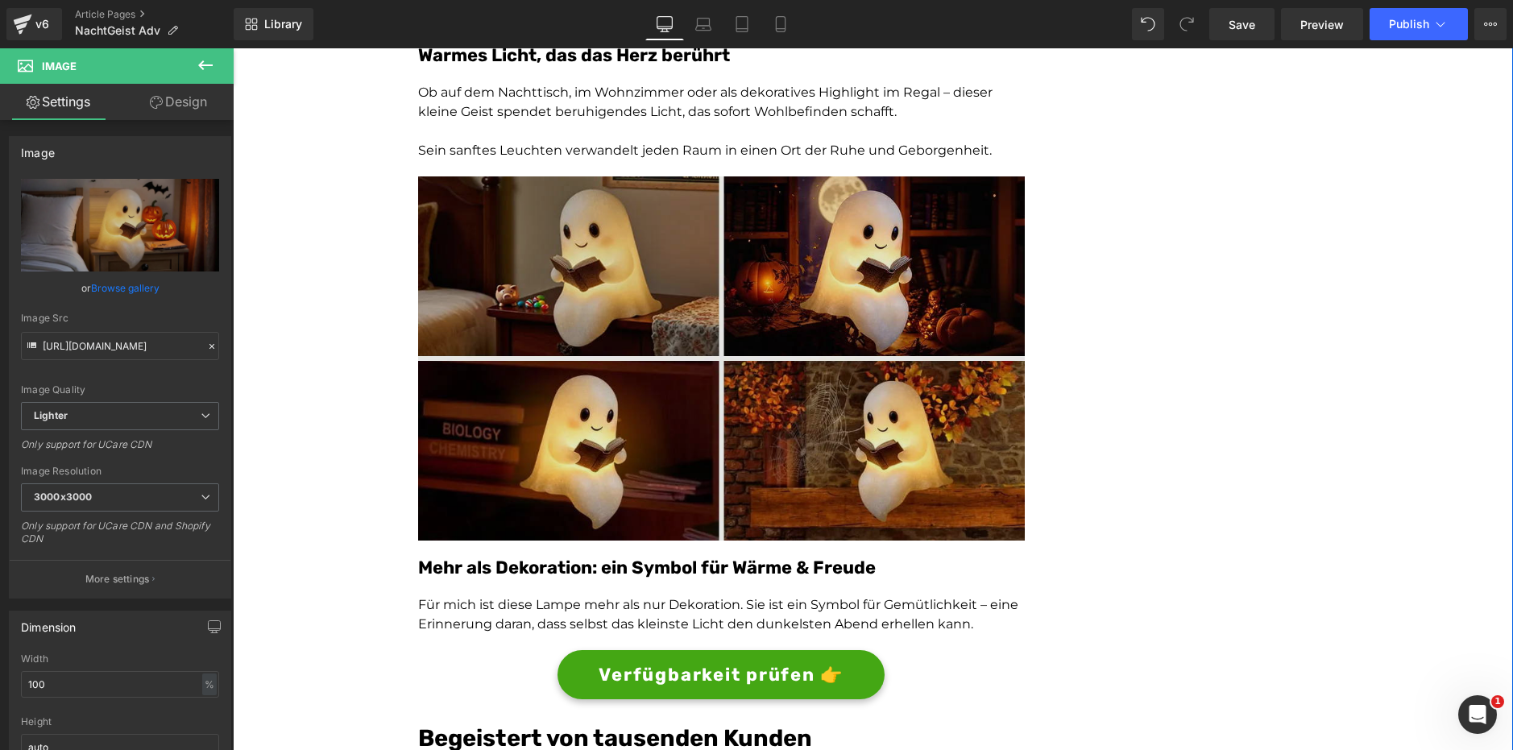
click at [763, 372] on img at bounding box center [721, 358] width 607 height 364
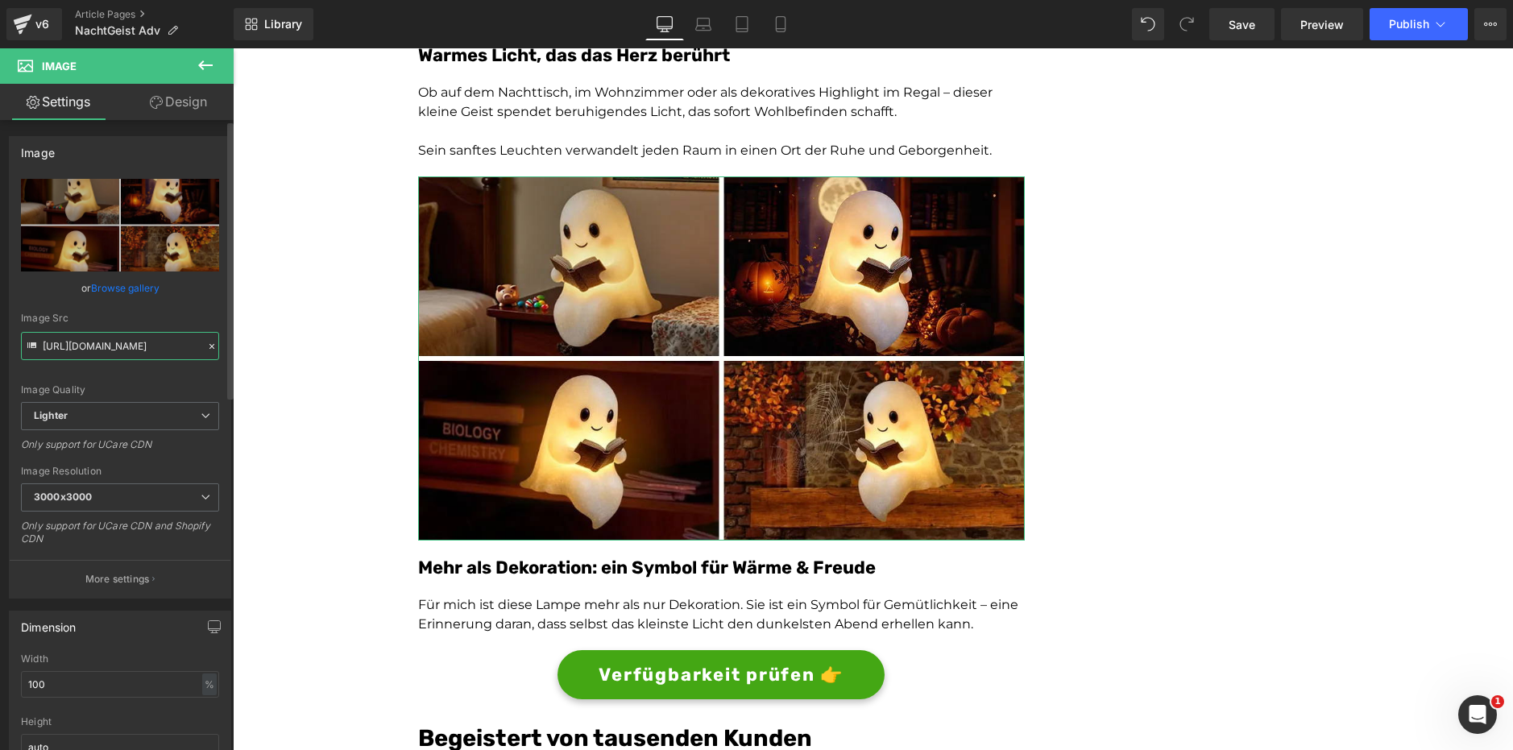
click at [128, 346] on input "[URL][DOMAIN_NAME]" at bounding box center [120, 346] width 198 height 28
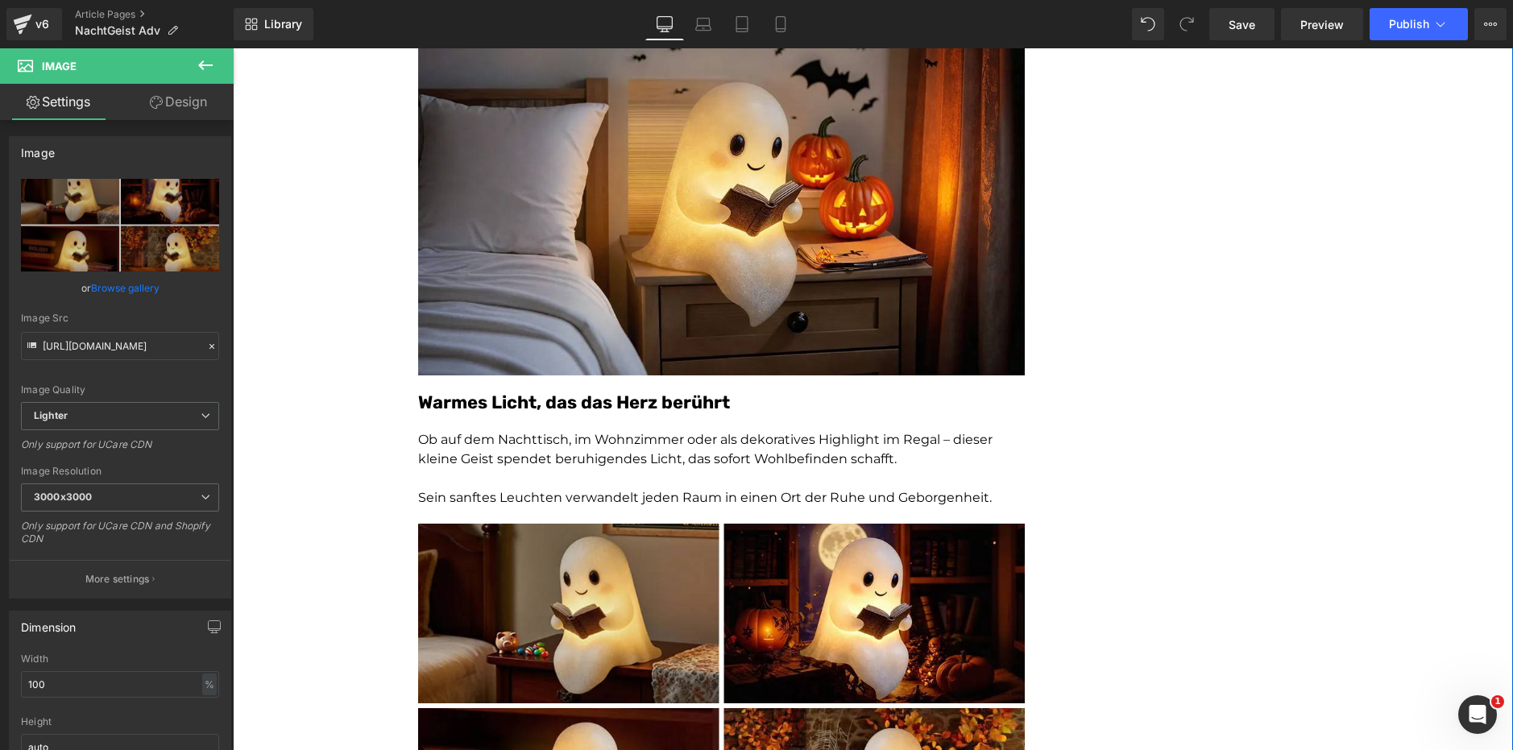
scroll to position [2418, 0]
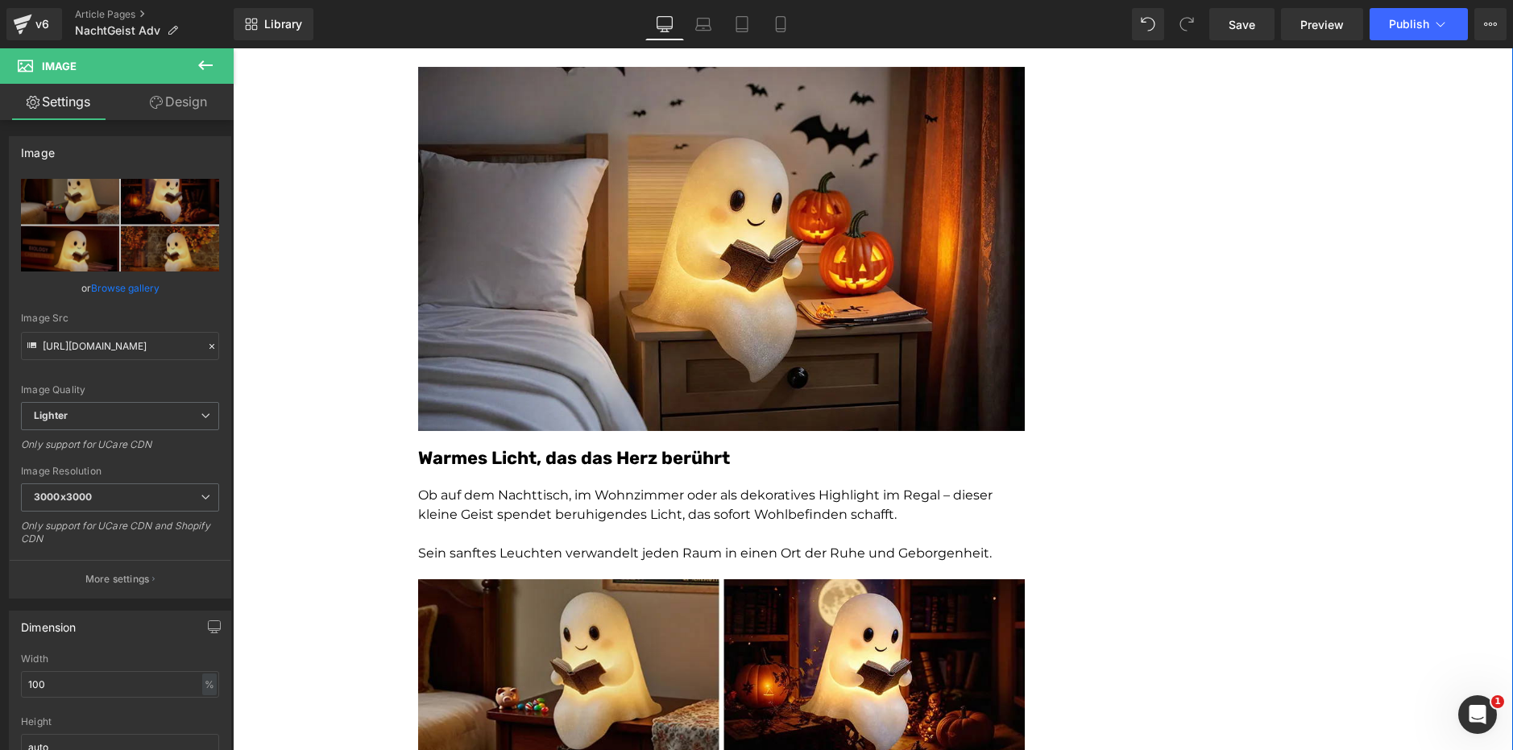
drag, startPoint x: 1100, startPoint y: 286, endPoint x: 1089, endPoint y: 273, distance: 17.1
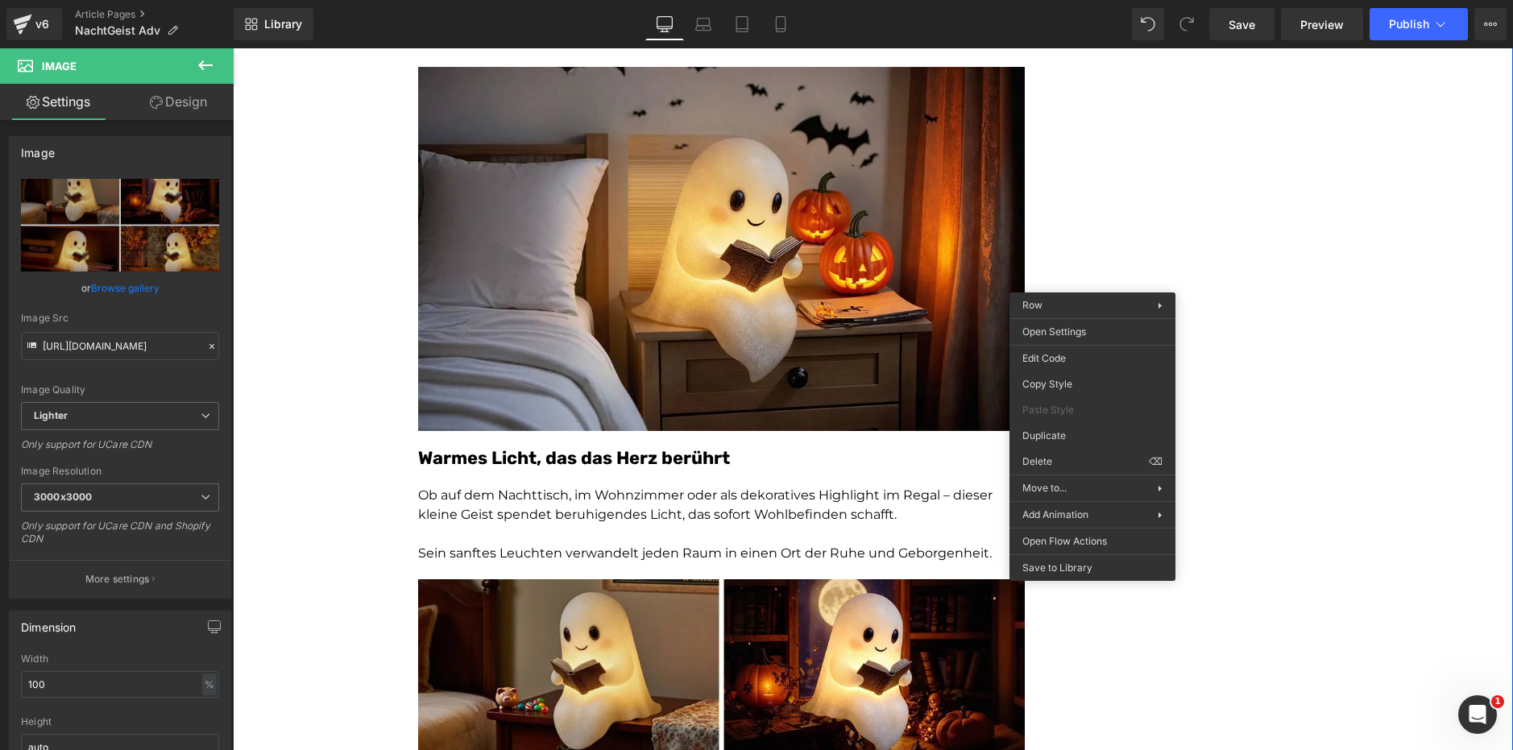
click at [329, 304] on div "Diese kleine Lampe verzaubert gerade ganz [GEOGRAPHIC_DATA] – und bringt Wärme …" at bounding box center [873, 239] width 1281 height 4974
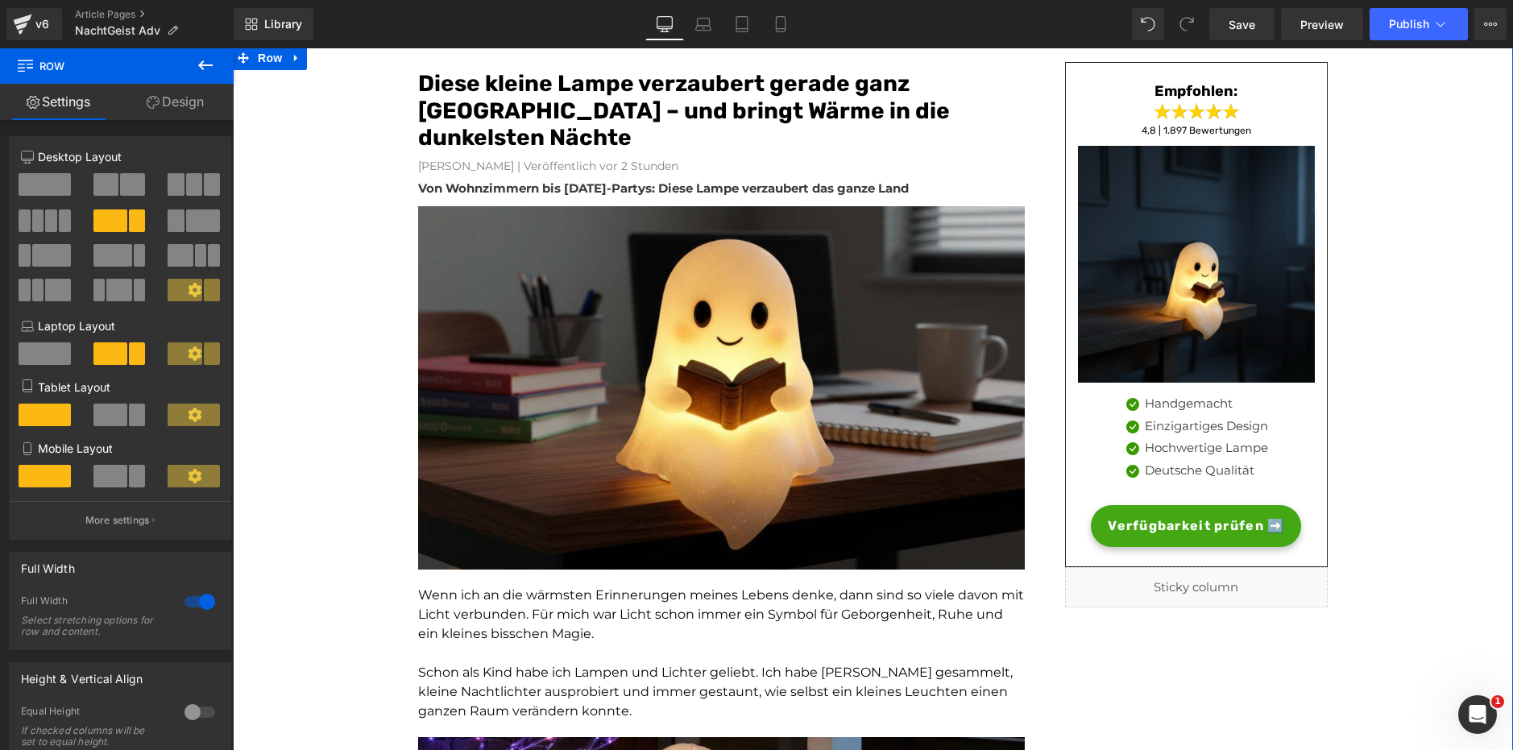
scroll to position [0, 0]
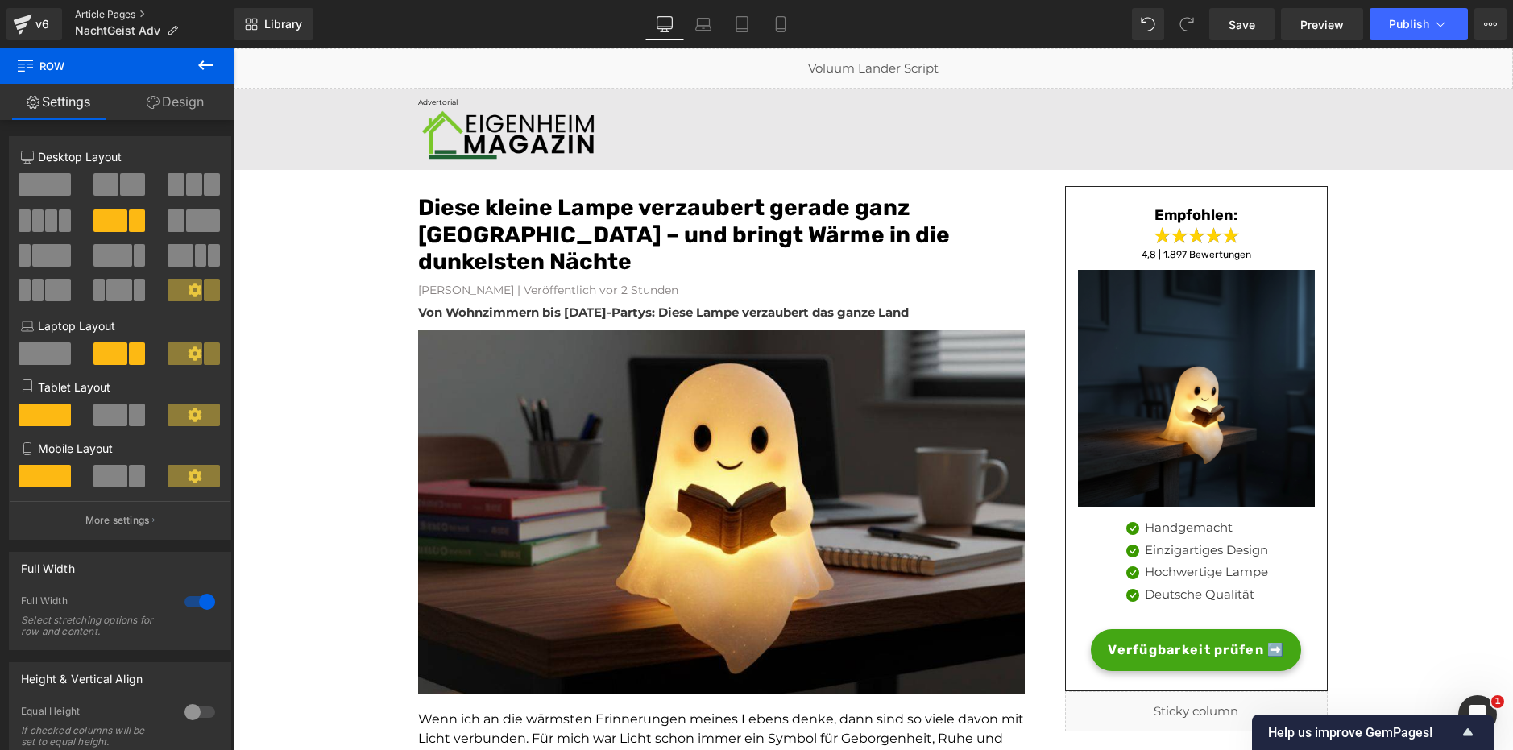
click at [110, 15] on link "Article Pages" at bounding box center [154, 14] width 159 height 13
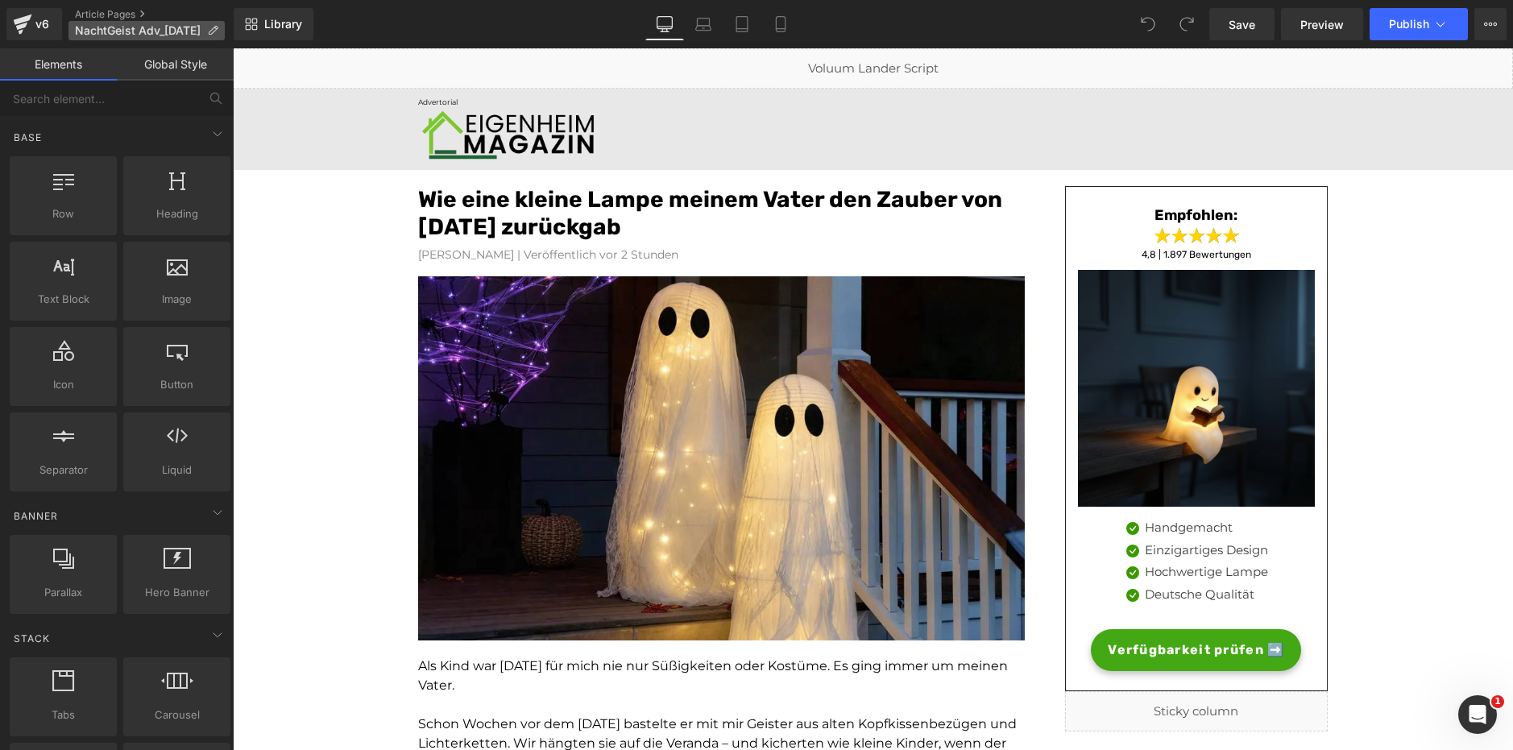
click at [218, 27] on icon at bounding box center [212, 30] width 11 height 11
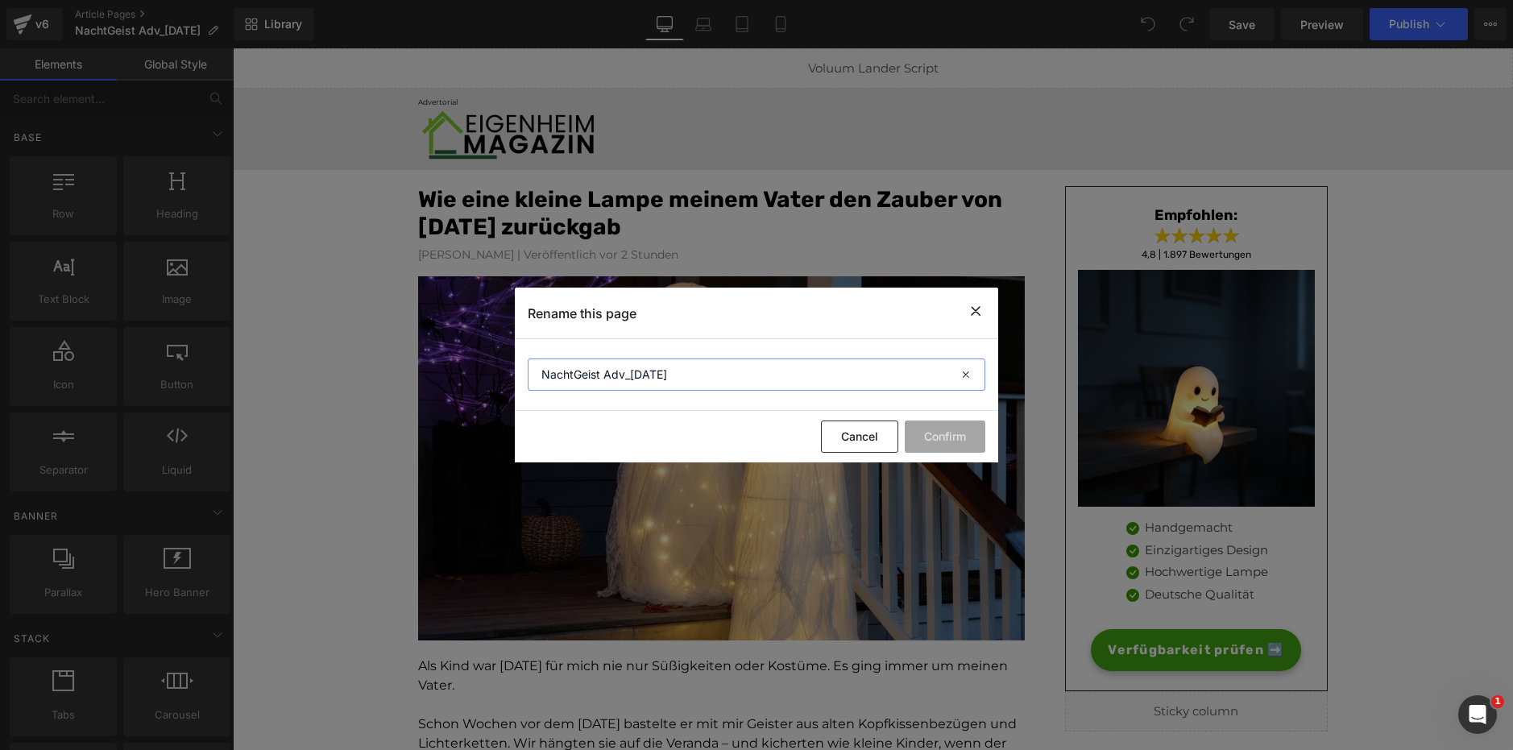
drag, startPoint x: 754, startPoint y: 369, endPoint x: 485, endPoint y: 331, distance: 271.0
click at [501, 342] on div "Rename this page NachtGeist Adv_Halloween Cancel Confirm" at bounding box center [756, 375] width 1513 height 750
drag, startPoint x: 979, startPoint y: 316, endPoint x: 752, endPoint y: 268, distance: 232.3
click at [979, 316] on icon at bounding box center [975, 311] width 19 height 20
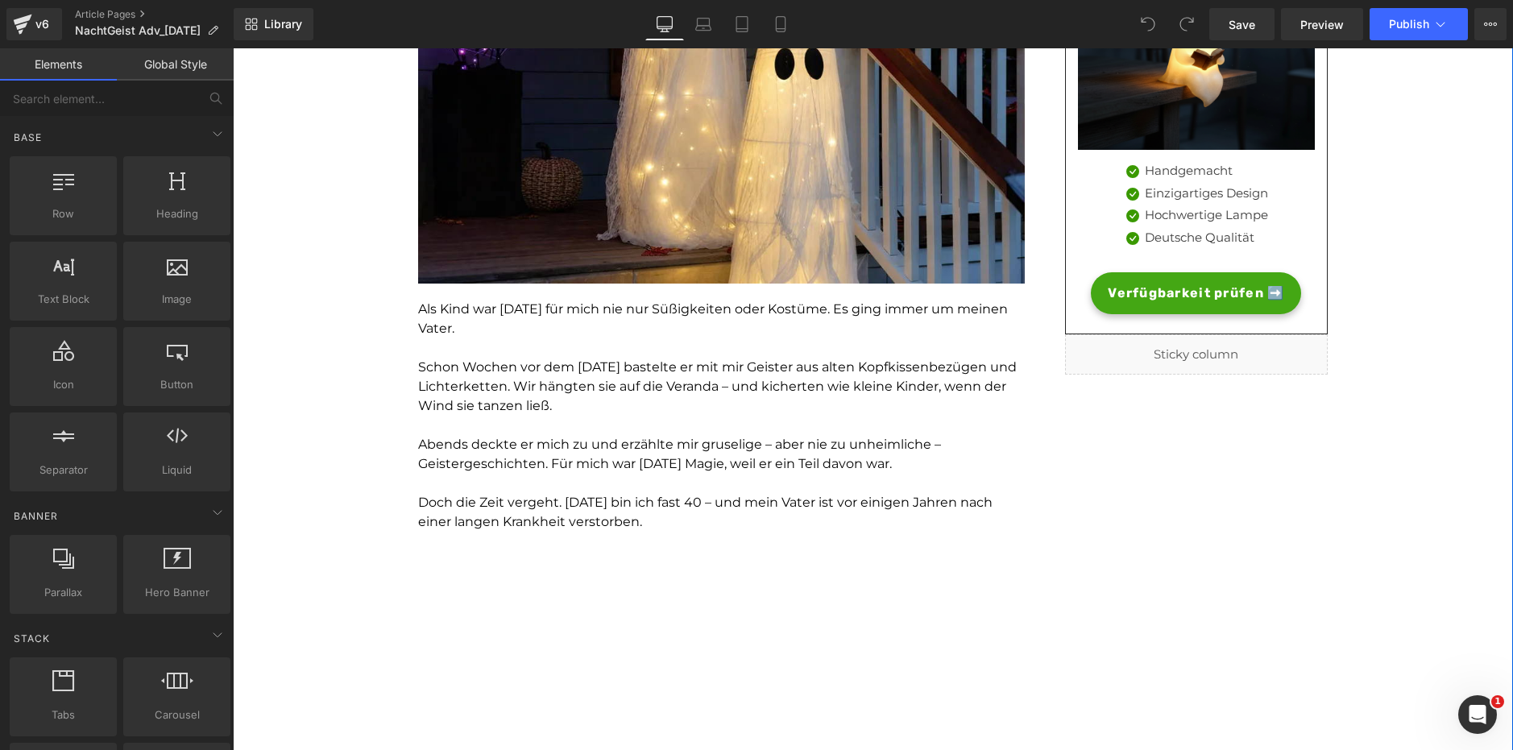
scroll to position [645, 0]
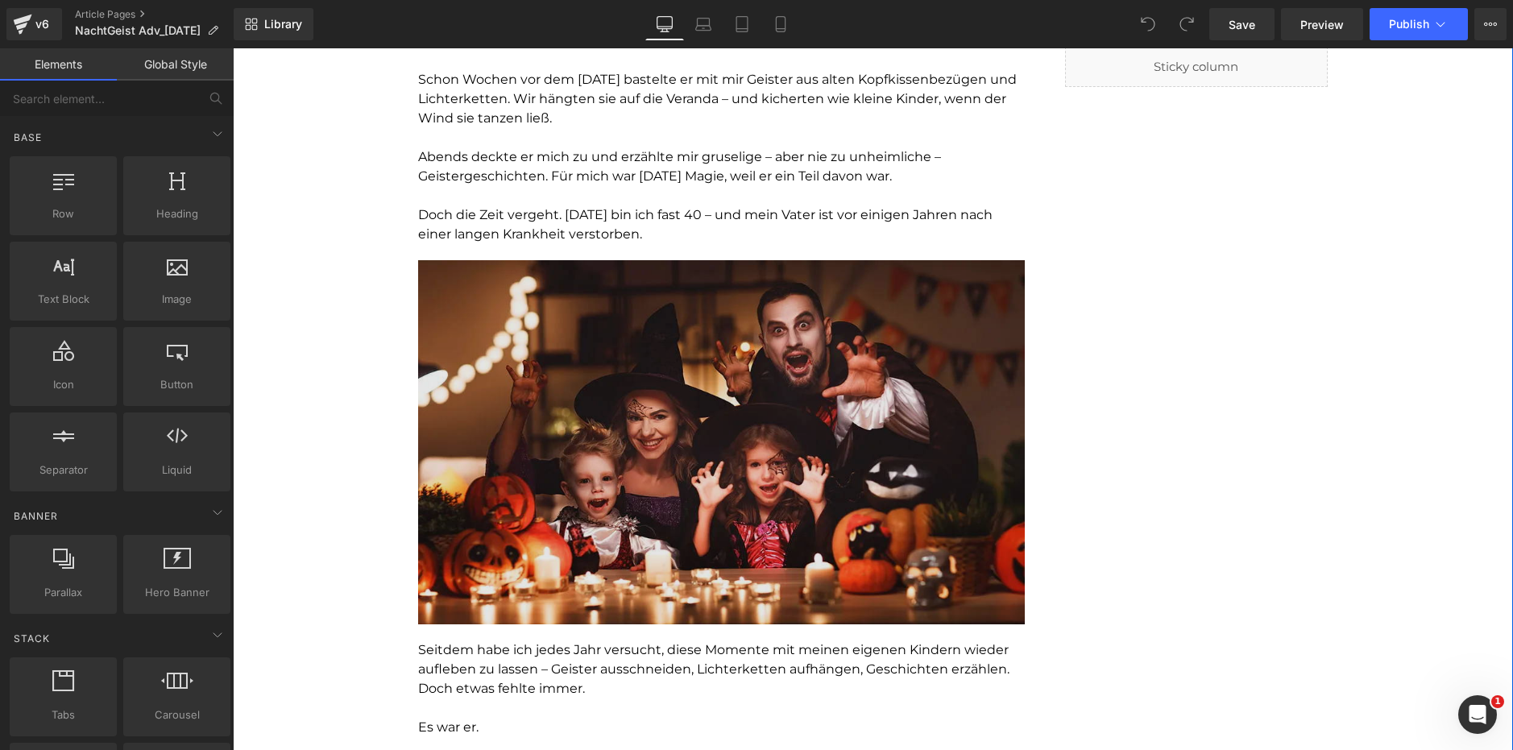
click at [709, 337] on img at bounding box center [721, 442] width 607 height 364
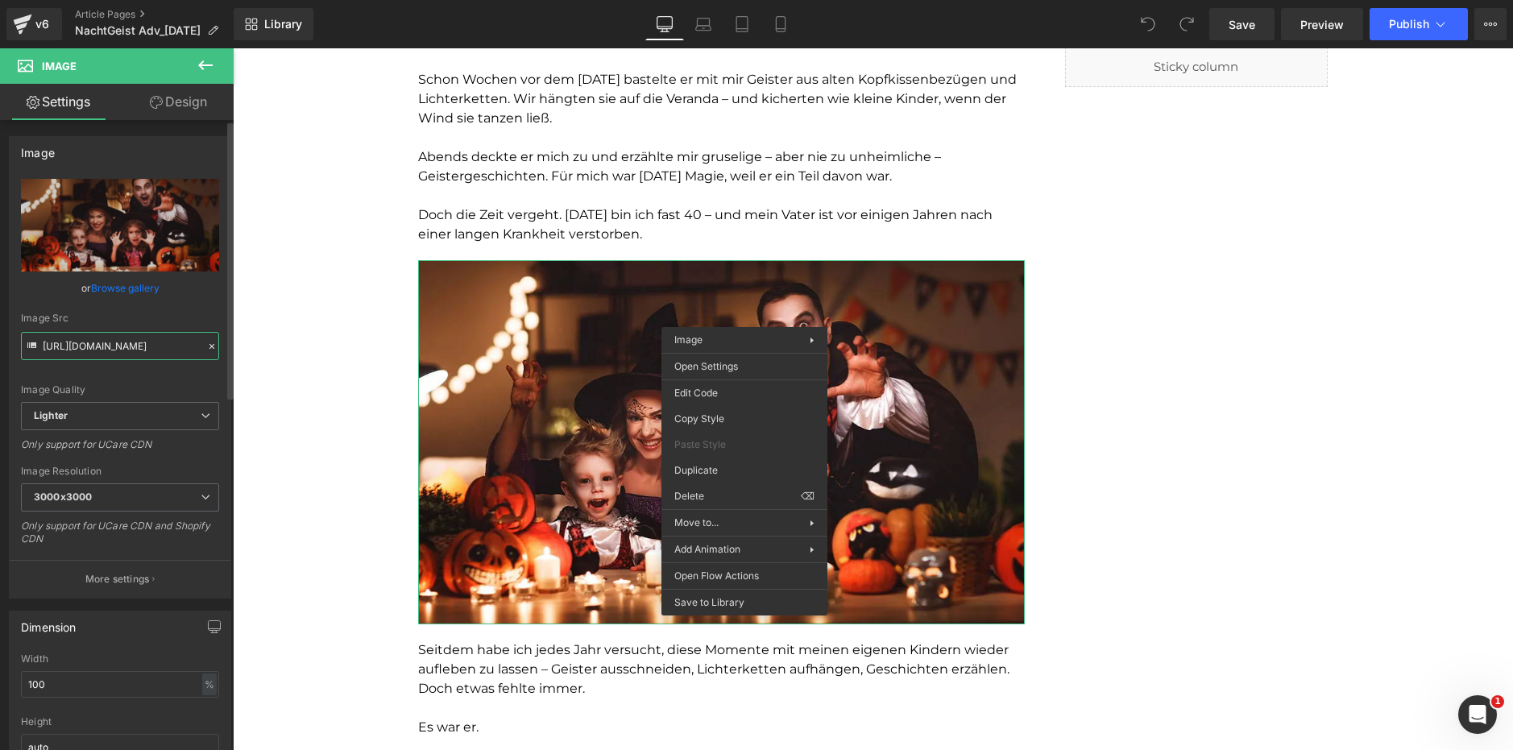
click at [107, 344] on input "https://ucarecdn.com/5c83c5f2-d33e-45d8-9342-f636f470f0d7/-/format/auto/-/previ…" at bounding box center [120, 346] width 198 height 28
click at [106, 347] on input "https://ucarecdn.com/5c83c5f2-d33e-45d8-9342-f636f470f0d7/-/format/auto/-/previ…" at bounding box center [120, 346] width 198 height 28
click at [105, 347] on input "https://ucarecdn.com/5c83c5f2-d33e-45d8-9342-f636f470f0d7/-/format/auto/-/previ…" at bounding box center [120, 346] width 198 height 28
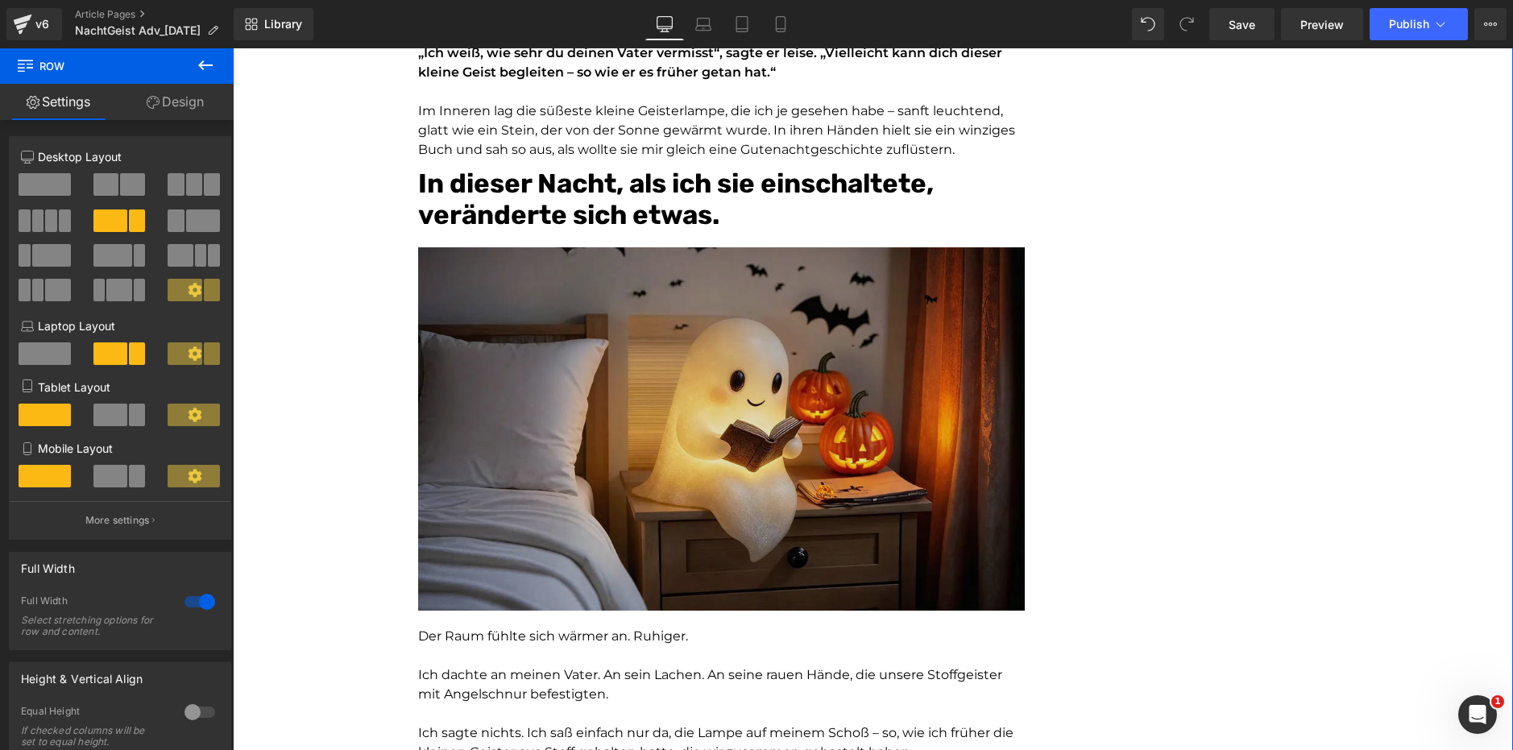
scroll to position [1451, 0]
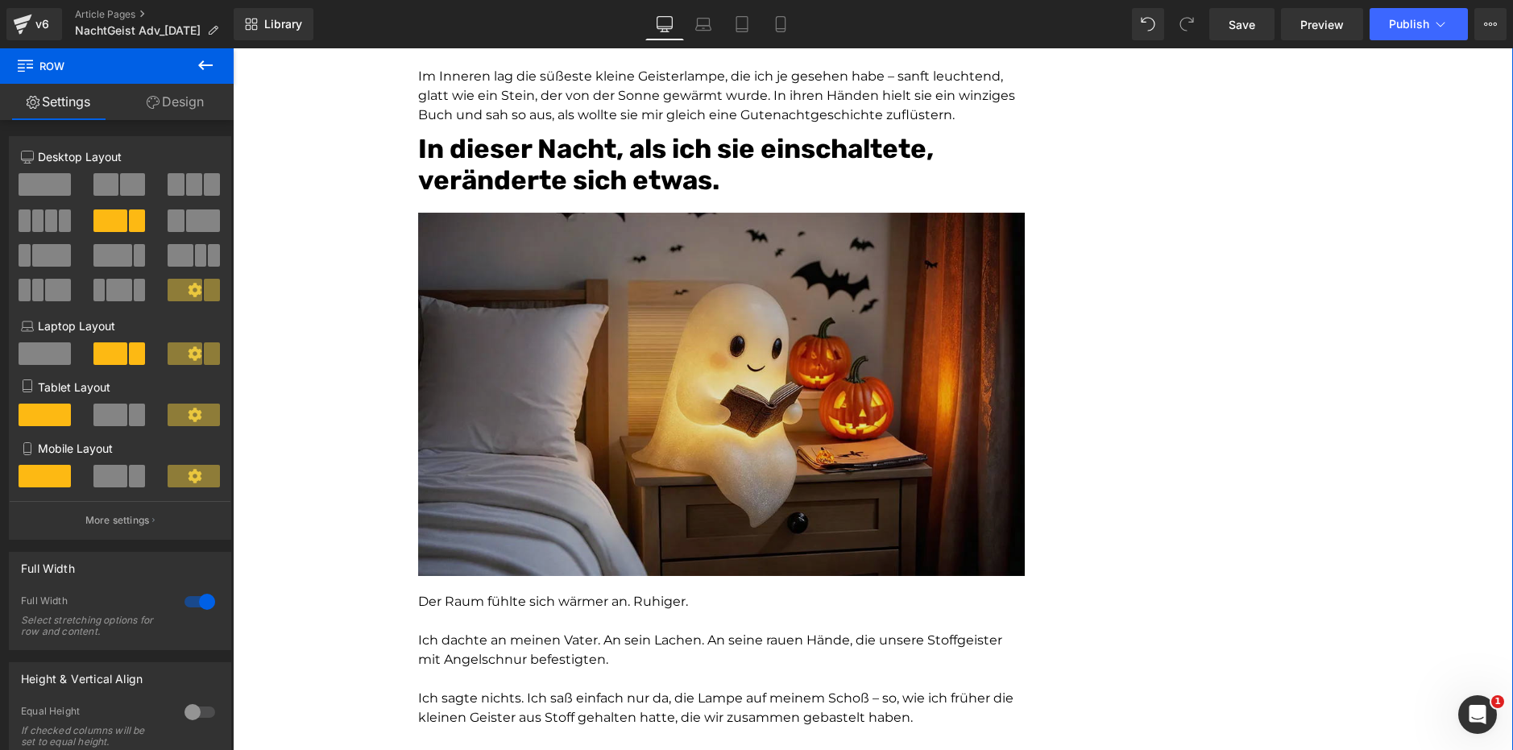
click at [836, 445] on img at bounding box center [721, 395] width 607 height 364
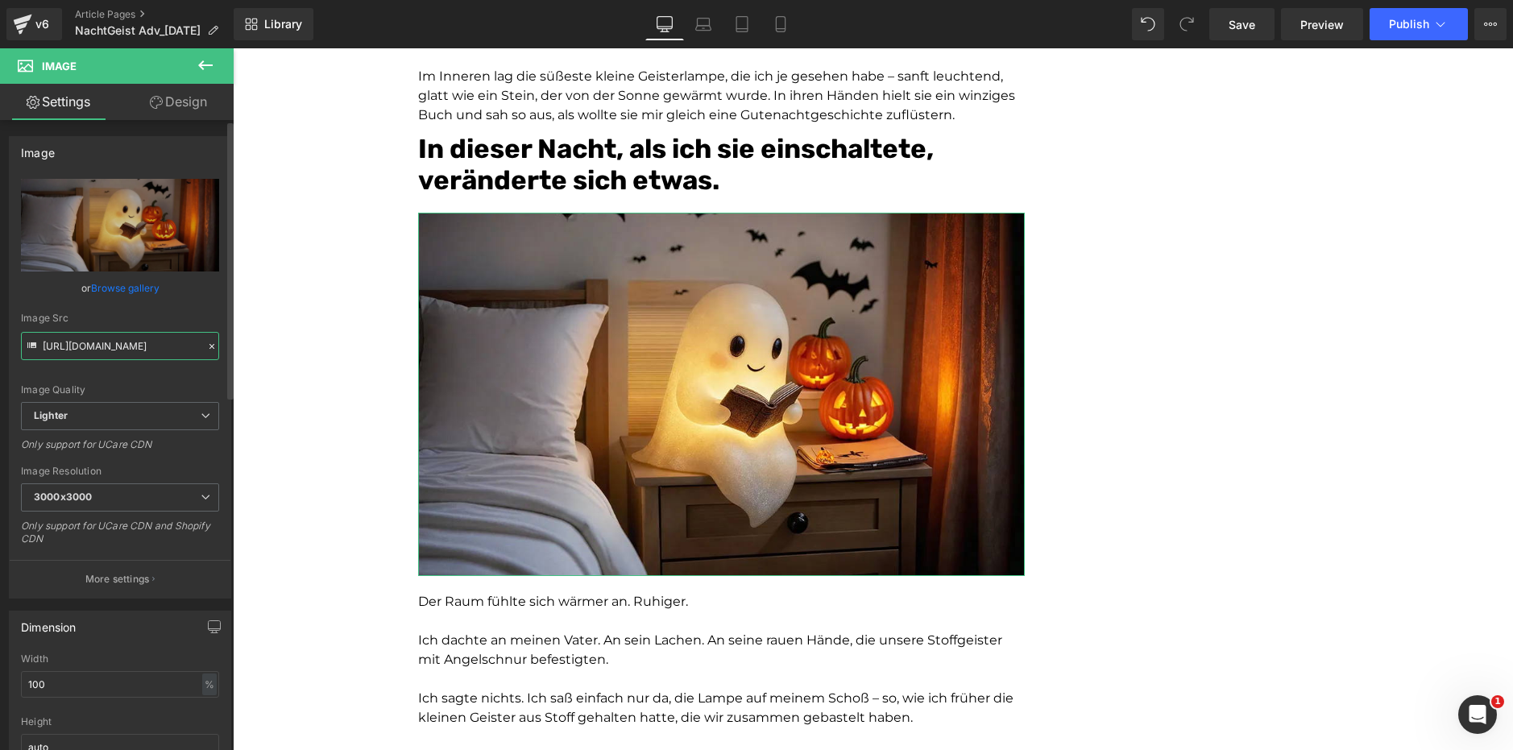
click at [98, 334] on input "[URL][DOMAIN_NAME]" at bounding box center [120, 346] width 198 height 28
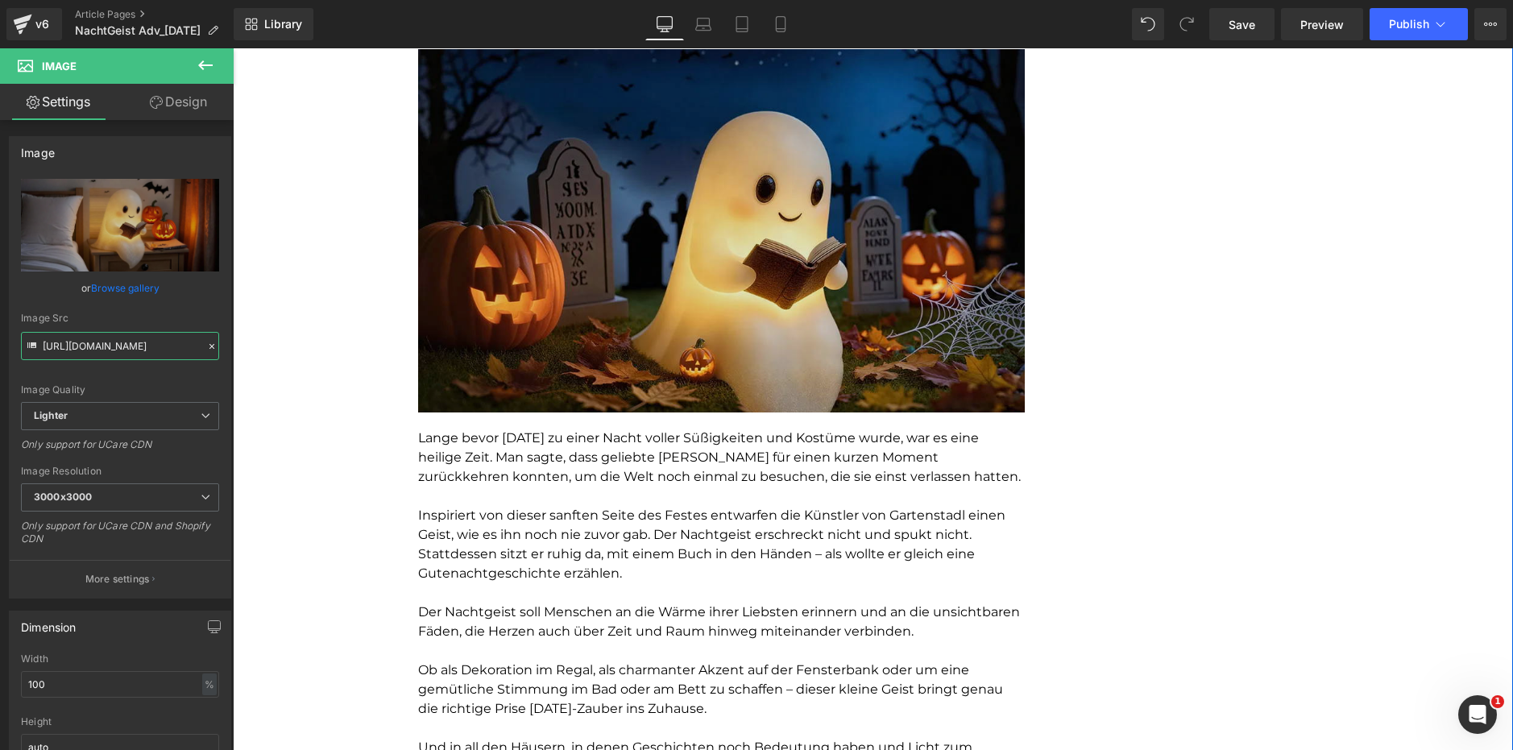
scroll to position [2498, 0]
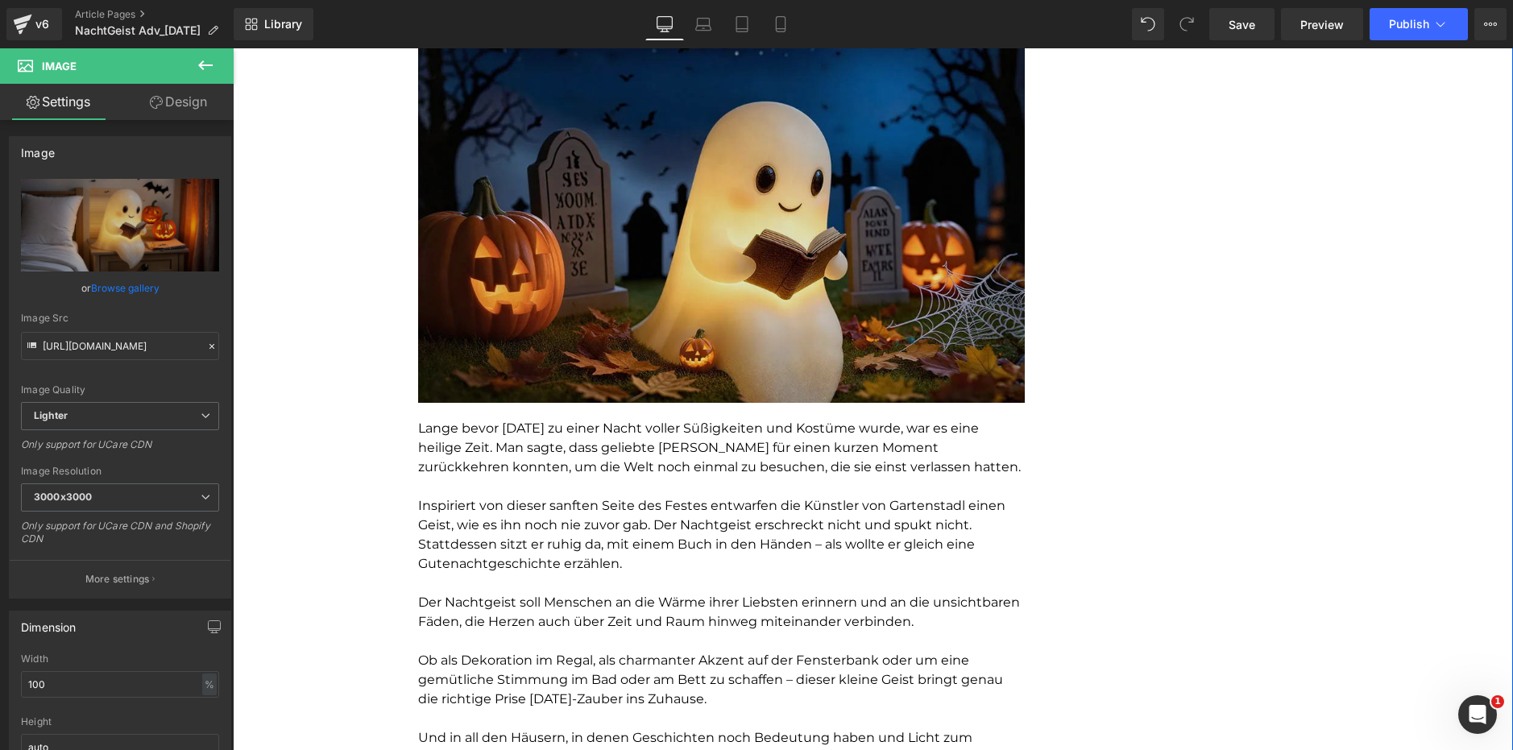
click at [818, 278] on img at bounding box center [721, 217] width 607 height 372
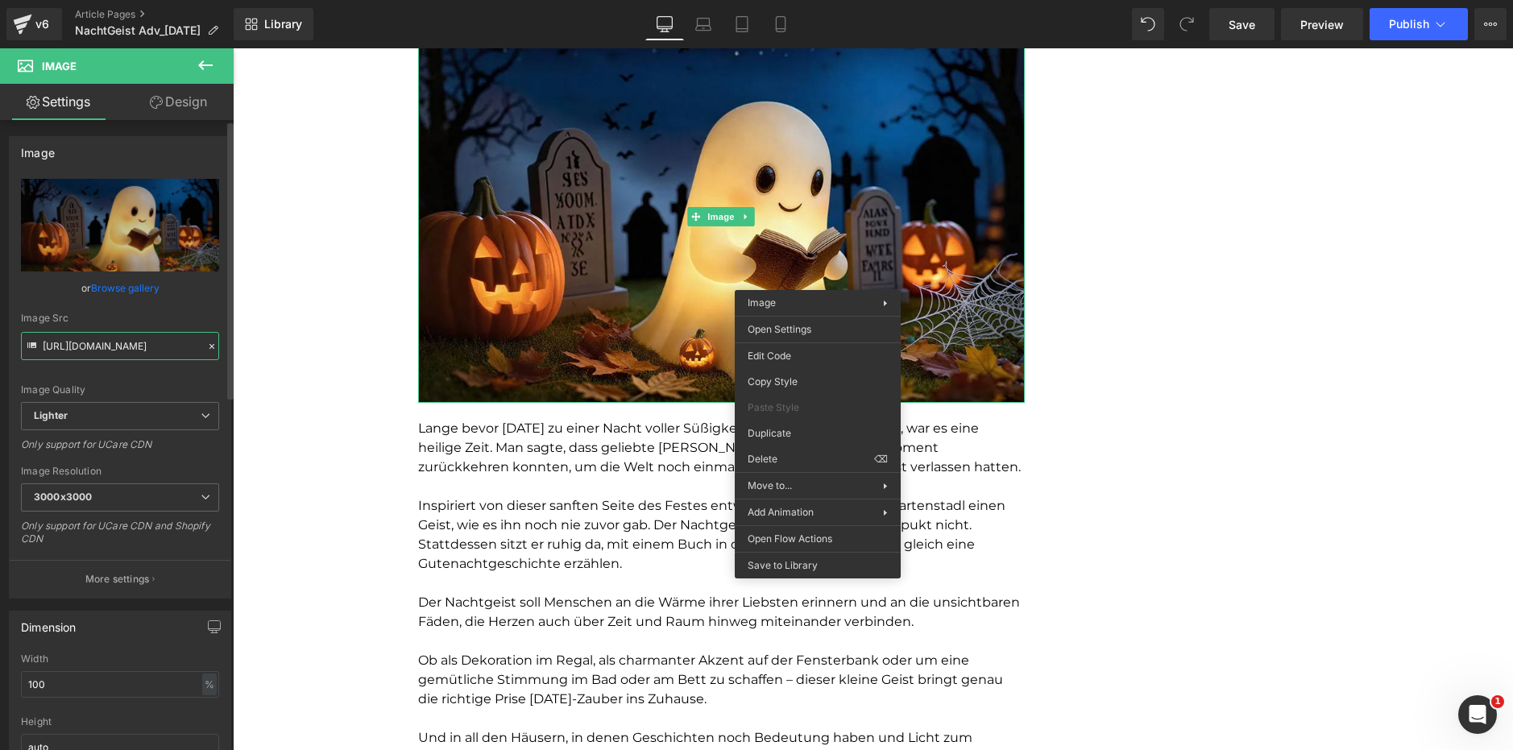
click at [81, 349] on input "https://ucarecdn.com/d957047c-5fb4-4902-8d55-d99eb77c327b/-/format/auto/-/previ…" at bounding box center [120, 346] width 198 height 28
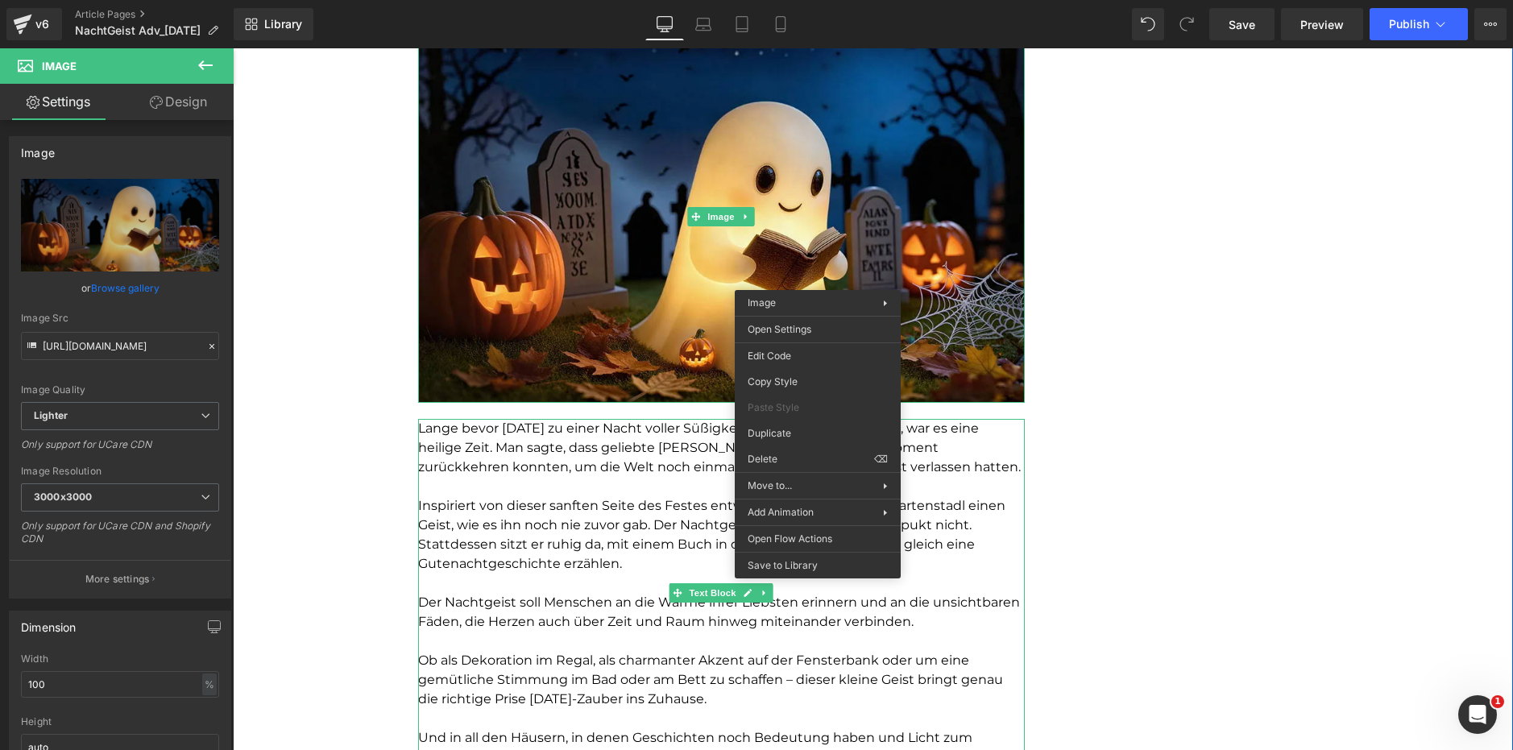
click at [504, 472] on p "Lange bevor Halloween zu einer Nacht voller Süßigkeiten und Kostüme wurde, war …" at bounding box center [721, 448] width 607 height 58
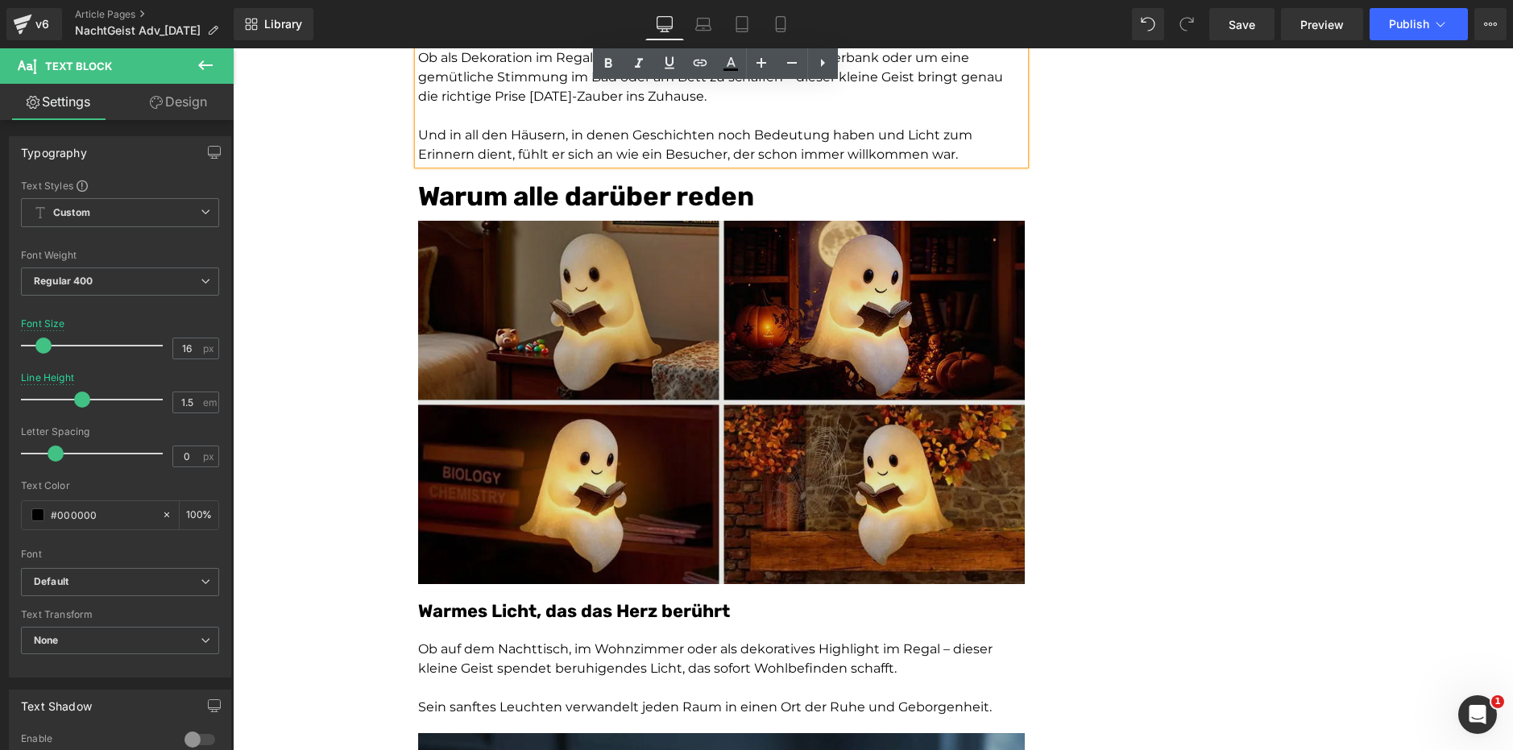
scroll to position [3304, 0]
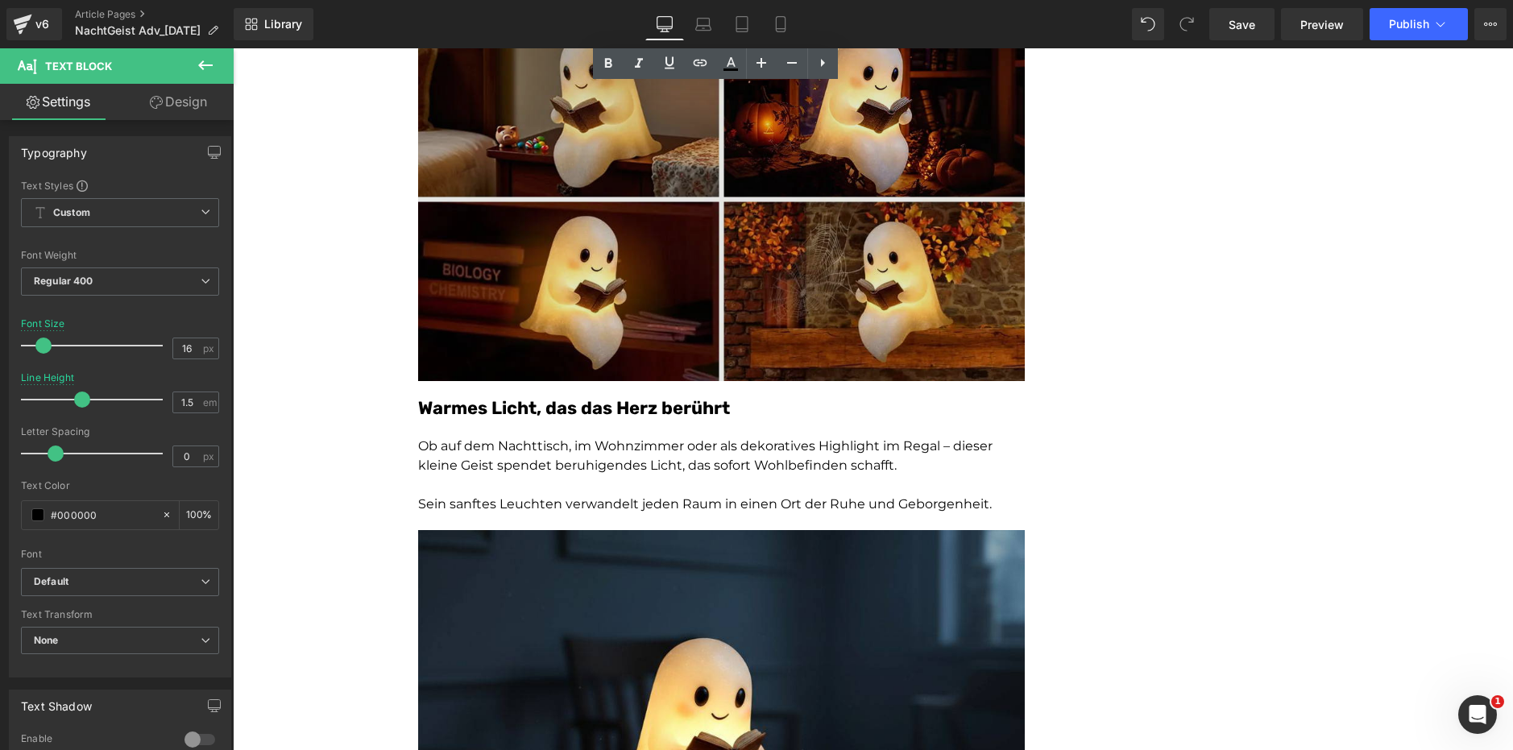
click at [895, 168] on img at bounding box center [721, 200] width 607 height 364
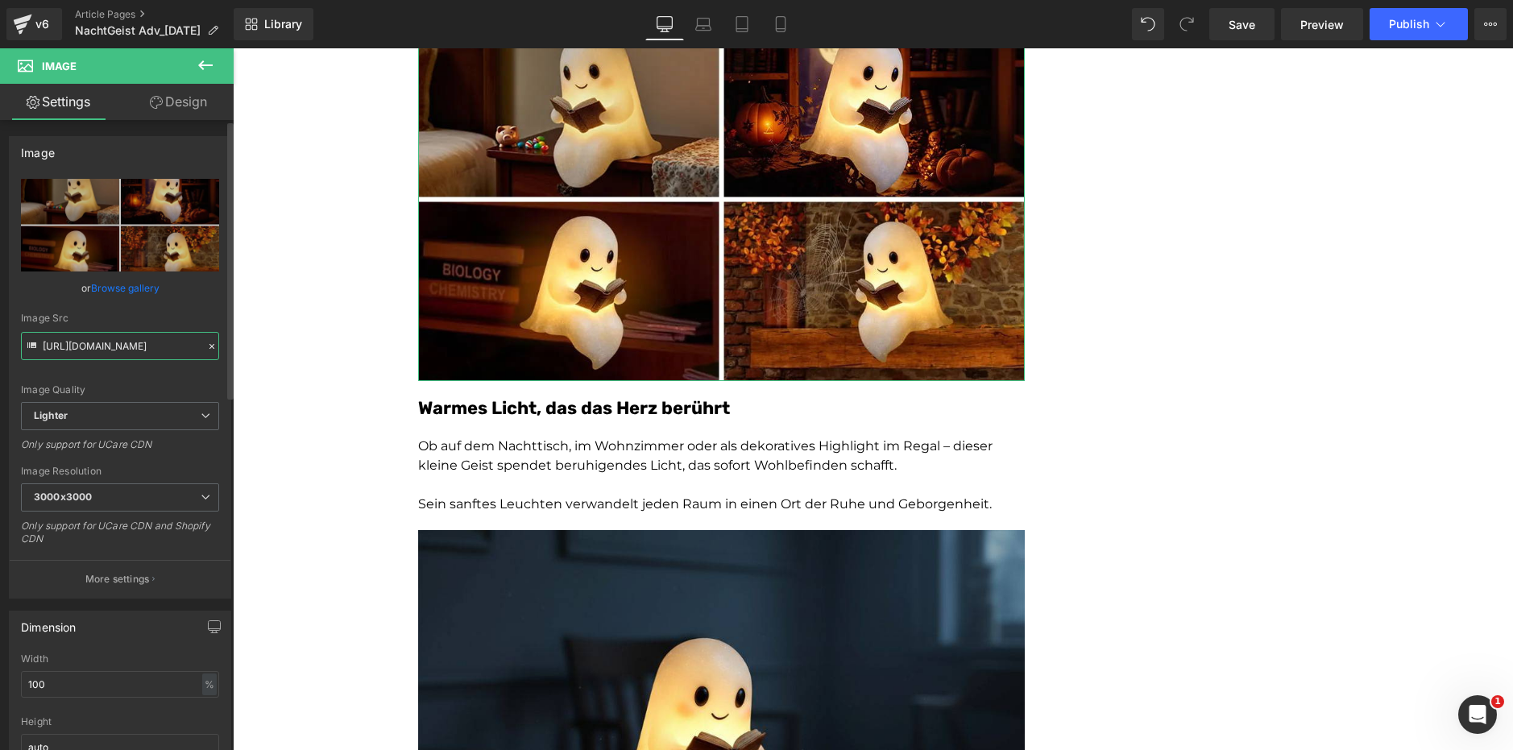
click at [91, 338] on input "[URL][DOMAIN_NAME]" at bounding box center [120, 346] width 198 height 28
click at [92, 338] on input "[URL][DOMAIN_NAME]" at bounding box center [120, 346] width 198 height 28
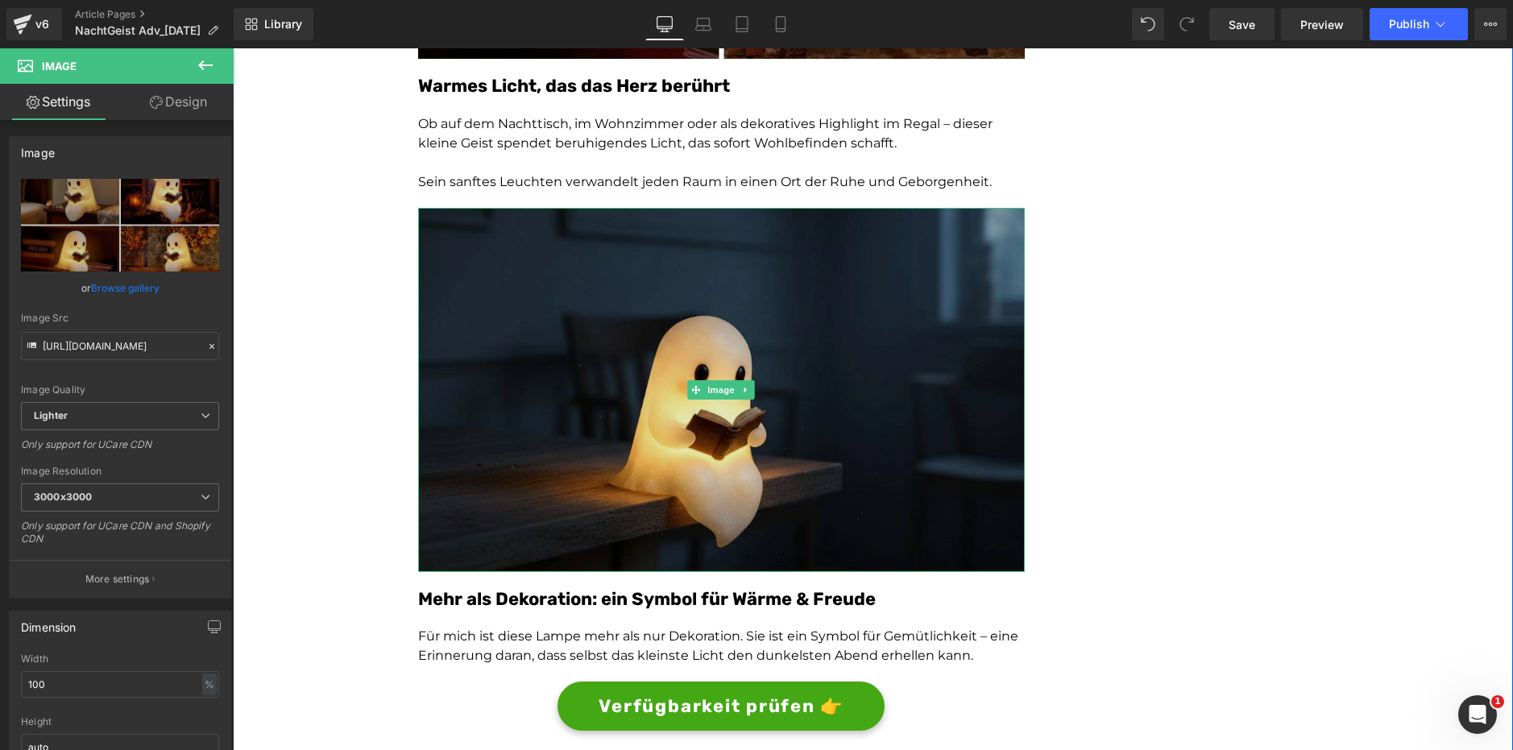
click at [802, 380] on img at bounding box center [721, 390] width 607 height 364
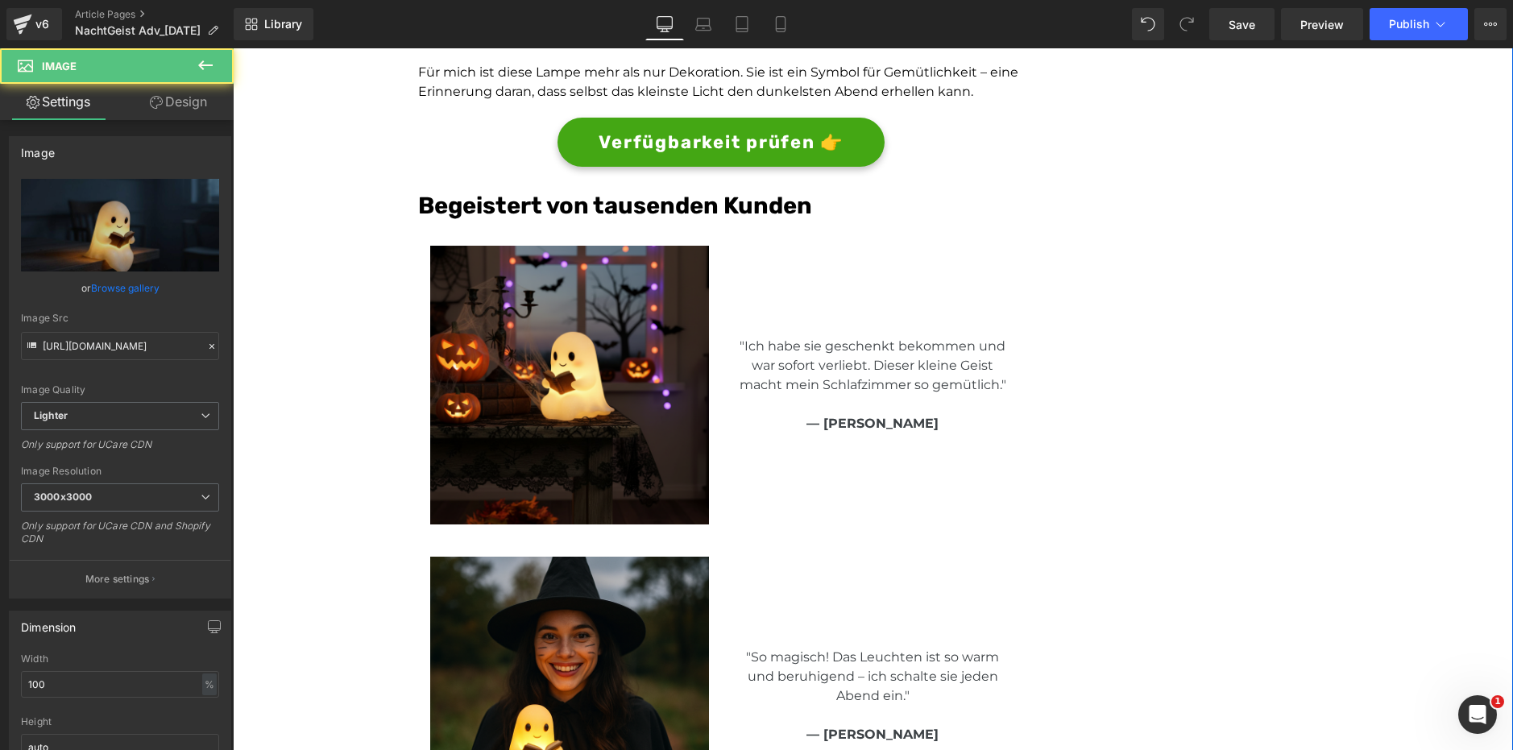
scroll to position [3868, 0]
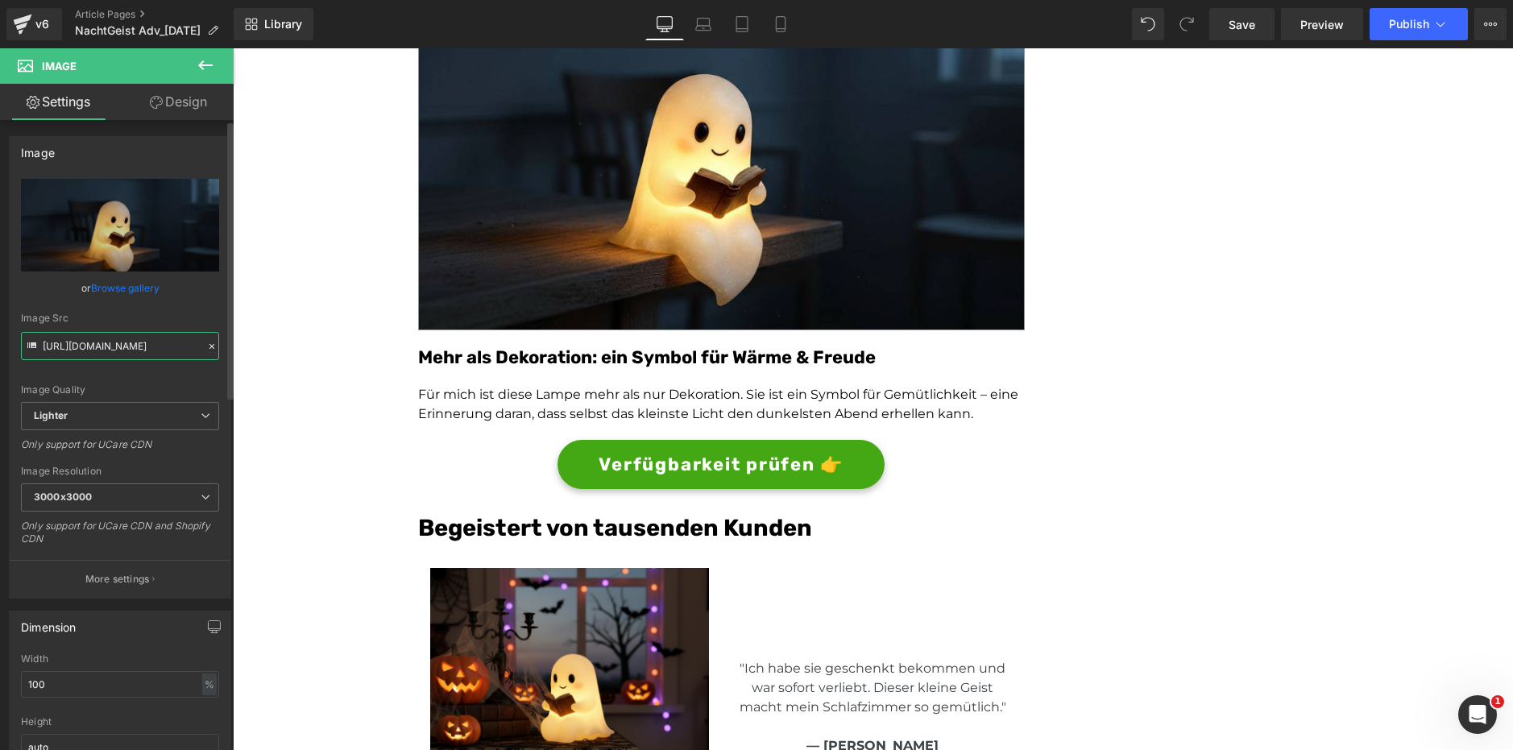
click at [127, 341] on input "[URL][DOMAIN_NAME]" at bounding box center [120, 346] width 198 height 28
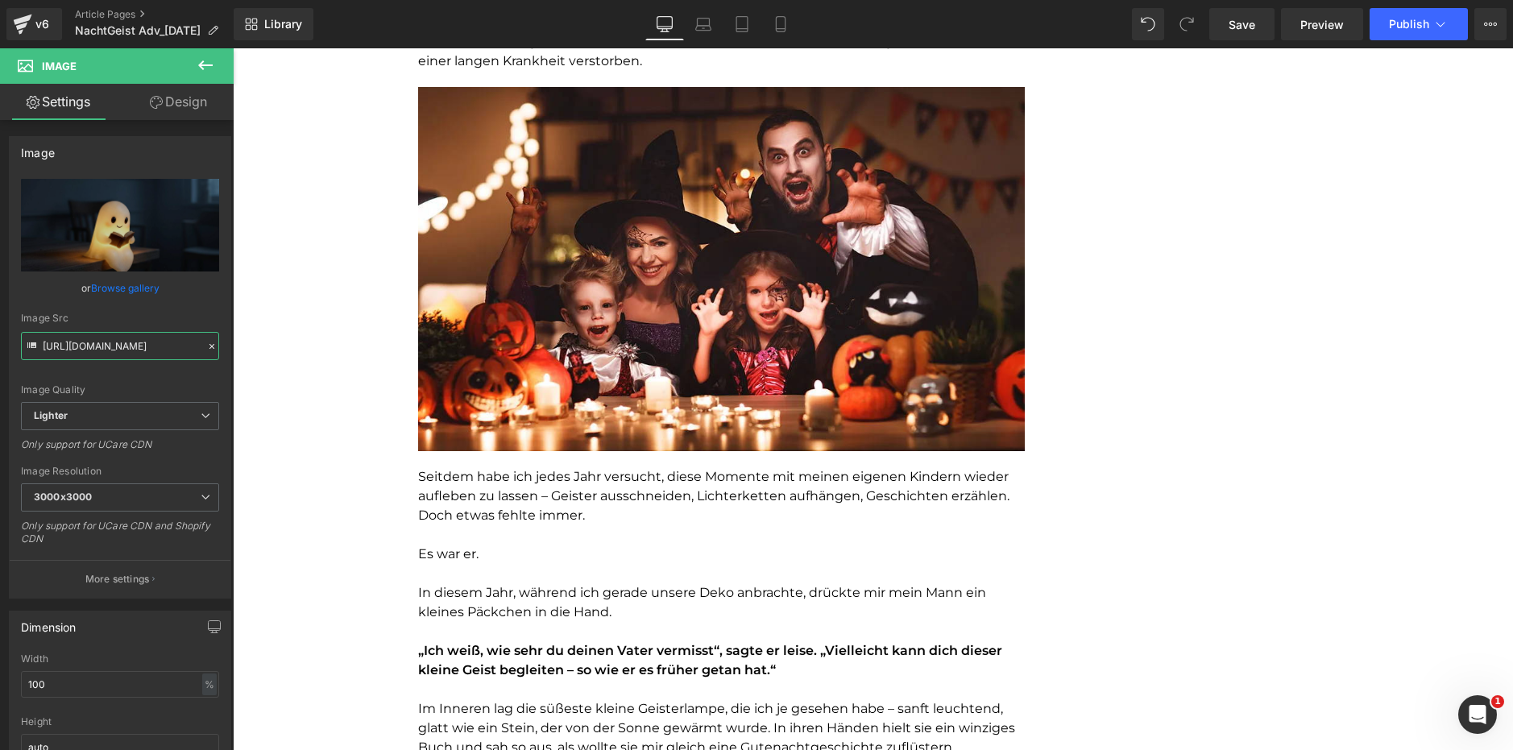
scroll to position [0, 0]
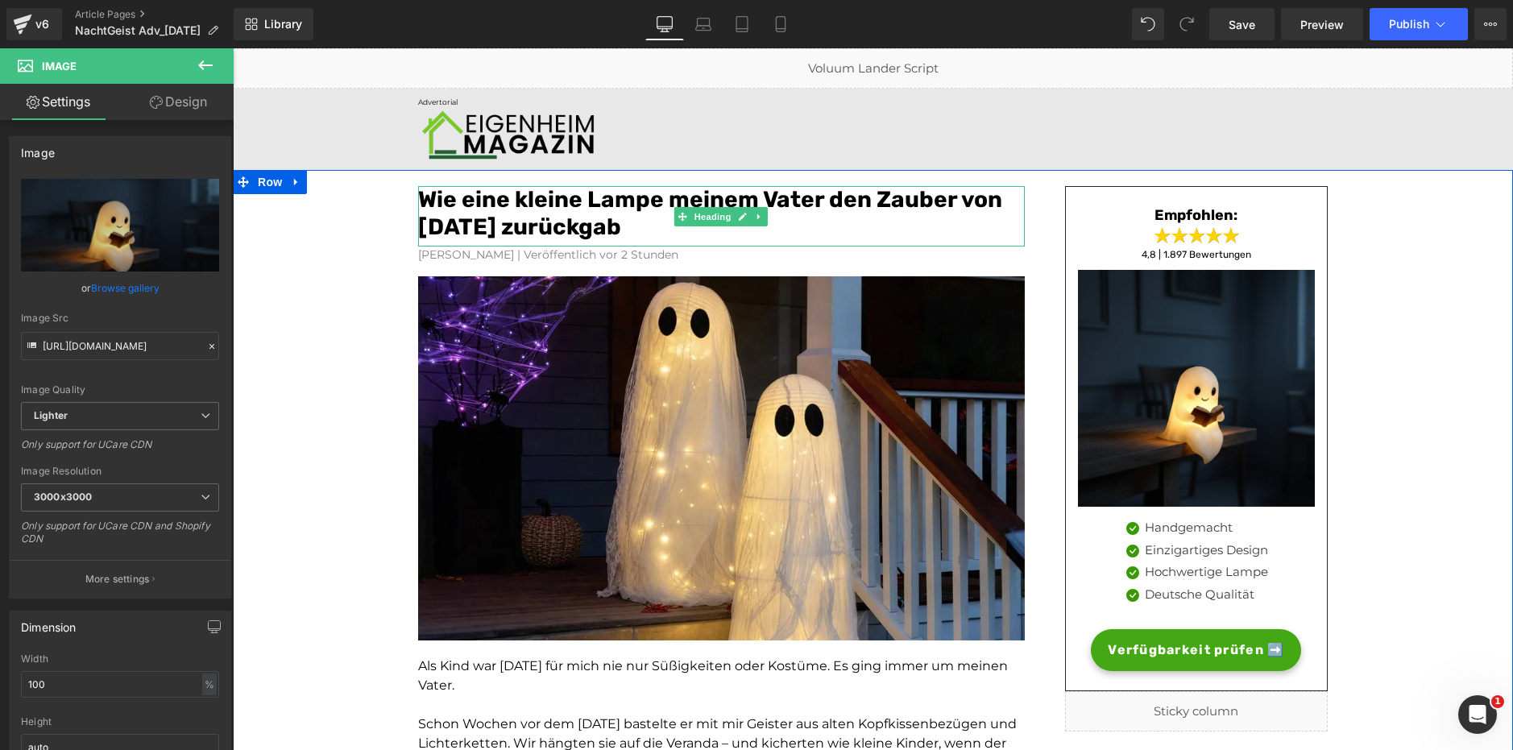
click at [502, 210] on font "Wie eine kleine Lampe meinem Vater den Zauber von Halloween zurückgab" at bounding box center [710, 213] width 584 height 54
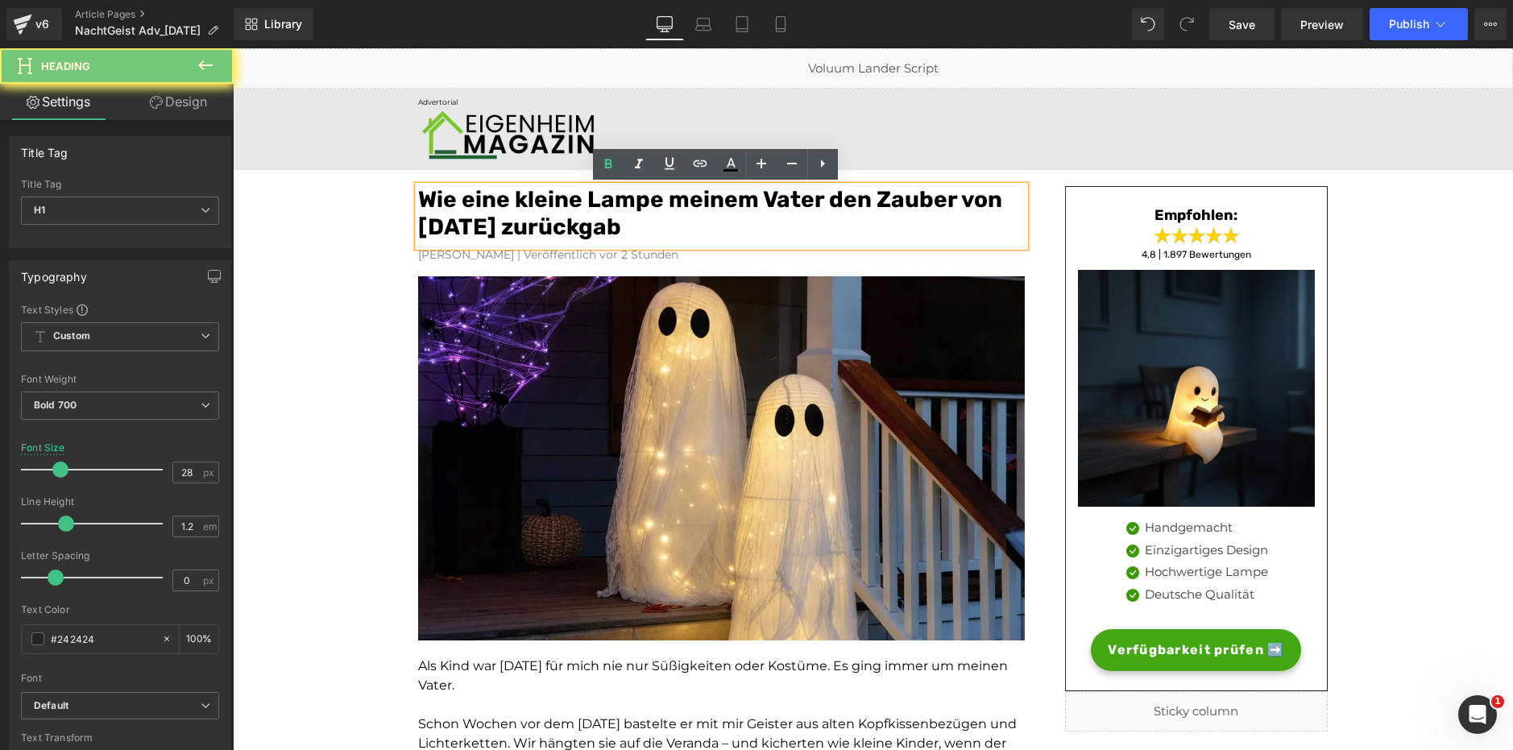
click at [502, 210] on font "Wie eine kleine Lampe meinem Vater den Zauber von Halloween zurückgab" at bounding box center [710, 213] width 584 height 54
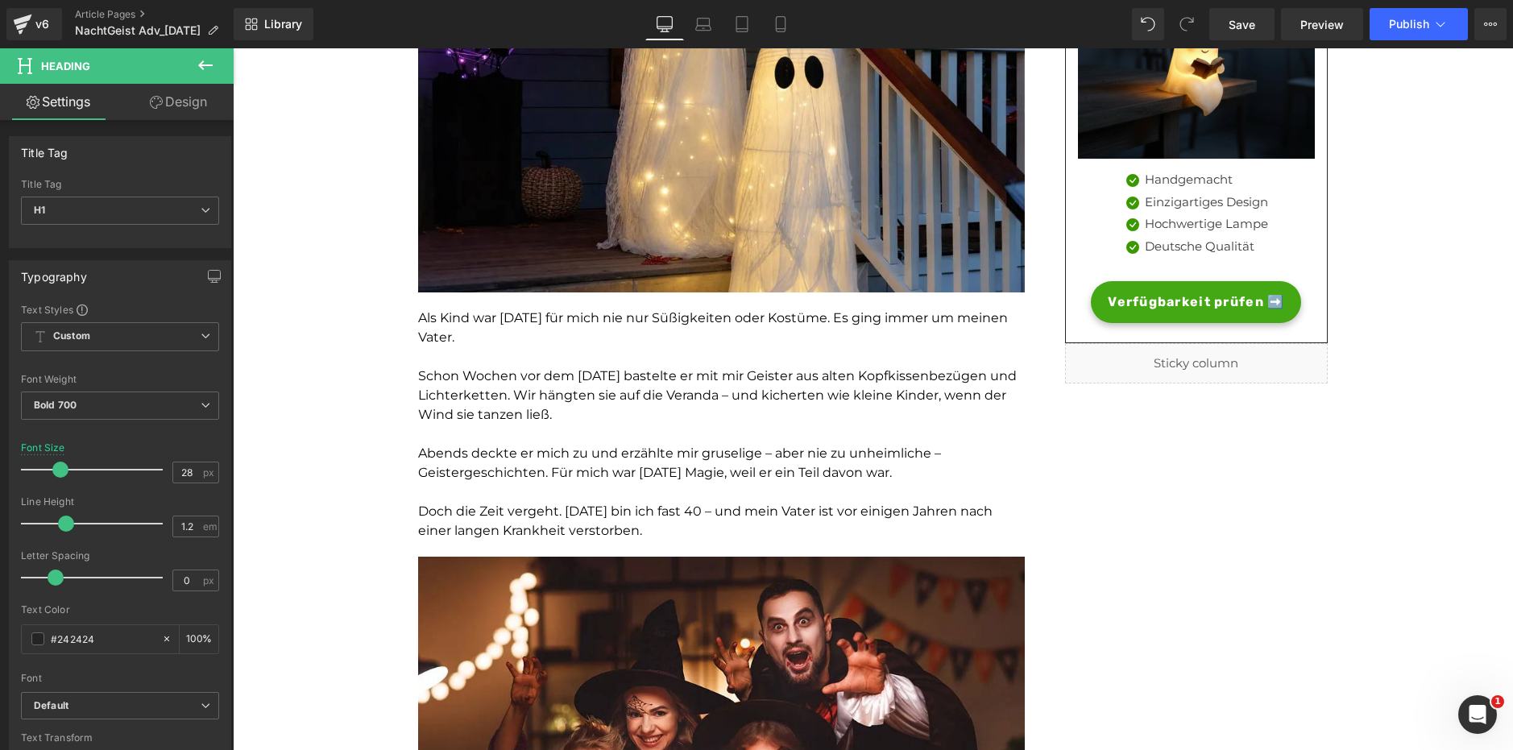
scroll to position [242, 0]
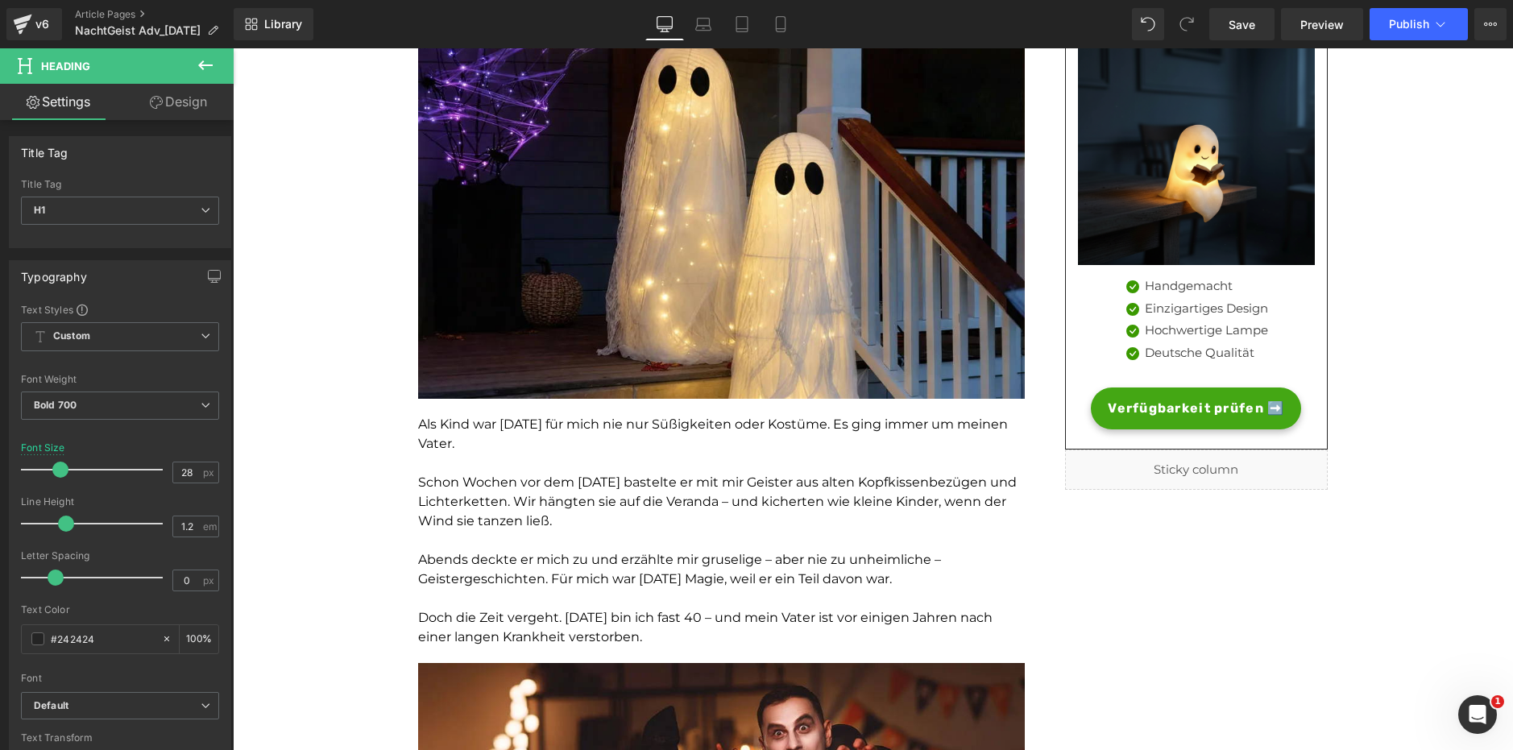
click at [742, 545] on p at bounding box center [721, 540] width 607 height 19
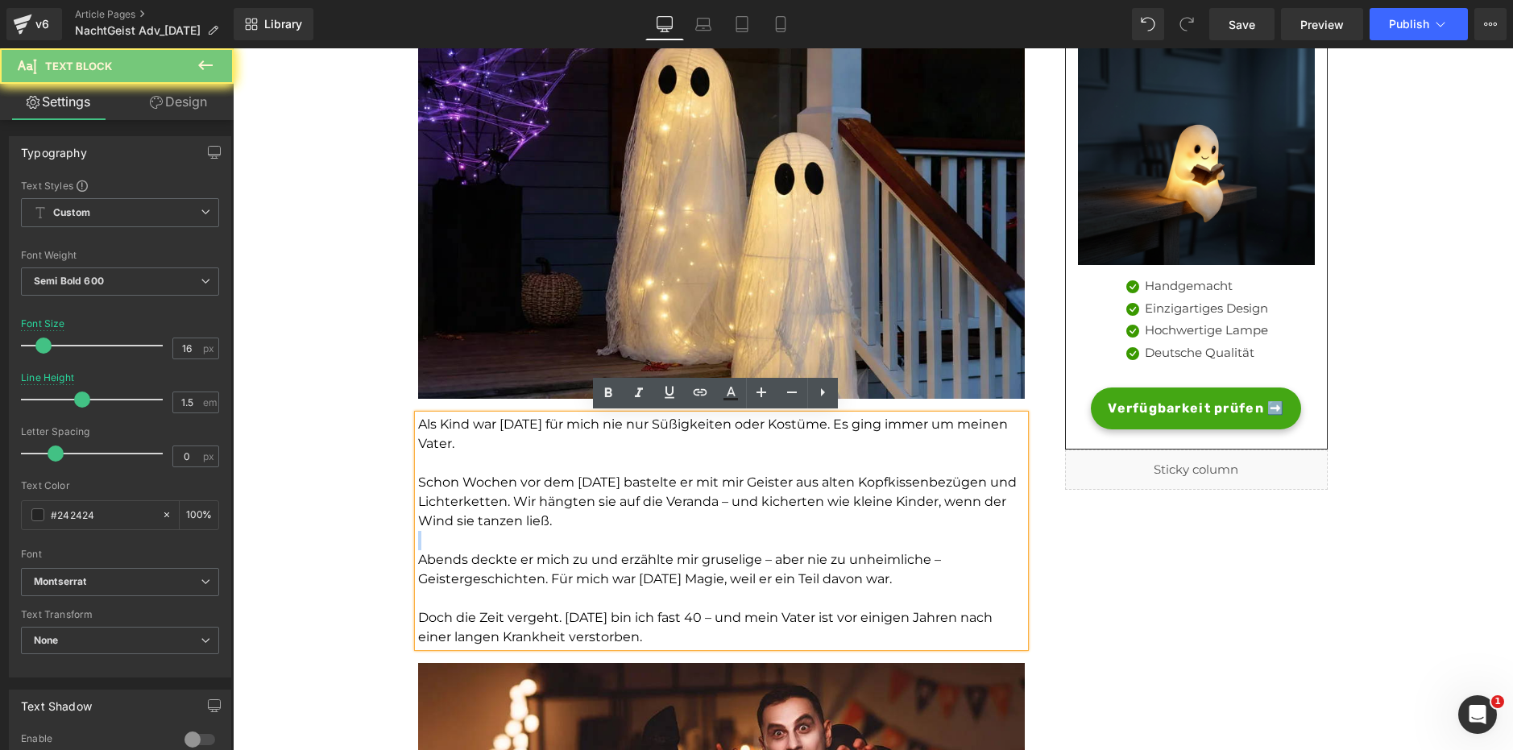
click at [742, 545] on p at bounding box center [721, 540] width 607 height 19
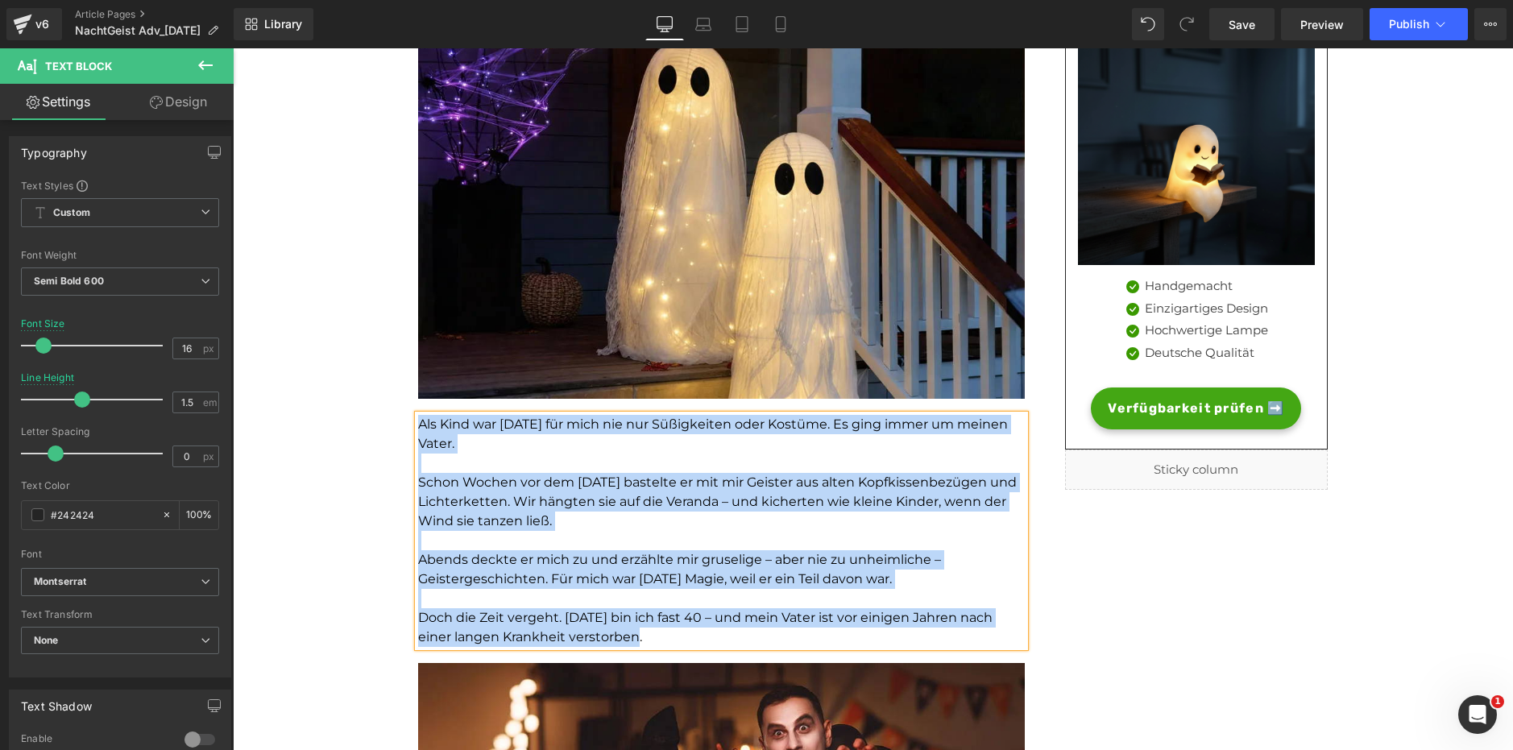
copy div "Als Kind war Halloween für mich nie nur Süßigkeiten oder Kostüme. Es ging immer…"
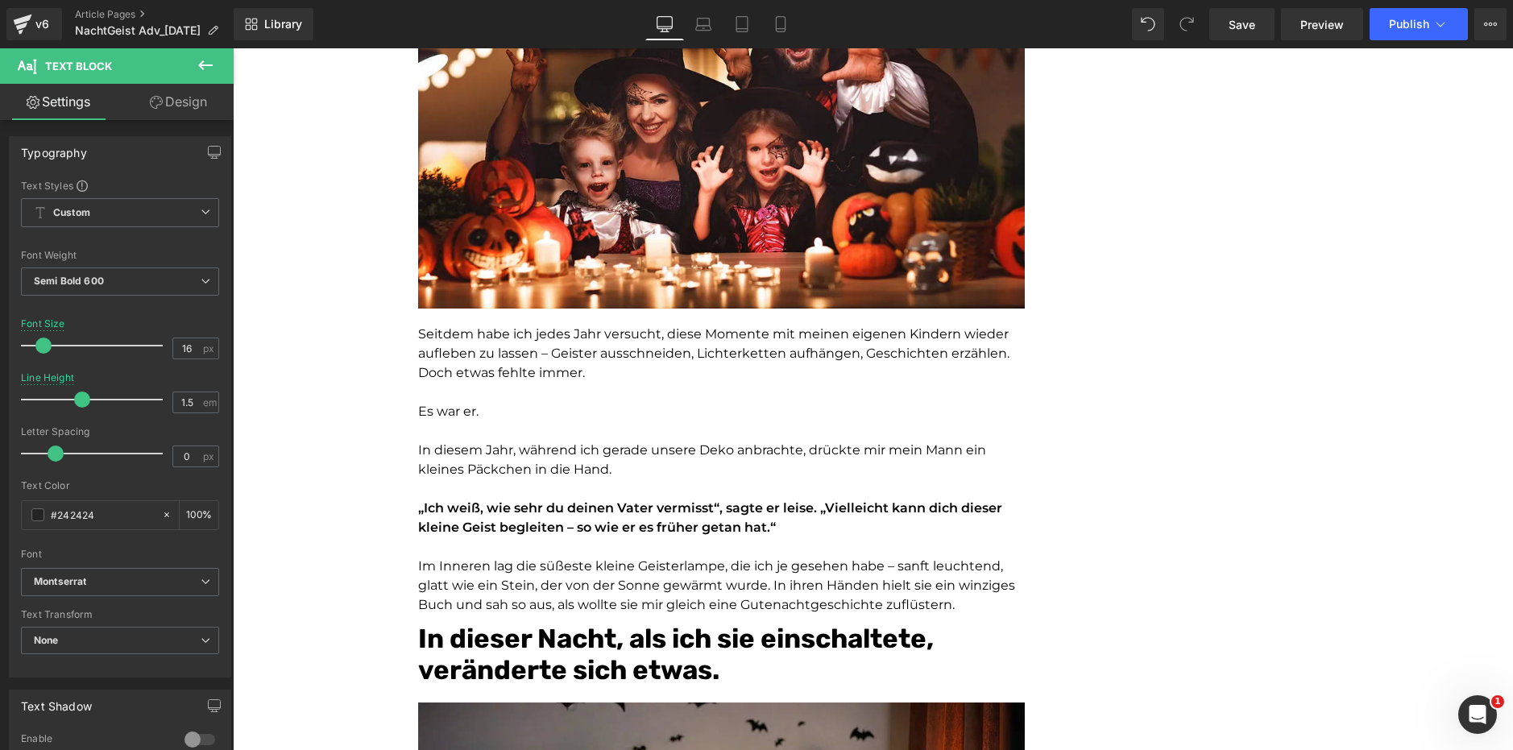
scroll to position [967, 0]
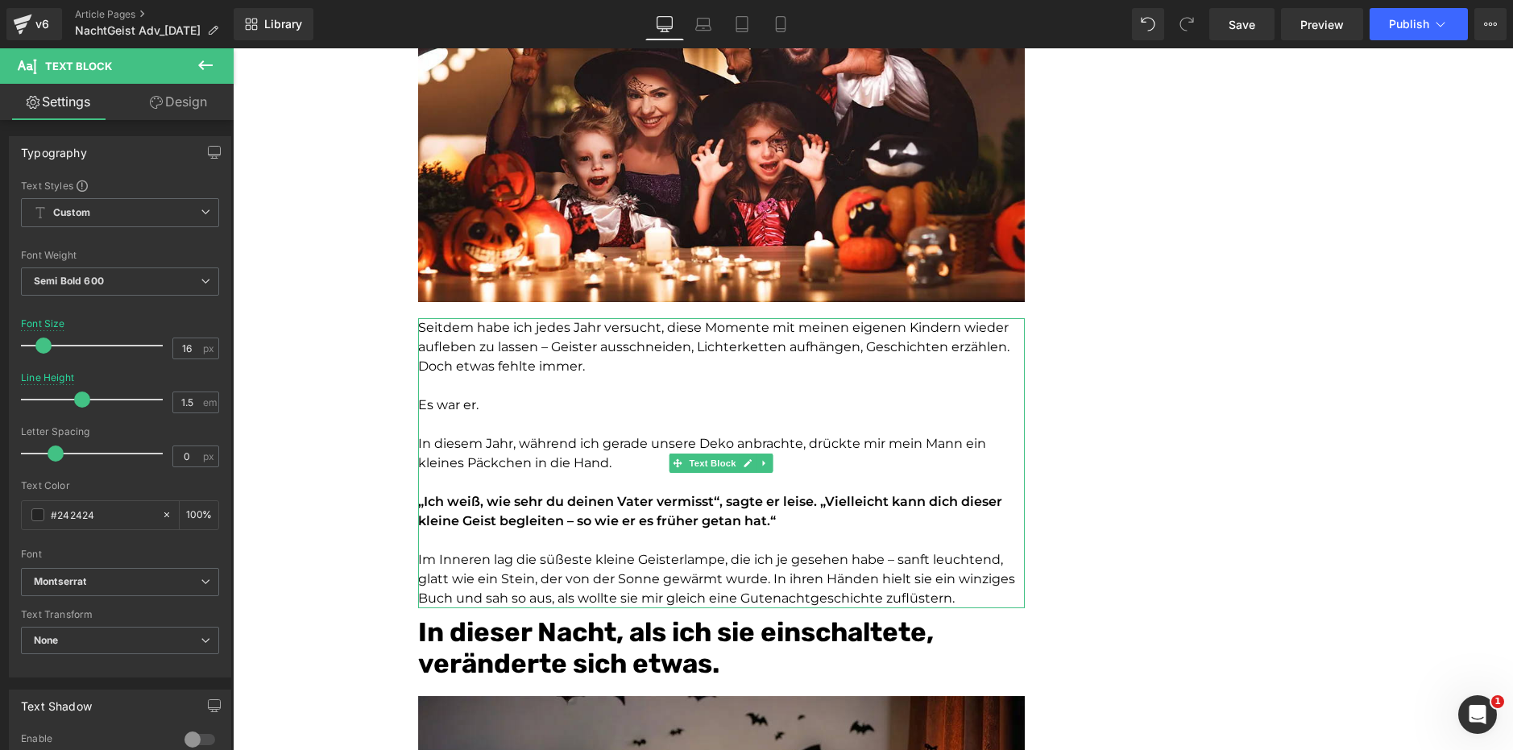
click at [567, 397] on p "Es war er." at bounding box center [721, 405] width 607 height 19
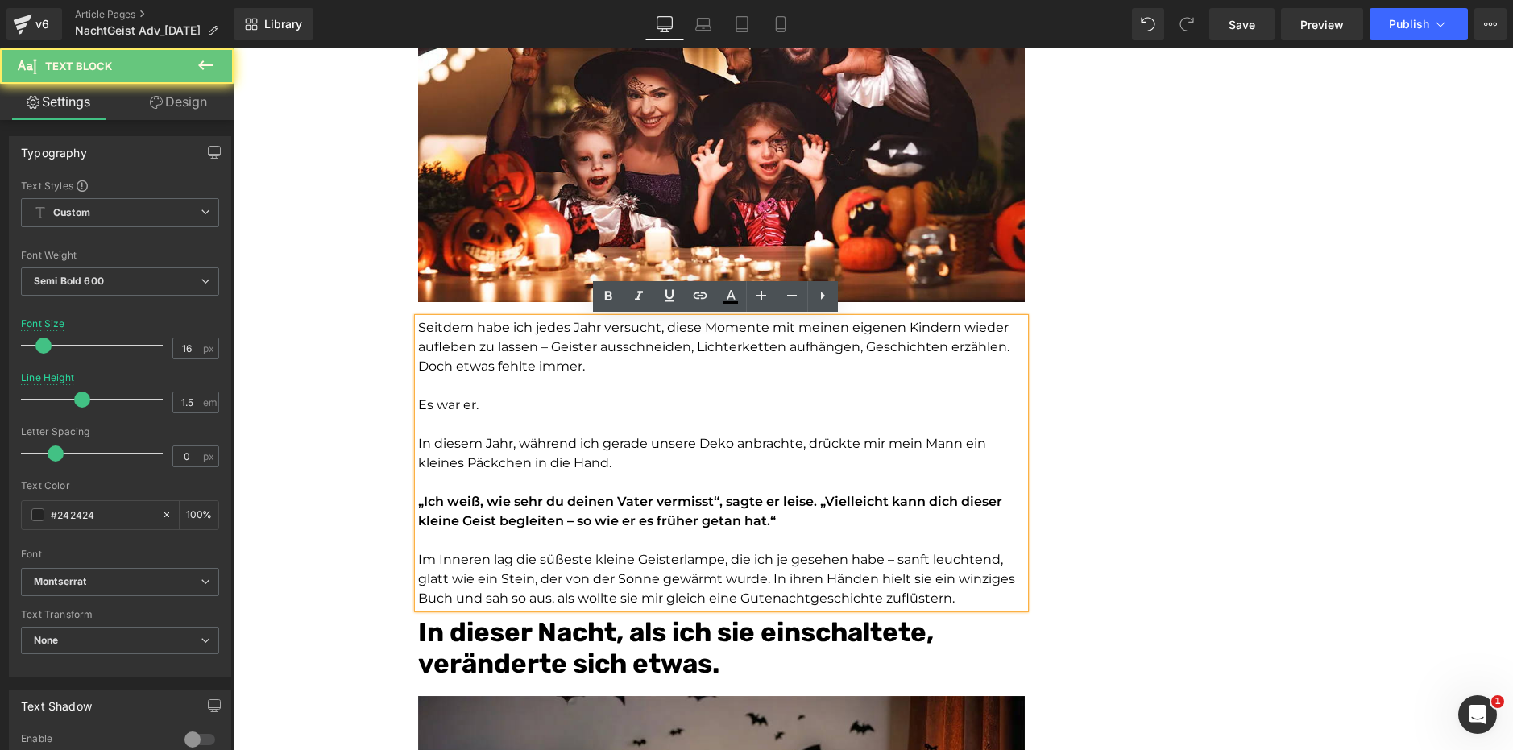
click at [567, 397] on p "Es war er." at bounding box center [721, 405] width 607 height 19
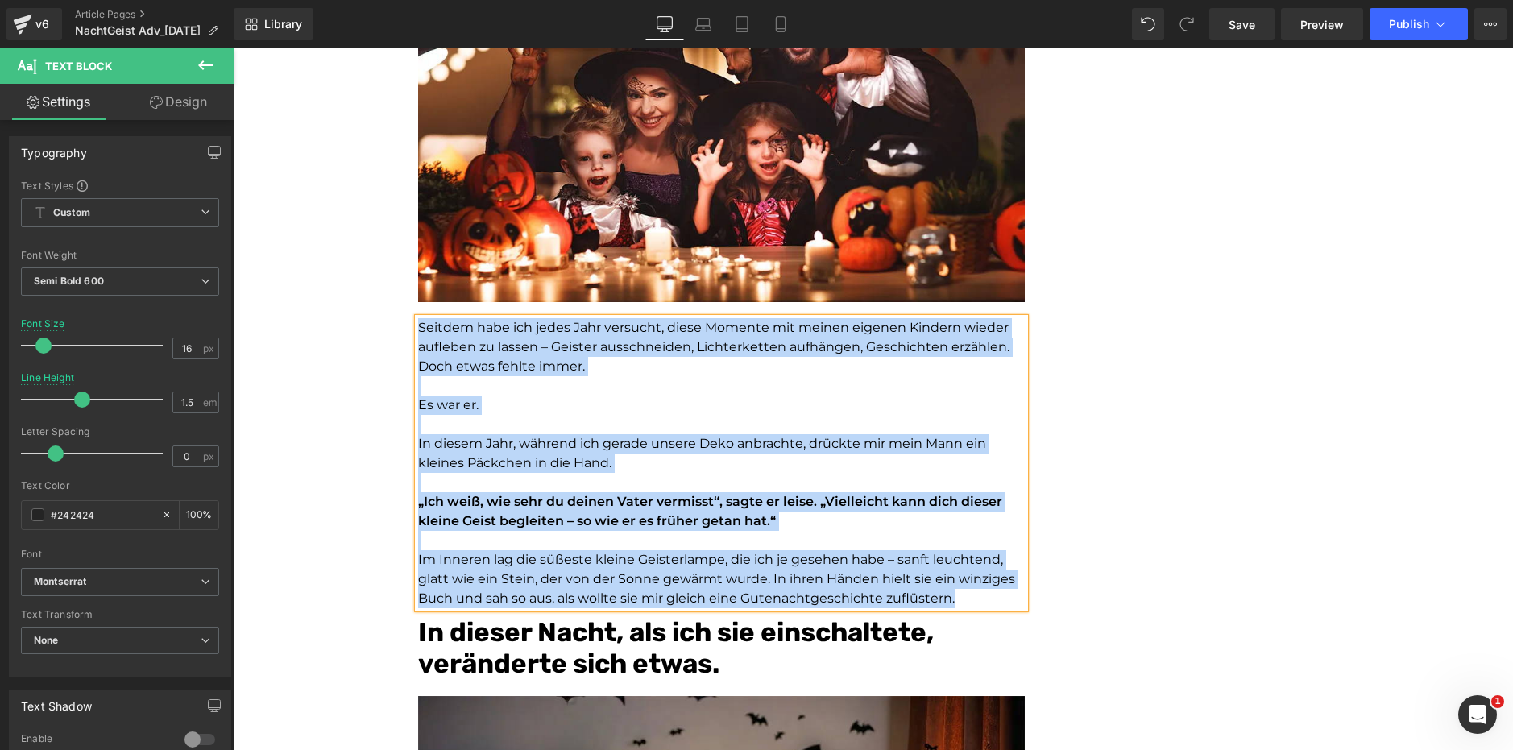
copy div "Seitdem habe ich jedes Jahr versucht, diese Momente mit meinen eigenen Kindern …"
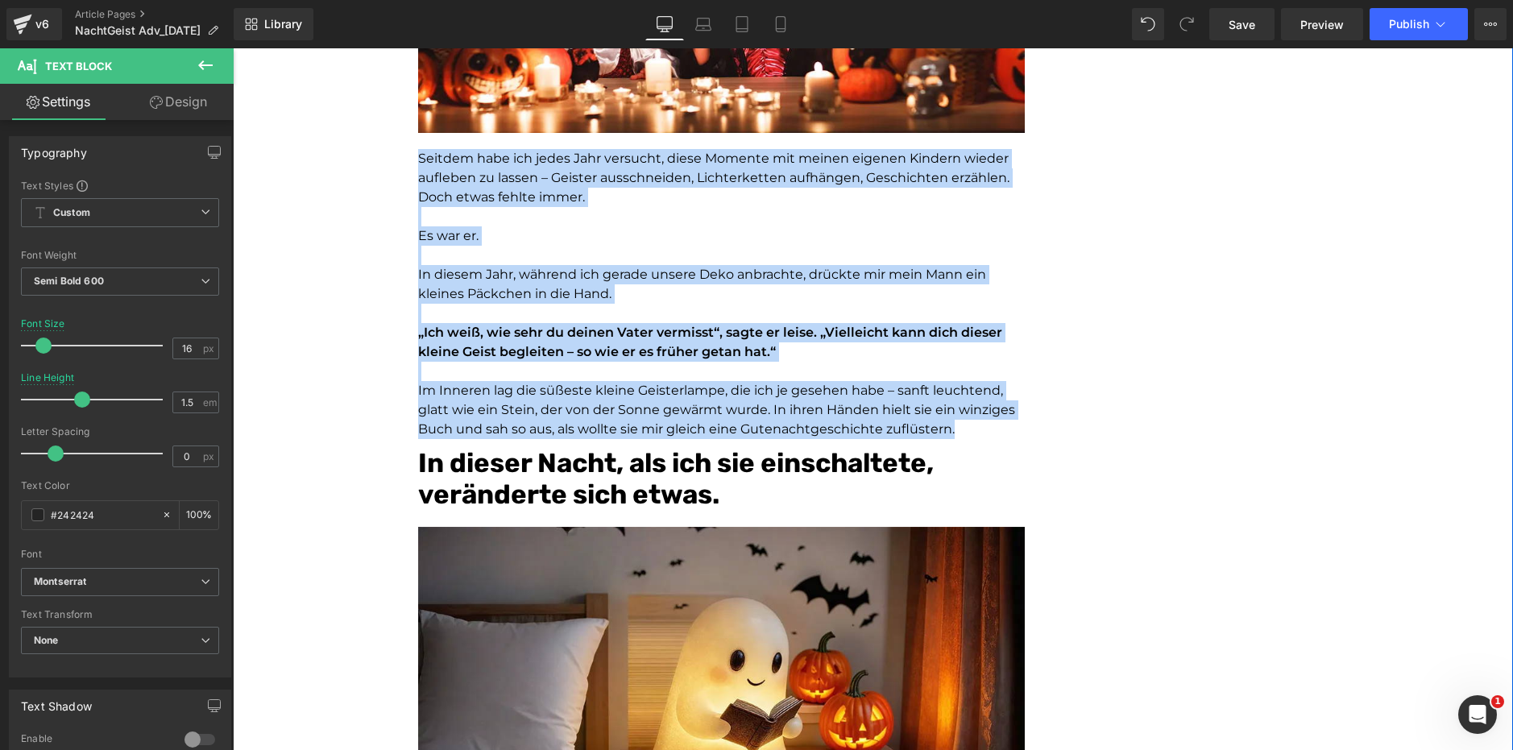
scroll to position [1289, 0]
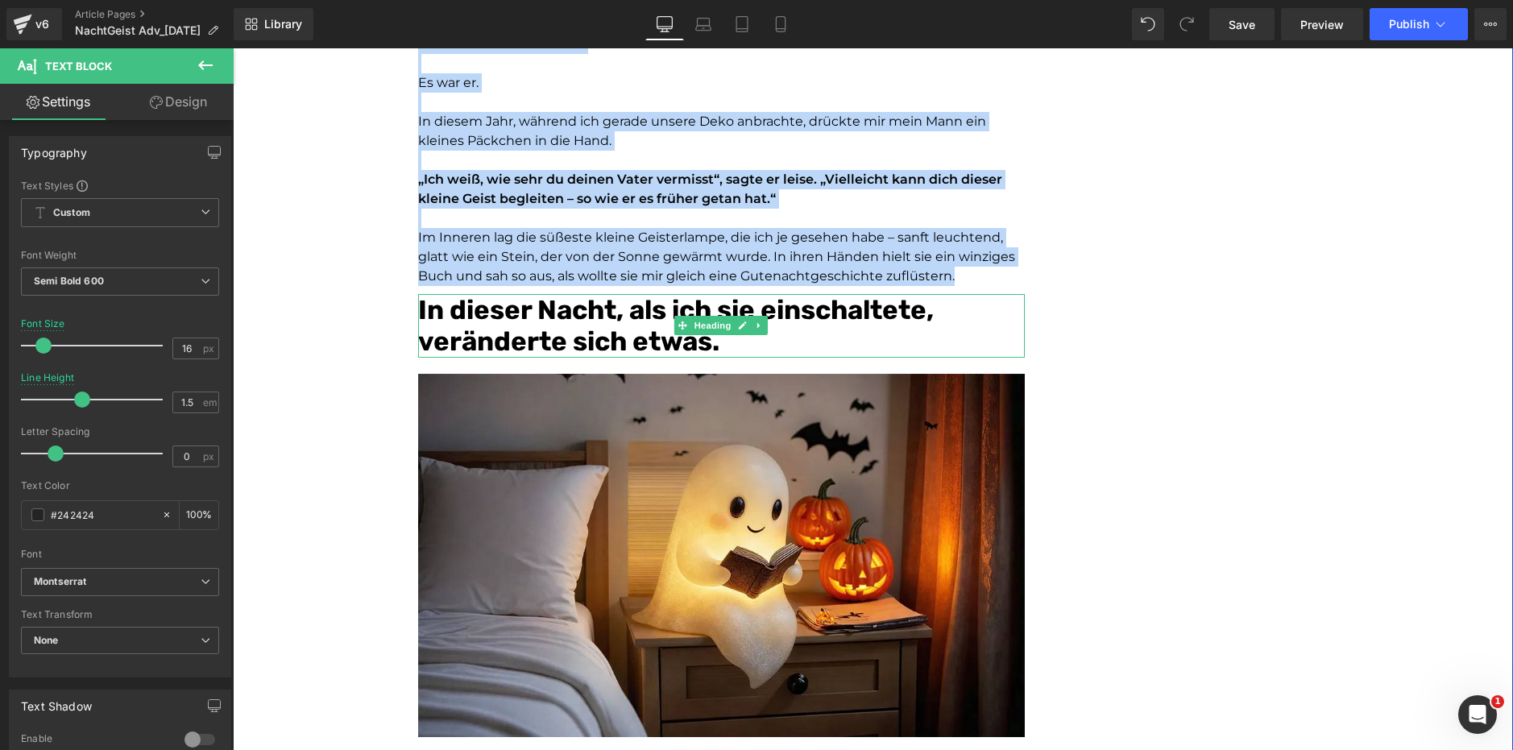
click at [920, 318] on strong "In dieser Nacht, als ich sie einschaltete, veränderte sich etwas." at bounding box center [676, 326] width 516 height 64
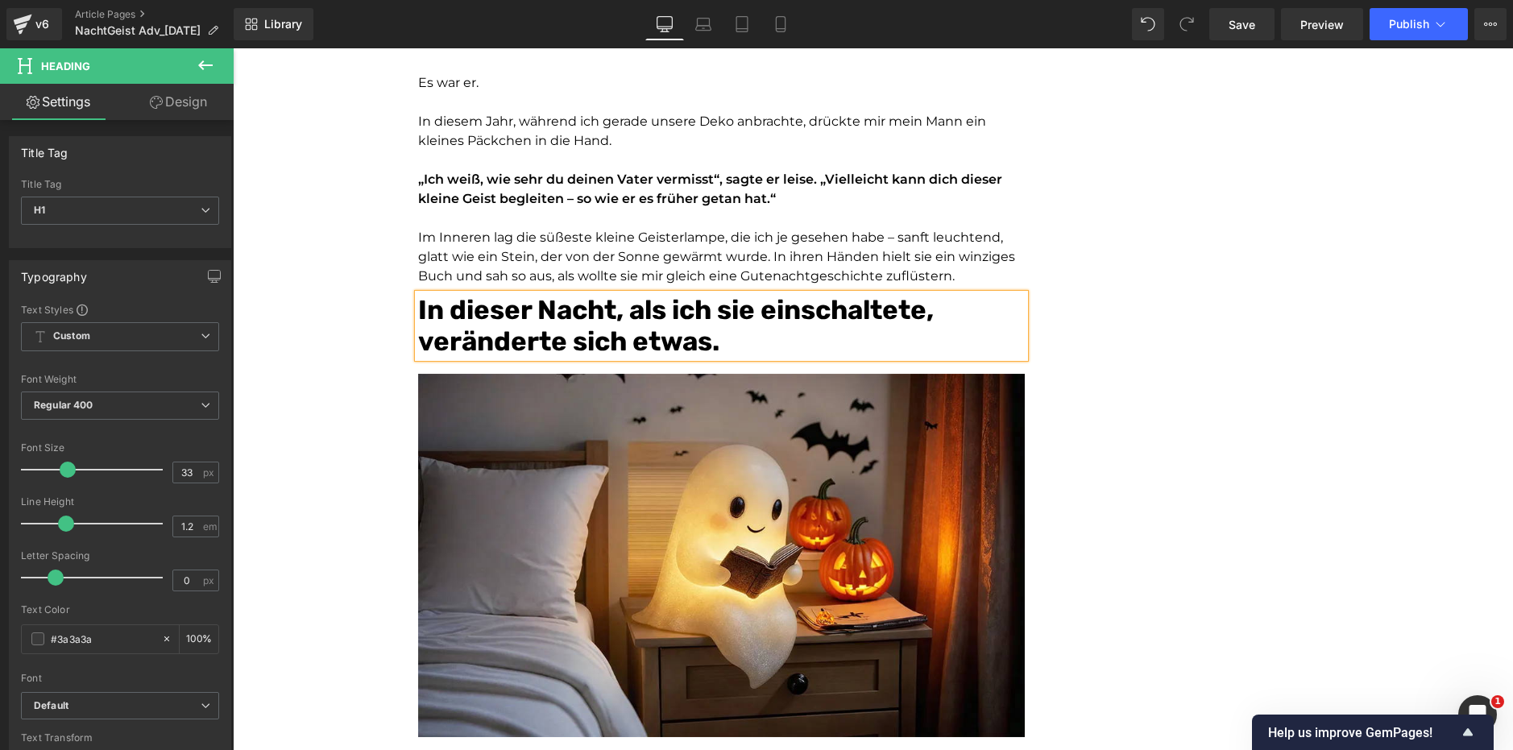
click at [523, 313] on strong "In dieser Nacht, als ich sie einschaltete, veränderte sich etwas." at bounding box center [676, 326] width 516 height 64
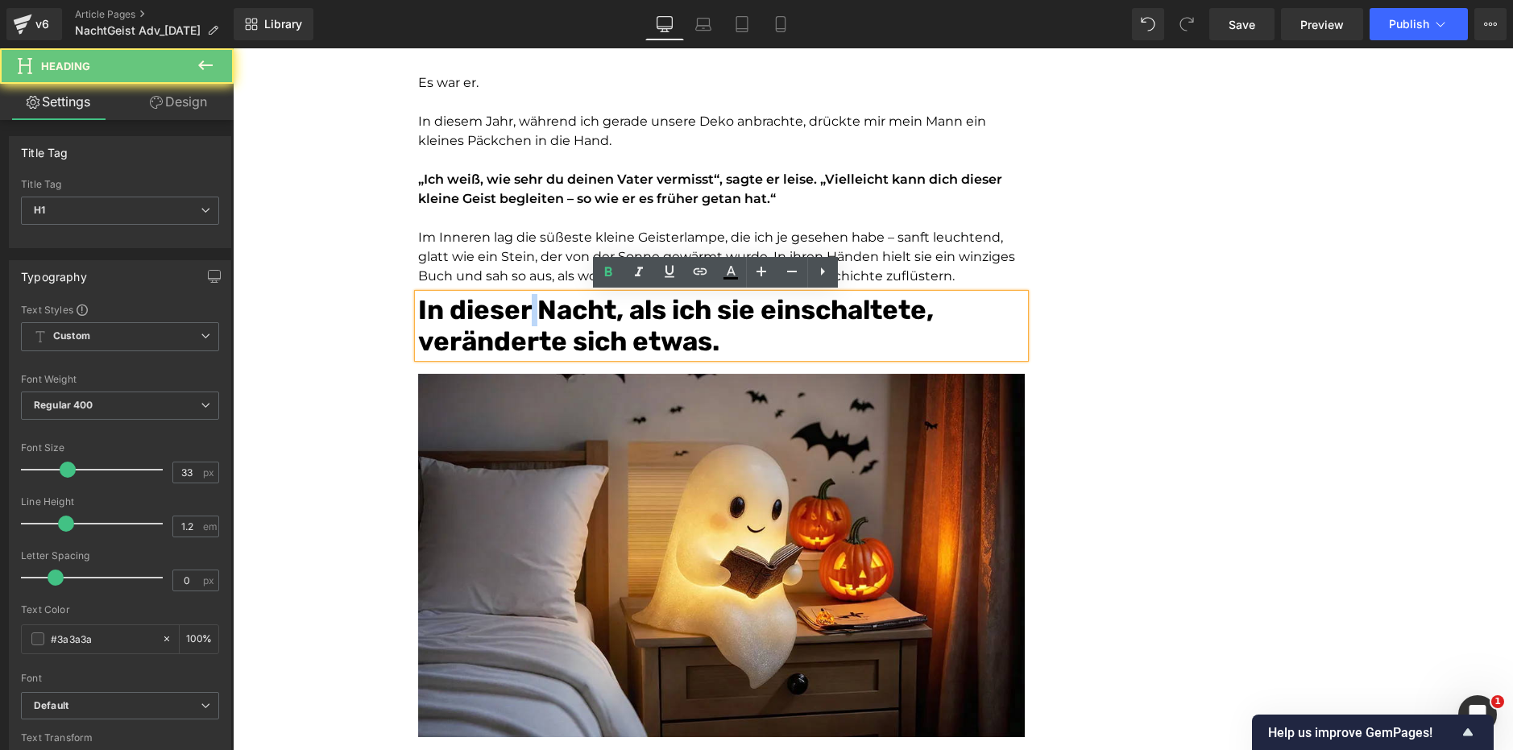
click at [523, 313] on strong "In dieser Nacht, als ich sie einschaltete, veränderte sich etwas." at bounding box center [676, 326] width 516 height 64
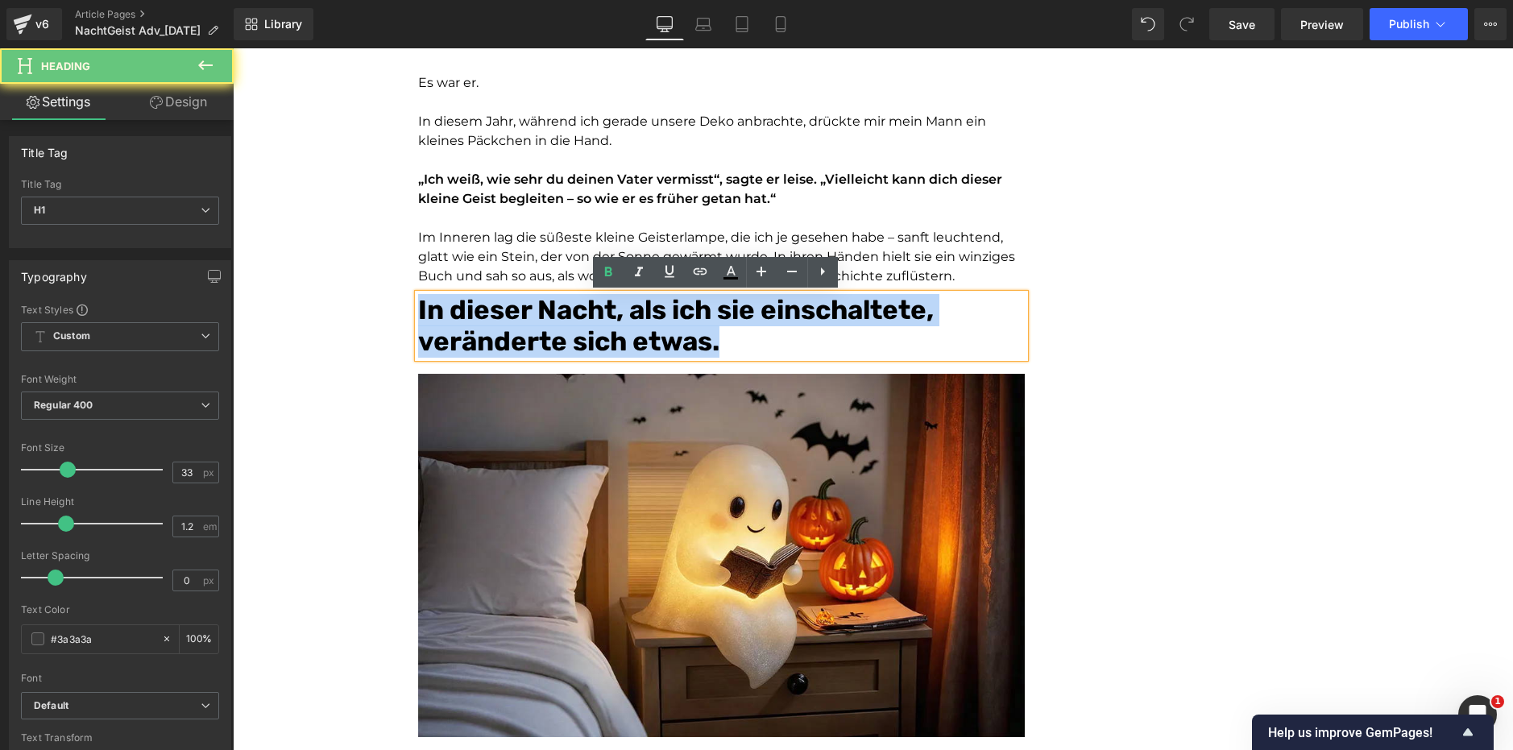
click at [523, 313] on strong "In dieser Nacht, als ich sie einschaltete, veränderte sich etwas." at bounding box center [676, 326] width 516 height 64
copy strong "In dieser Nacht, als ich sie einschaltete, veränderte sich etwas."
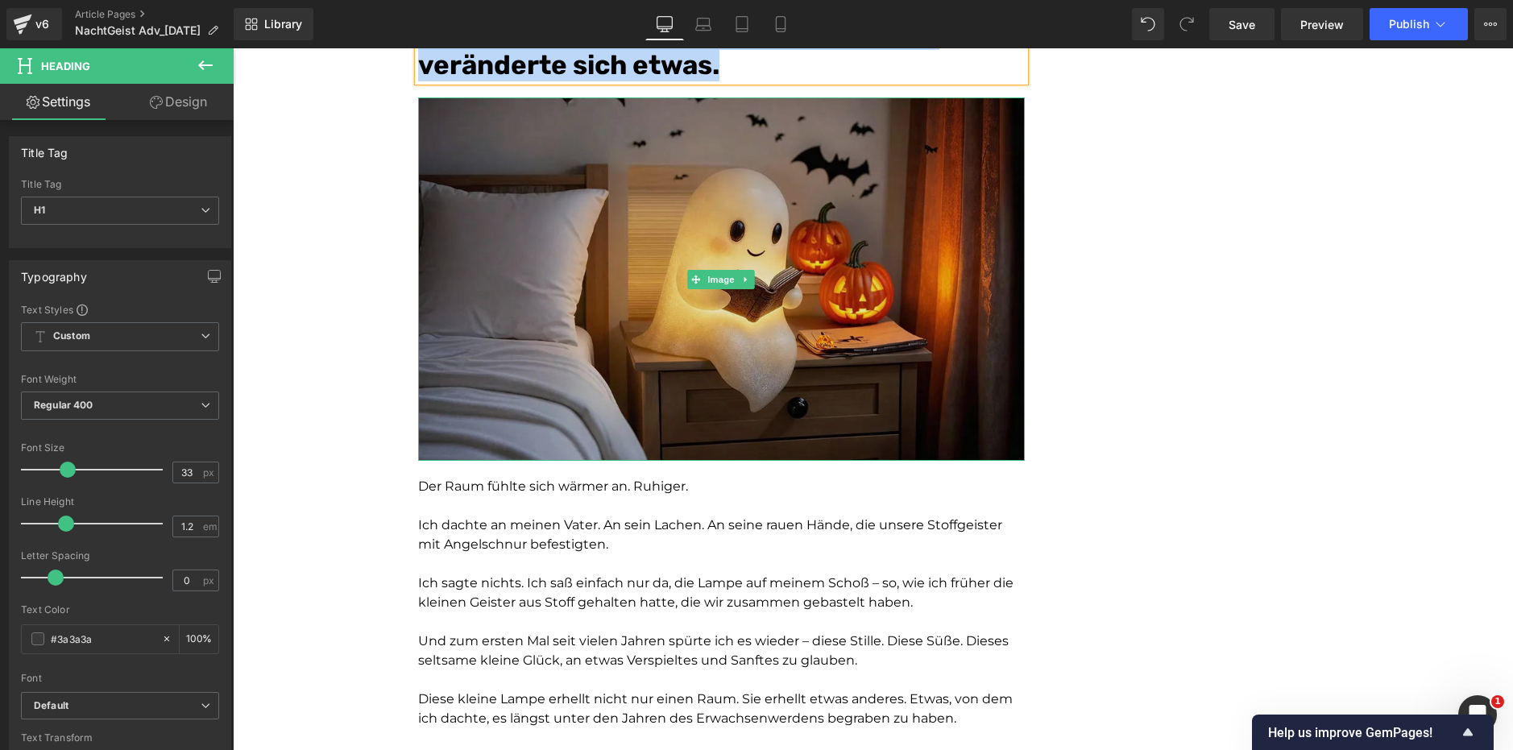
scroll to position [1612, 0]
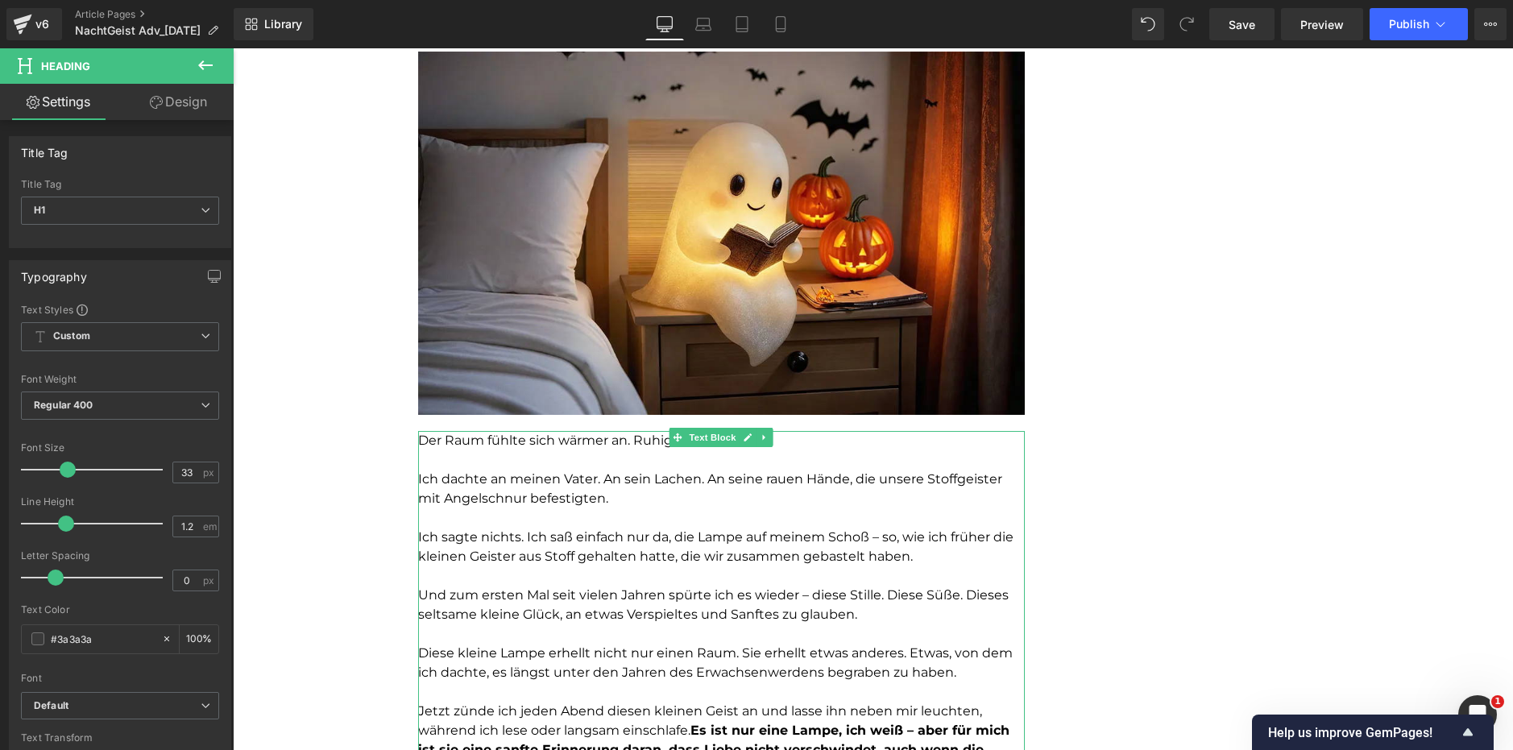
click at [754, 571] on p at bounding box center [721, 576] width 607 height 19
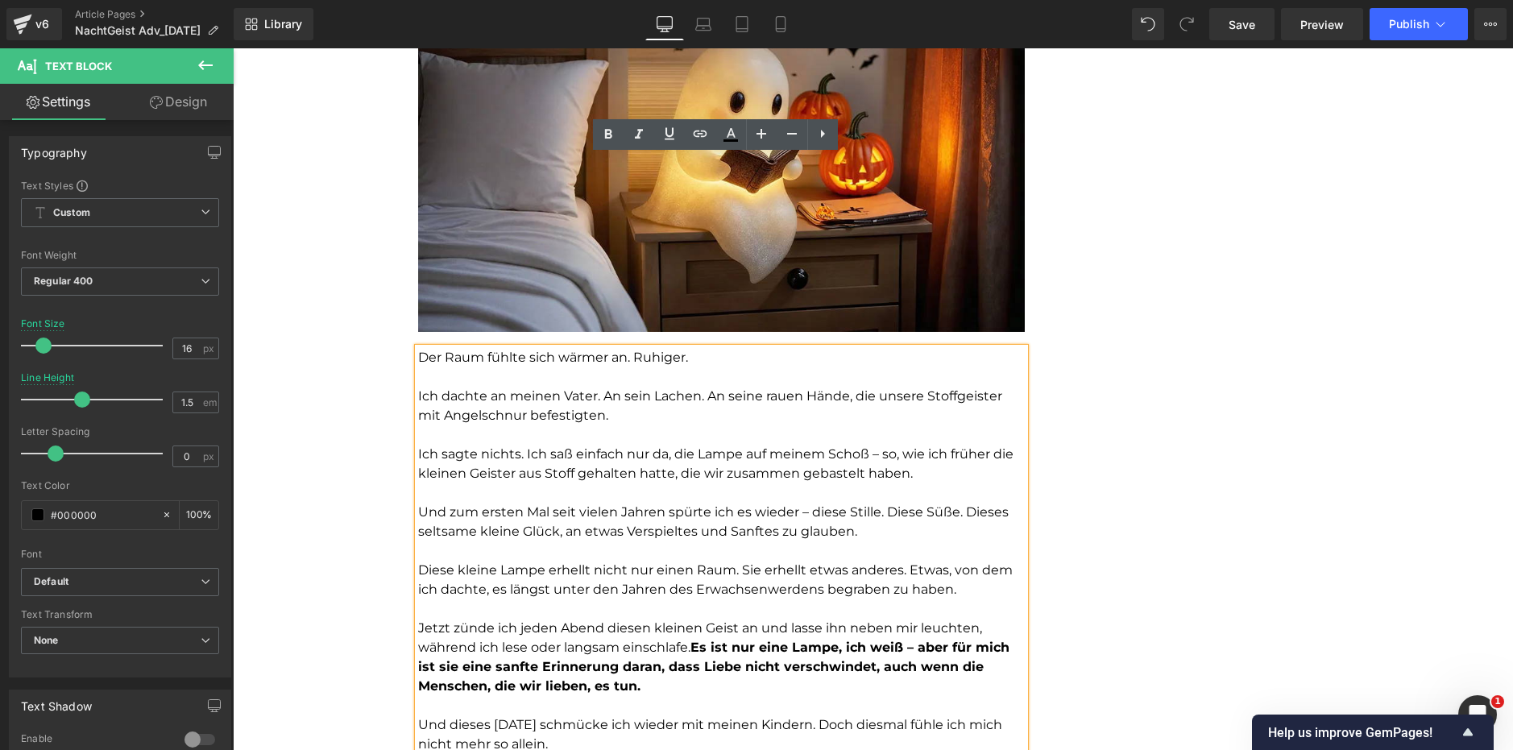
scroll to position [1692, 0]
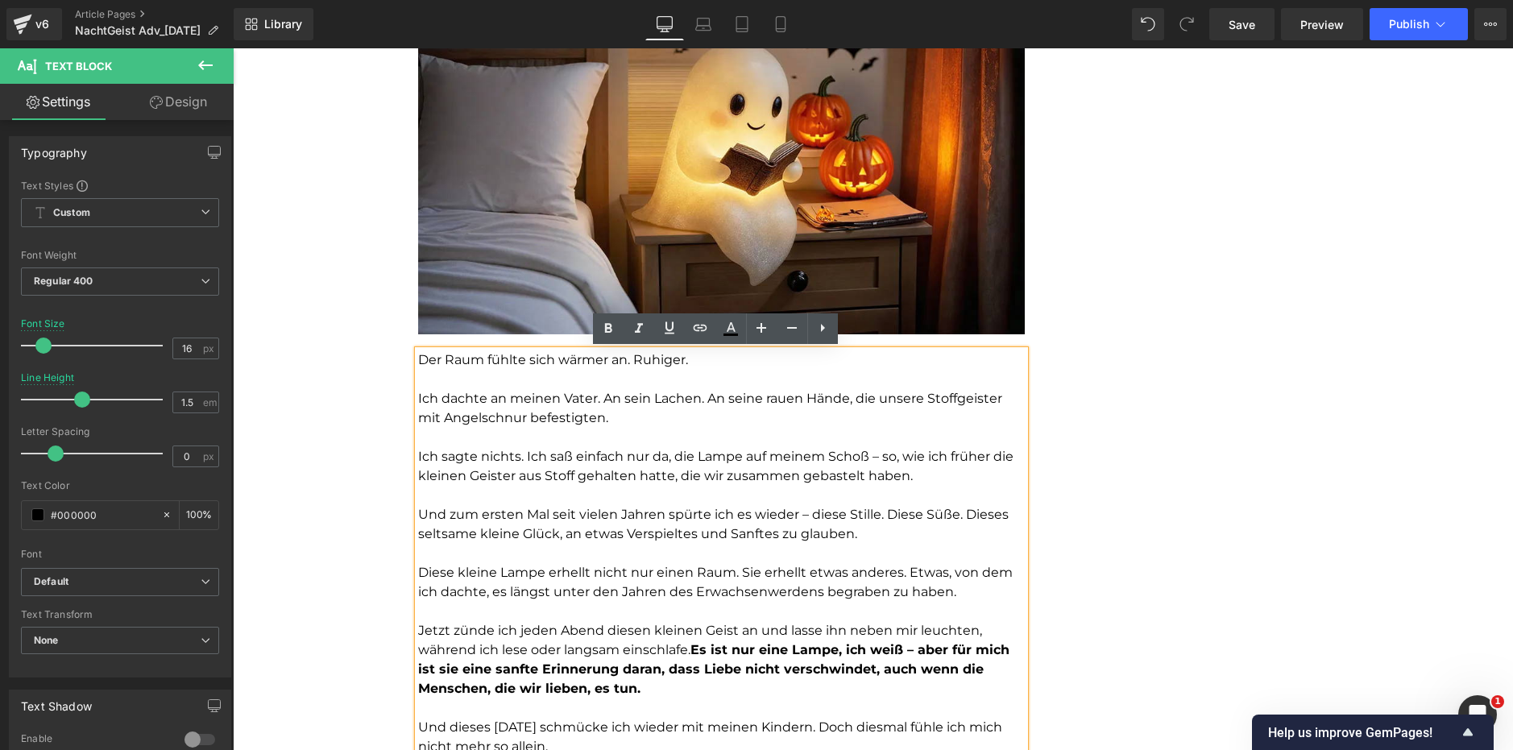
click at [782, 513] on p "Und zum ersten Mal seit vielen Jahren spürte ich es wieder – diese Stille. Dies…" at bounding box center [721, 524] width 607 height 39
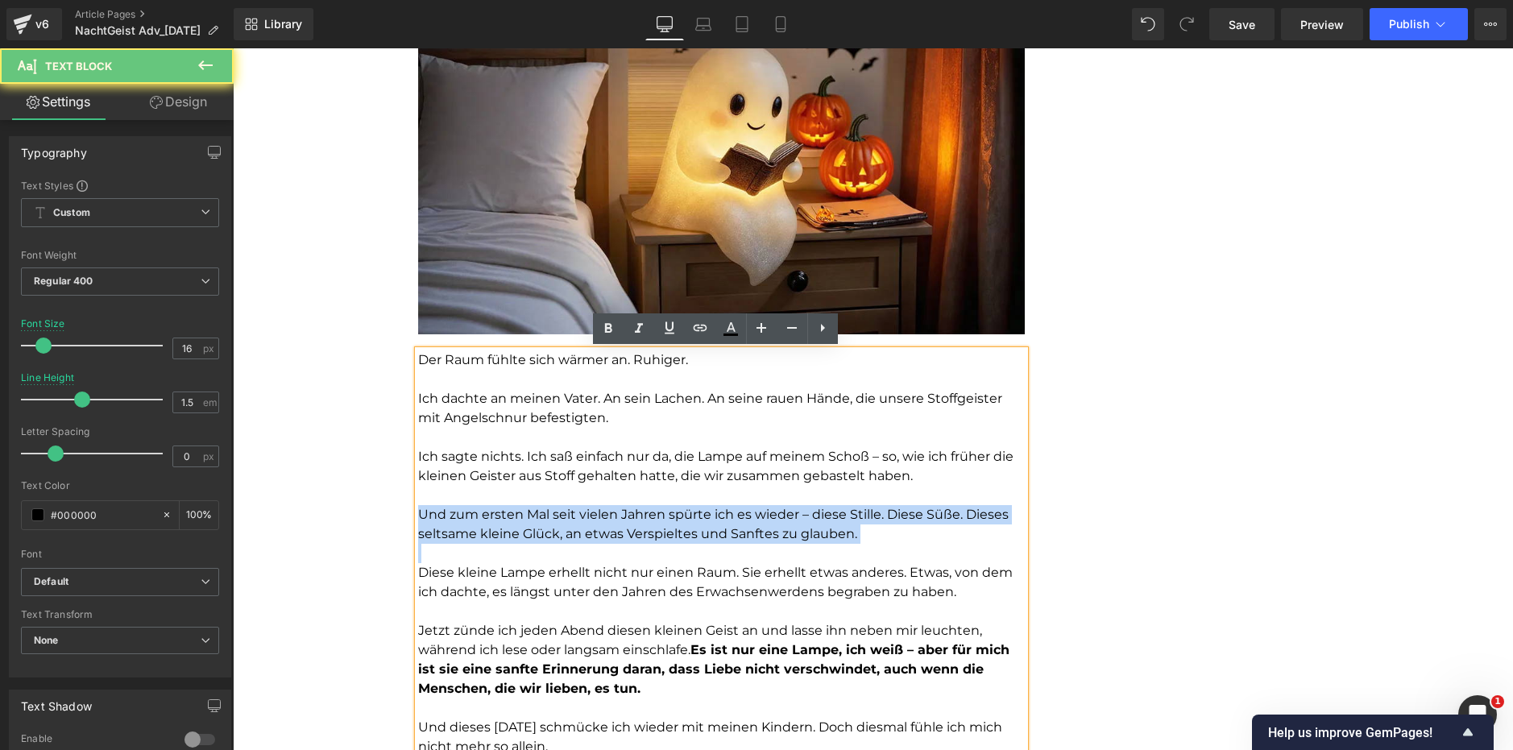
click at [782, 513] on p "Und zum ersten Mal seit vielen Jahren spürte ich es wieder – diese Stille. Dies…" at bounding box center [721, 524] width 607 height 39
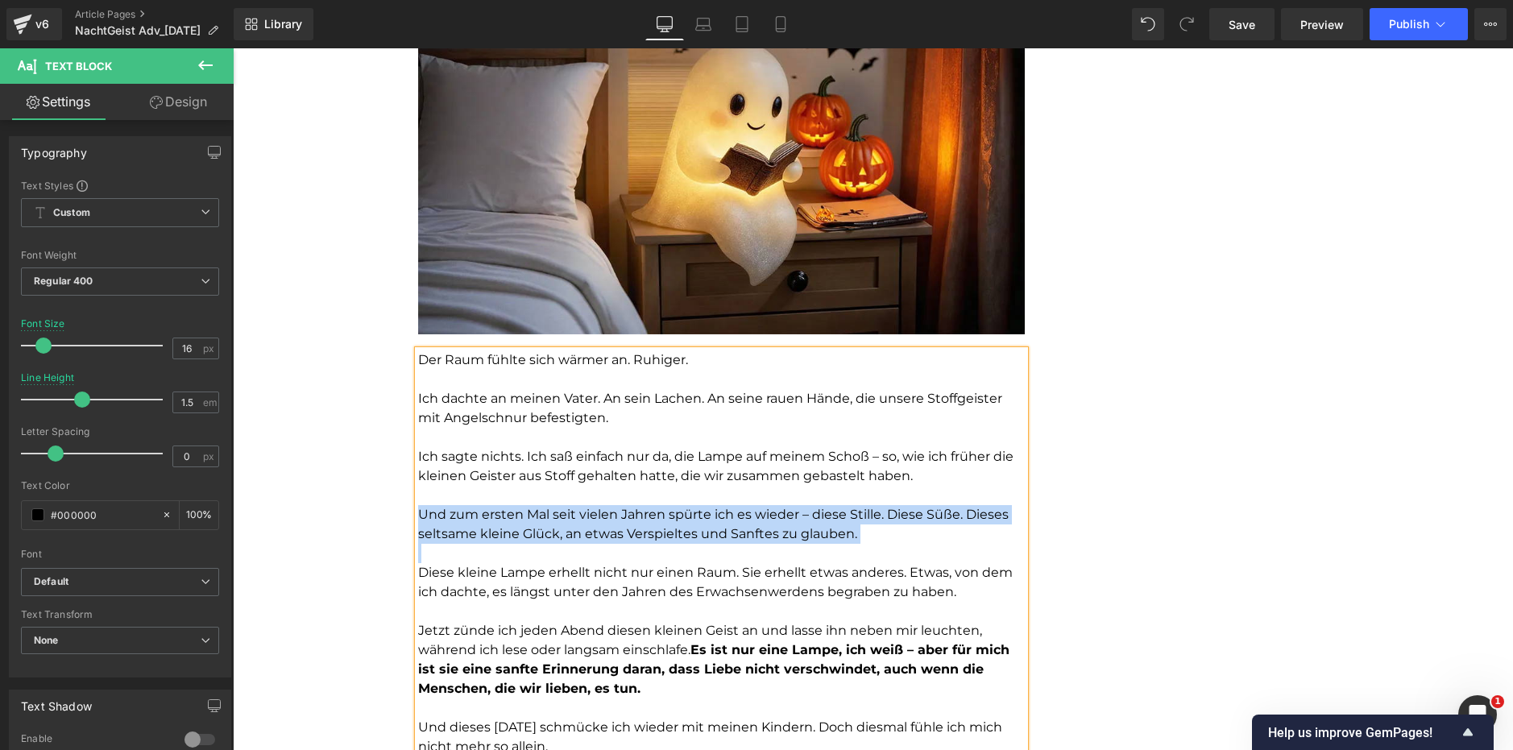
copy div "Der Raum fühlte sich wärmer an. Ruhiger. Ich dachte an meinen Vater. An sein La…"
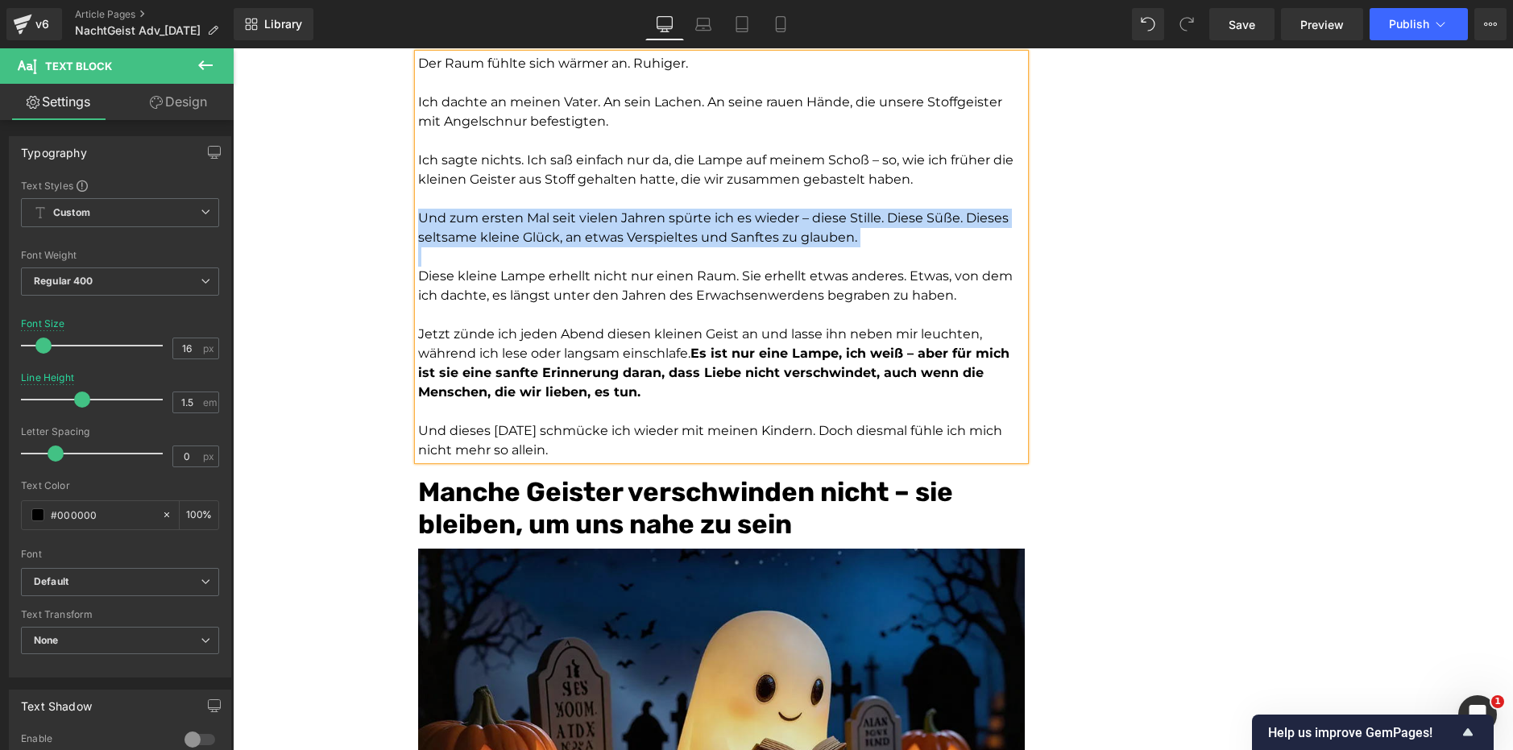
scroll to position [2176, 0]
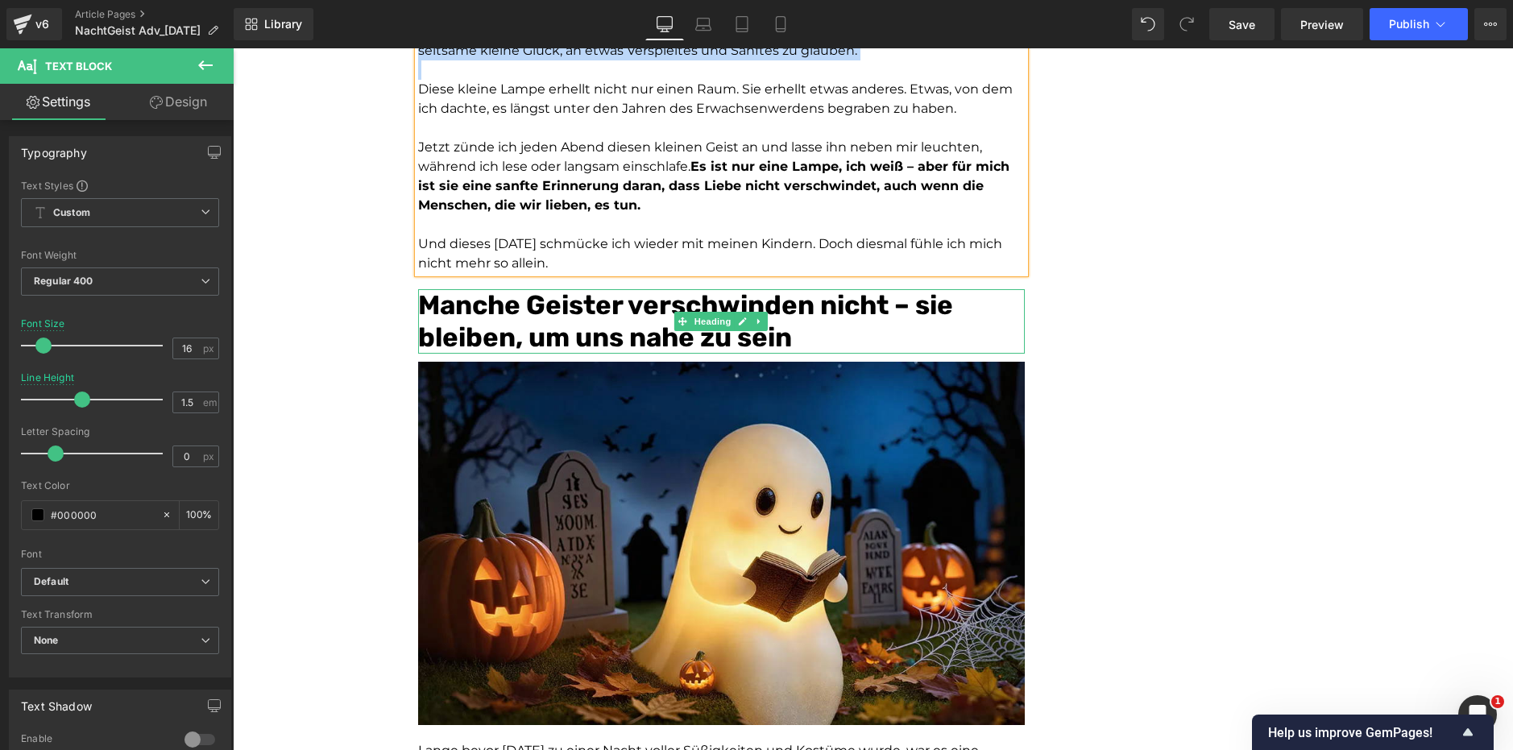
click at [621, 318] on strong "Manche Geister verschwinden nicht – sie bleiben, um uns nahe zu sein" at bounding box center [685, 321] width 535 height 64
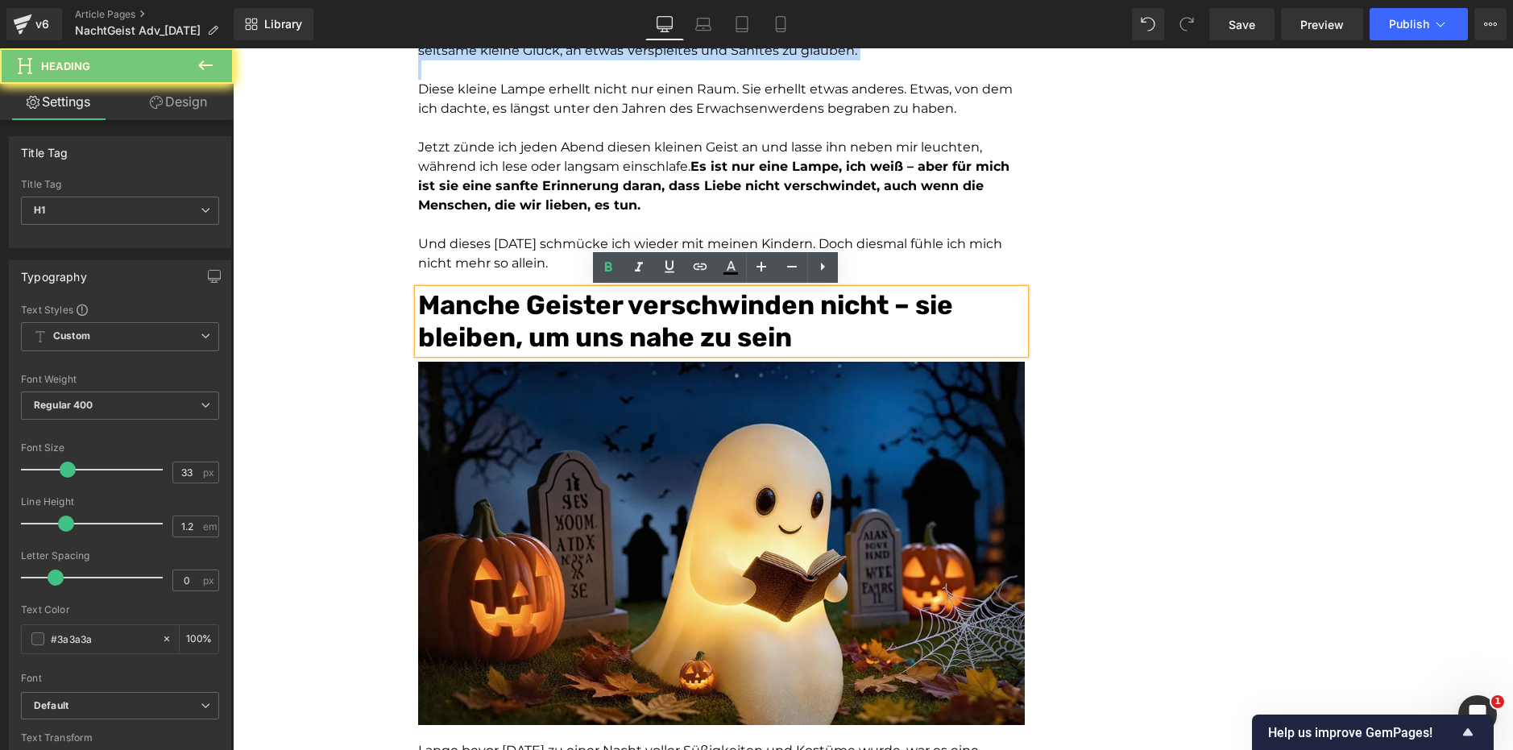
click at [621, 318] on strong "Manche Geister verschwinden nicht – sie bleiben, um uns nahe zu sein" at bounding box center [685, 321] width 535 height 64
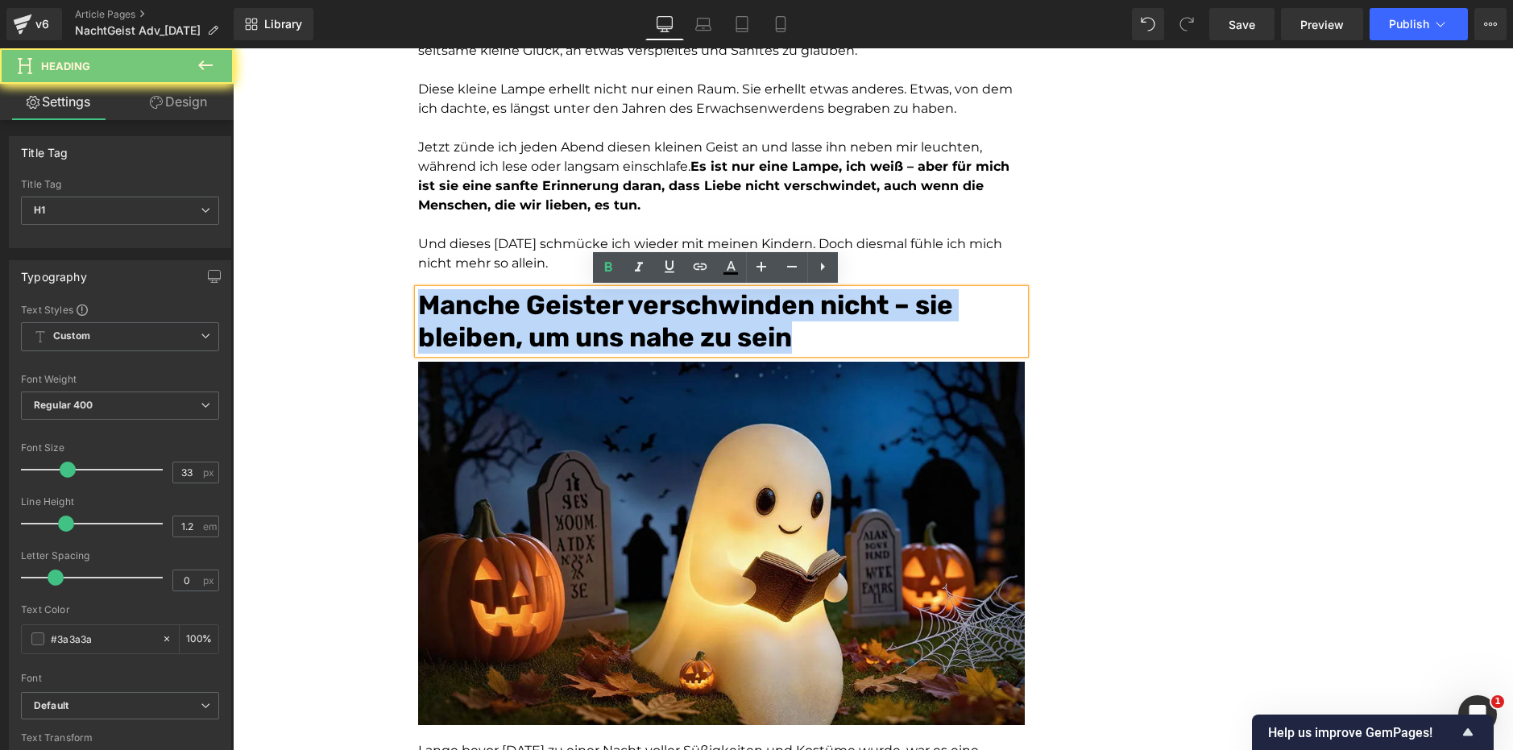
copy strong "Manche Geister verschwinden nicht – sie bleiben, um uns nahe zu sein"
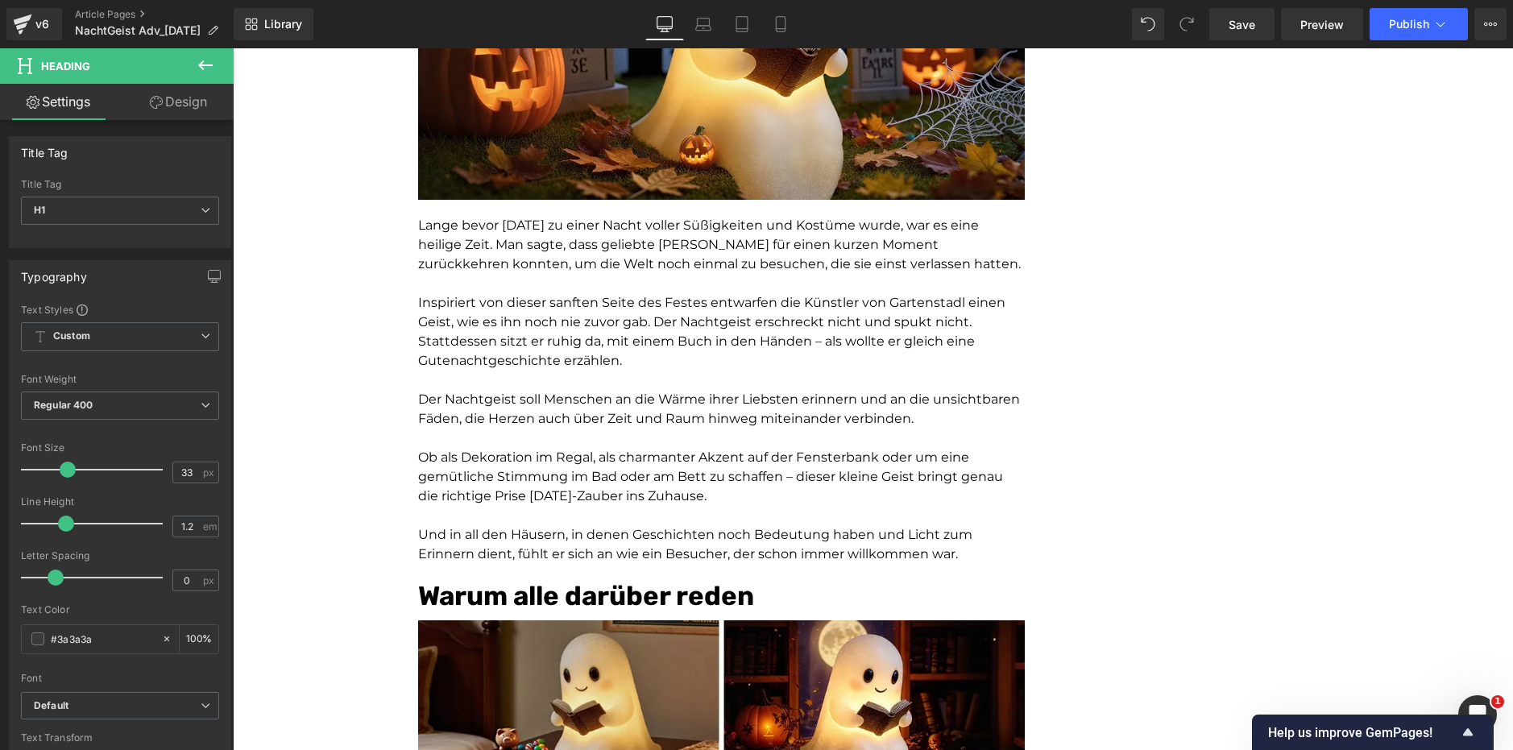
scroll to position [2740, 0]
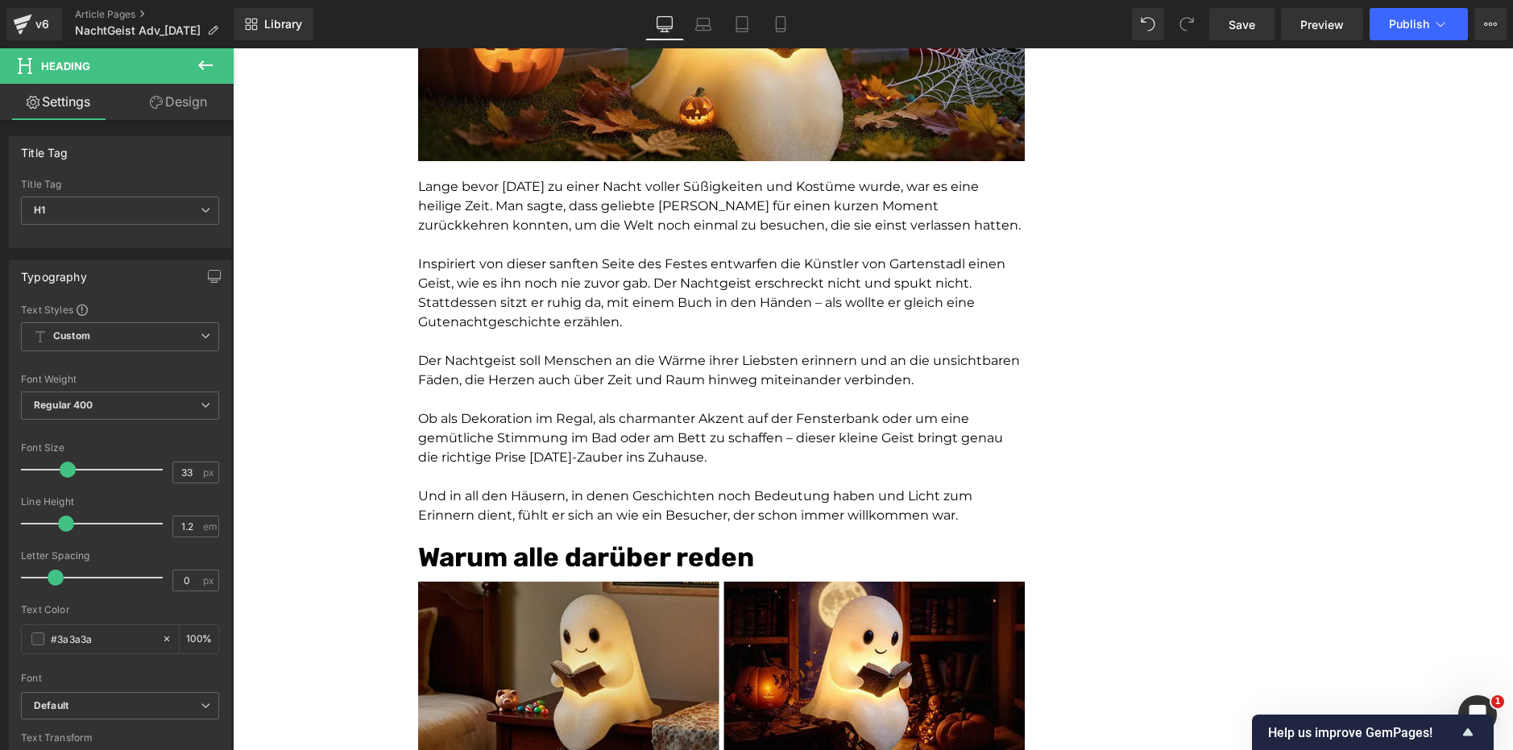
click at [733, 359] on div "Lange bevor Halloween zu einer Nacht voller Süßigkeiten und Kostüme wurde, war …" at bounding box center [721, 351] width 607 height 348
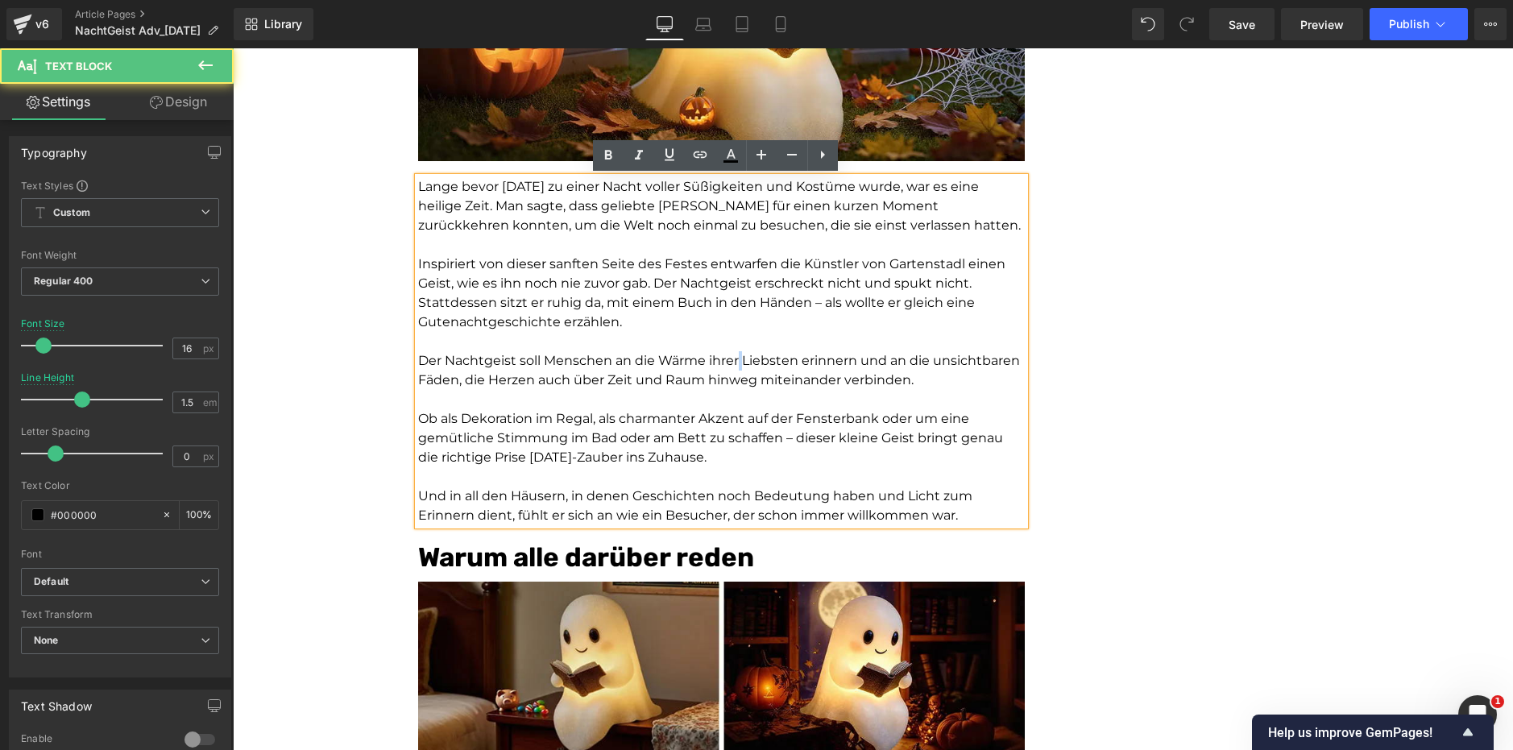
click at [733, 359] on p "Der Nachtgeist soll Menschen an die Wärme ihrer Liebsten erinnern und an die un…" at bounding box center [721, 370] width 607 height 39
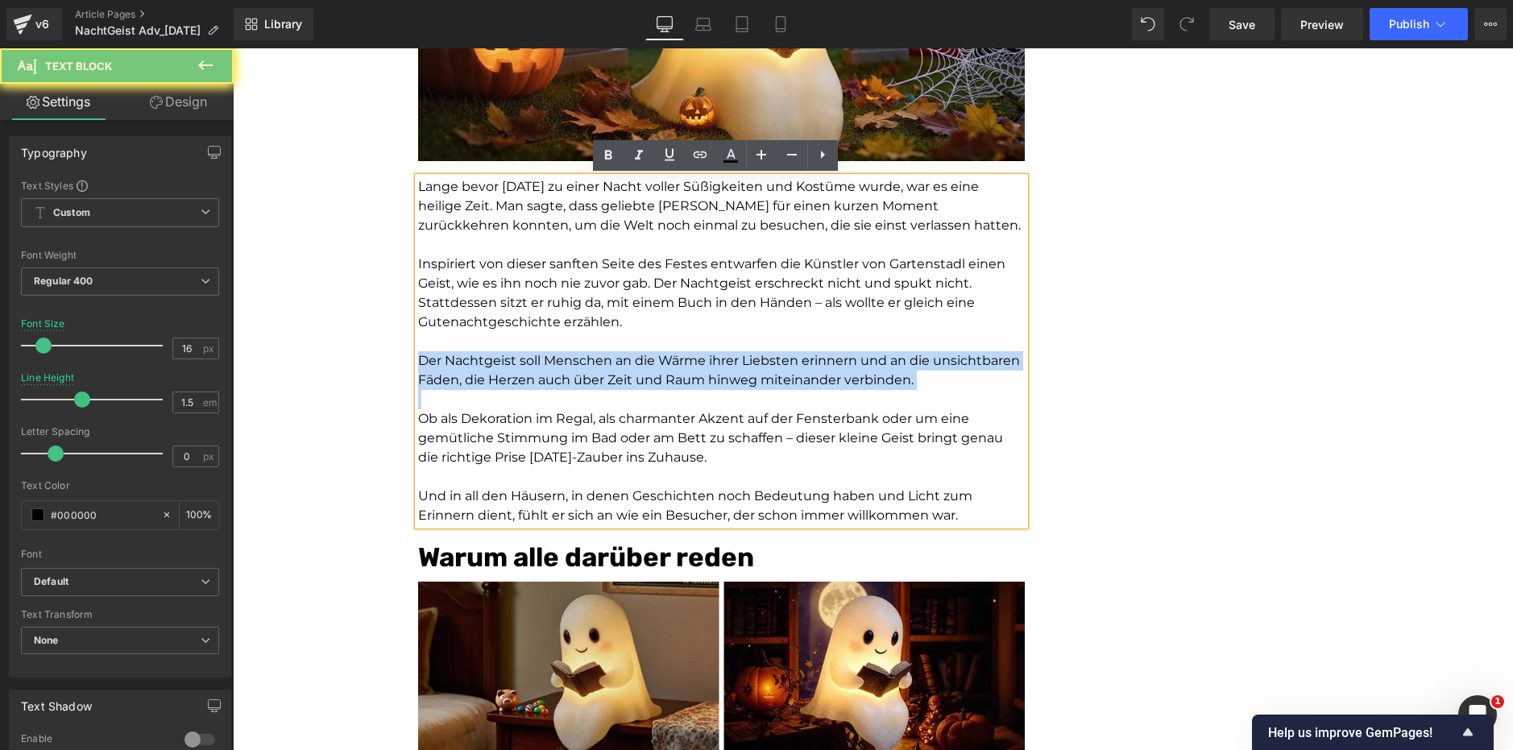
click at [733, 359] on p "Der Nachtgeist soll Menschen an die Wärme ihrer Liebsten erinnern und an die un…" at bounding box center [721, 370] width 607 height 39
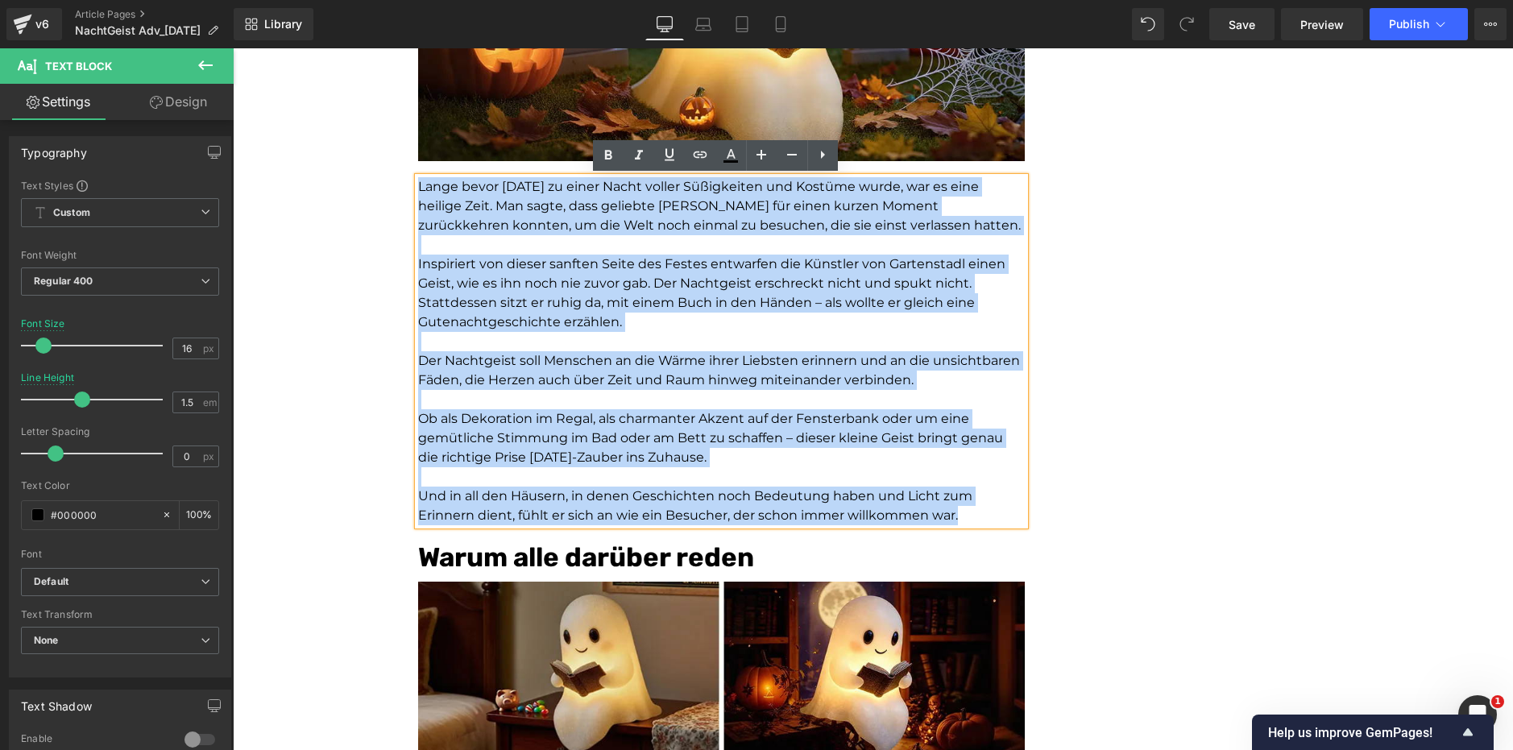
copy div "Lange bevor Halloween zu einer Nacht voller Süßigkeiten und Kostüme wurde, war …"
paste div
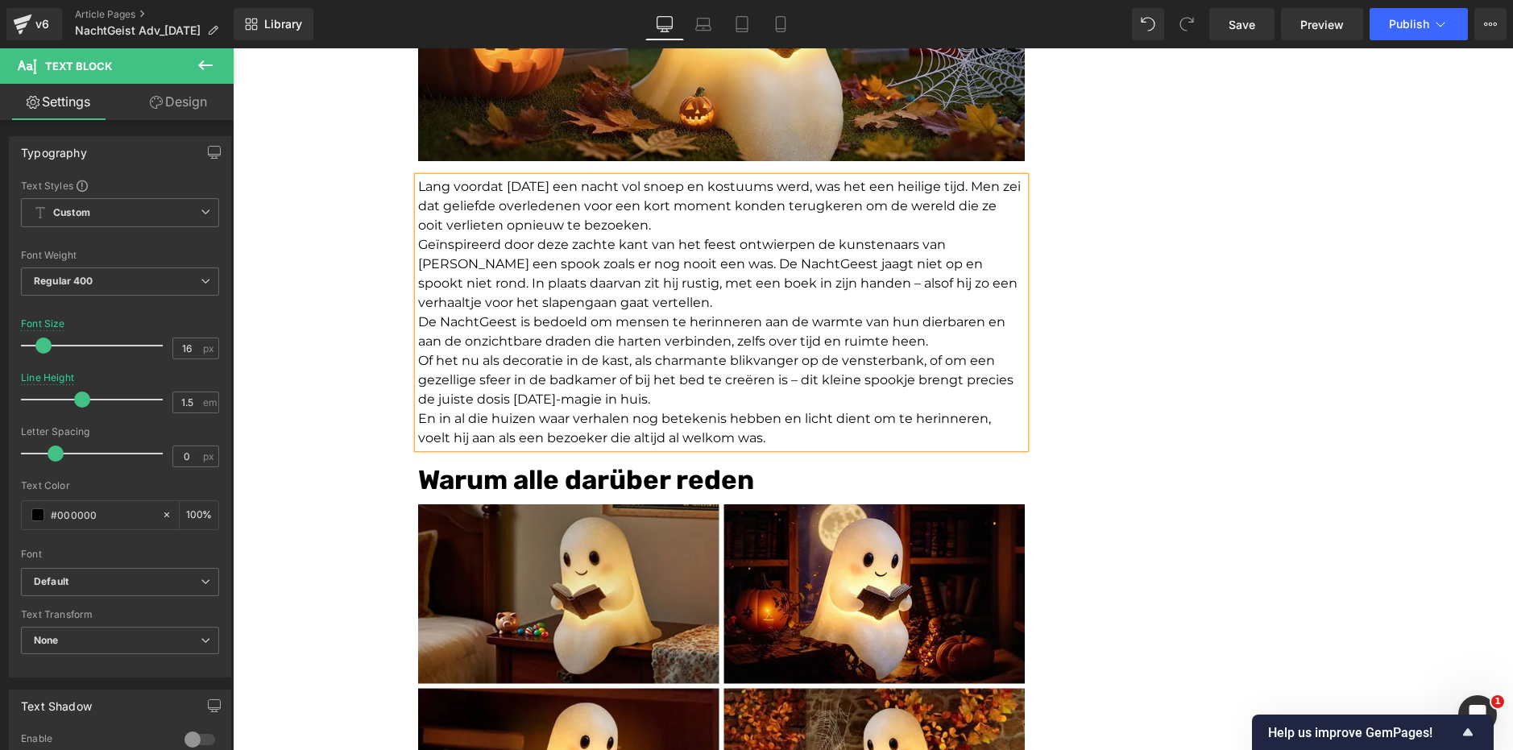
click at [722, 226] on p "Lang voordat Halloween een nacht vol snoep en kostuums werd, was het een heilig…" at bounding box center [721, 206] width 607 height 58
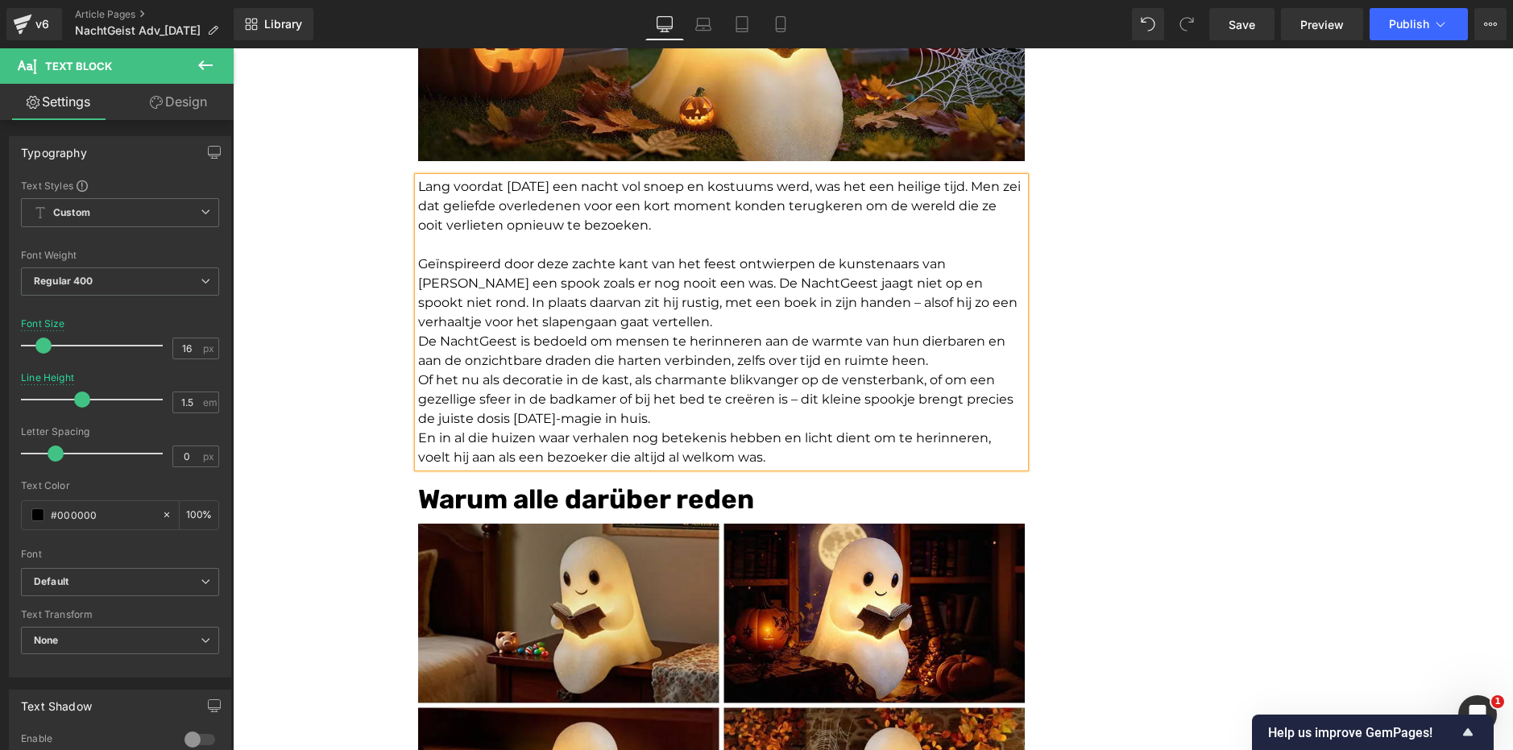
click at [659, 314] on p "Geïnspireerd door deze zachte kant van het feest ontwierpen de kunstenaars van …" at bounding box center [721, 293] width 607 height 77
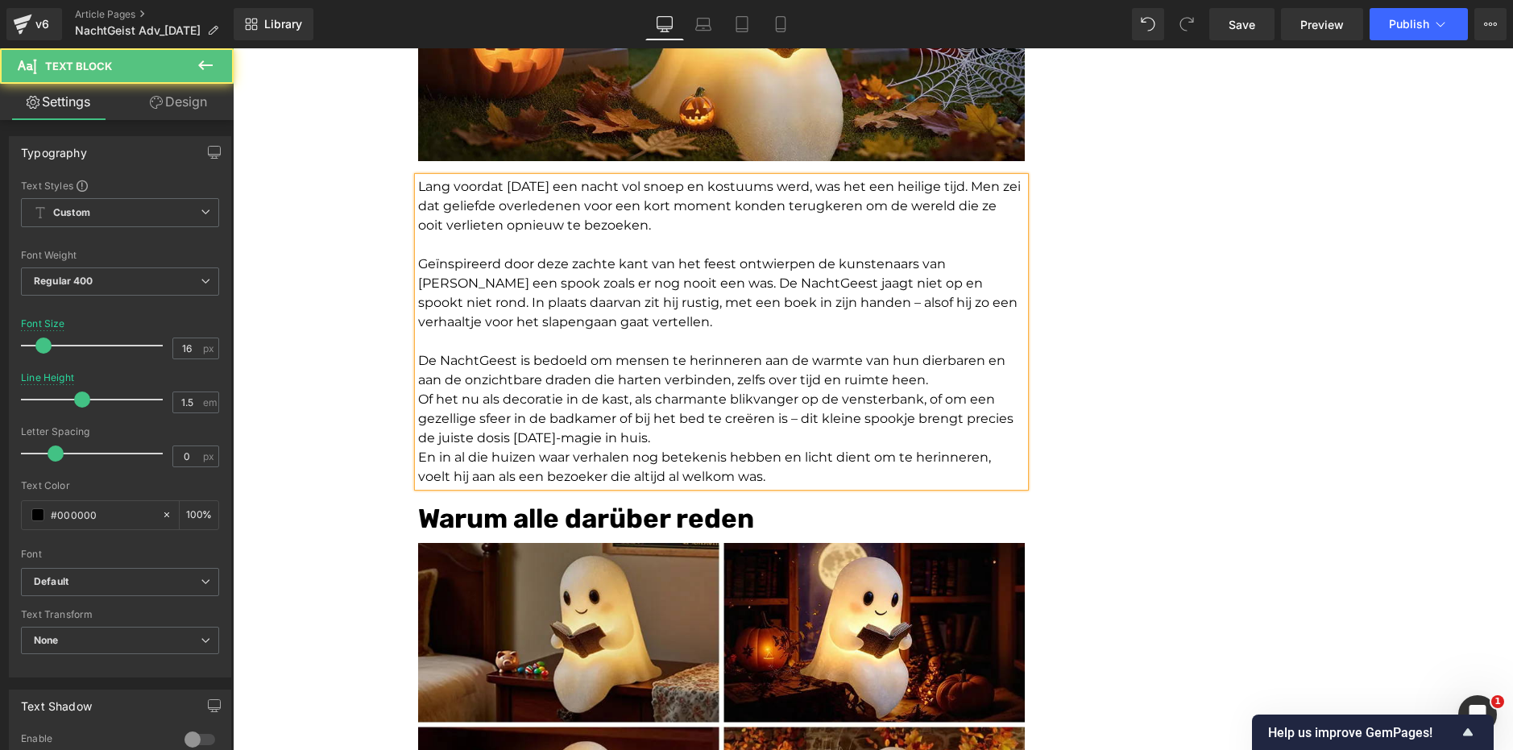
click at [939, 383] on p "De NachtGeest is bedoeld om mensen te herinneren aan de warmte van hun dierbare…" at bounding box center [721, 370] width 607 height 39
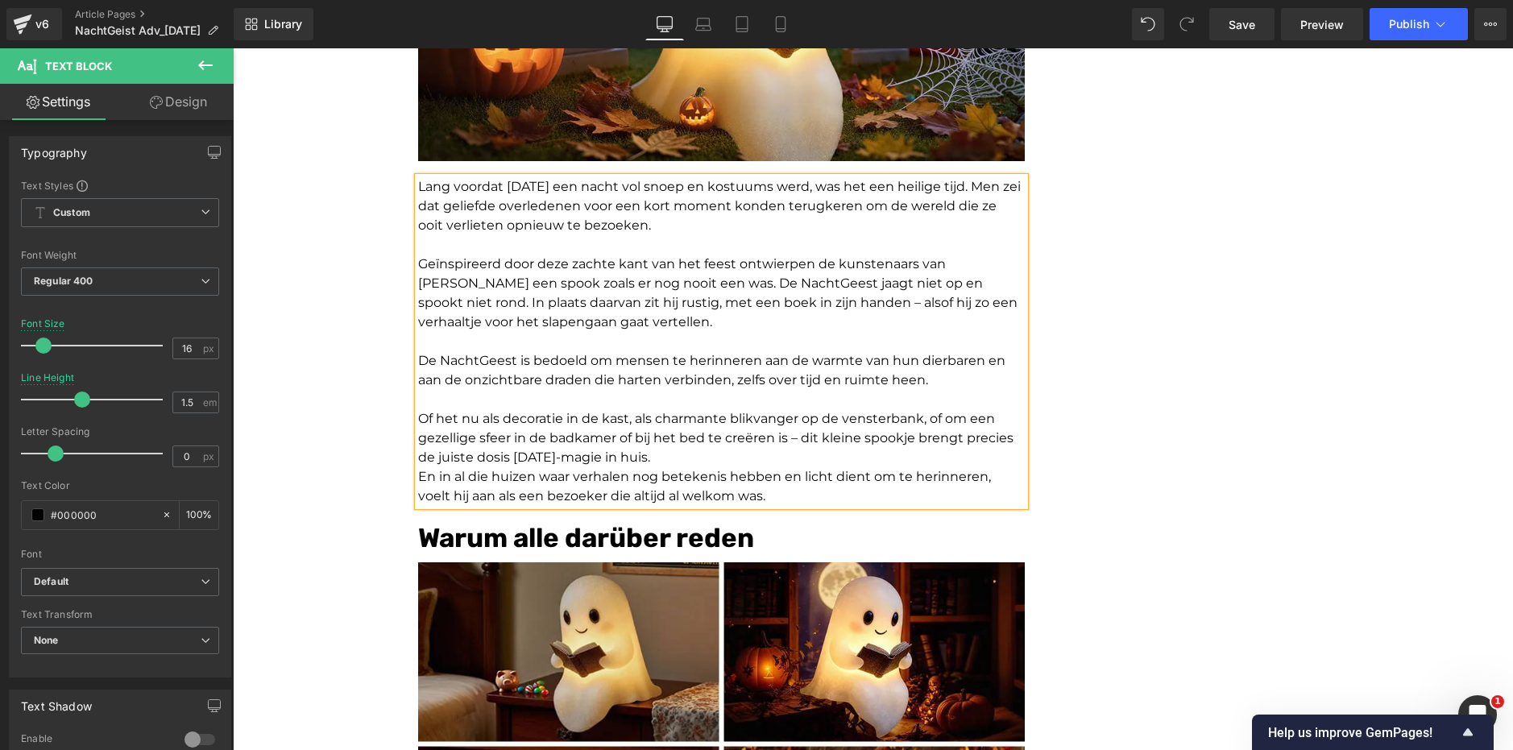
click at [810, 454] on p "Of het nu als decoratie in de kast, als charmante blikvanger op de vensterbank,…" at bounding box center [721, 438] width 607 height 58
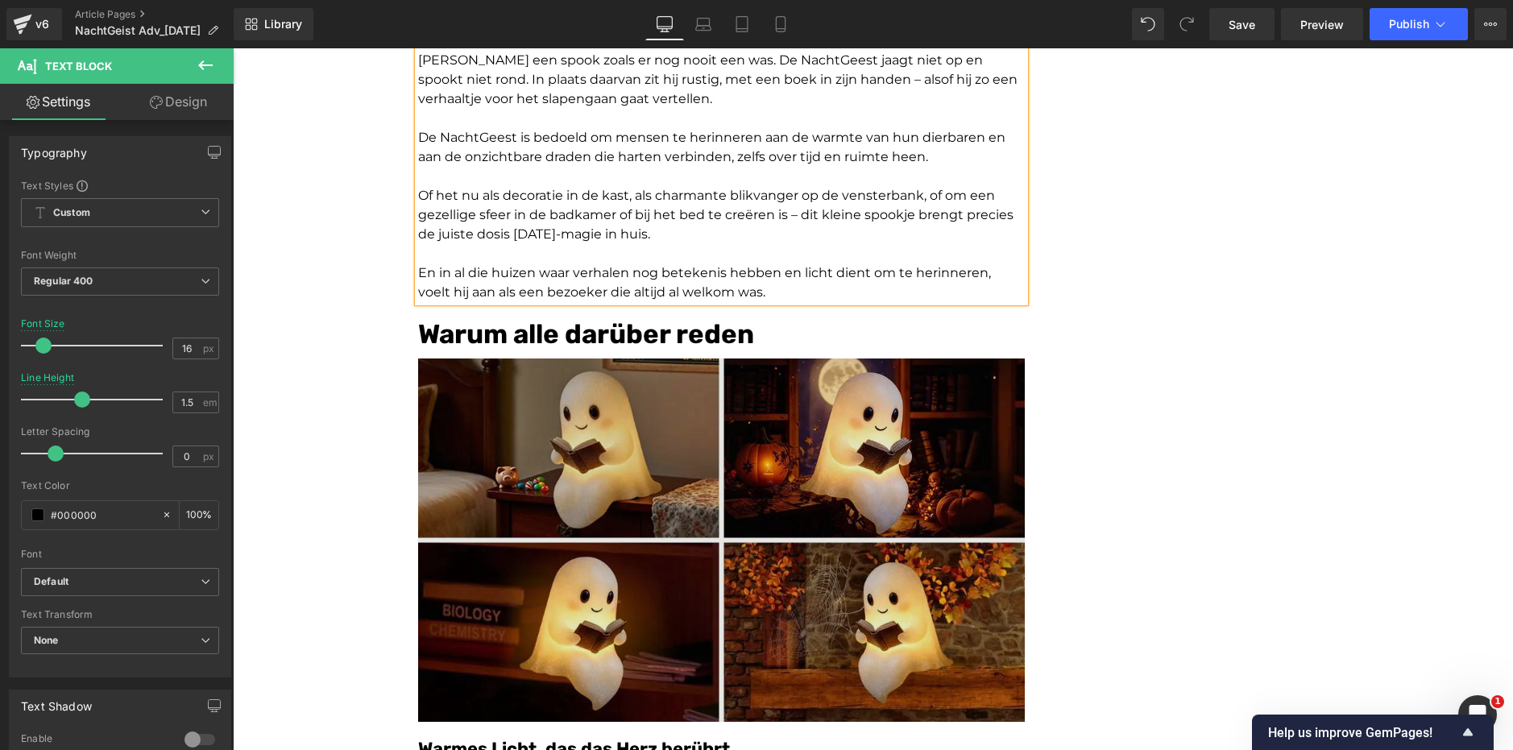
scroll to position [2982, 0]
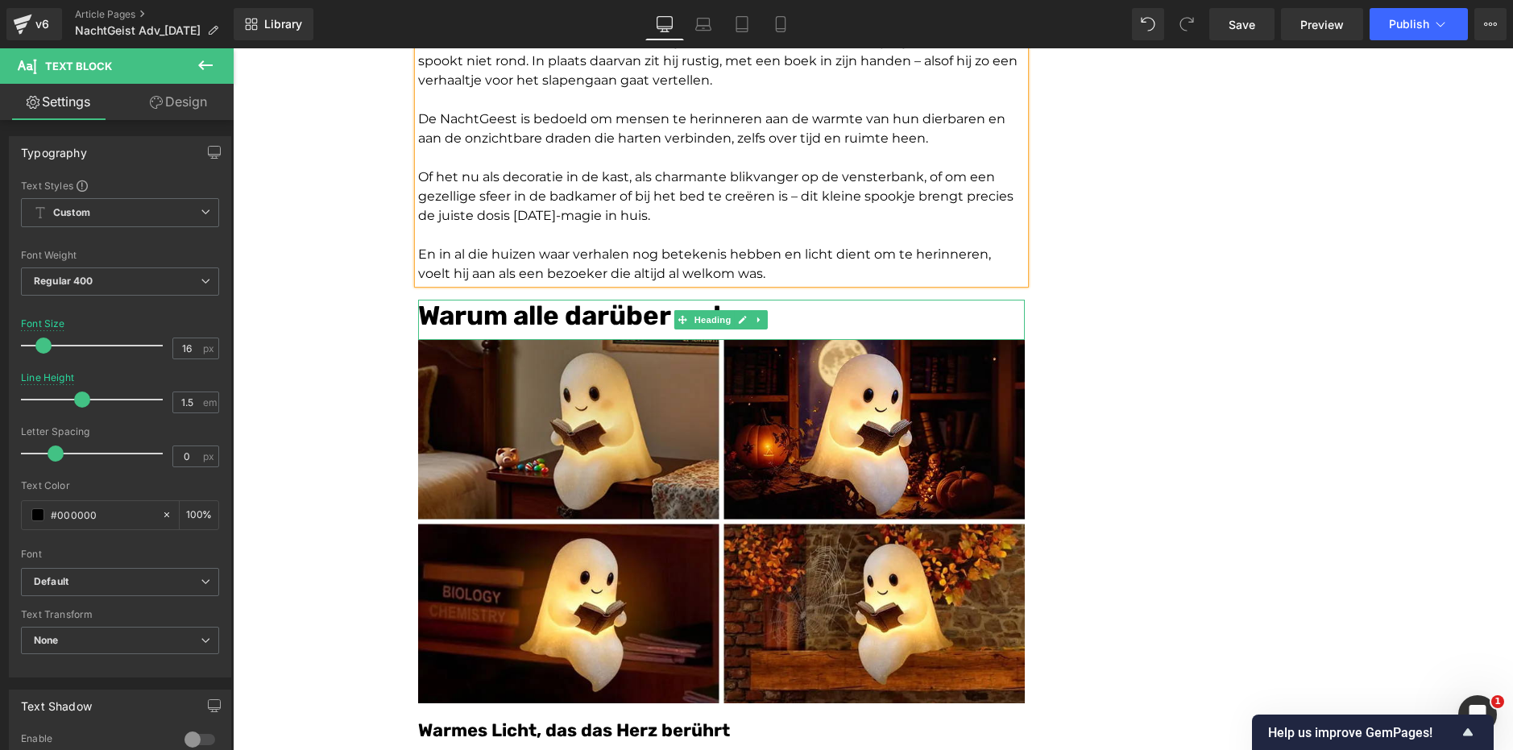
click at [625, 320] on span "Warum alle darüber reden" at bounding box center [586, 315] width 336 height 31
click at [625, 318] on span "Warum alle darüber reden" at bounding box center [586, 315] width 336 height 31
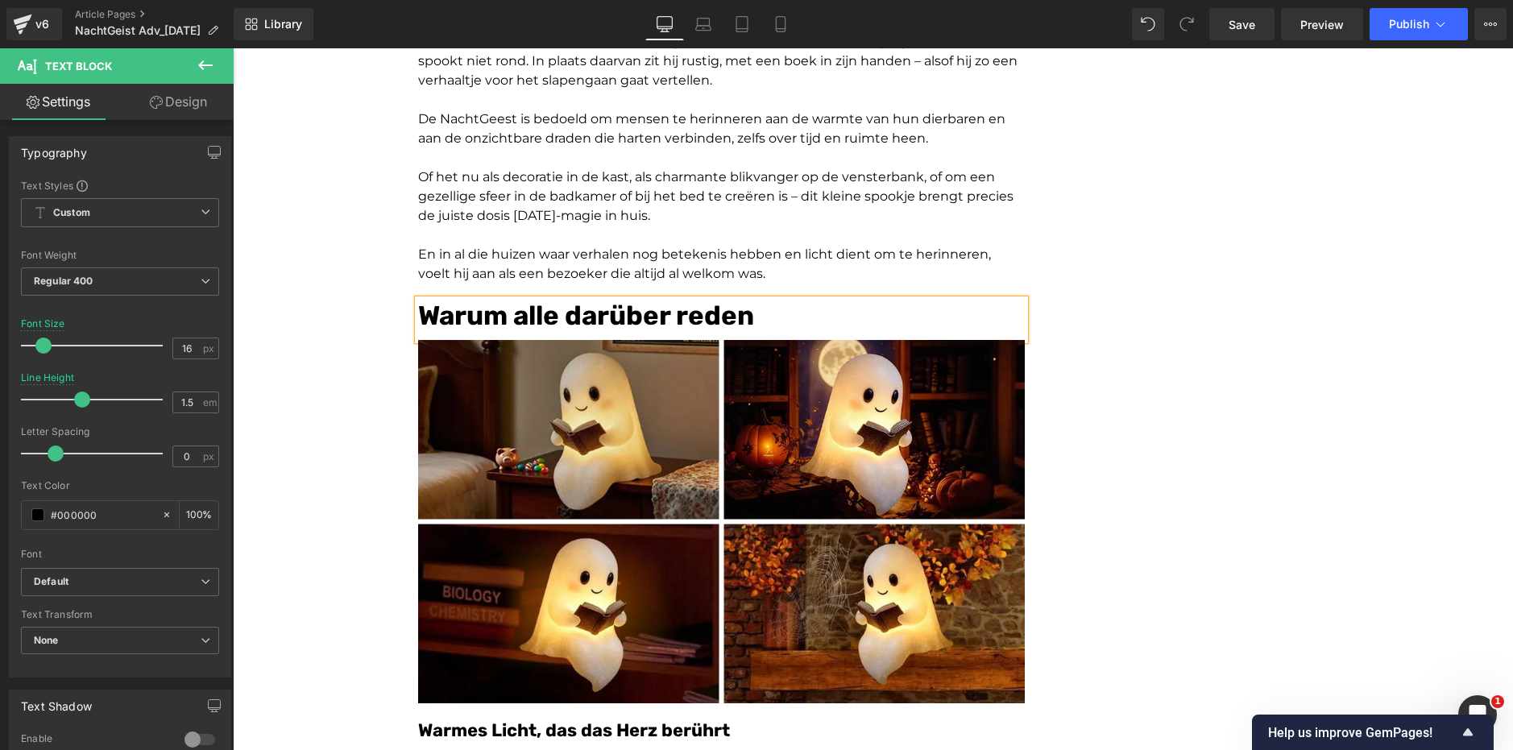
click at [625, 318] on span "Warum alle darüber reden" at bounding box center [586, 315] width 336 height 31
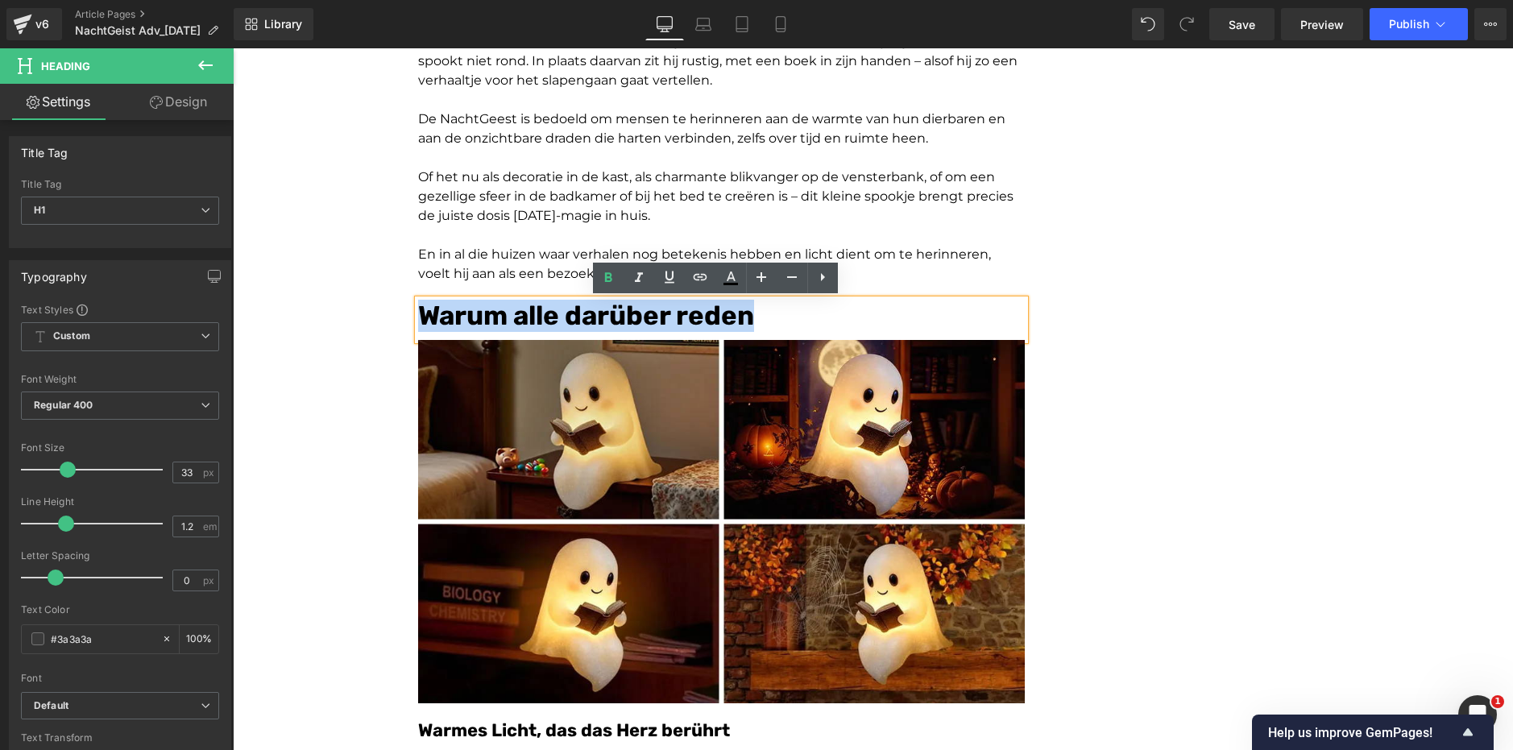
copy span "Warum alle darüber reden"
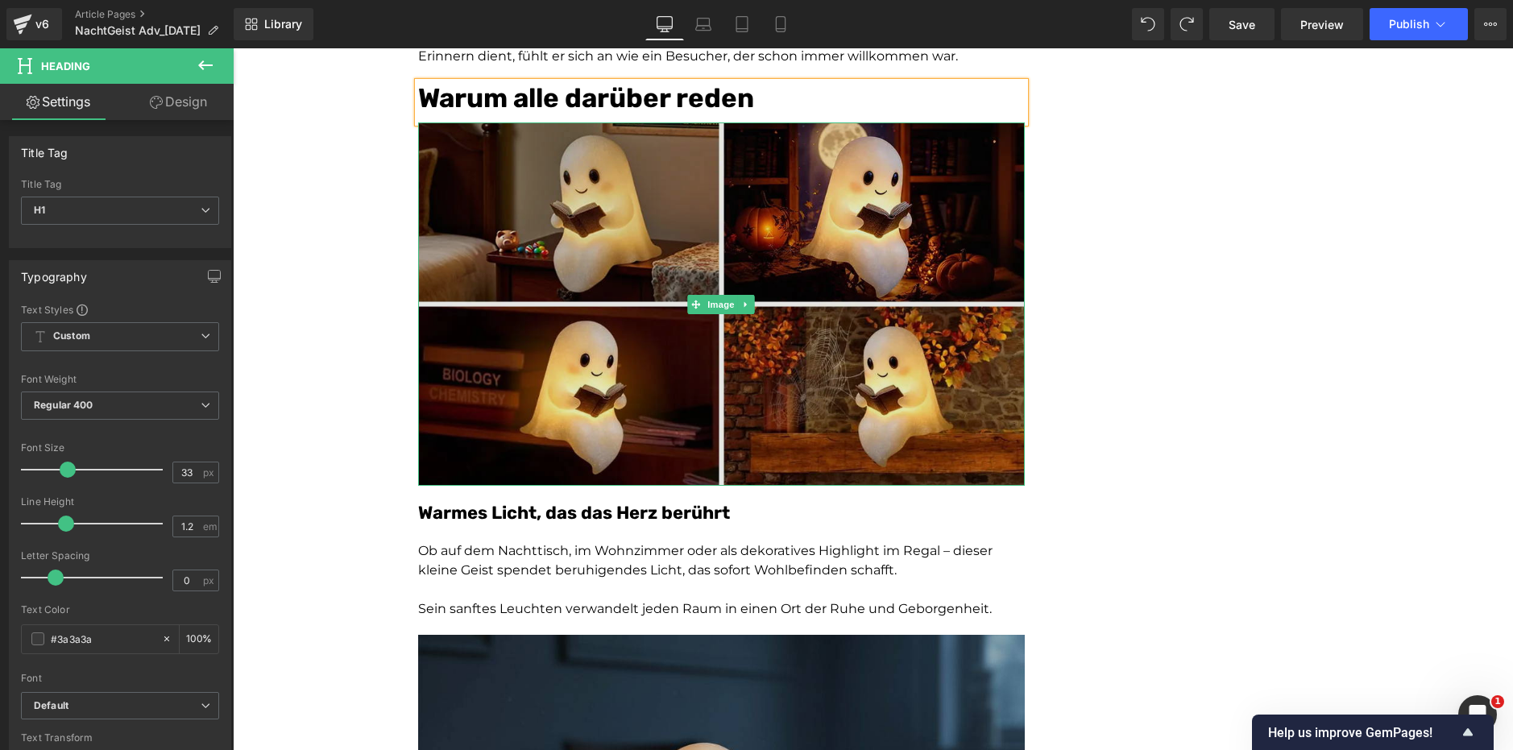
scroll to position [3204, 0]
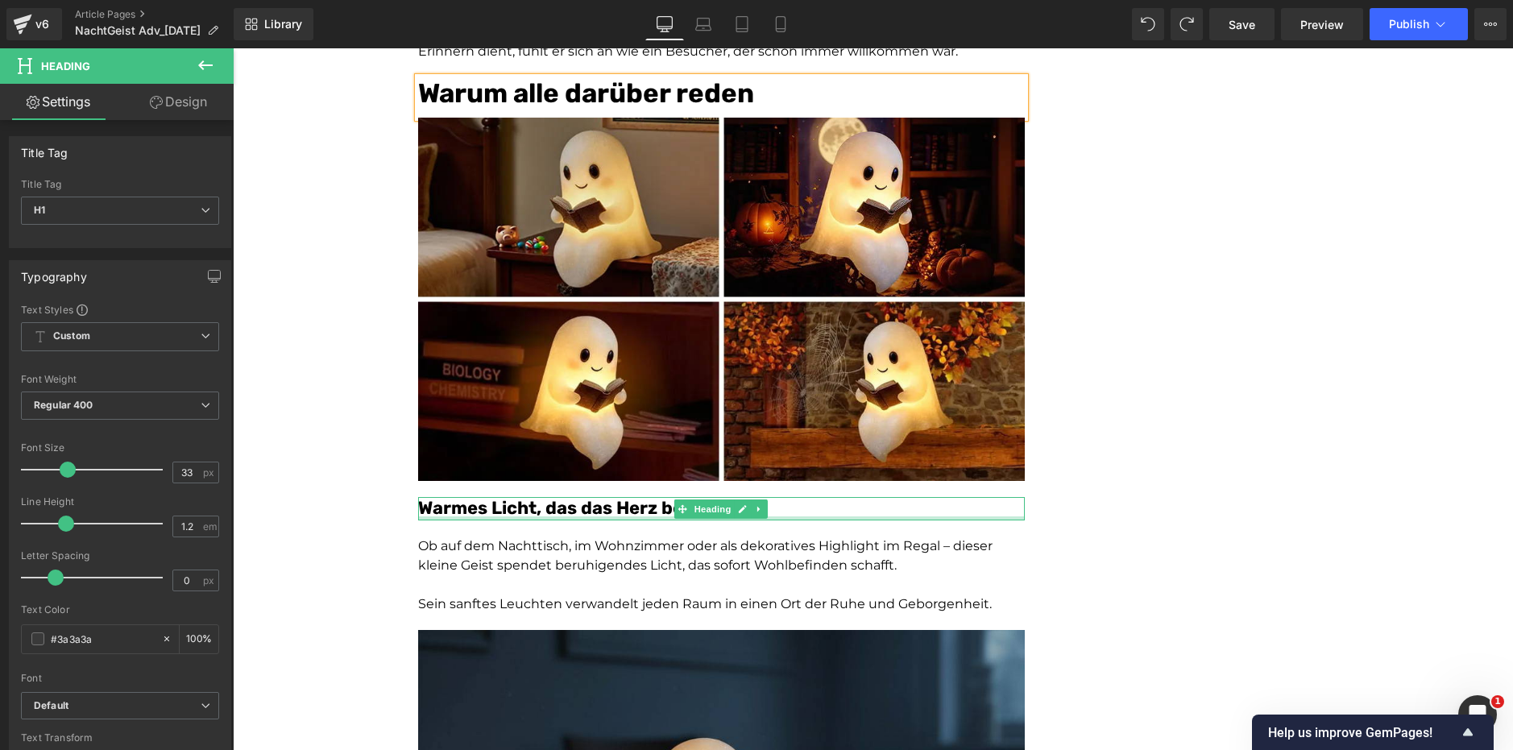
click at [513, 510] on font "Warmes Licht, das das Herz berührt" at bounding box center [574, 508] width 312 height 22
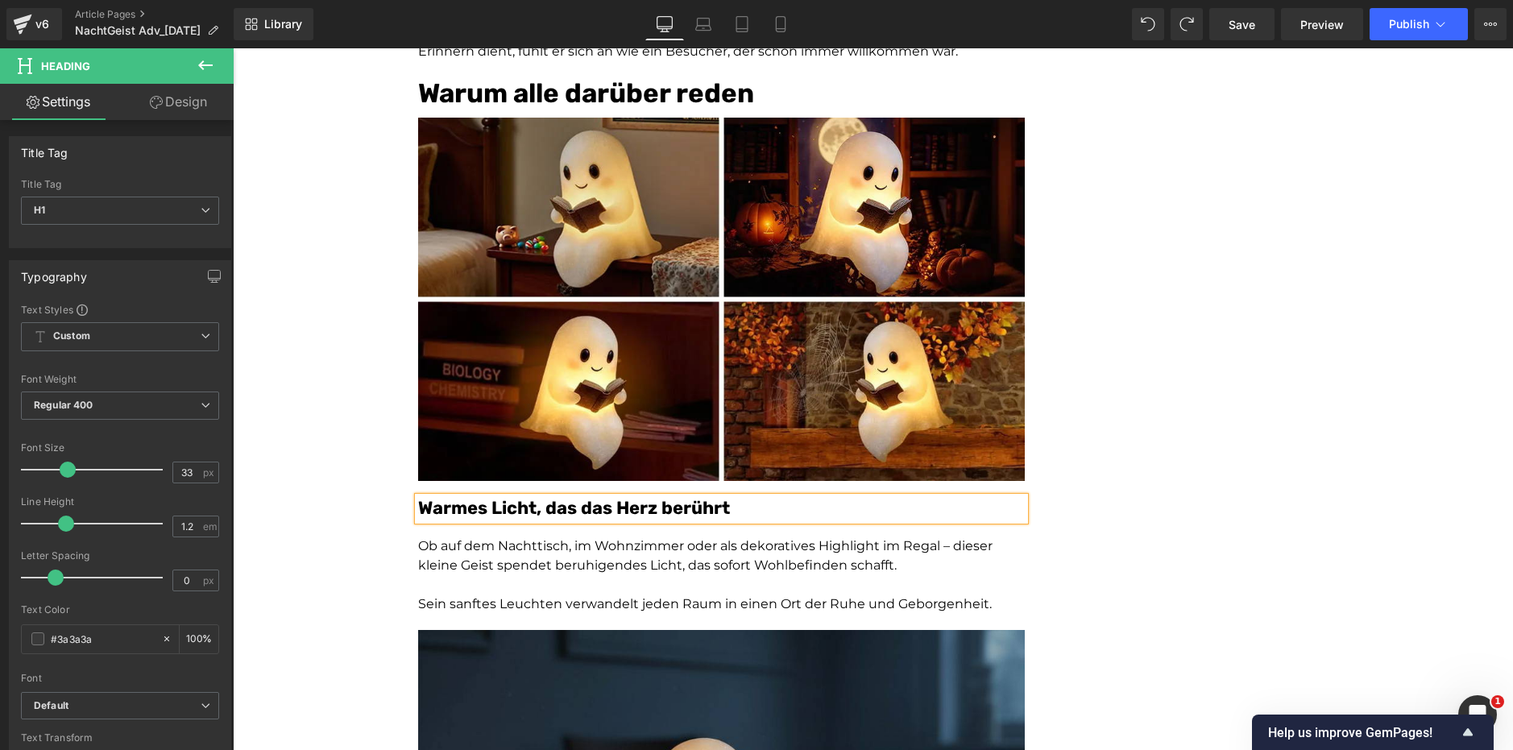
click at [513, 510] on font "Warmes Licht, das das Herz berührt" at bounding box center [574, 508] width 312 height 22
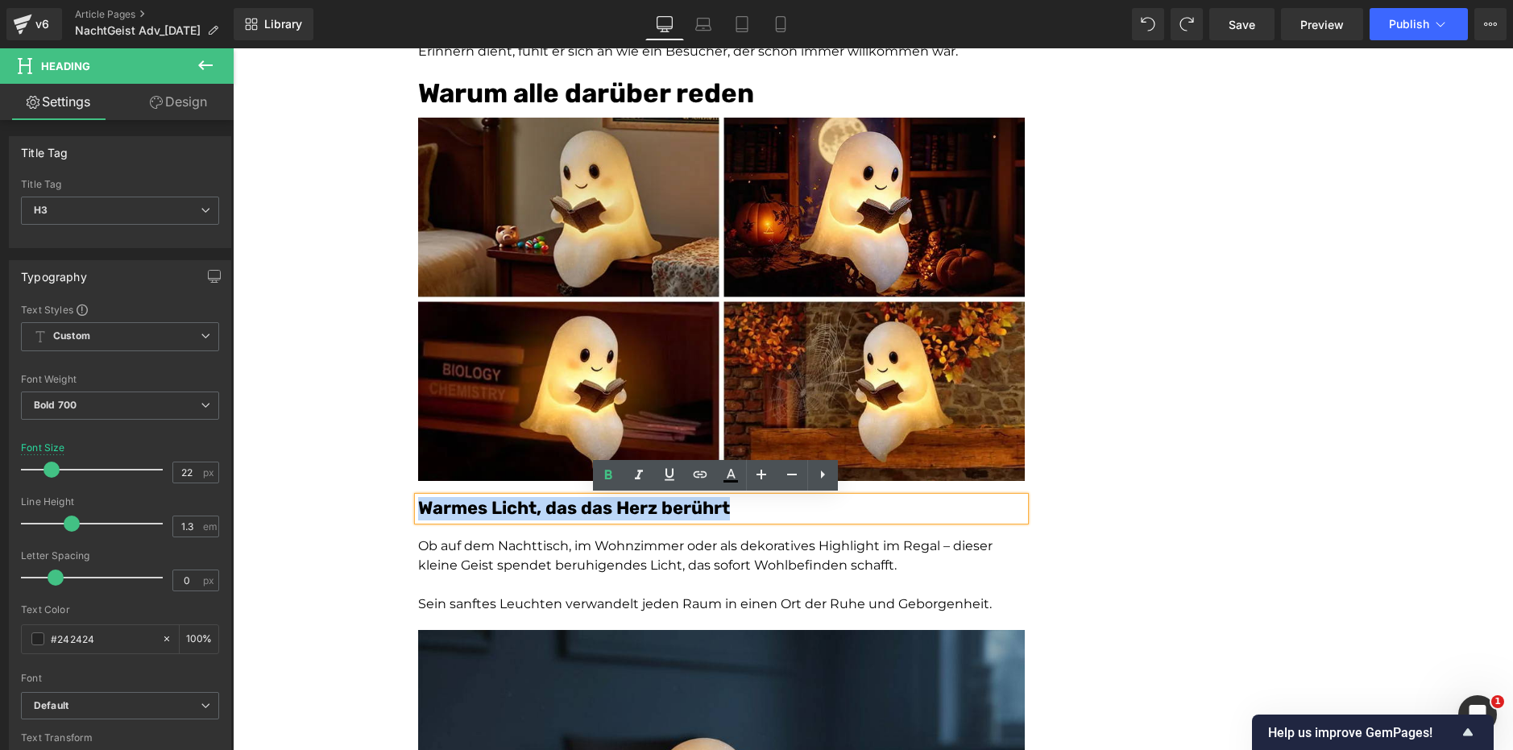
copy font "Warmes Licht, das das Herz berührt"
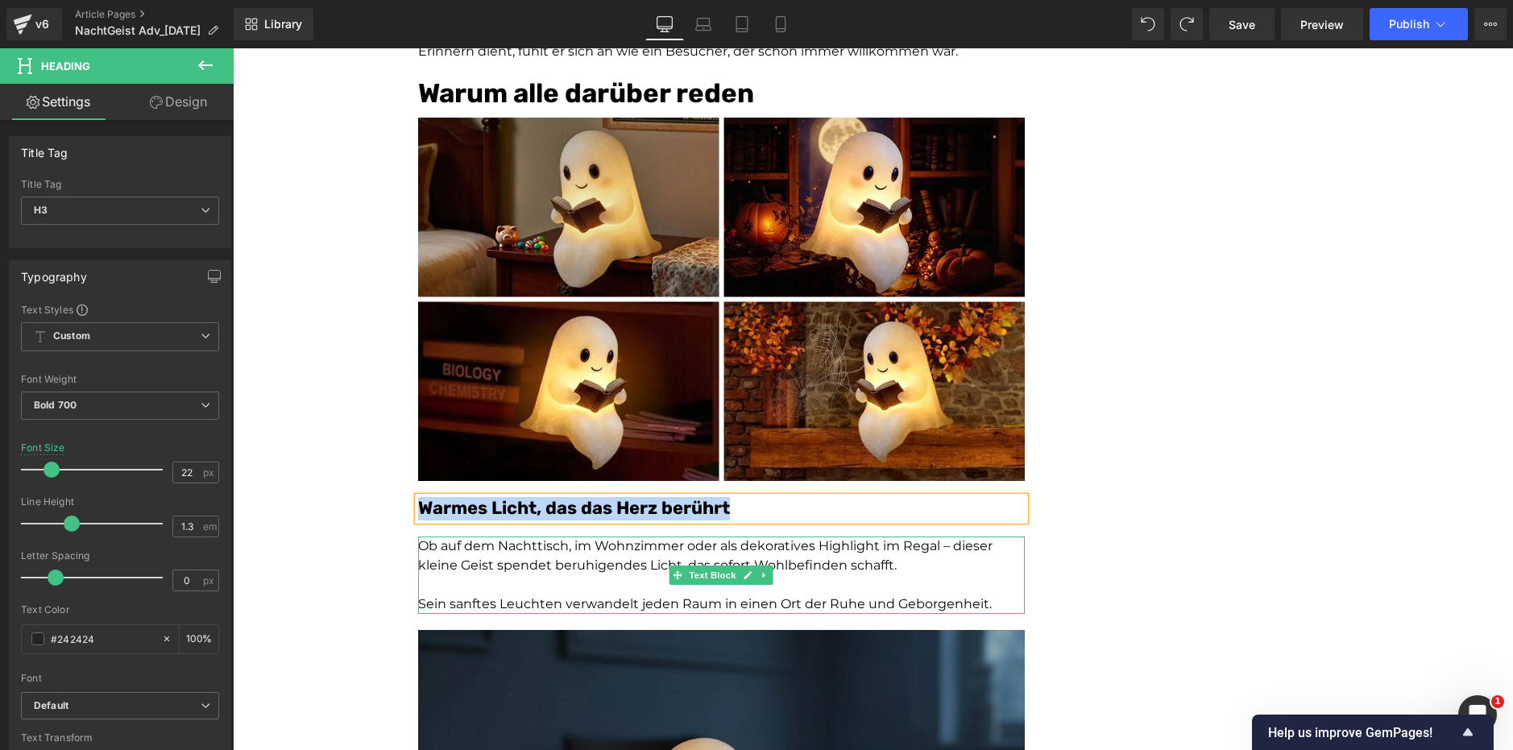
click at [614, 571] on p "Ob auf dem Nachttisch, im Wohnzimmer oder als dekoratives Highlight im Regal – …" at bounding box center [721, 556] width 607 height 39
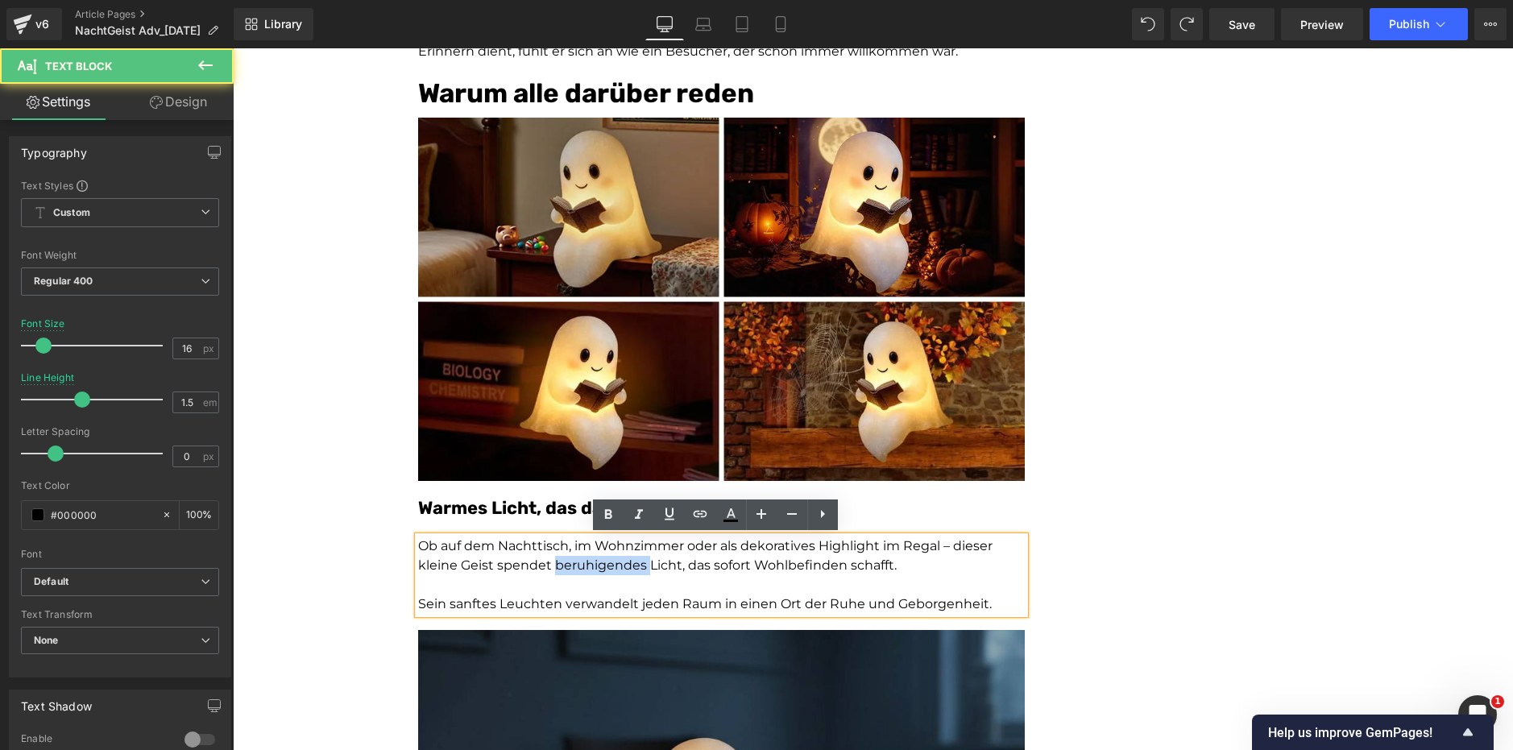
click at [614, 571] on p "Ob auf dem Nachttisch, im Wohnzimmer oder als dekoratives Highlight im Regal – …" at bounding box center [721, 556] width 607 height 39
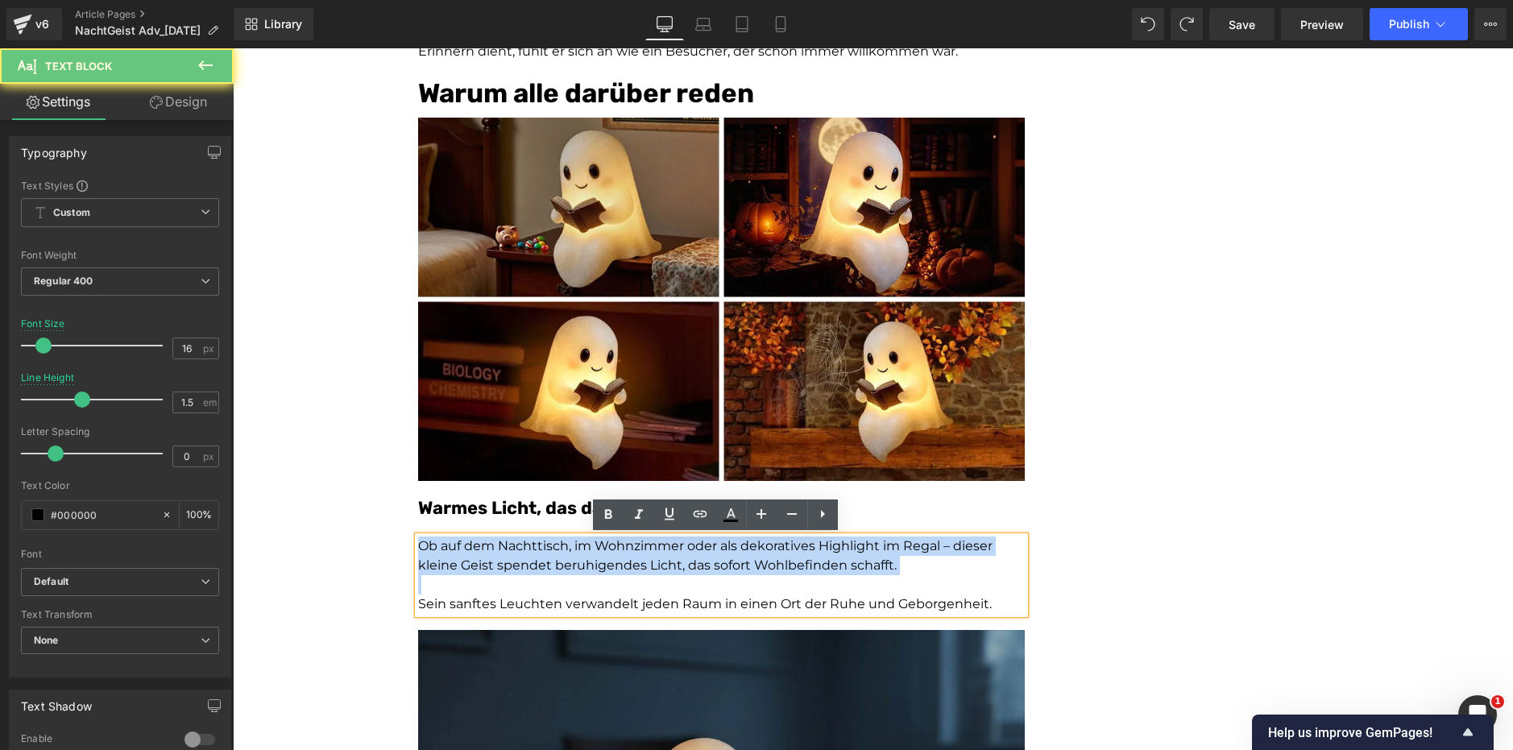
click at [614, 571] on p "Ob auf dem Nachttisch, im Wohnzimmer oder als dekoratives Highlight im Regal – …" at bounding box center [721, 556] width 607 height 39
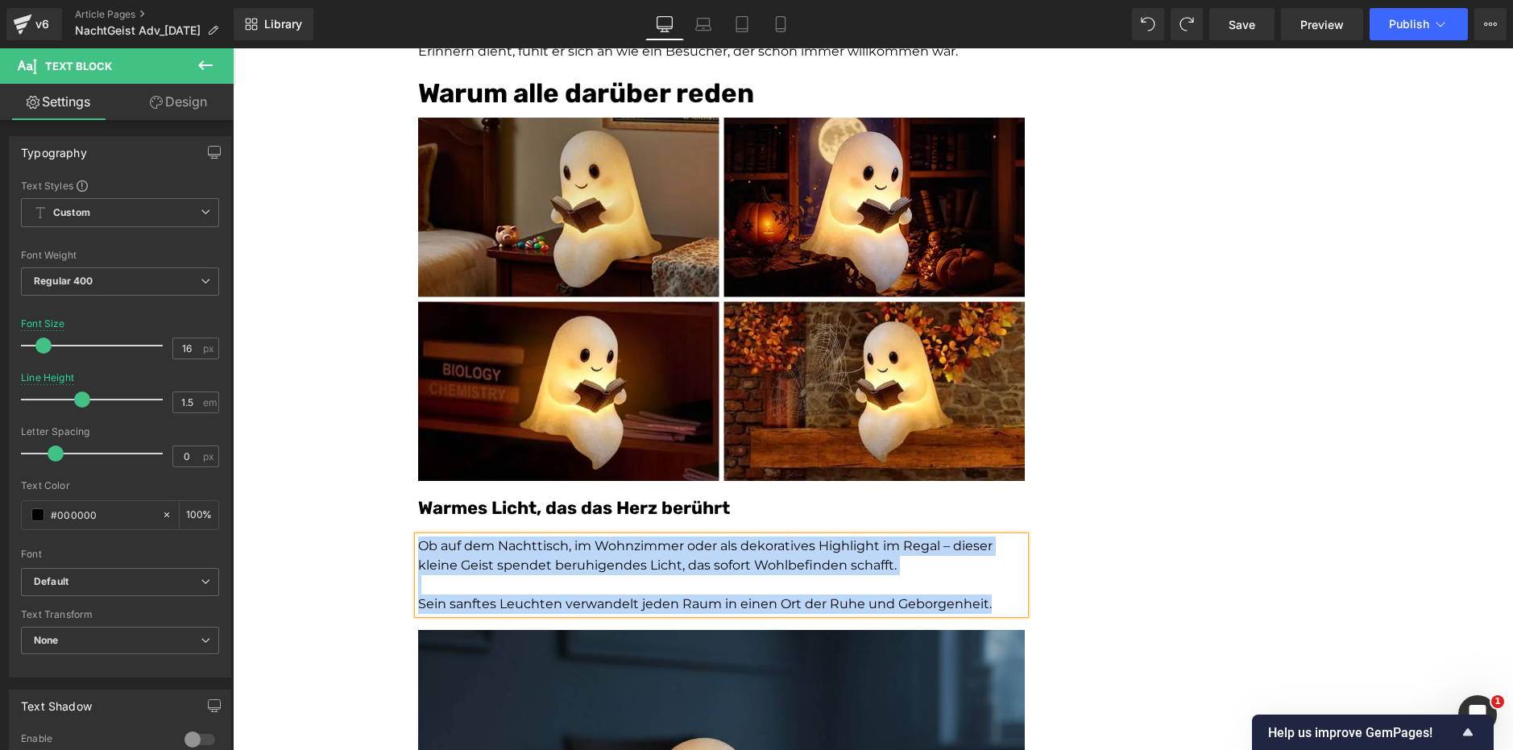
copy div "Ob auf dem Nachttisch, im Wohnzimmer oder als dekoratives Highlight im Regal – …"
click at [485, 503] on font "Warmes Licht, das das Herz berührt" at bounding box center [574, 508] width 312 height 22
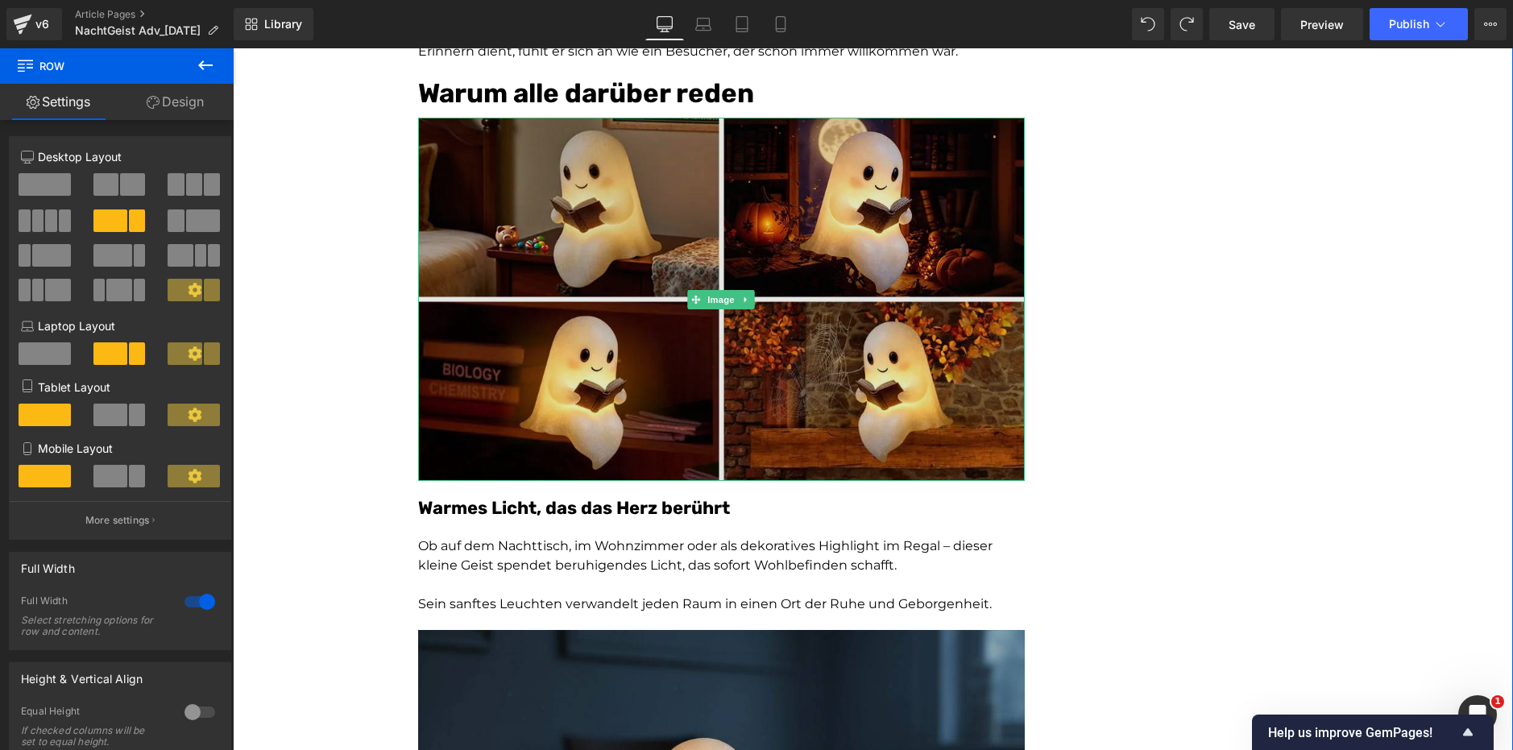
click at [558, 466] on img at bounding box center [721, 300] width 607 height 364
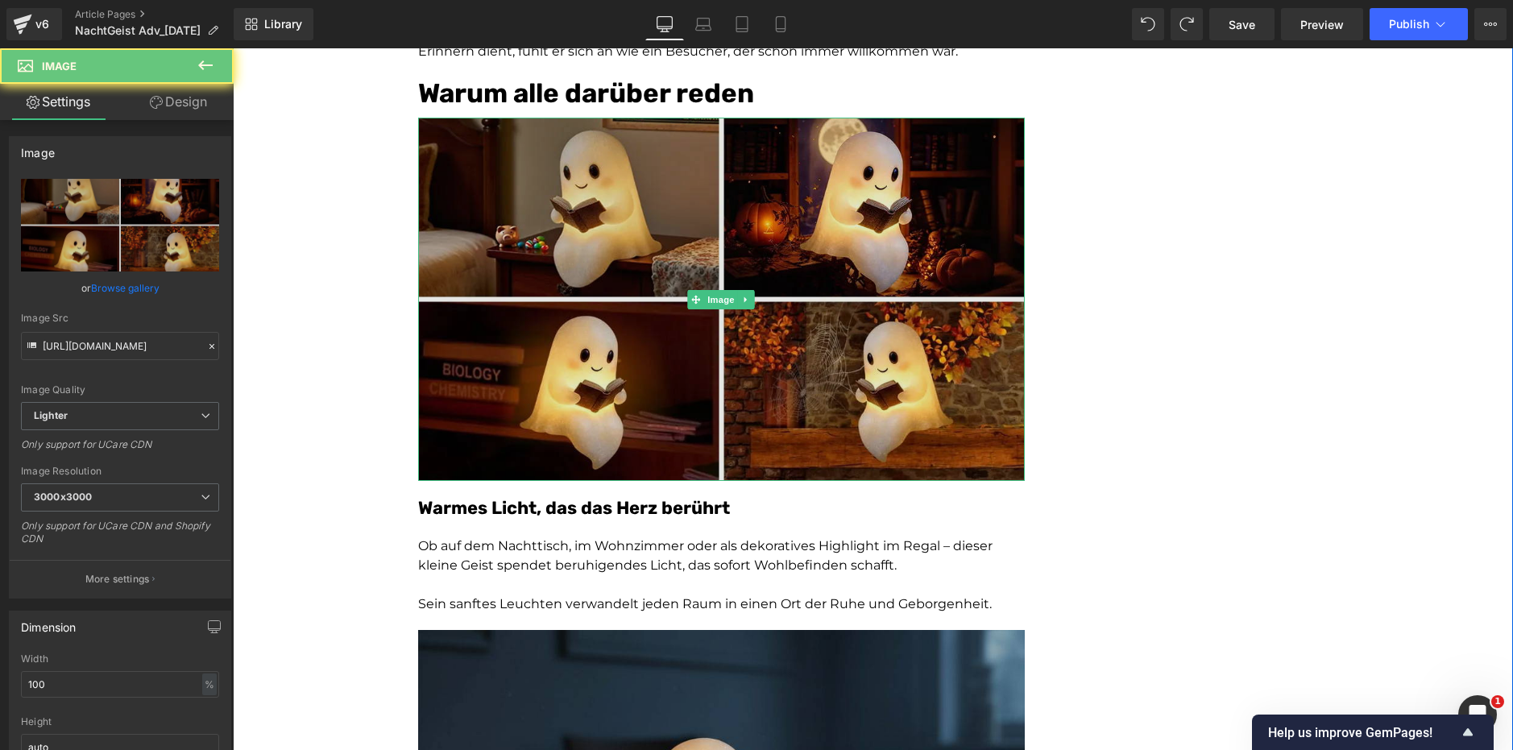
click at [704, 455] on img at bounding box center [721, 300] width 607 height 364
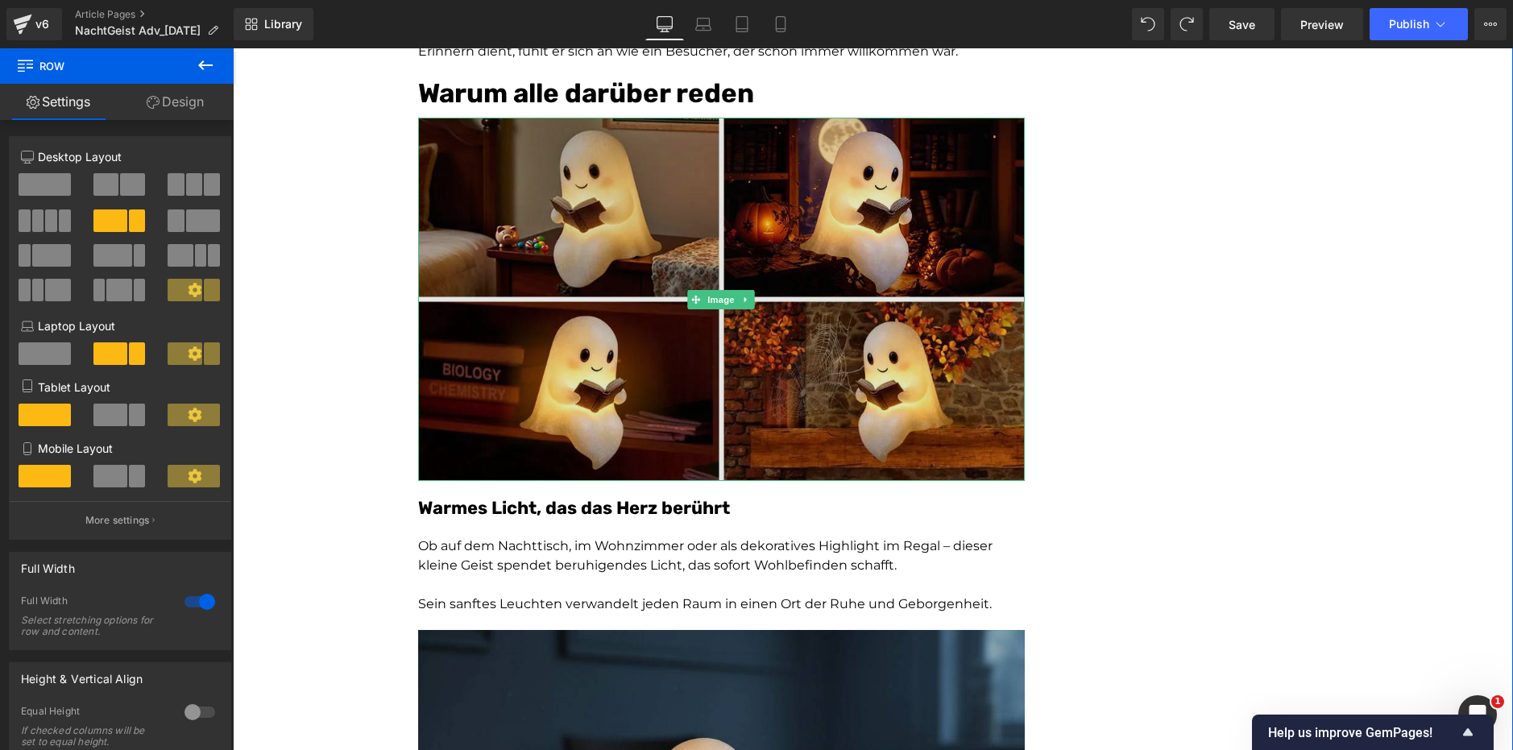
click at [756, 429] on img at bounding box center [721, 300] width 607 height 364
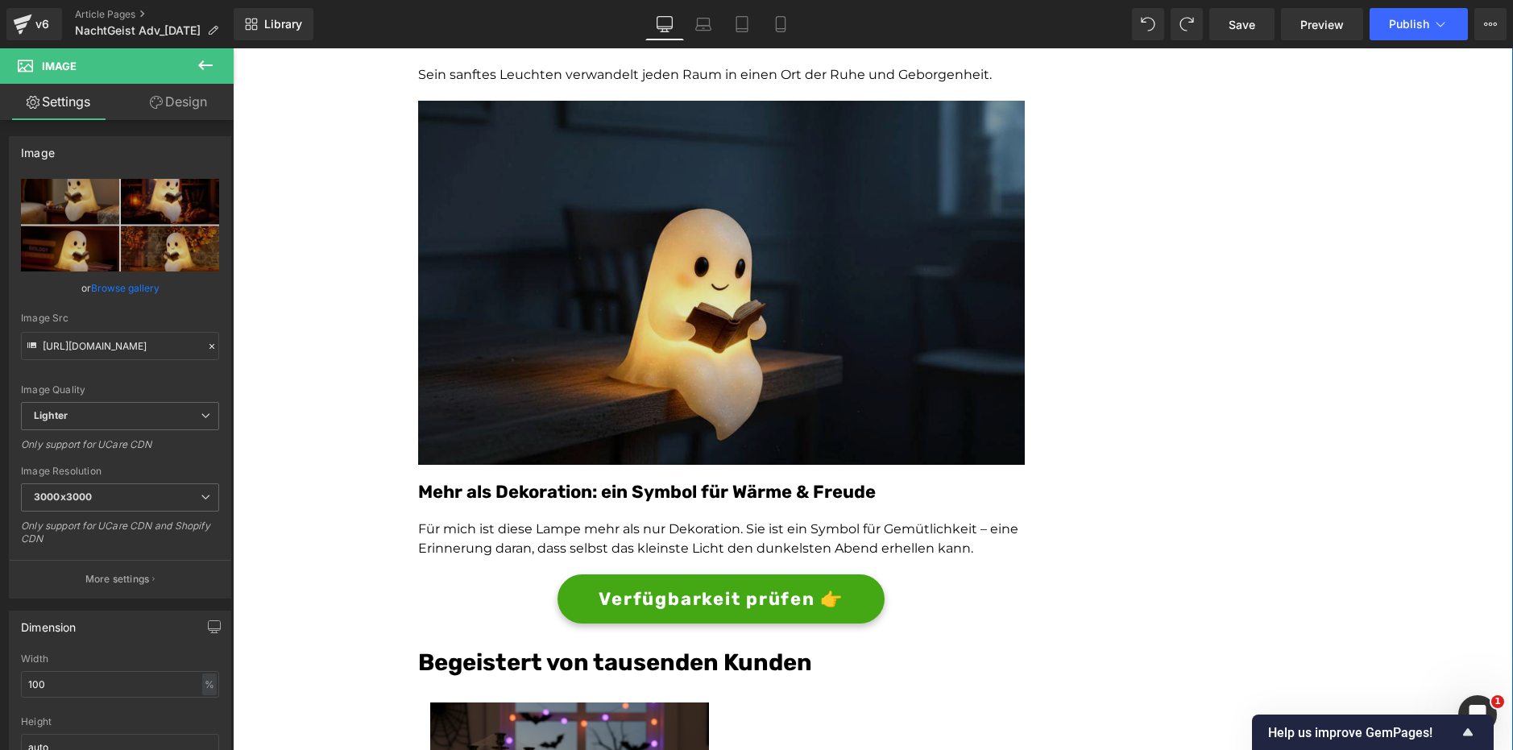
scroll to position [3688, 0]
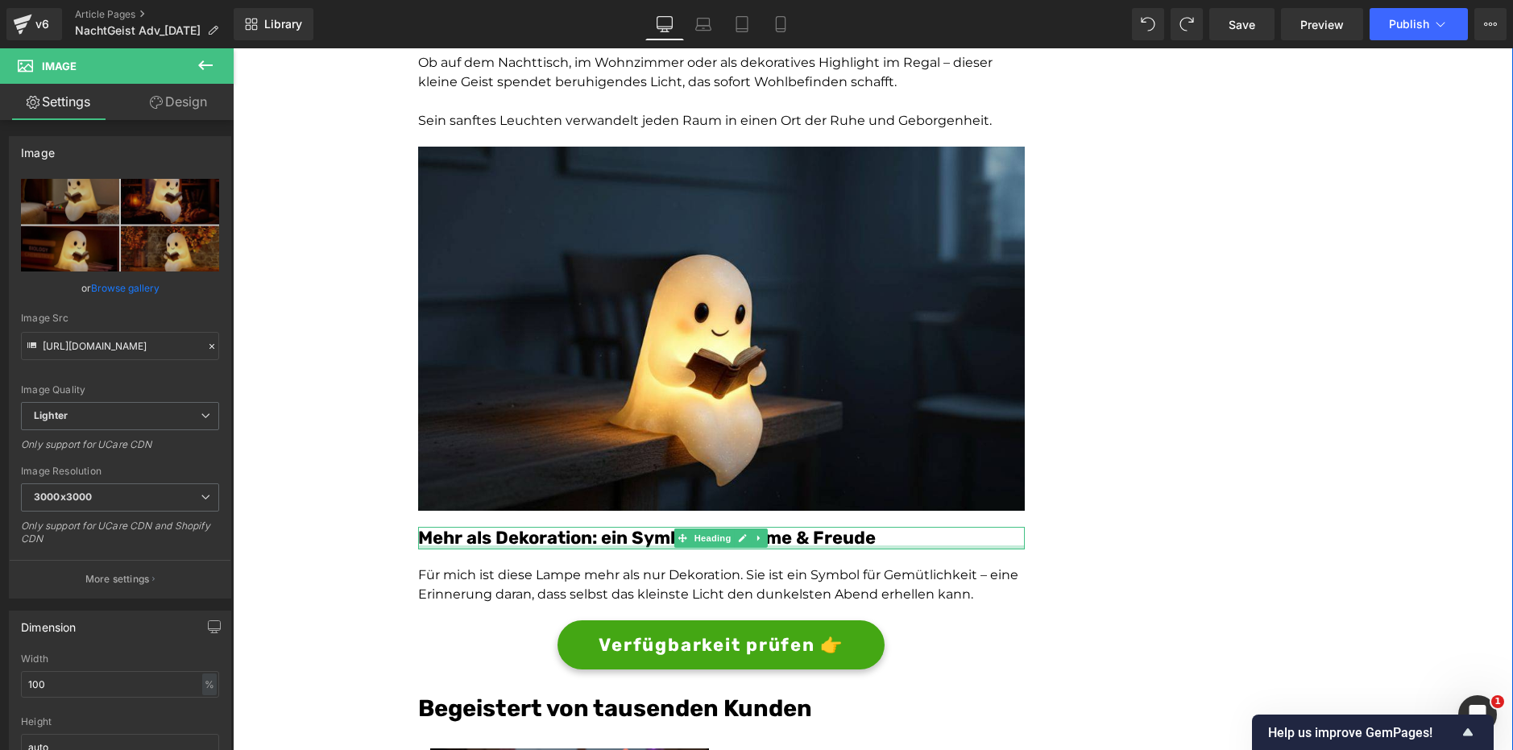
click at [506, 546] on div at bounding box center [721, 548] width 607 height 4
click at [506, 546] on font "Mehr als Dekoration: ein Symbol für Wärme & Freude" at bounding box center [647, 538] width 458 height 22
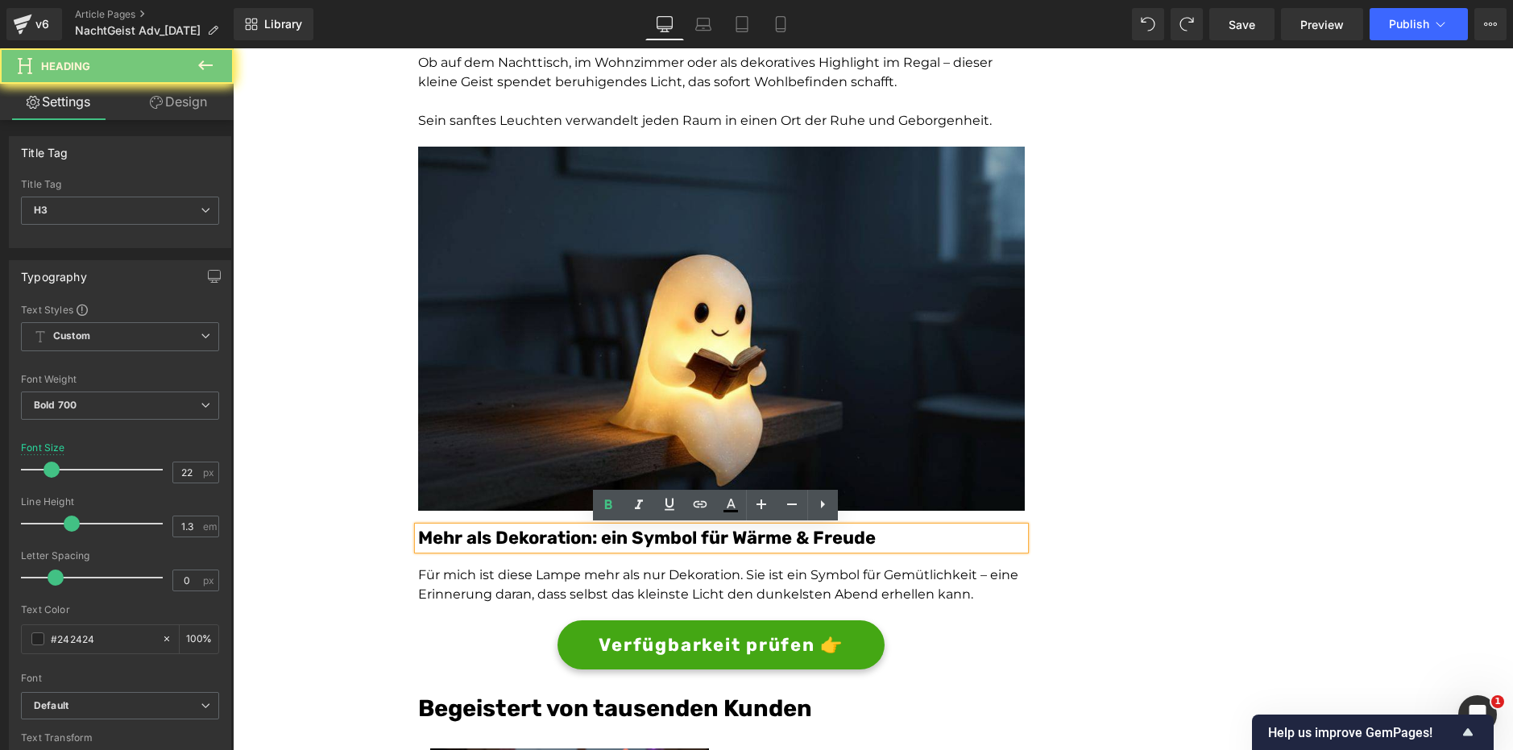
click at [509, 540] on font "Mehr als Dekoration: ein Symbol für Wärme & Freude" at bounding box center [647, 538] width 458 height 22
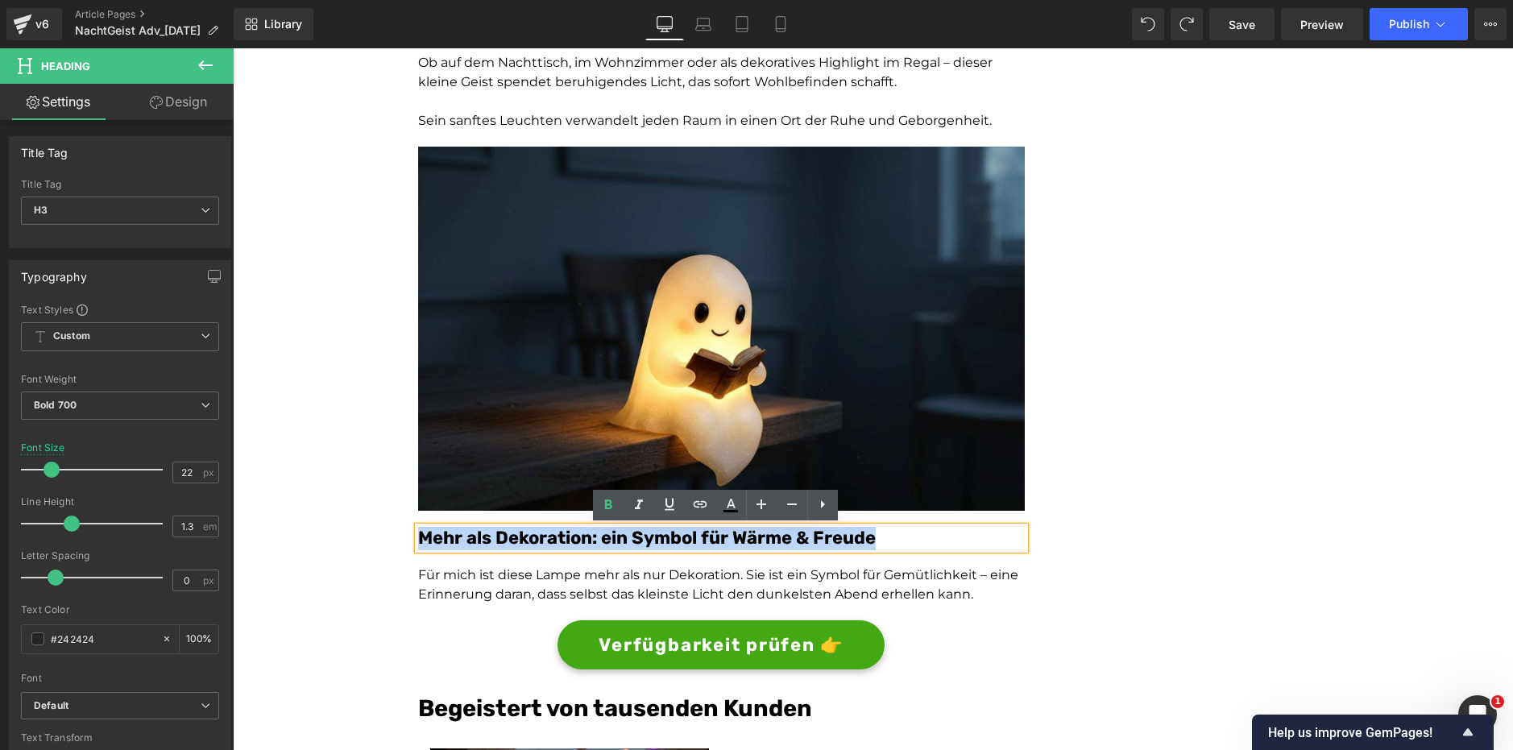
copy font "Mehr als Dekoration: ein Symbol für Wärme & Freude"
paste div
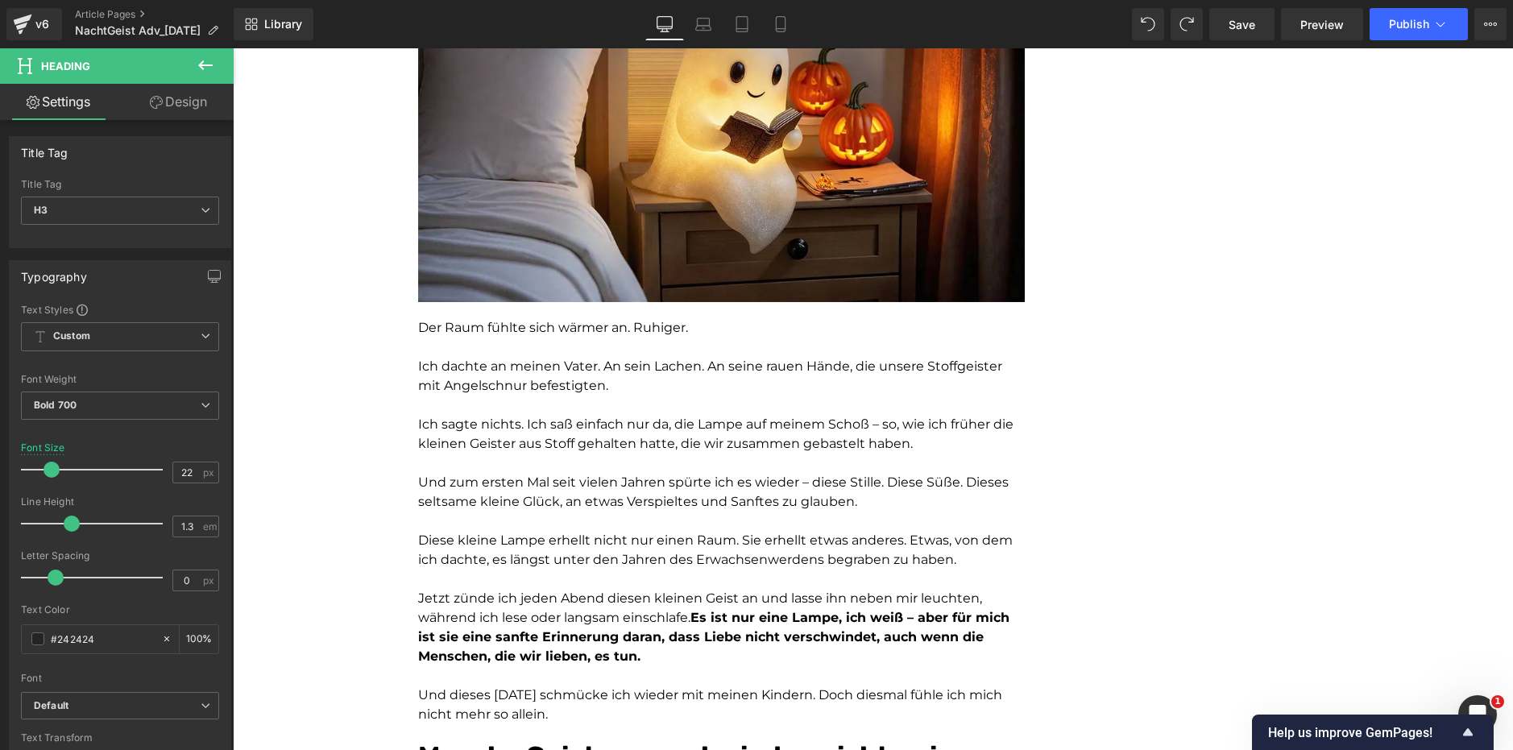
scroll to position [0, 0]
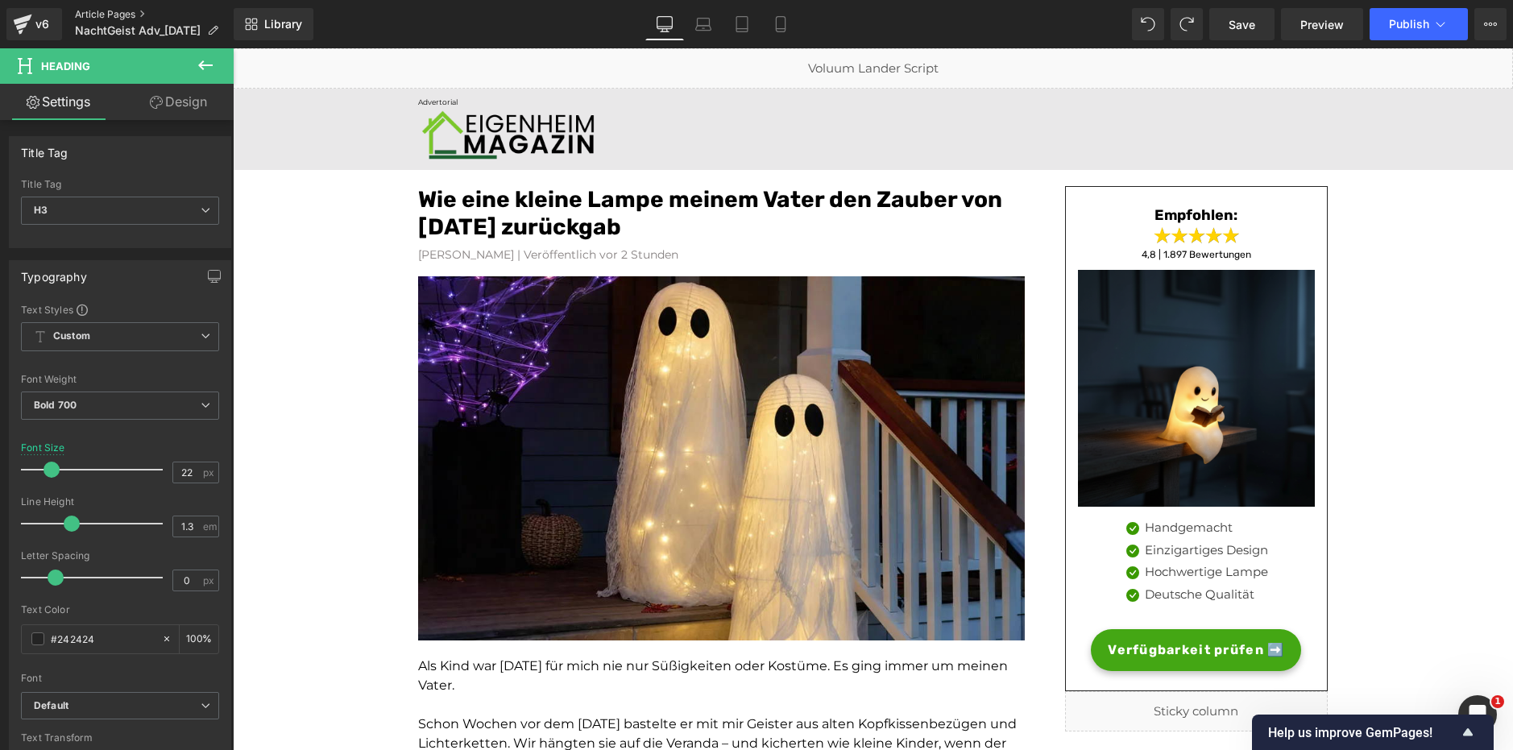
click at [125, 10] on link "Article Pages" at bounding box center [154, 14] width 159 height 13
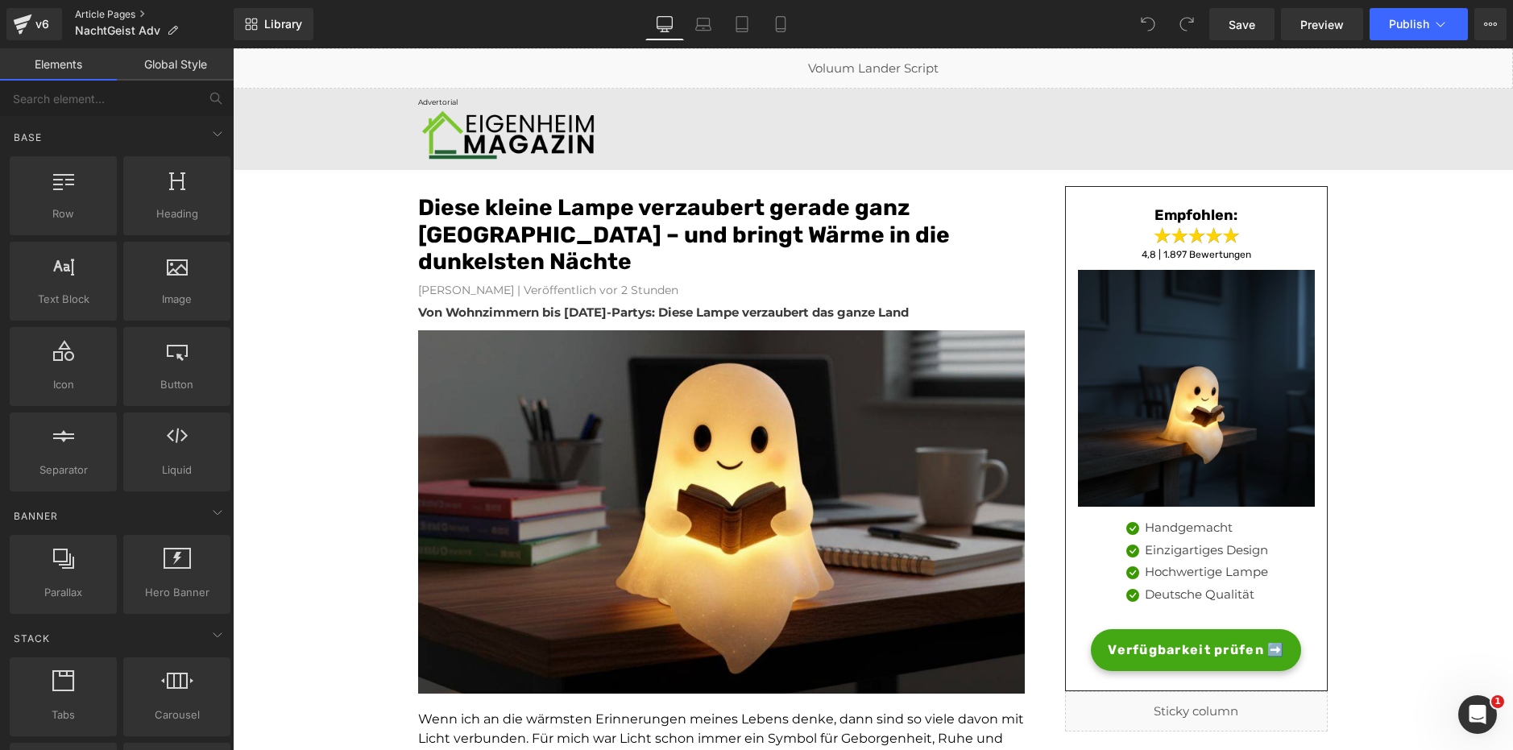
click at [120, 10] on link "Article Pages" at bounding box center [154, 14] width 159 height 13
